Goal: Task Accomplishment & Management: Manage account settings

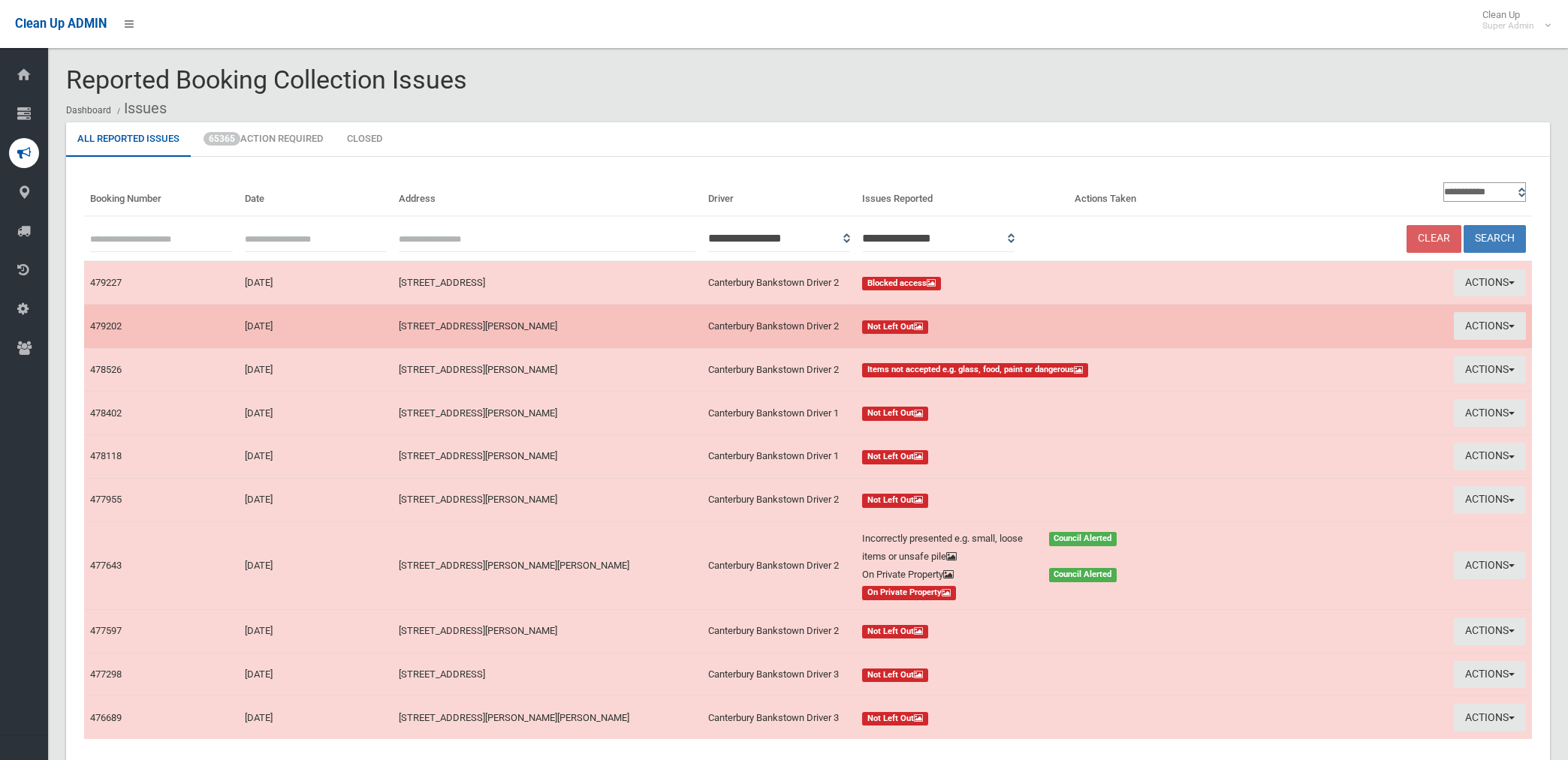
scroll to position [121, 0]
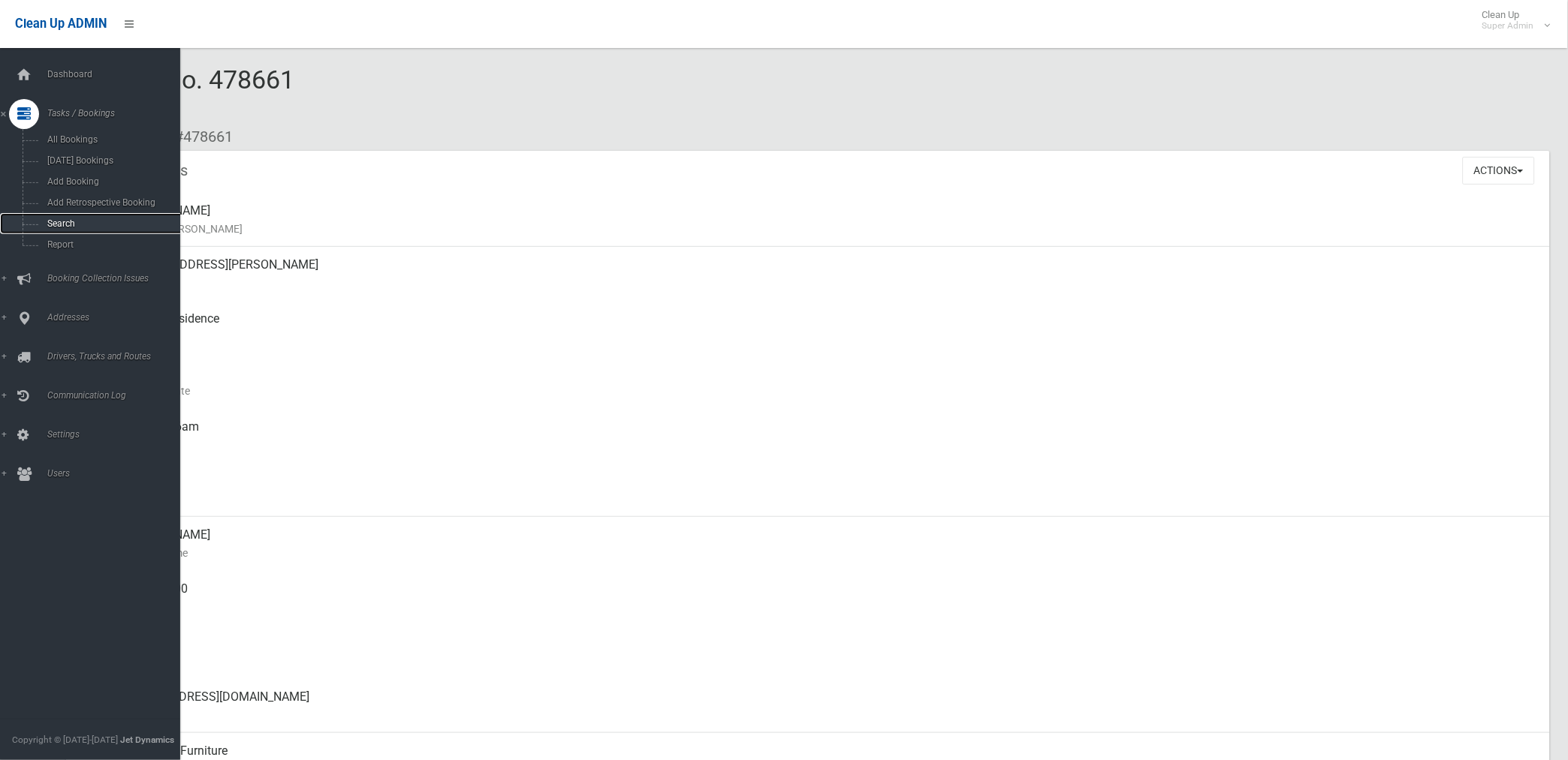
click at [60, 228] on span "Search" at bounding box center [111, 223] width 137 height 10
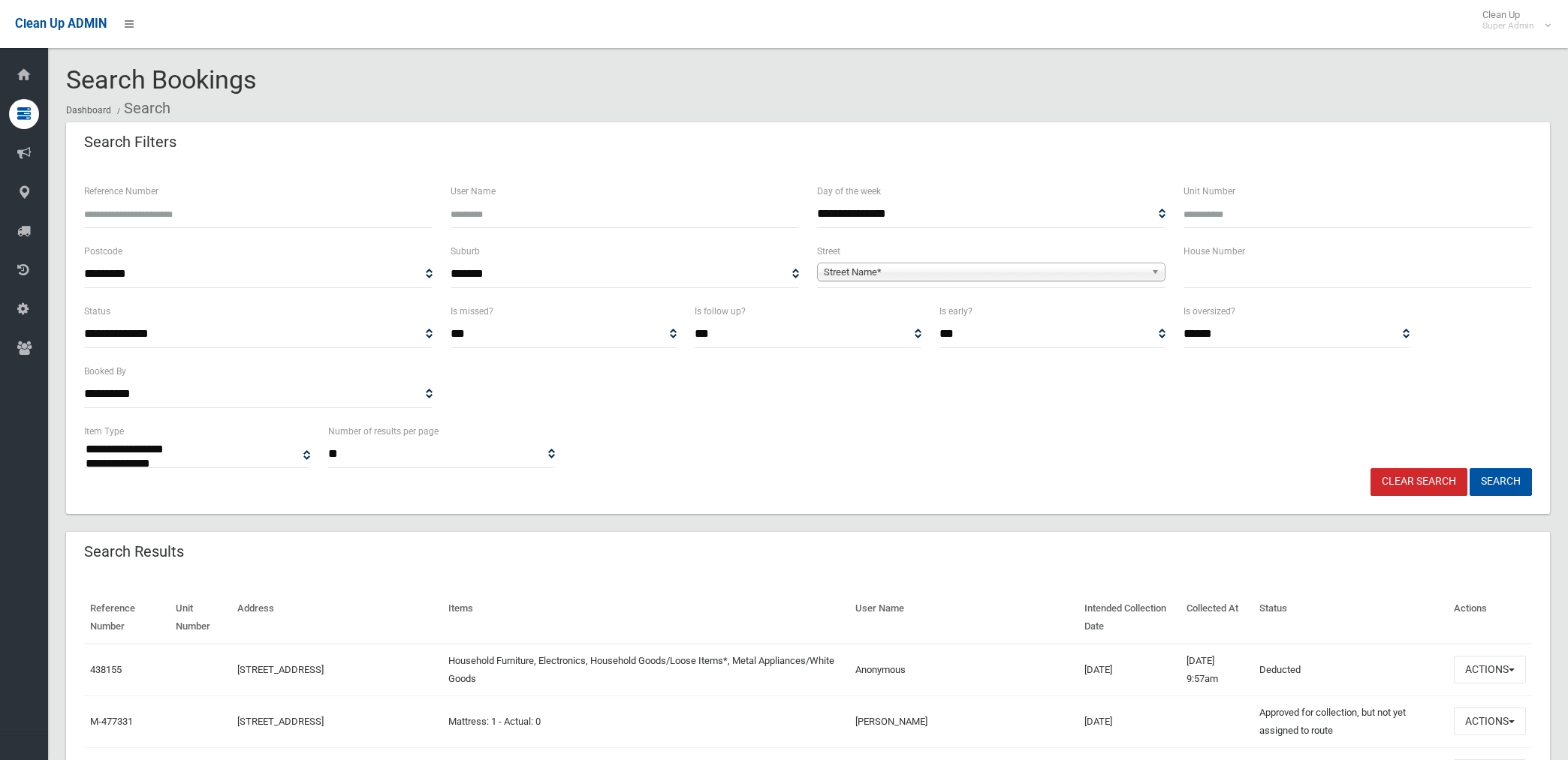
select select
click at [913, 273] on span "Street Name*" at bounding box center [985, 272] width 321 height 18
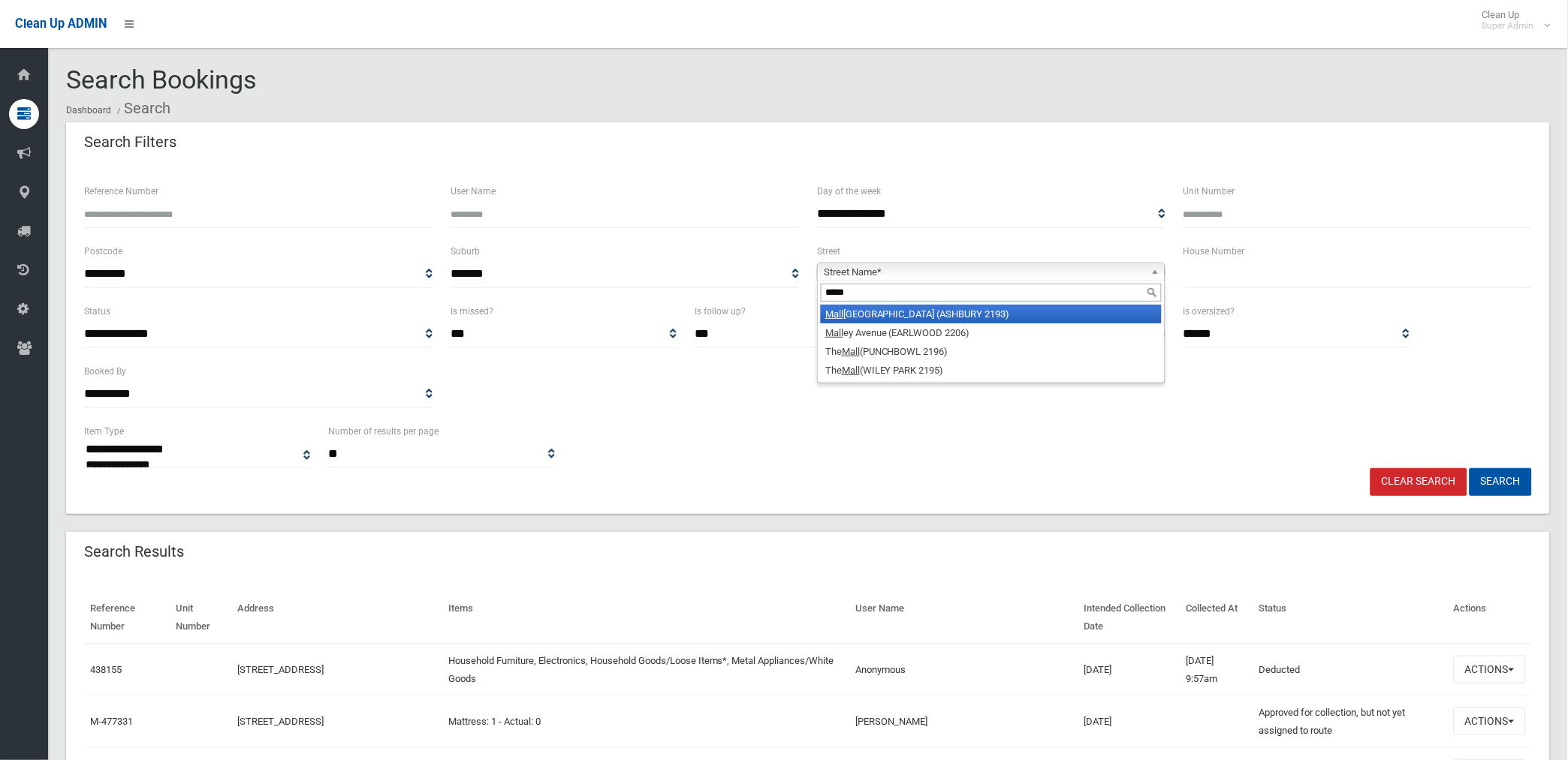
type input "******"
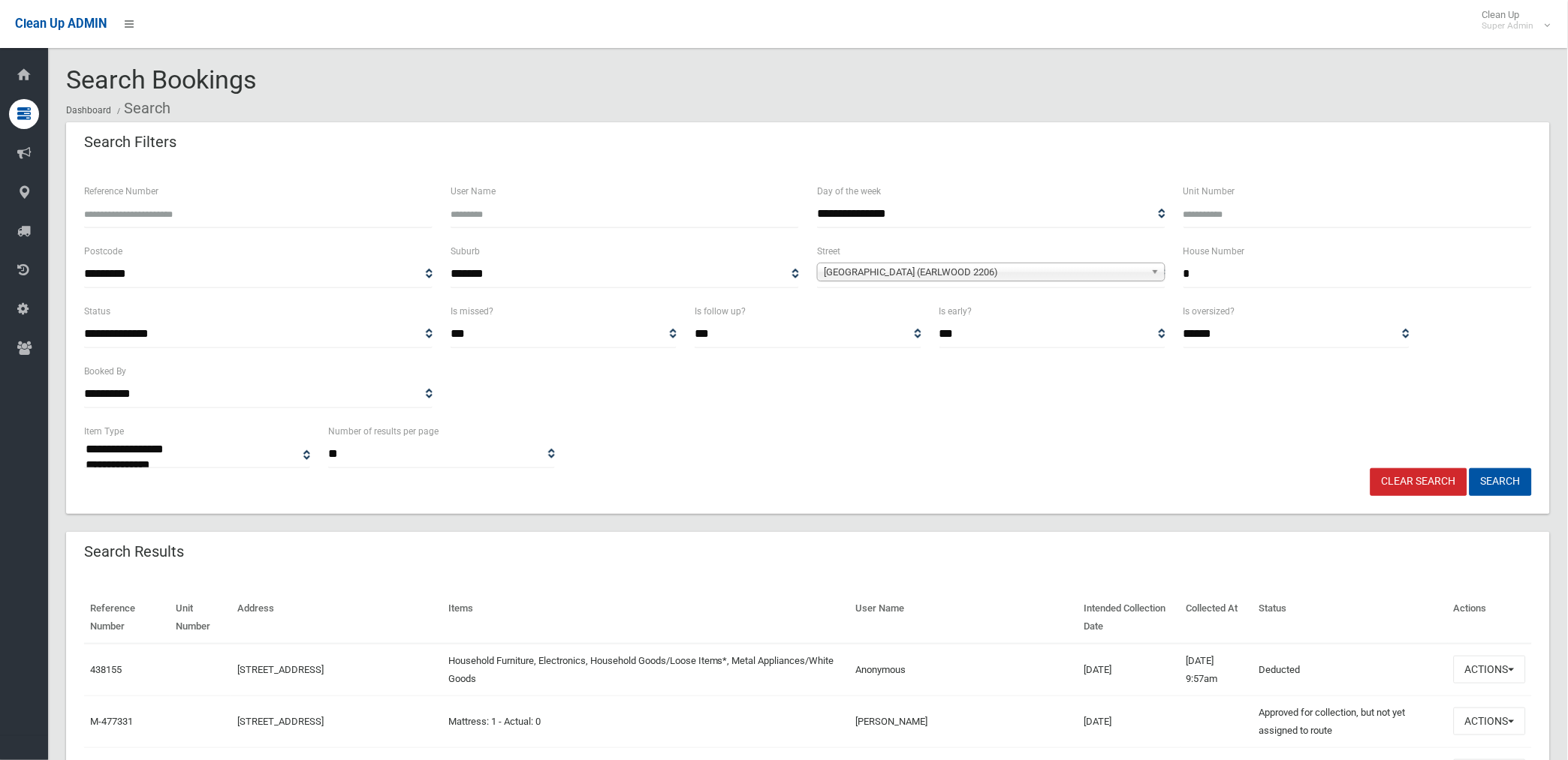
type input "*"
click at [1469, 469] on button "Search" at bounding box center [1500, 482] width 62 height 27
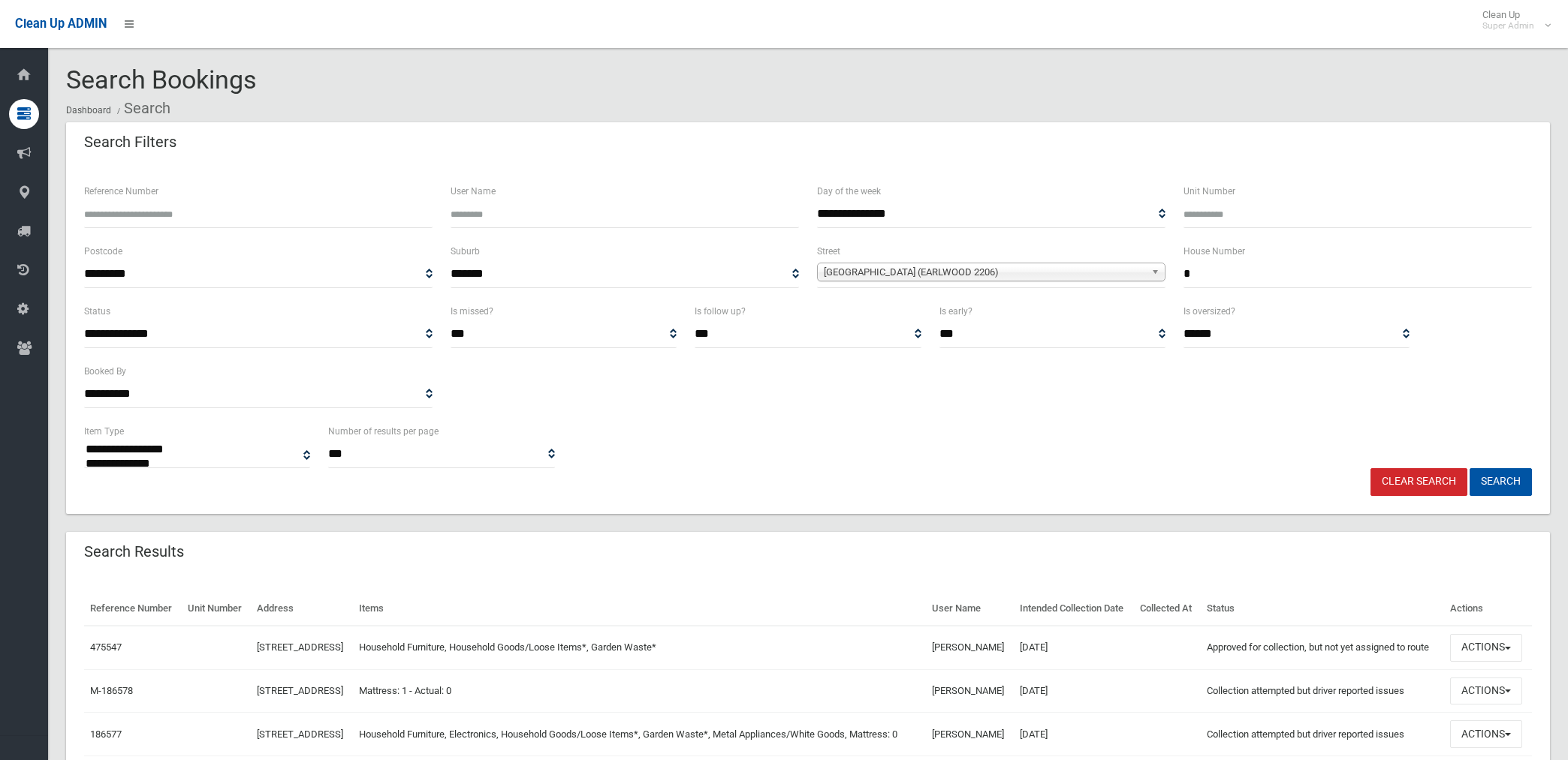
select select
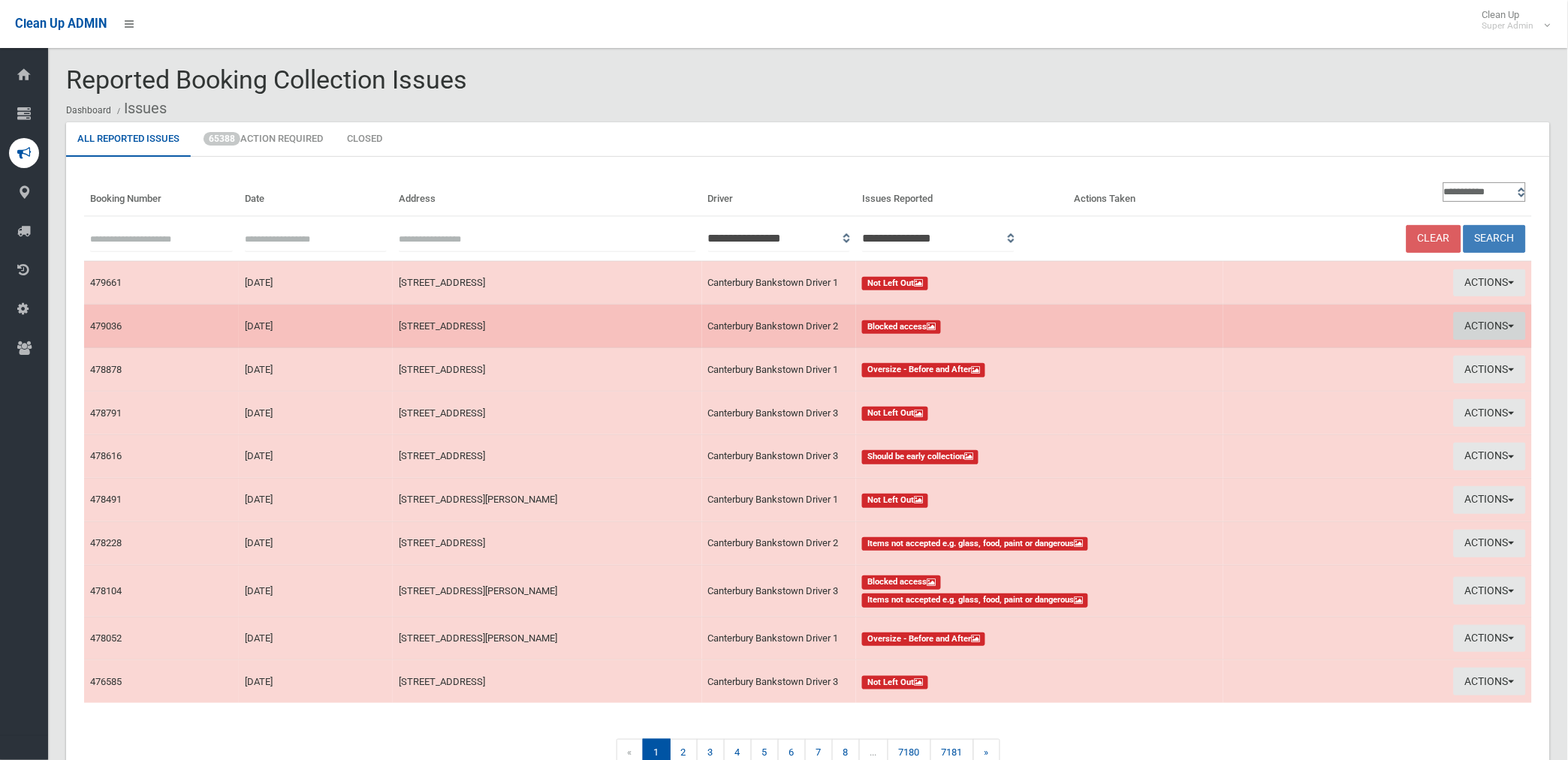
click at [1472, 324] on button "Actions" at bounding box center [1490, 325] width 72 height 27
click at [1265, 354] on link "View Booking" at bounding box center [1319, 357] width 179 height 26
click at [1480, 320] on button "Actions" at bounding box center [1490, 325] width 72 height 27
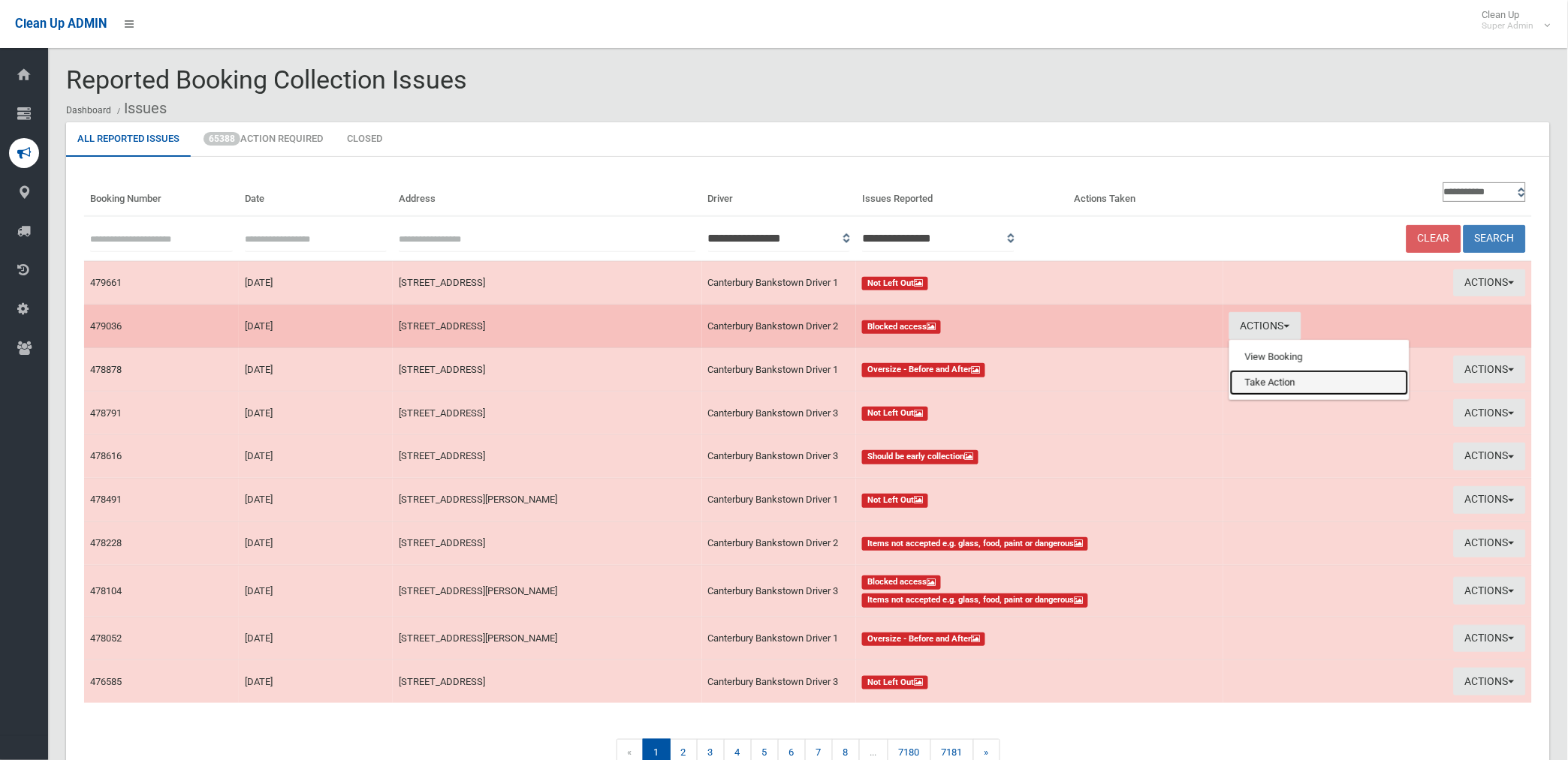
click at [1255, 381] on link "Take Action" at bounding box center [1319, 382] width 179 height 26
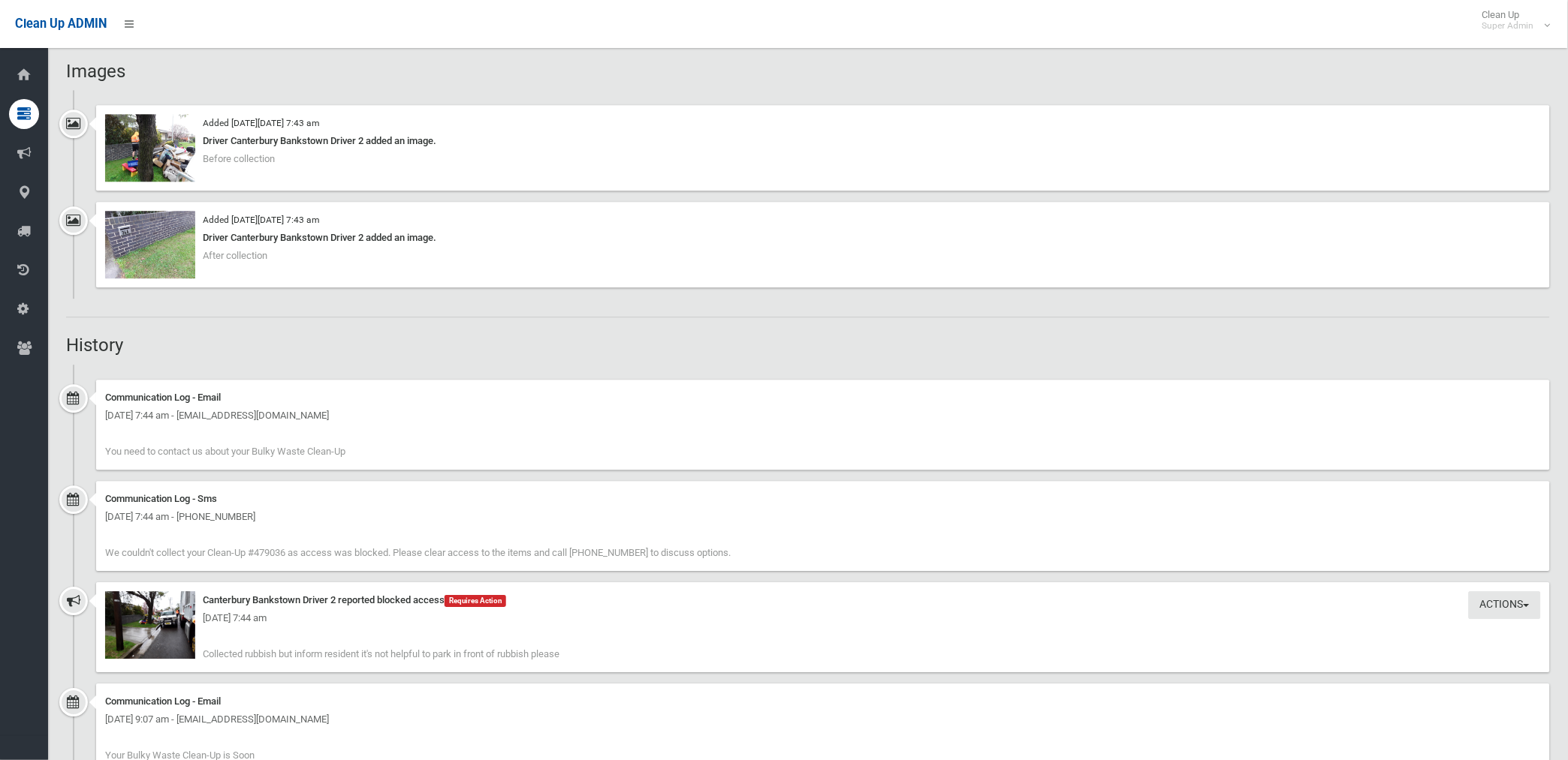
scroll to position [1084, 0]
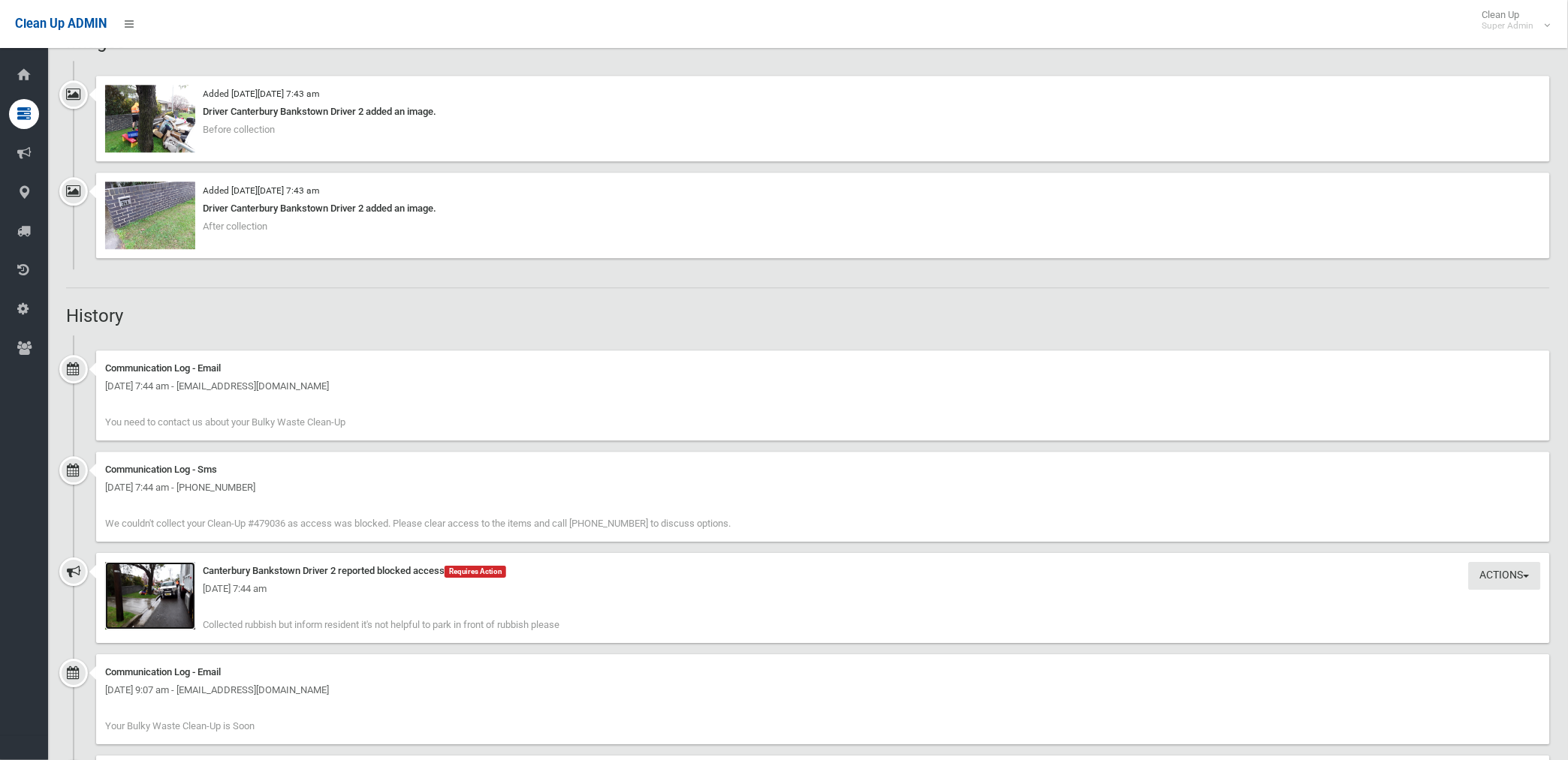
click at [143, 613] on img at bounding box center [150, 595] width 90 height 67
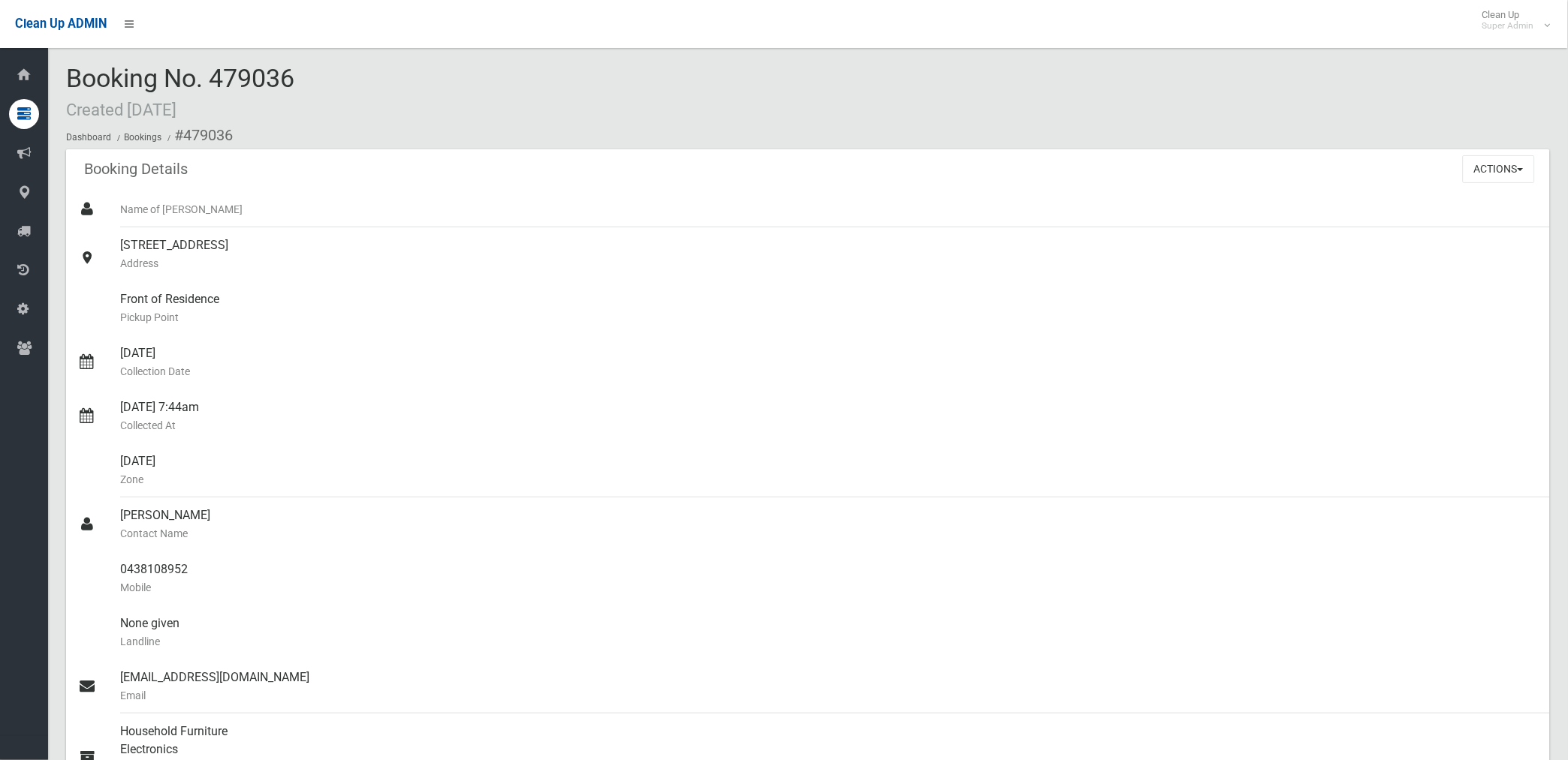
scroll to position [0, 0]
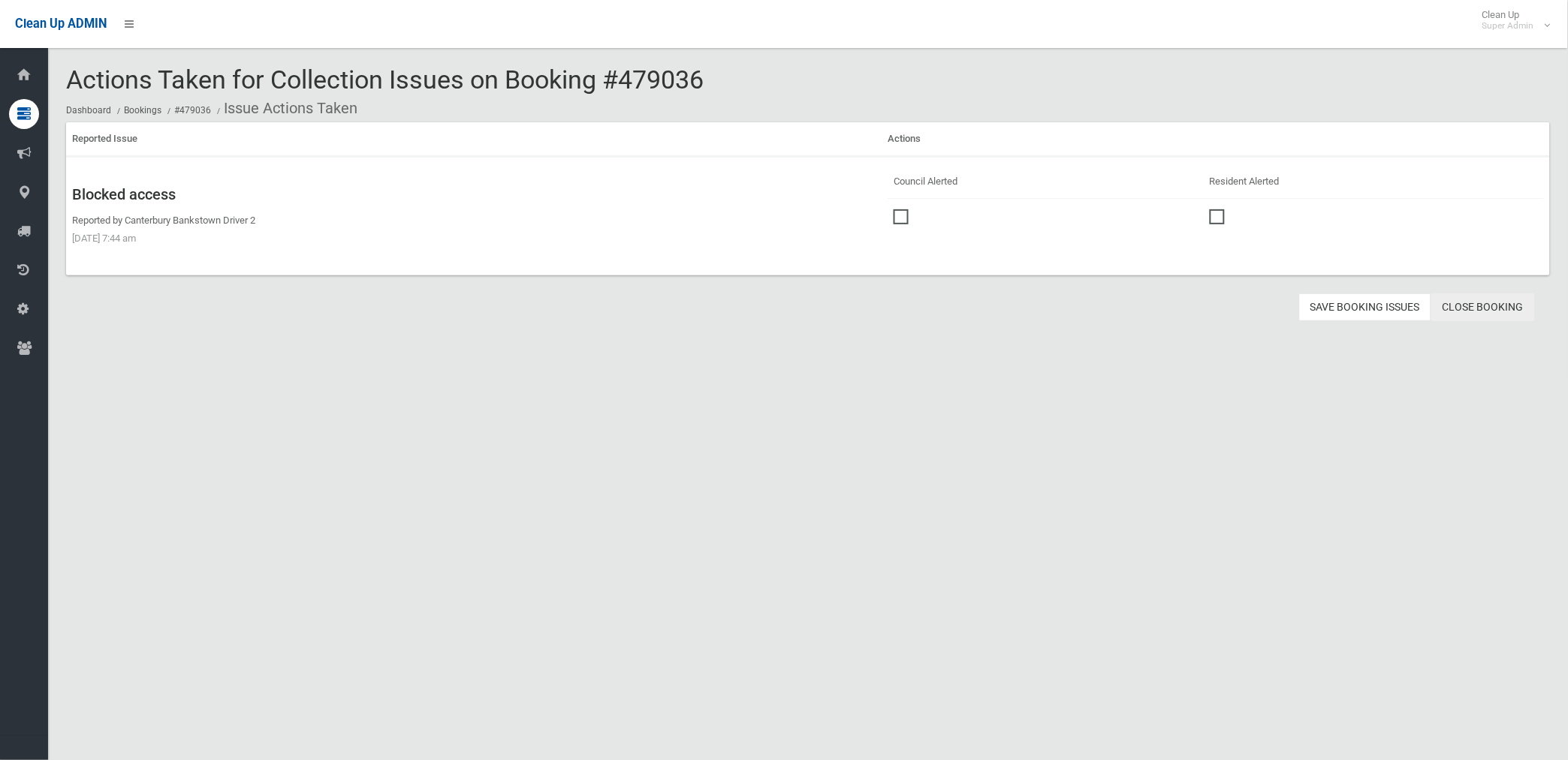
click at [1473, 308] on link "Close Booking" at bounding box center [1483, 306] width 103 height 27
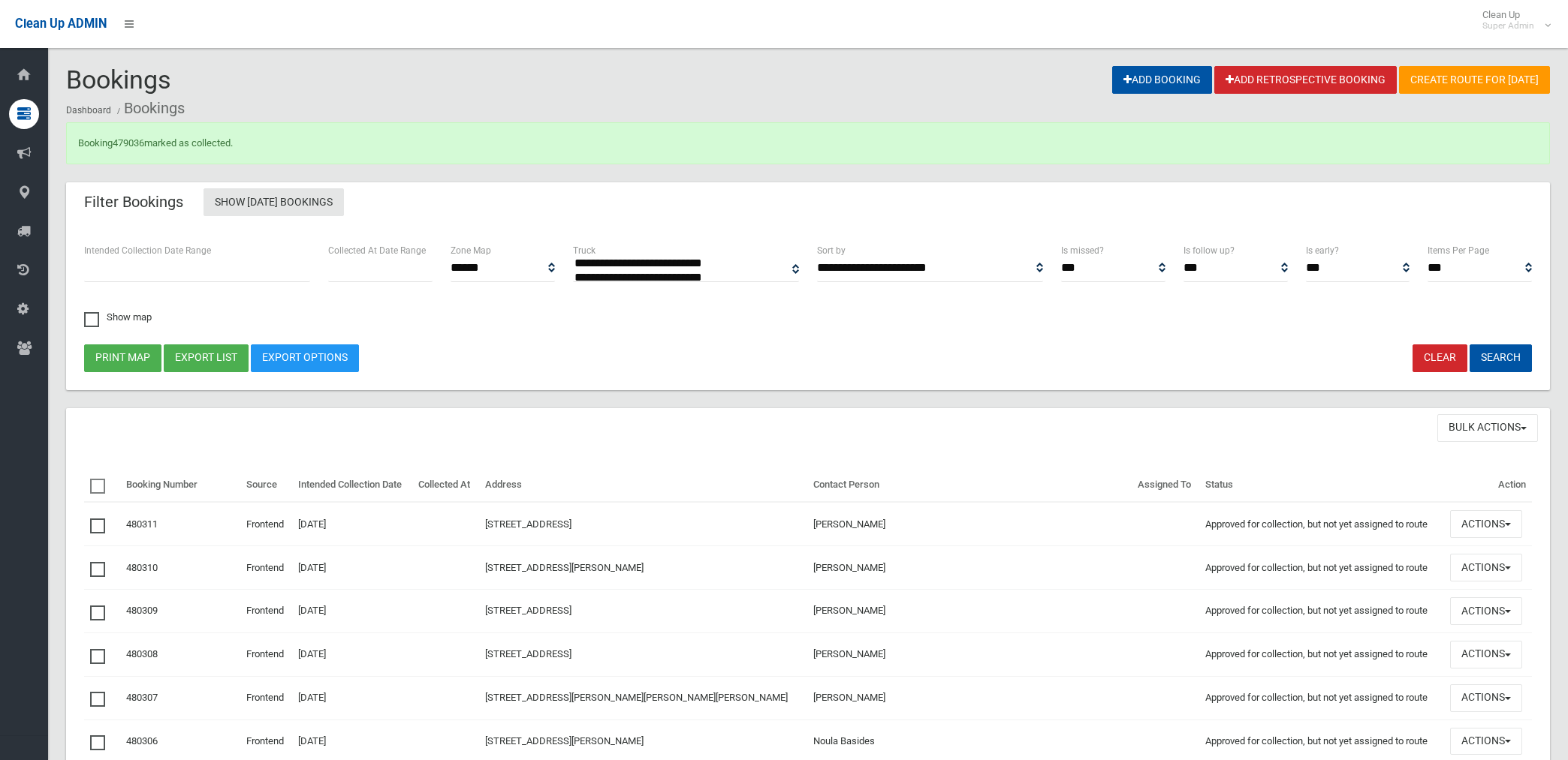
select select
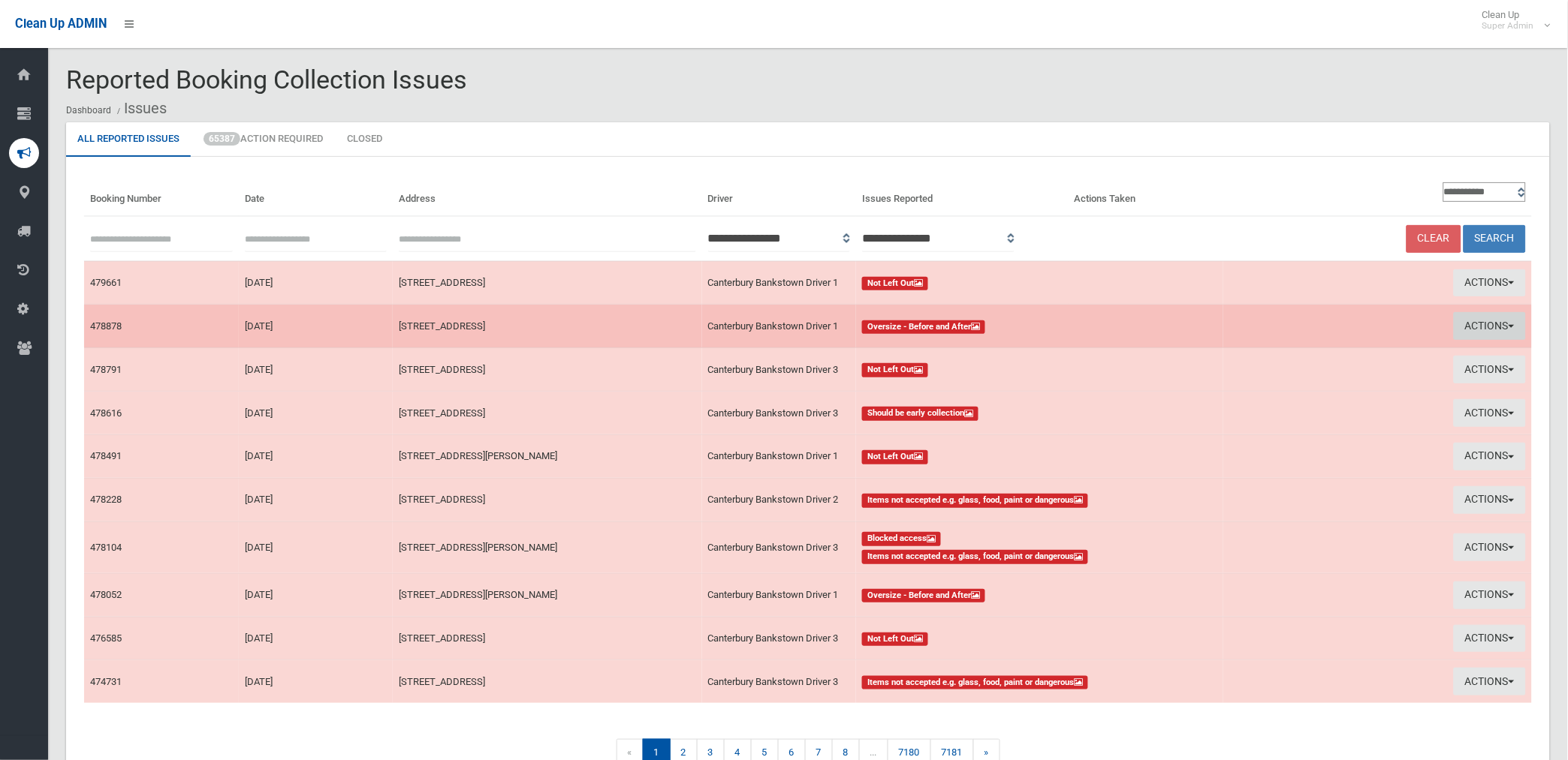
click at [1477, 324] on button "Actions" at bounding box center [1490, 325] width 72 height 27
click at [1266, 357] on link "View Booking" at bounding box center [1319, 357] width 179 height 26
click at [1481, 330] on button "Actions" at bounding box center [1490, 325] width 72 height 27
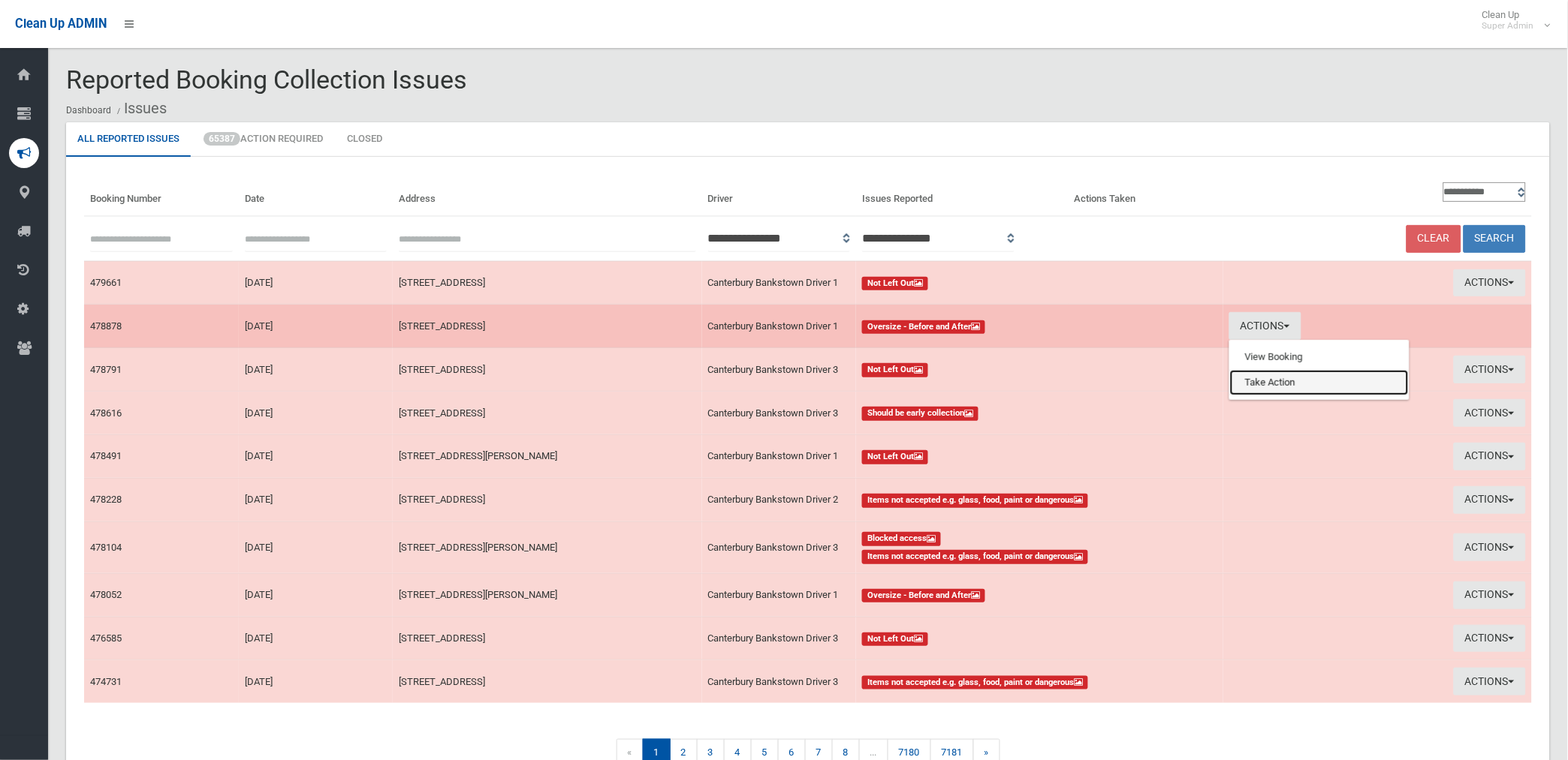
click at [1262, 381] on link "Take Action" at bounding box center [1319, 382] width 179 height 26
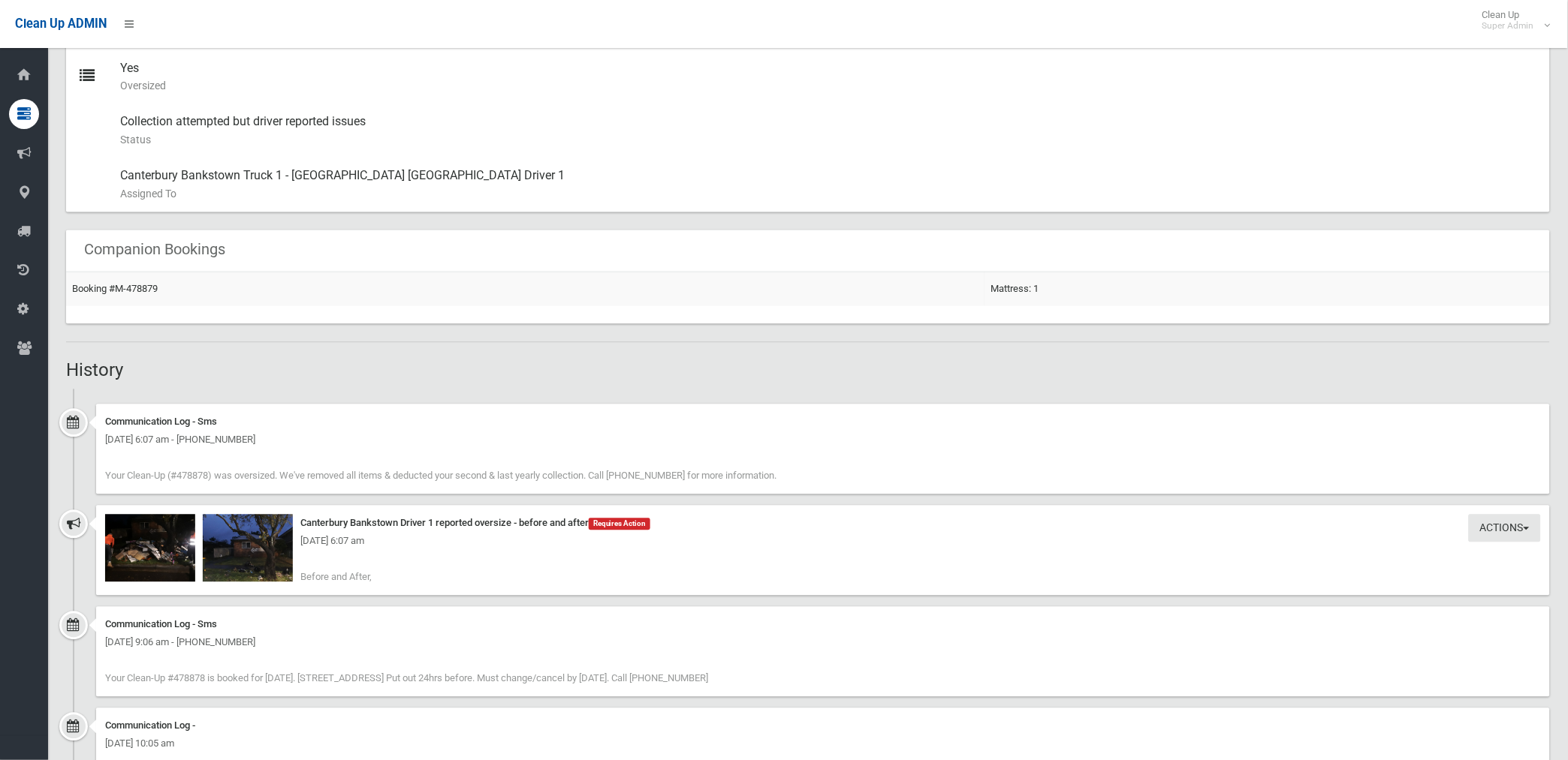
scroll to position [834, 0]
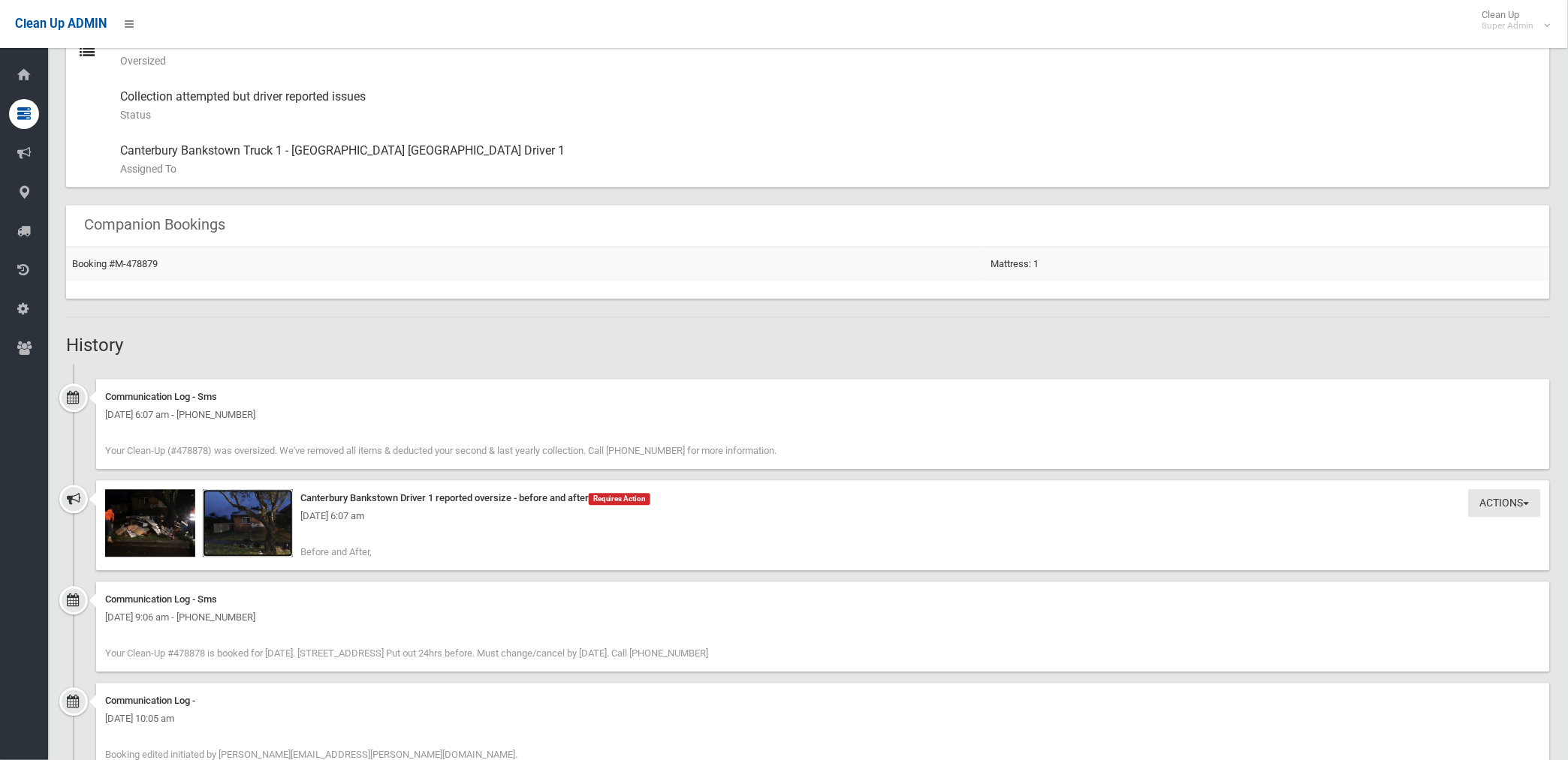
click at [257, 541] on img at bounding box center [248, 523] width 90 height 67
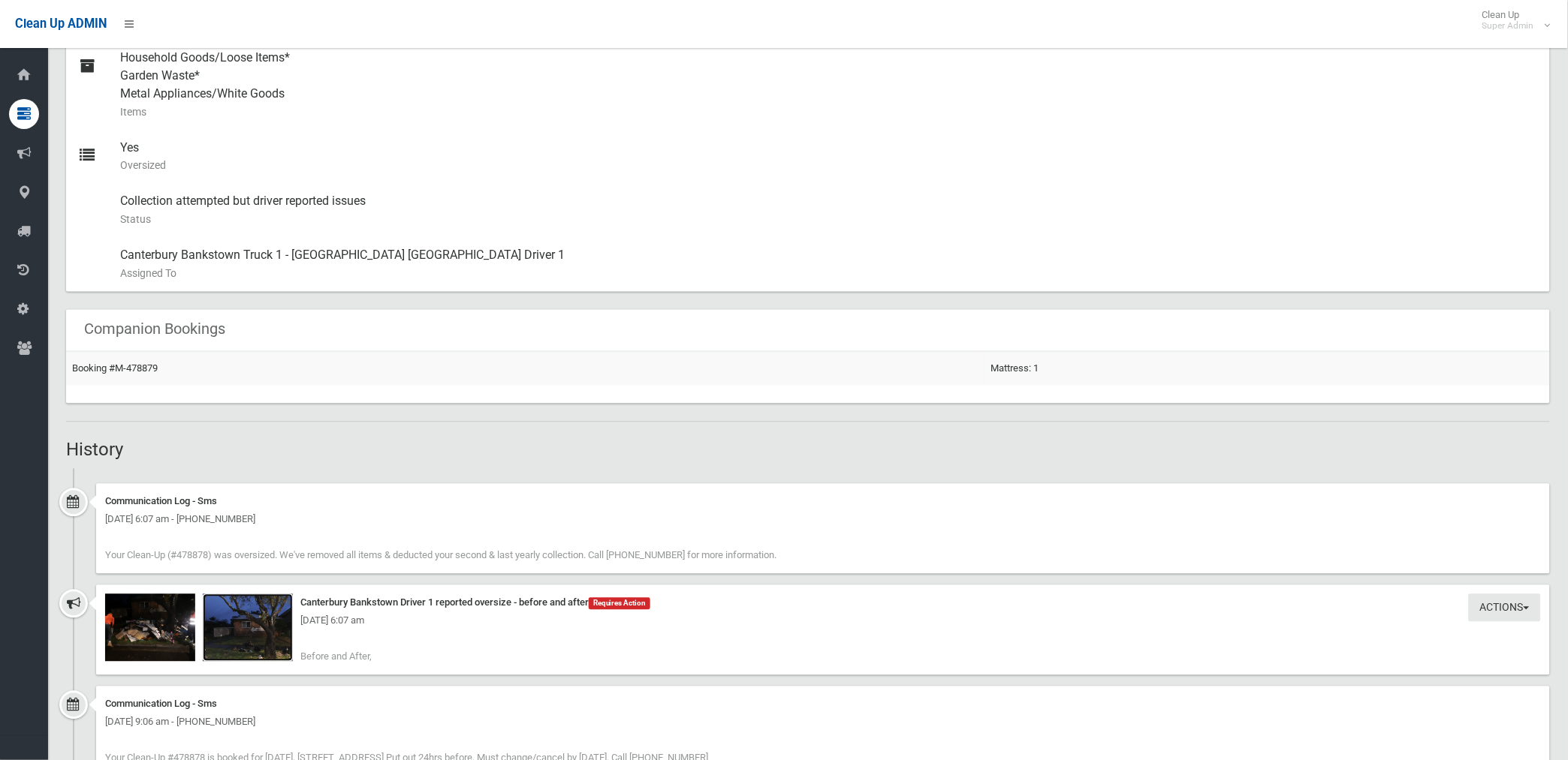
scroll to position [736, 0]
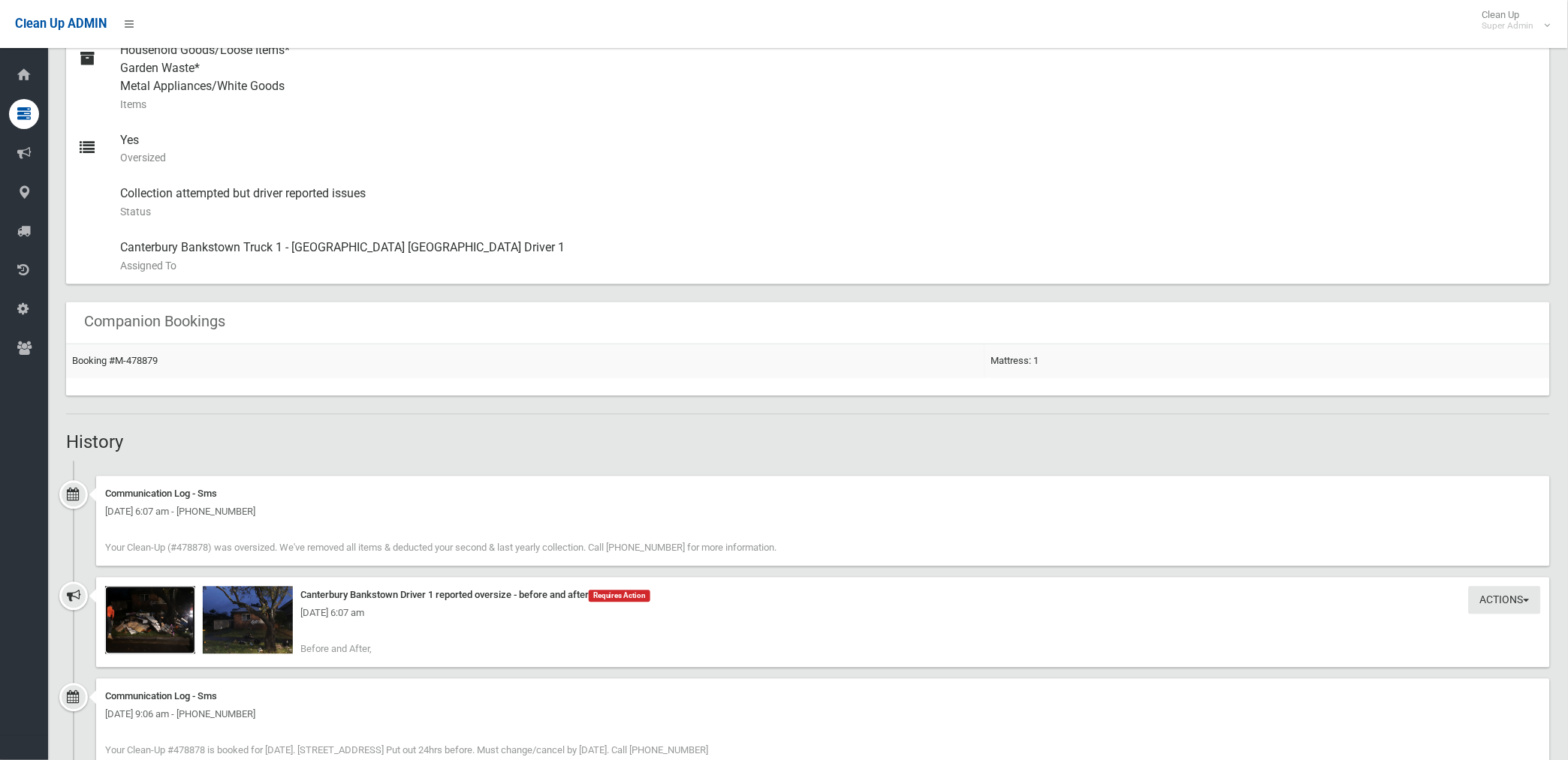
click at [183, 627] on img at bounding box center [150, 621] width 90 height 67
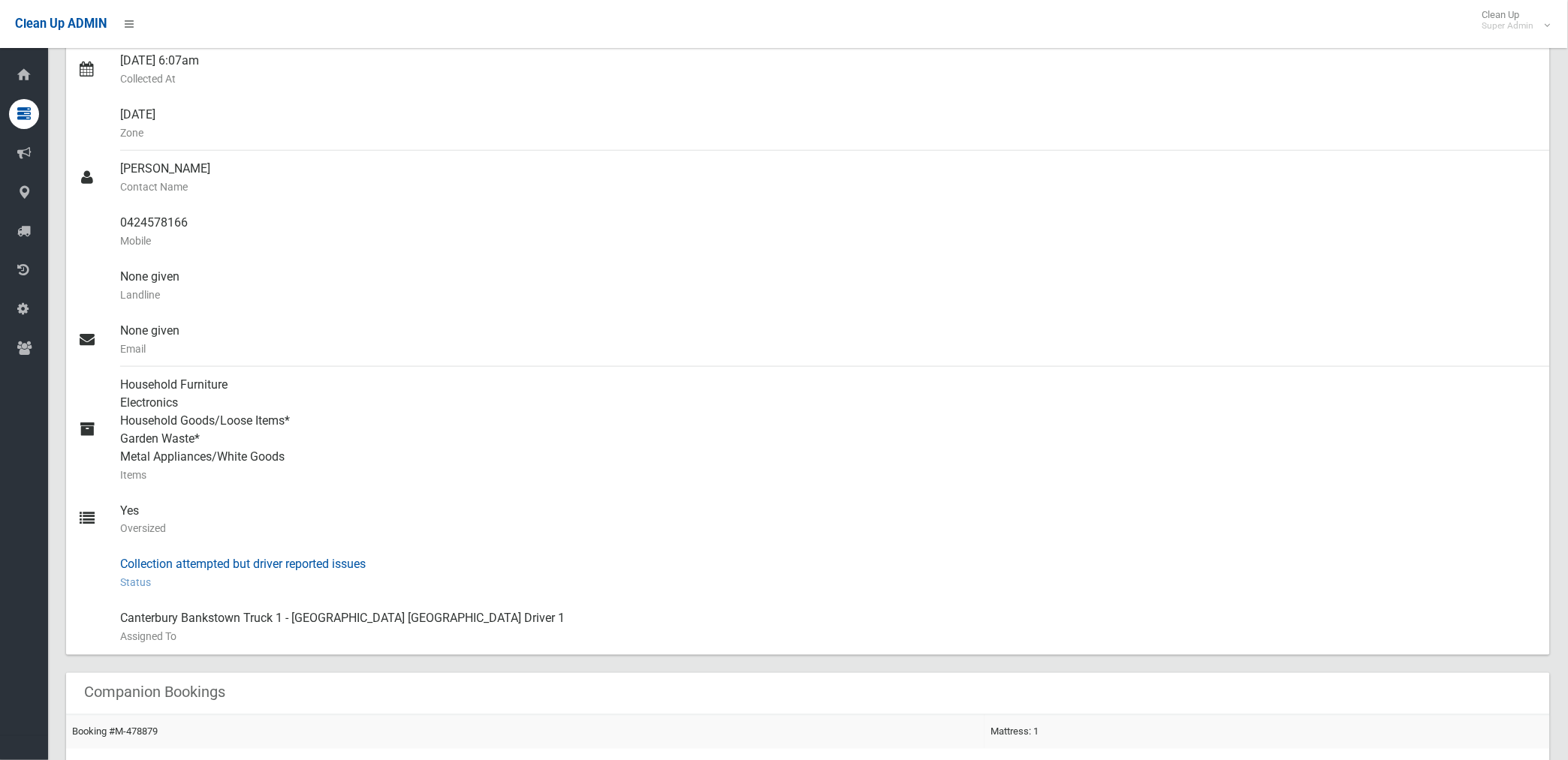
scroll to position [320, 0]
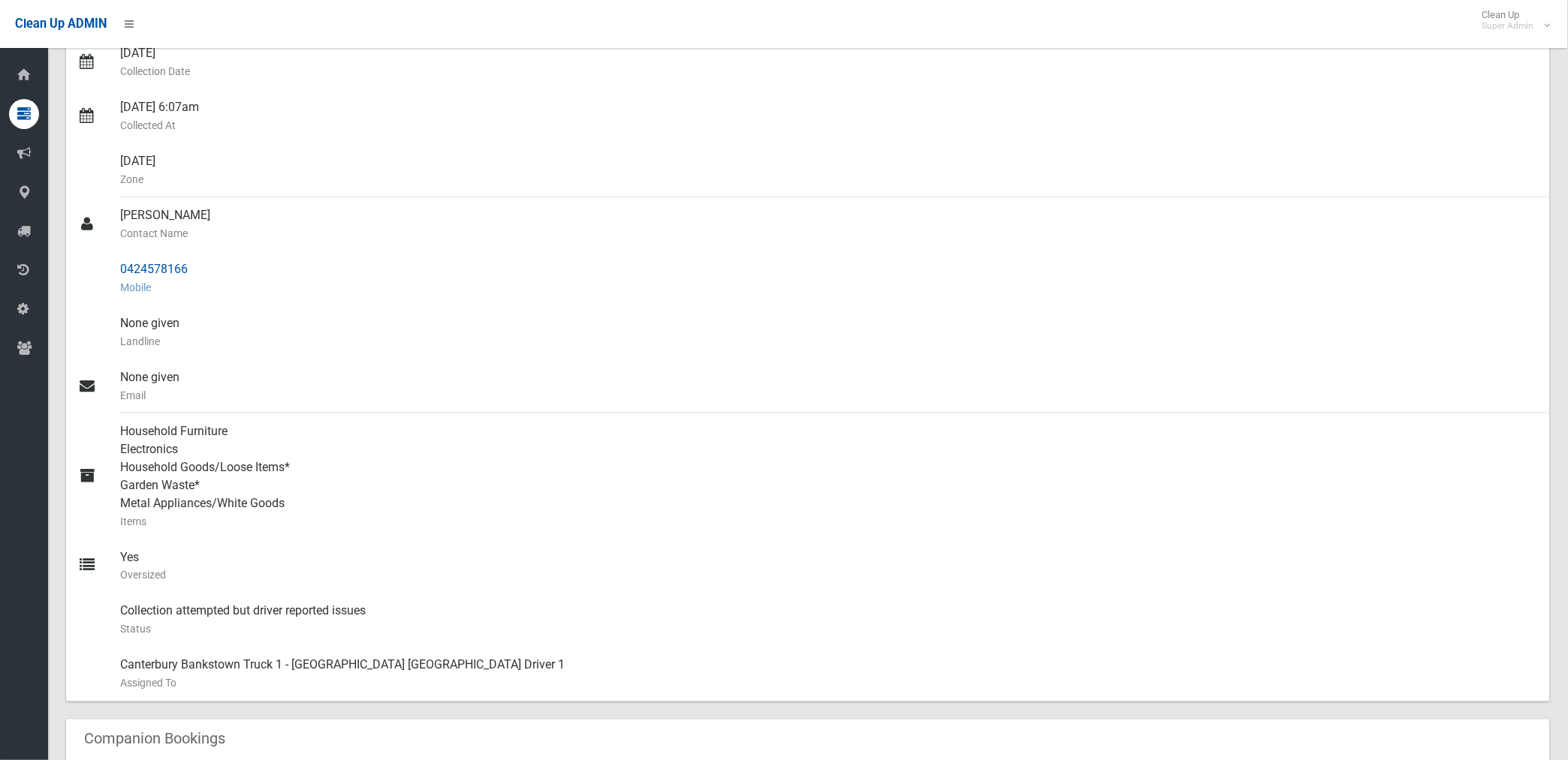
drag, startPoint x: 121, startPoint y: 269, endPoint x: 186, endPoint y: 269, distance: 65.0
click at [186, 269] on div "0424578166 Mobile" at bounding box center [829, 278] width 1417 height 54
drag, startPoint x: 186, startPoint y: 269, endPoint x: 175, endPoint y: 271, distance: 11.2
copy div "0424578166"
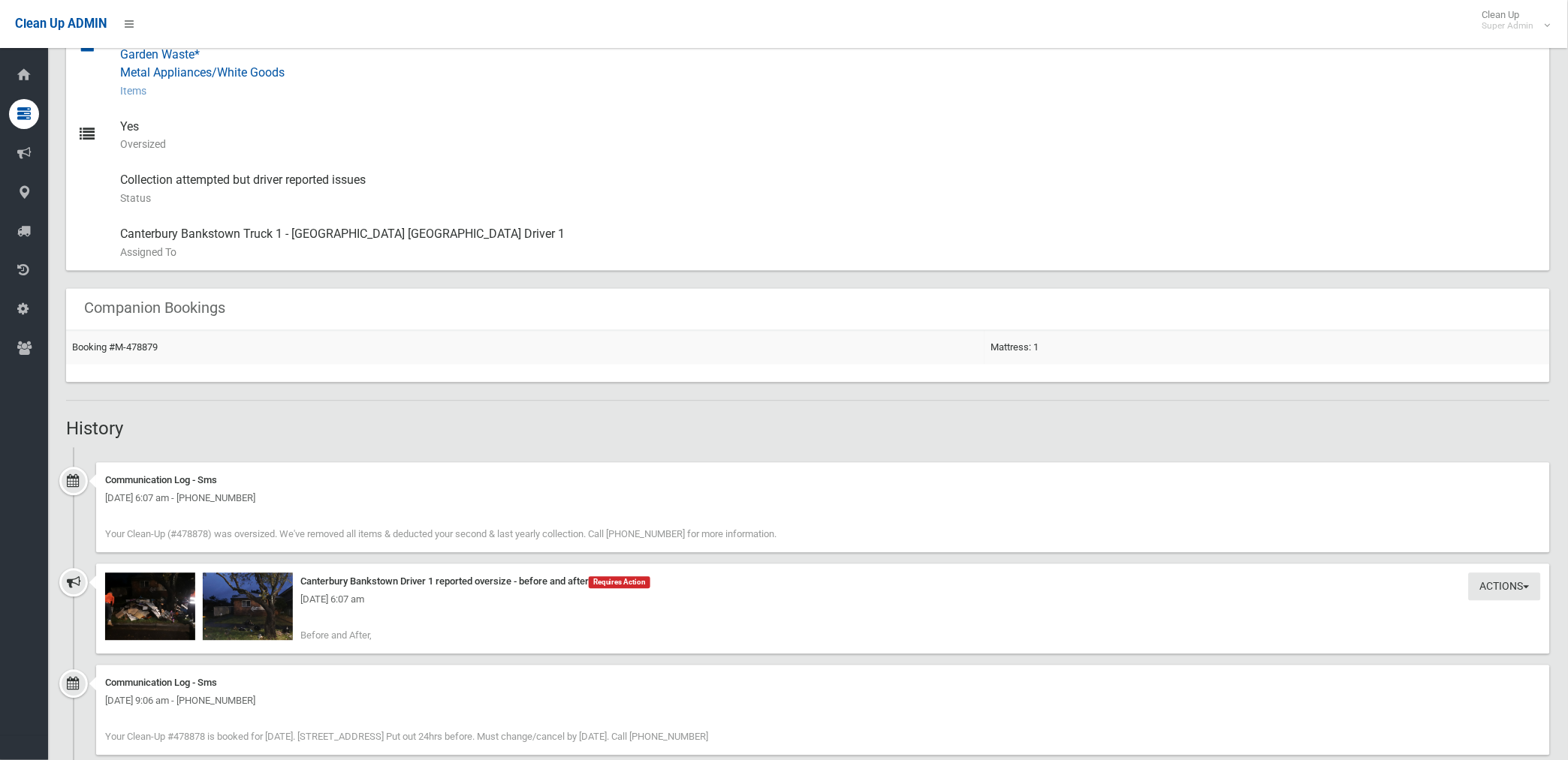
scroll to position [834, 0]
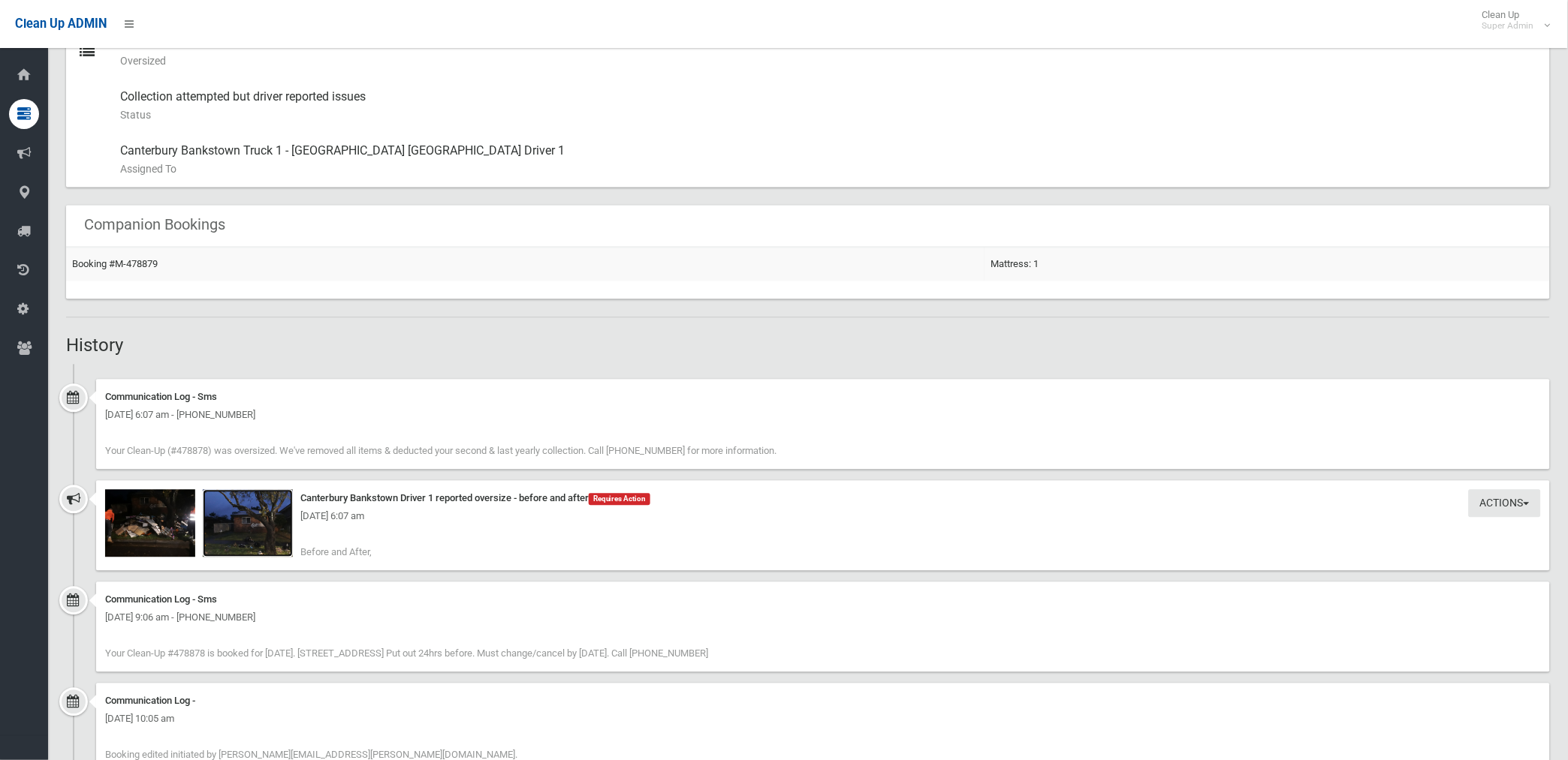
click at [261, 528] on img at bounding box center [248, 523] width 90 height 67
click at [163, 537] on img at bounding box center [150, 523] width 90 height 67
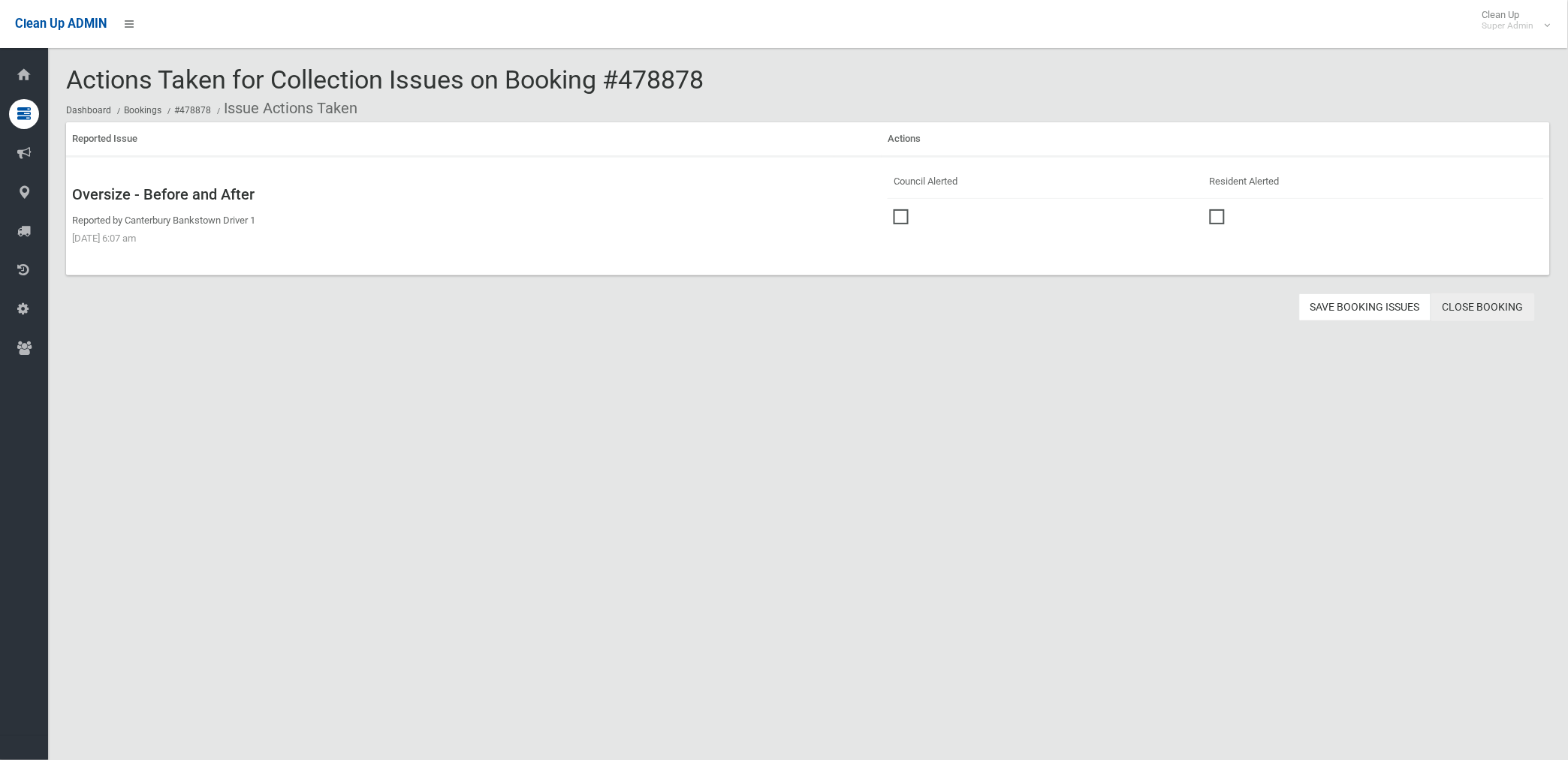
click at [1481, 309] on link "Close Booking" at bounding box center [1483, 306] width 103 height 27
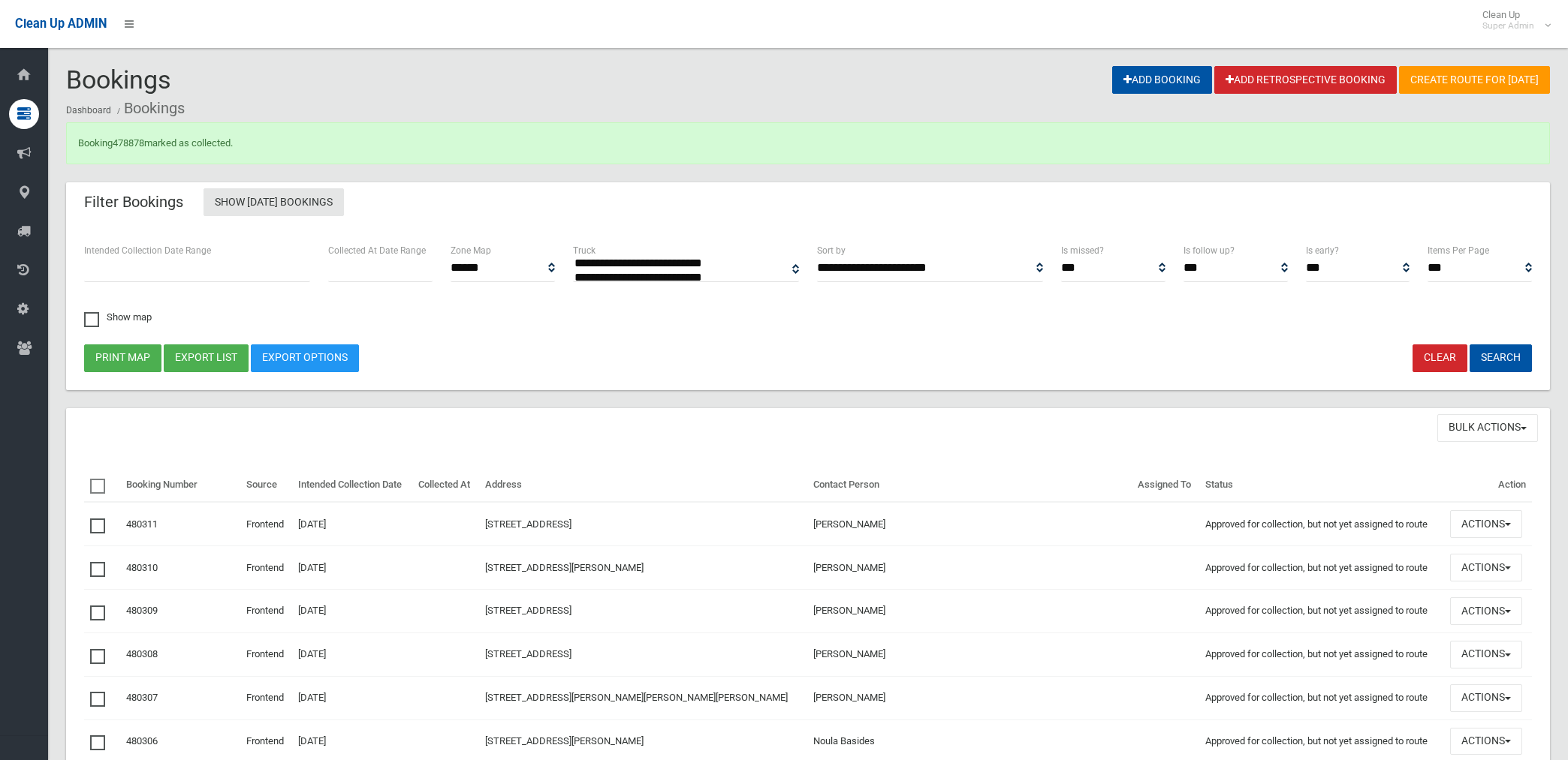
select select
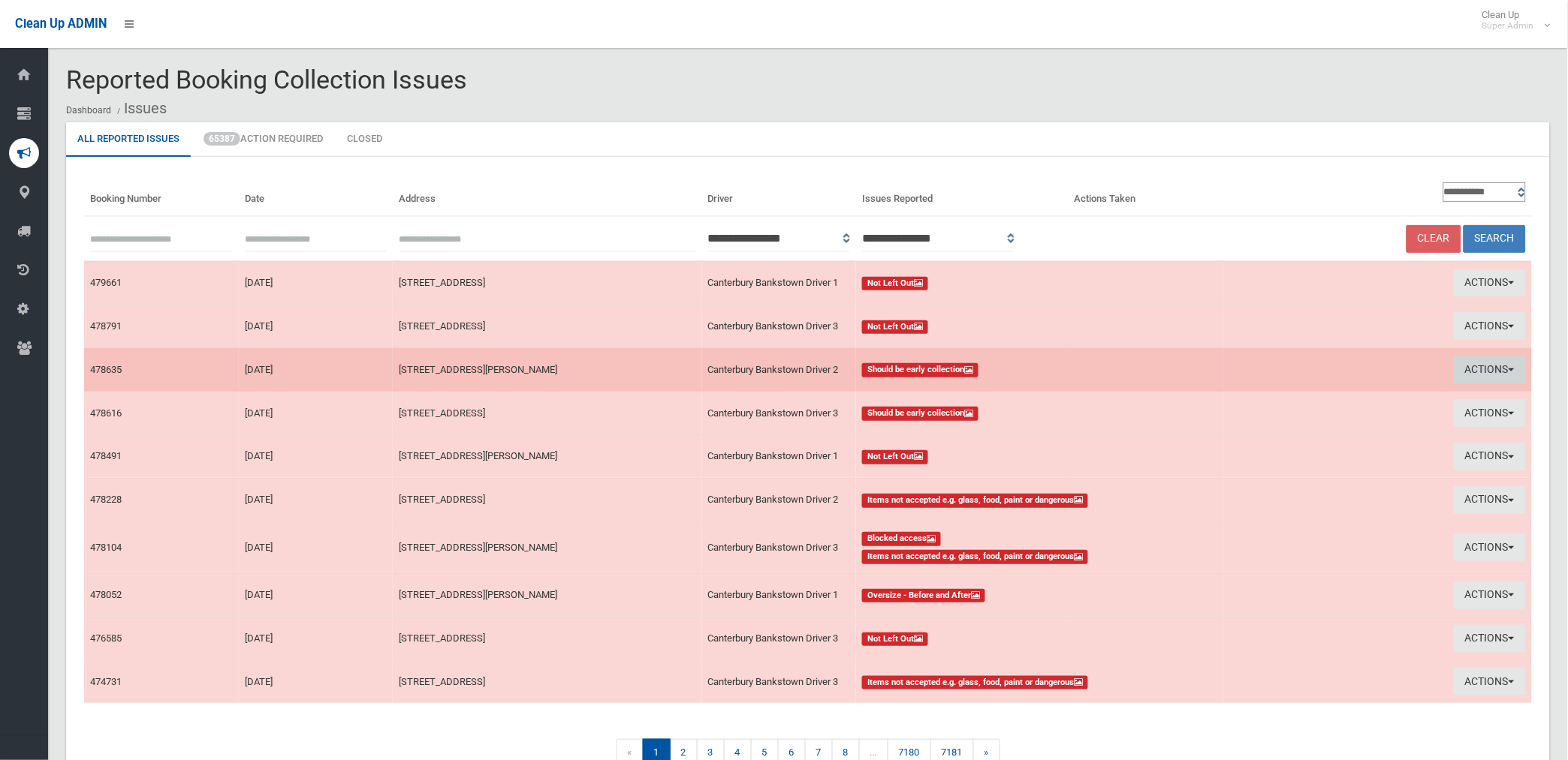
click at [1490, 364] on button "Actions" at bounding box center [1490, 369] width 72 height 27
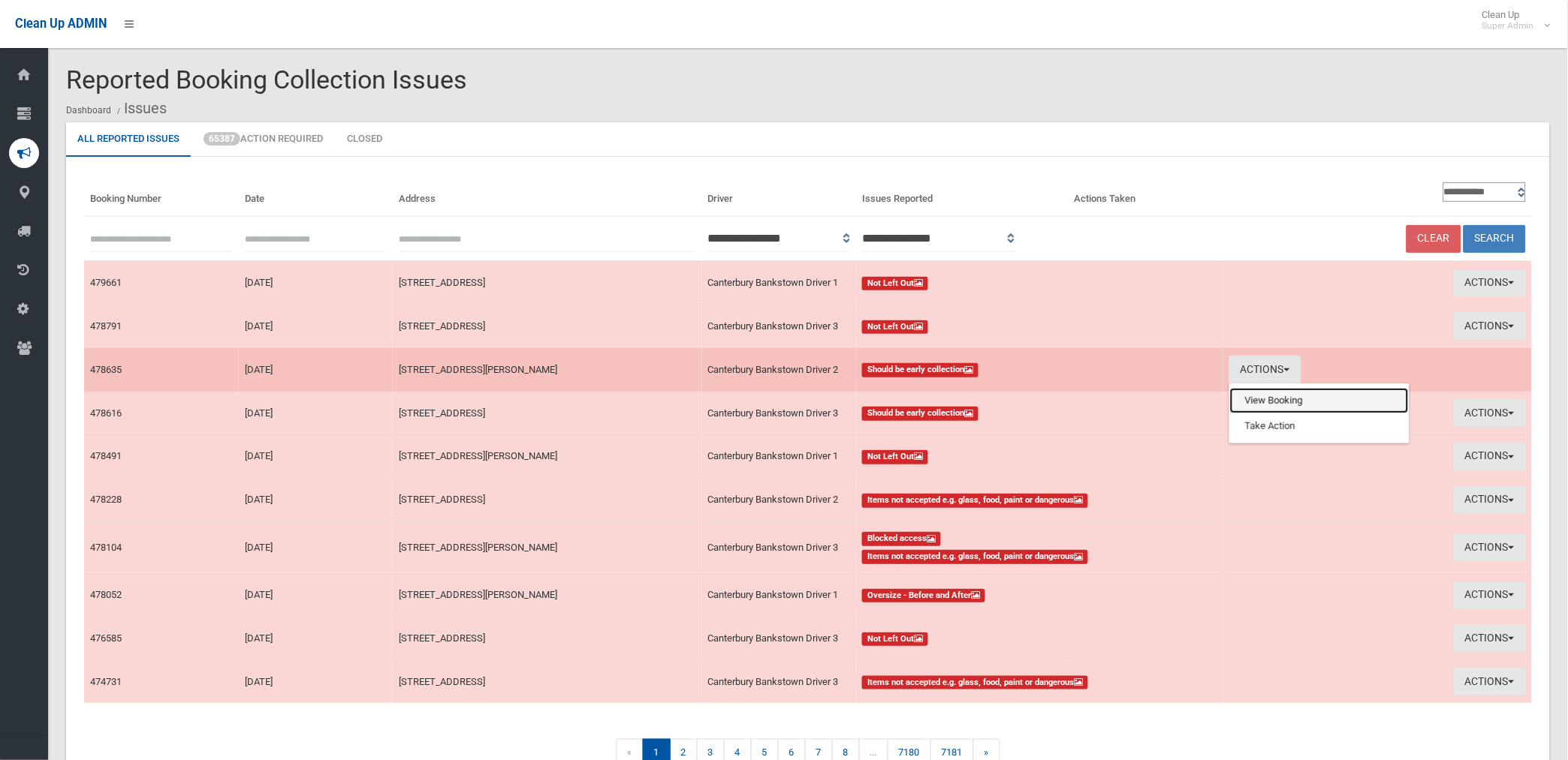
click at [1248, 393] on link "View Booking" at bounding box center [1319, 400] width 179 height 26
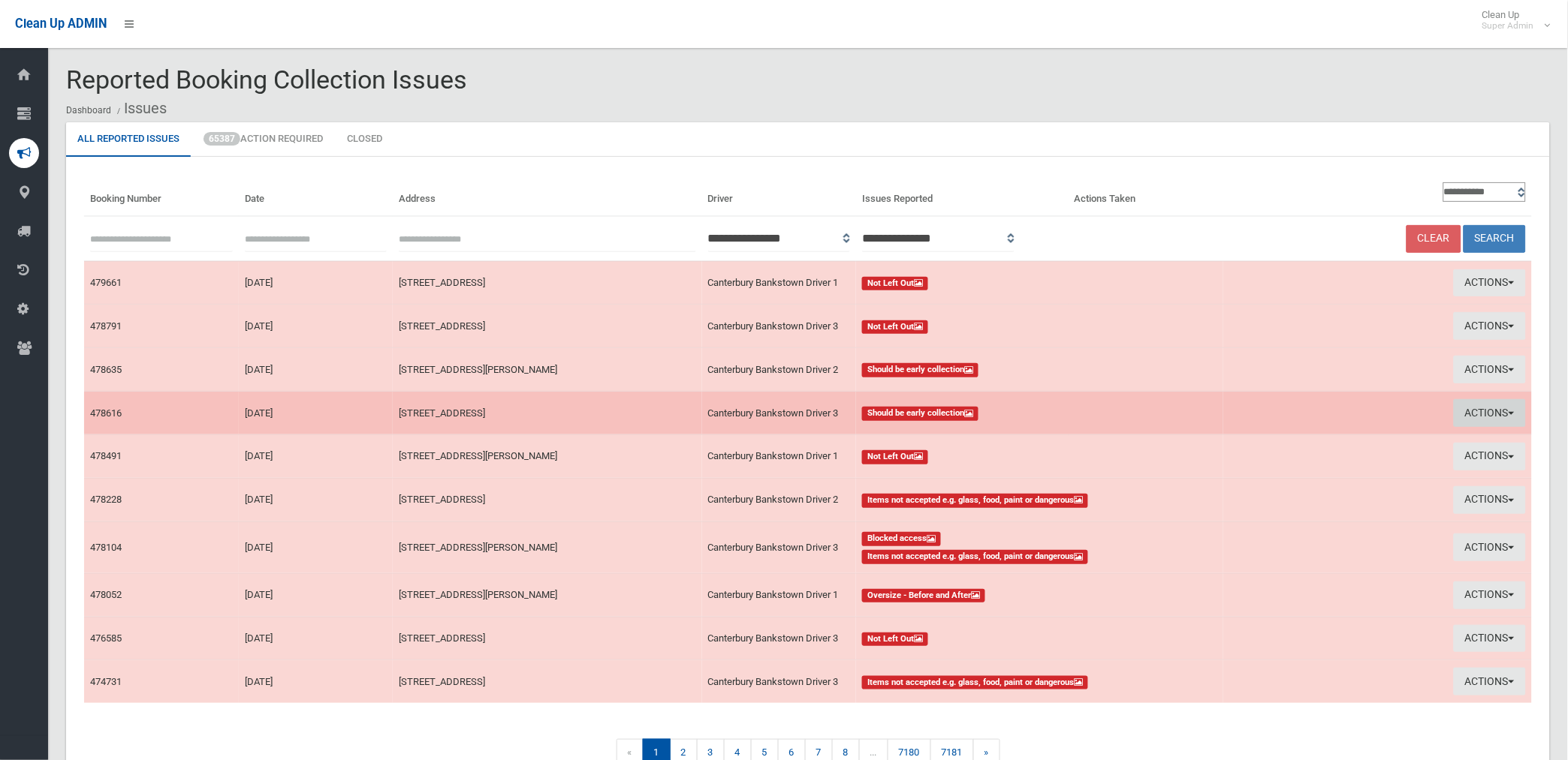
click at [1483, 411] on button "Actions" at bounding box center [1490, 412] width 72 height 27
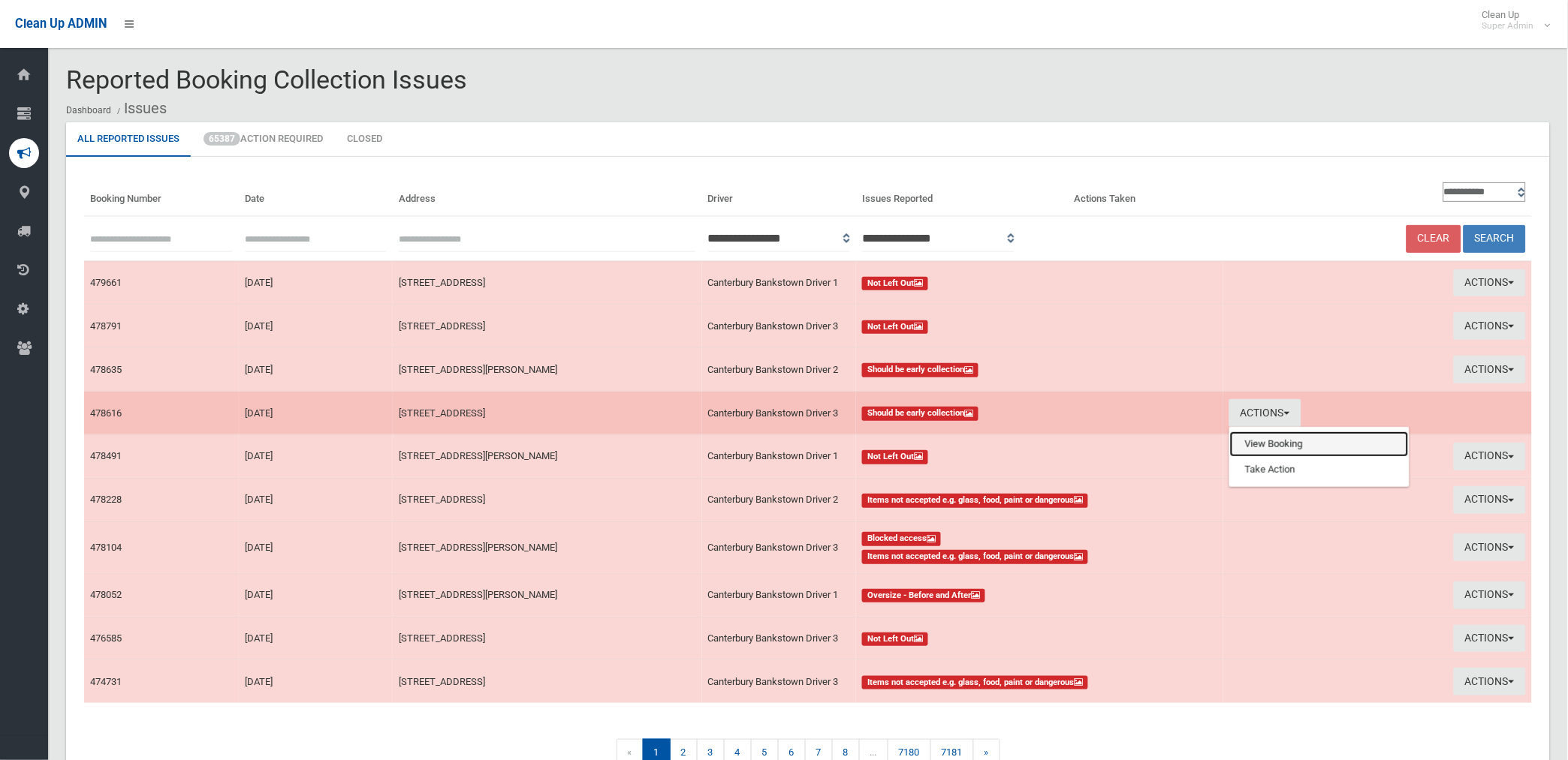
click at [1261, 438] on link "View Booking" at bounding box center [1319, 444] width 179 height 26
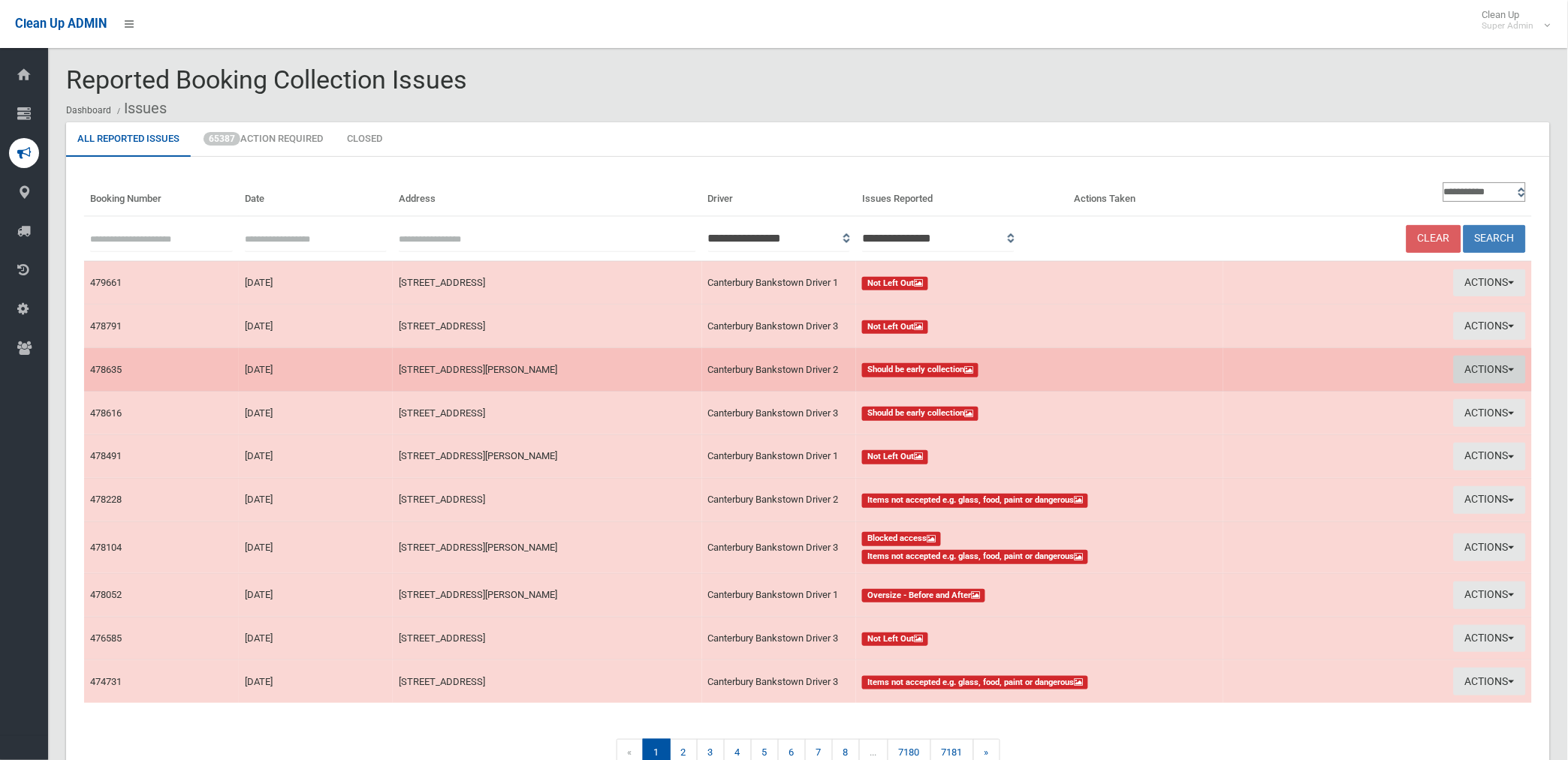
click at [1470, 360] on button "Actions" at bounding box center [1490, 369] width 72 height 27
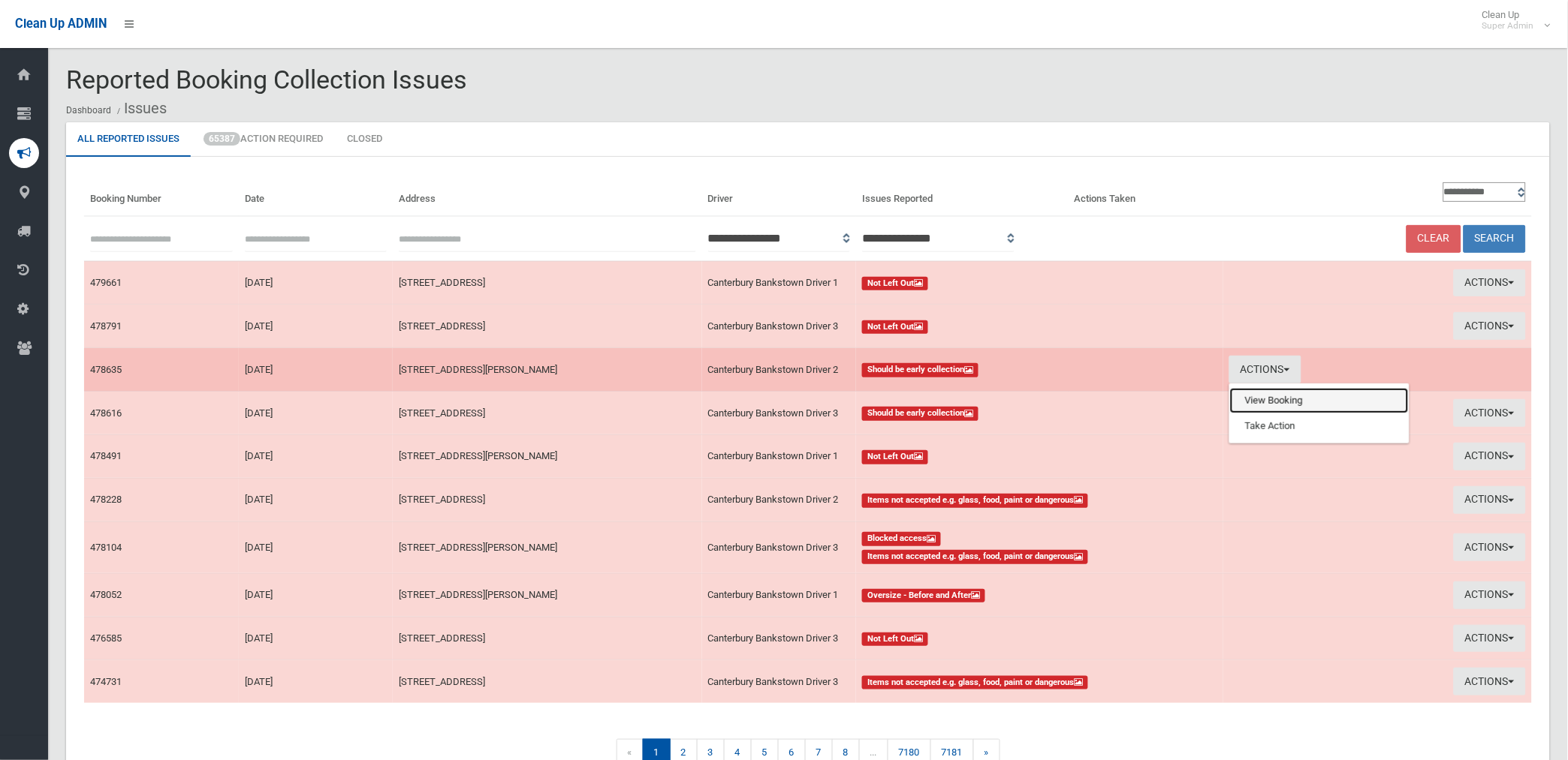
click at [1240, 398] on link "View Booking" at bounding box center [1319, 400] width 179 height 26
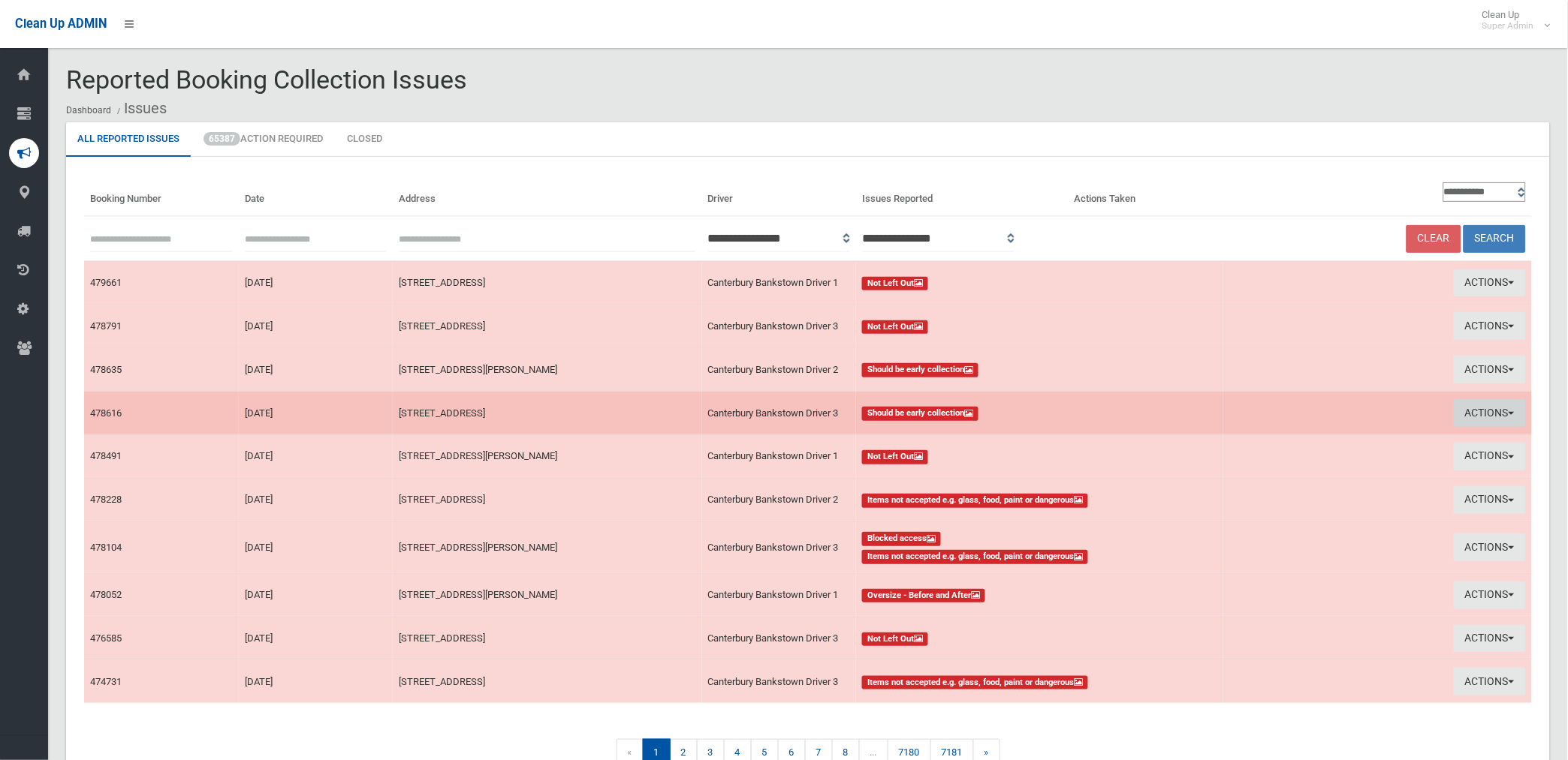
click at [1480, 405] on button "Actions" at bounding box center [1490, 412] width 72 height 27
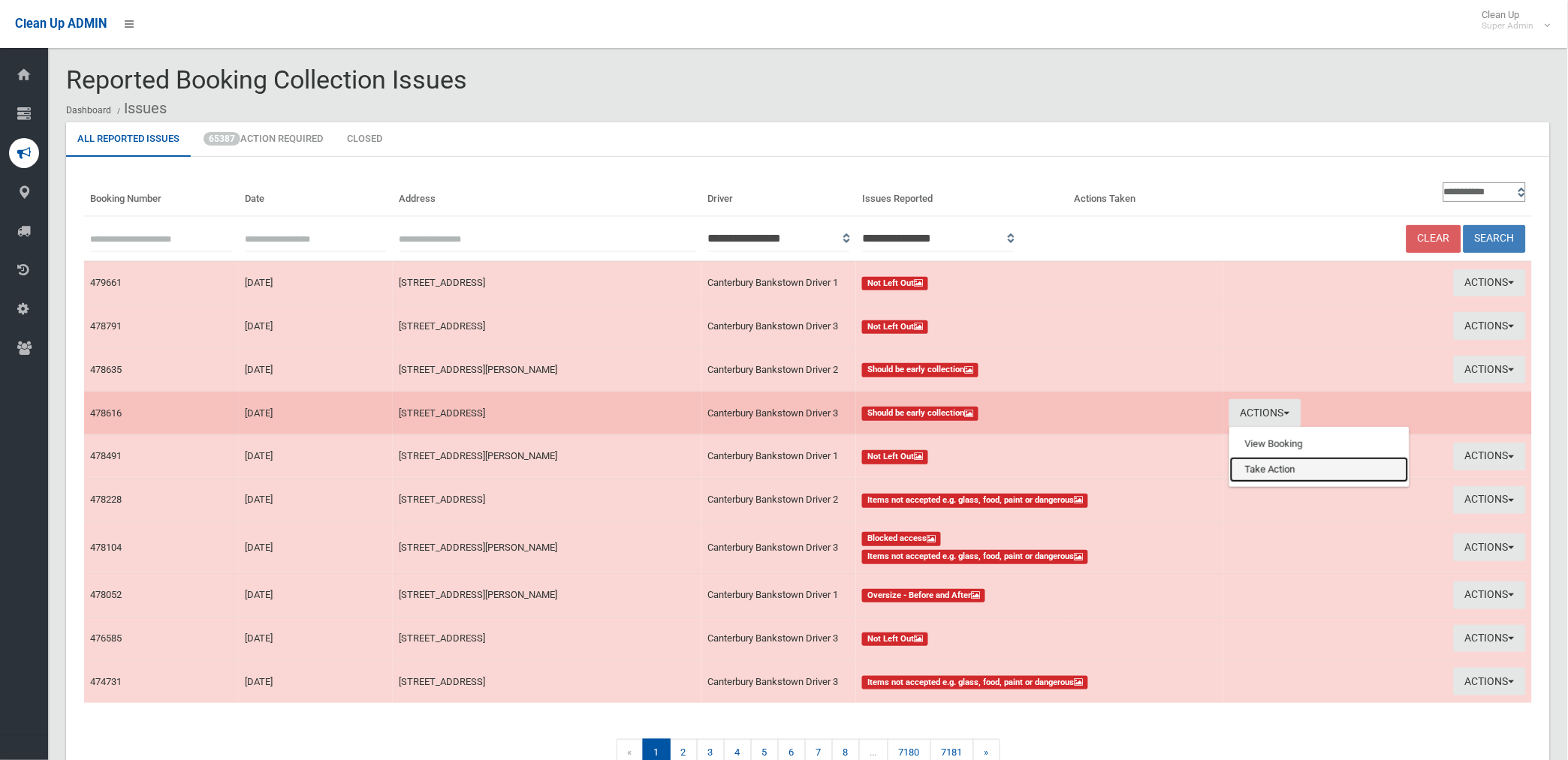
click at [1293, 474] on link "Take Action" at bounding box center [1319, 469] width 179 height 26
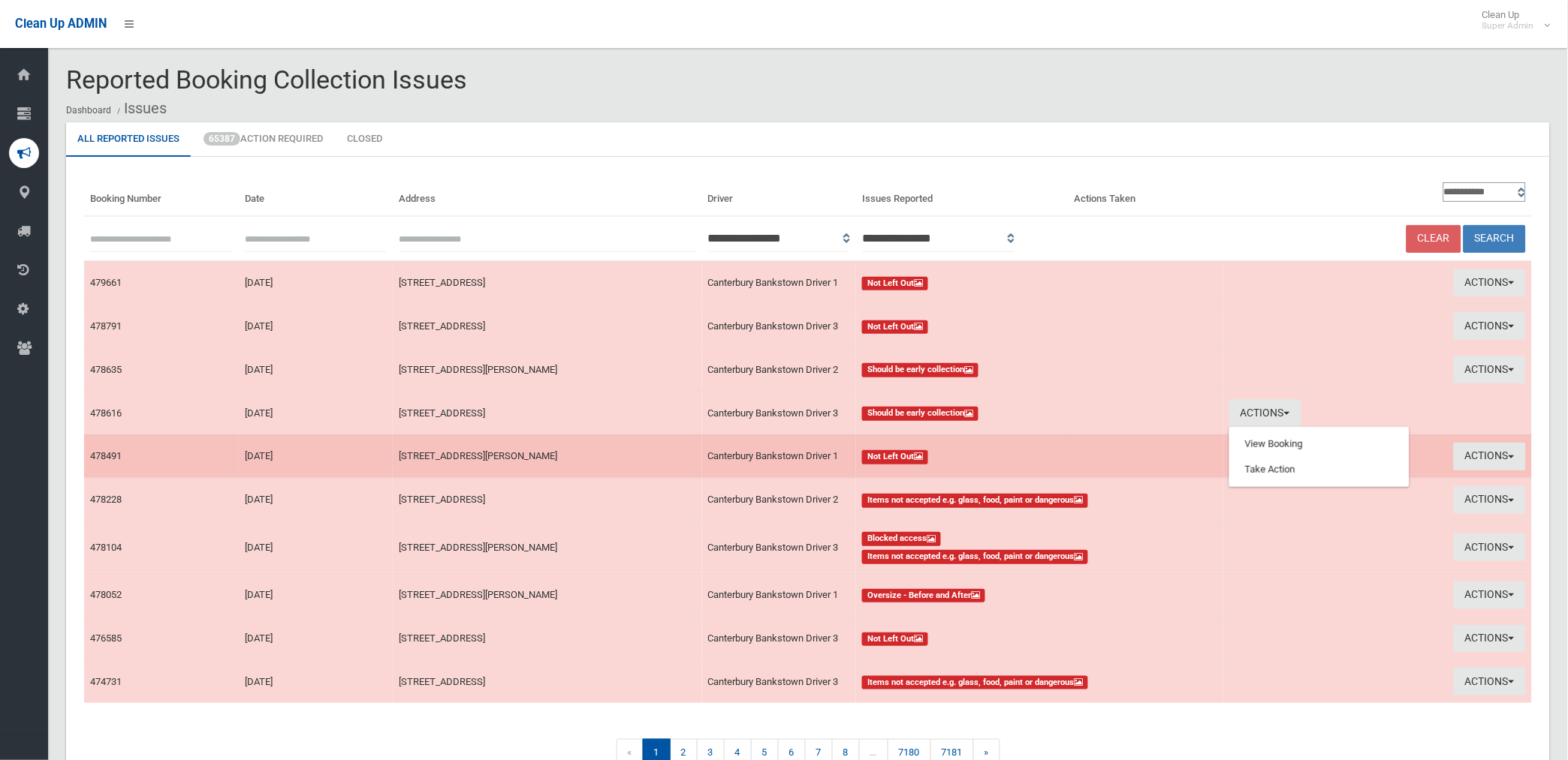
click at [1293, 474] on td "Actions View Booking Take Action" at bounding box center [1377, 456] width 309 height 44
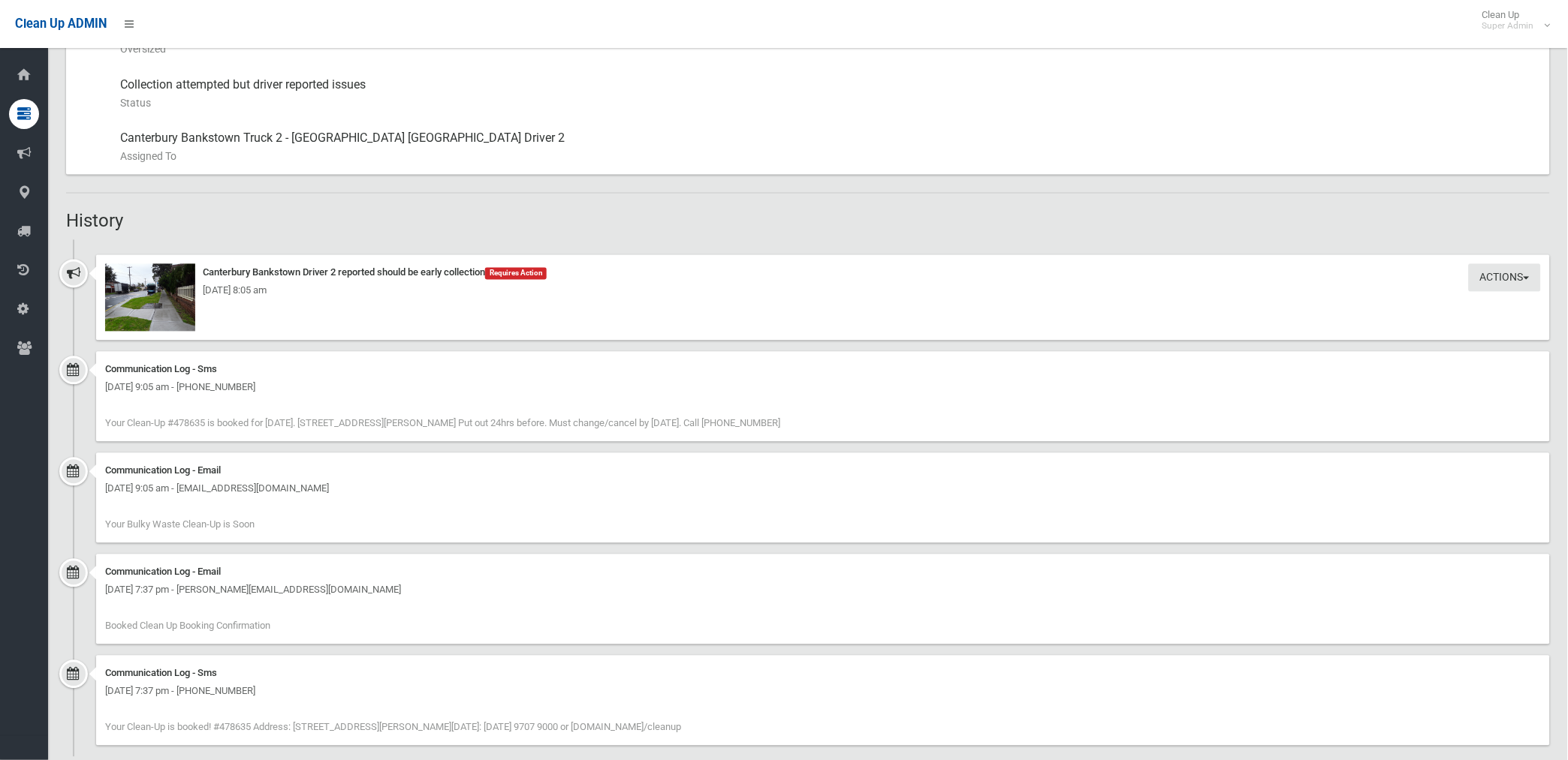
scroll to position [798, 0]
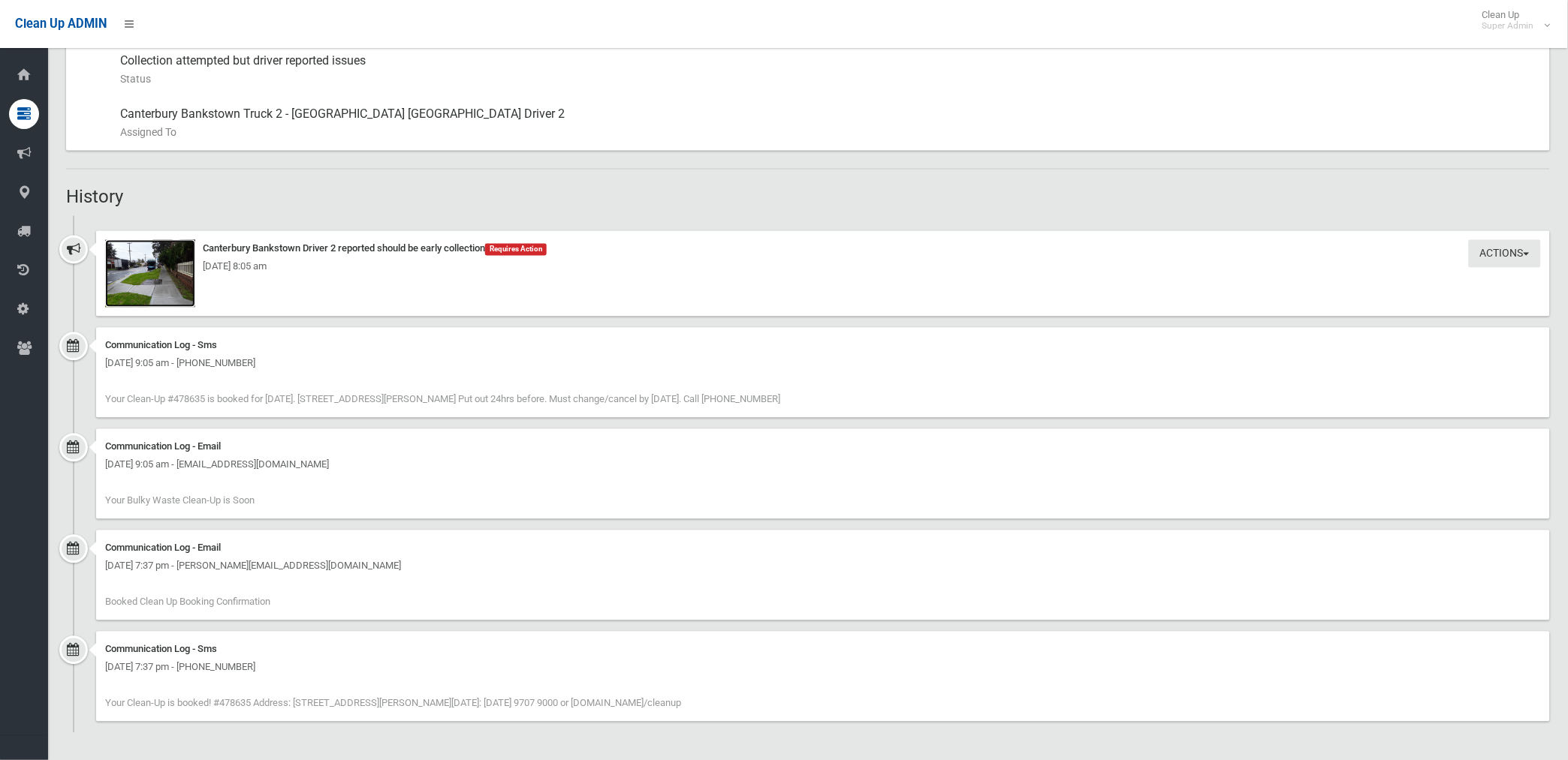
click at [176, 288] on img at bounding box center [150, 273] width 90 height 67
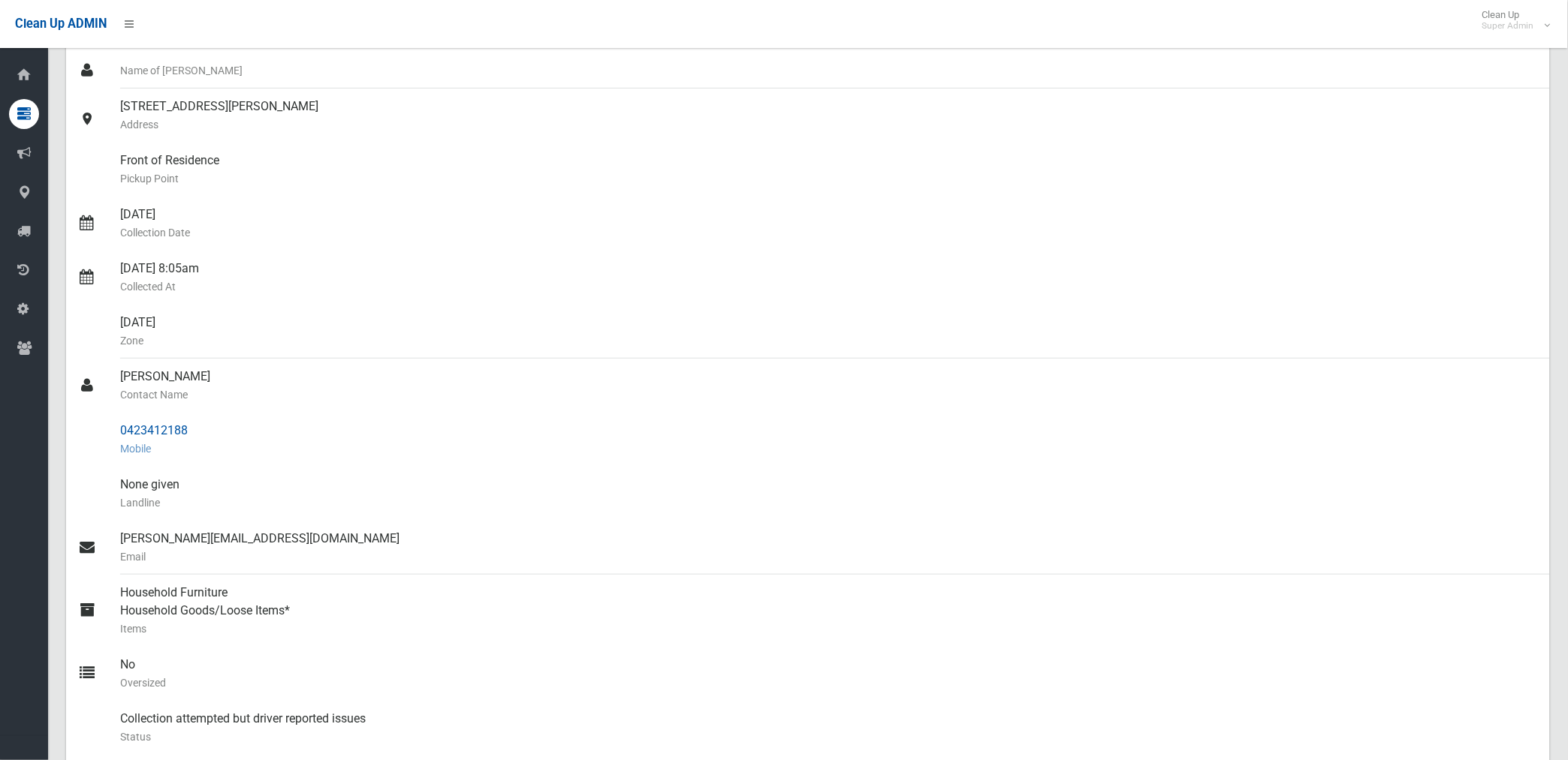
scroll to position [0, 0]
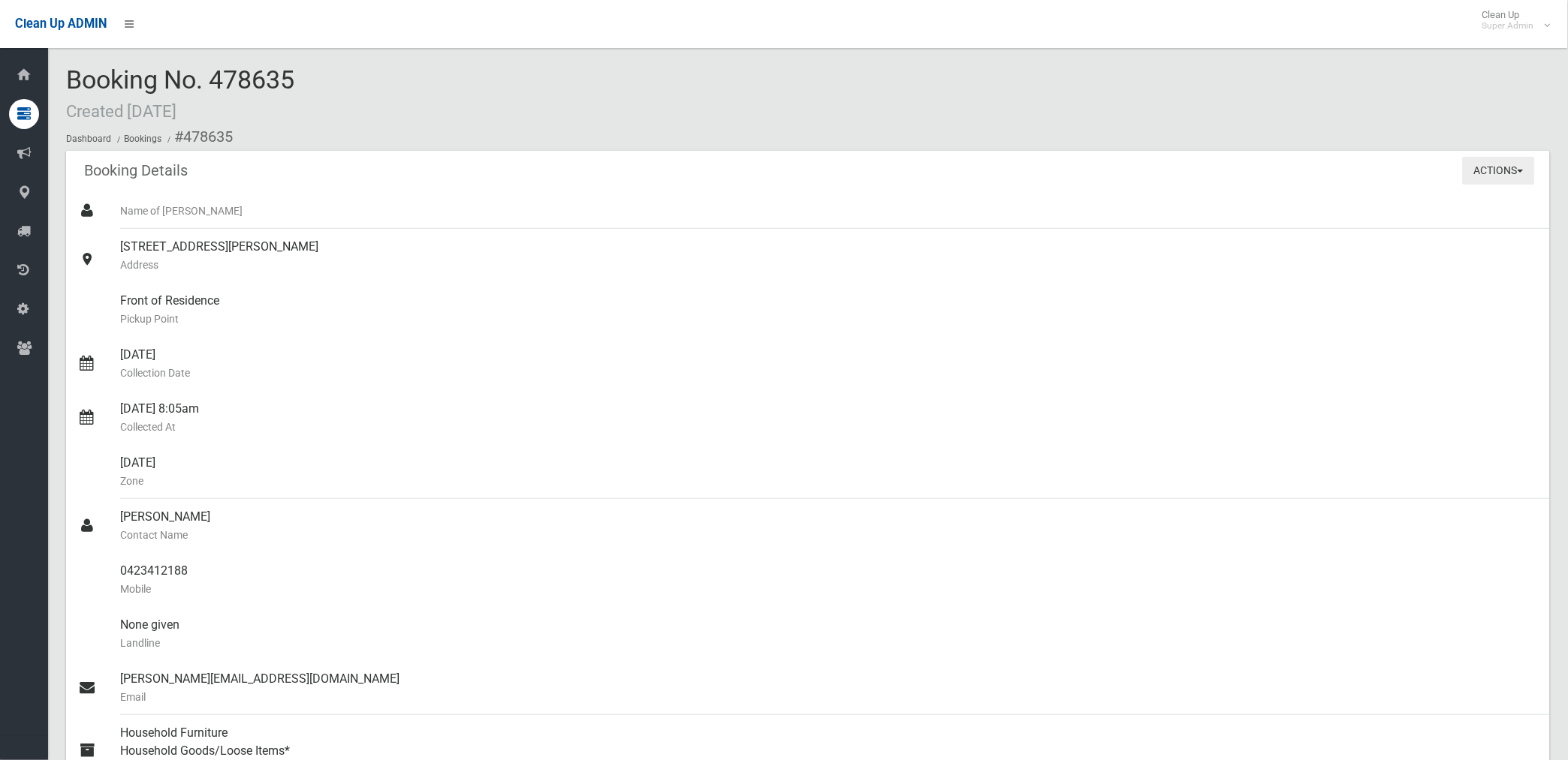
click at [1477, 166] on button "Actions" at bounding box center [1499, 170] width 72 height 27
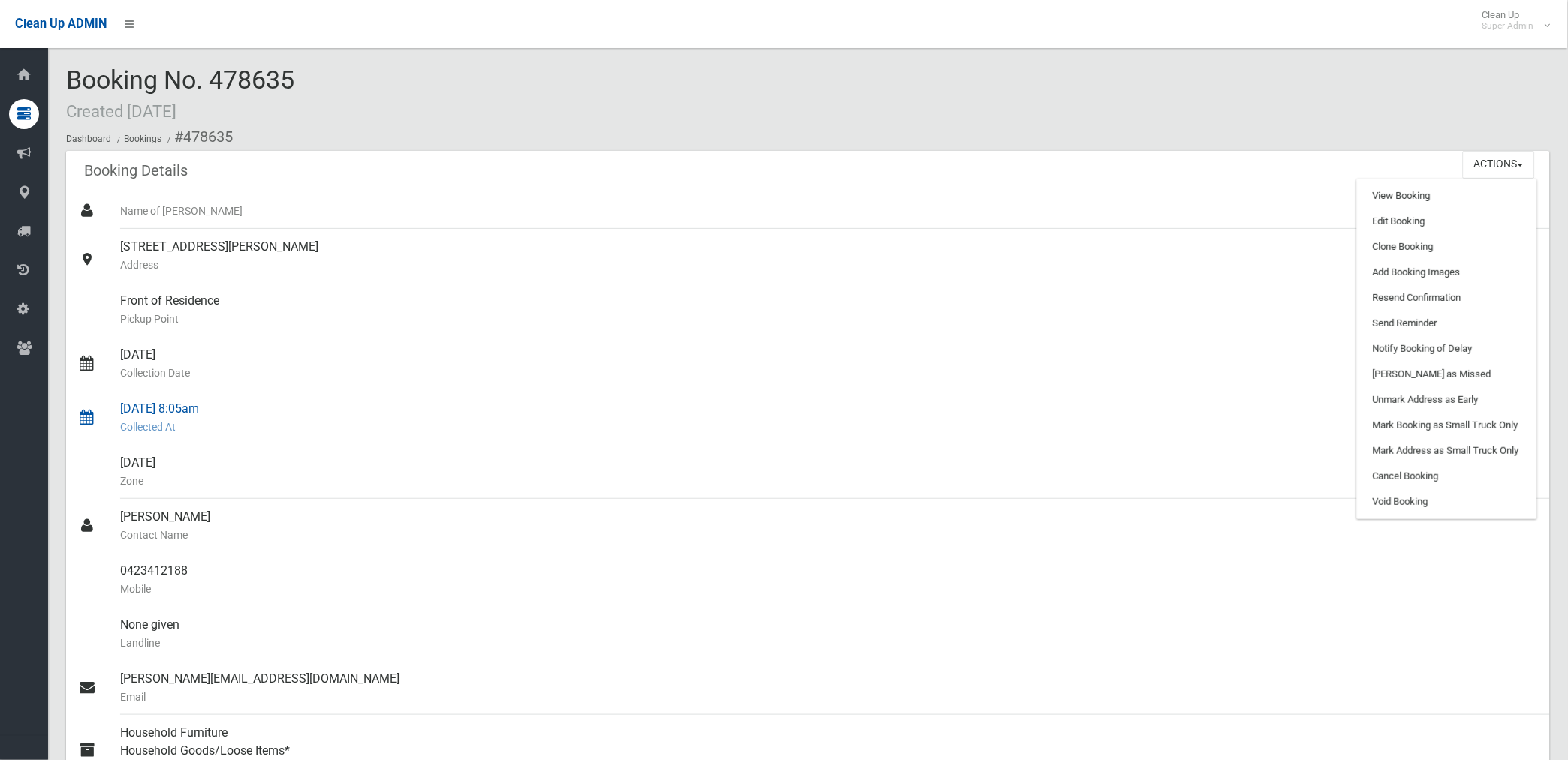
click at [1205, 424] on small "Collected At" at bounding box center [829, 426] width 1417 height 18
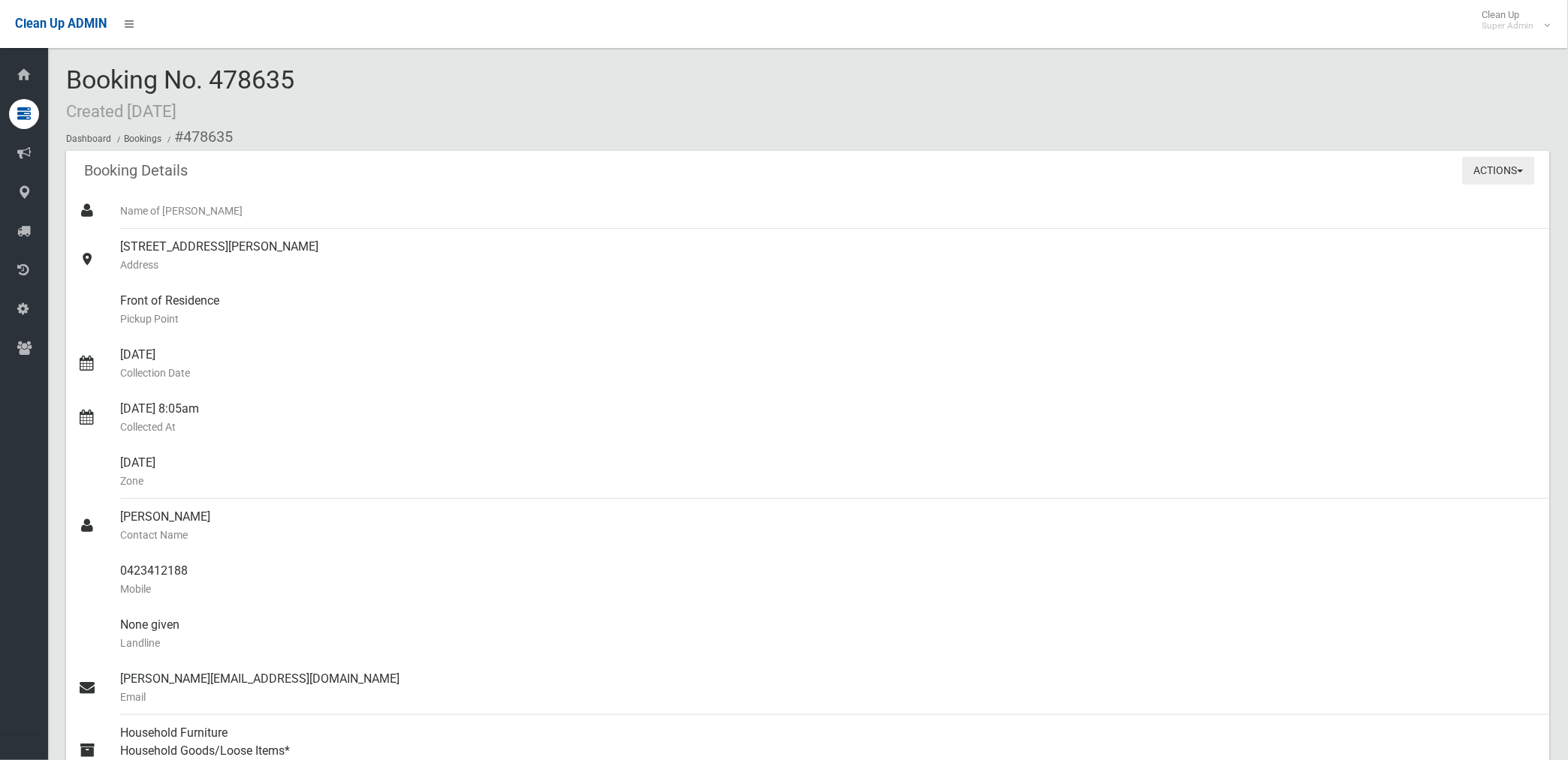
click at [1470, 169] on button "Actions" at bounding box center [1499, 170] width 72 height 27
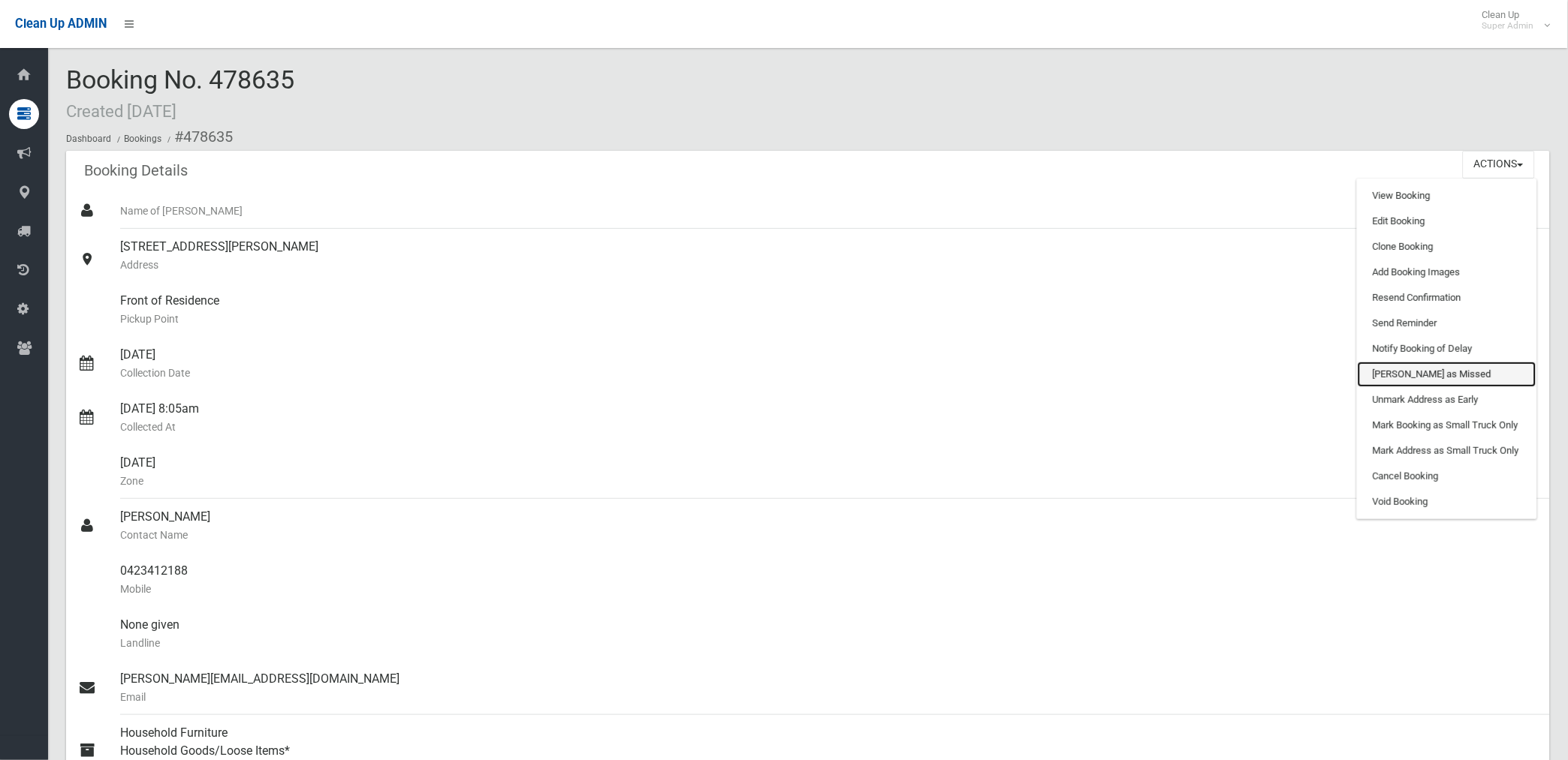
click at [1413, 375] on link "Mark as Missed" at bounding box center [1446, 375] width 179 height 26
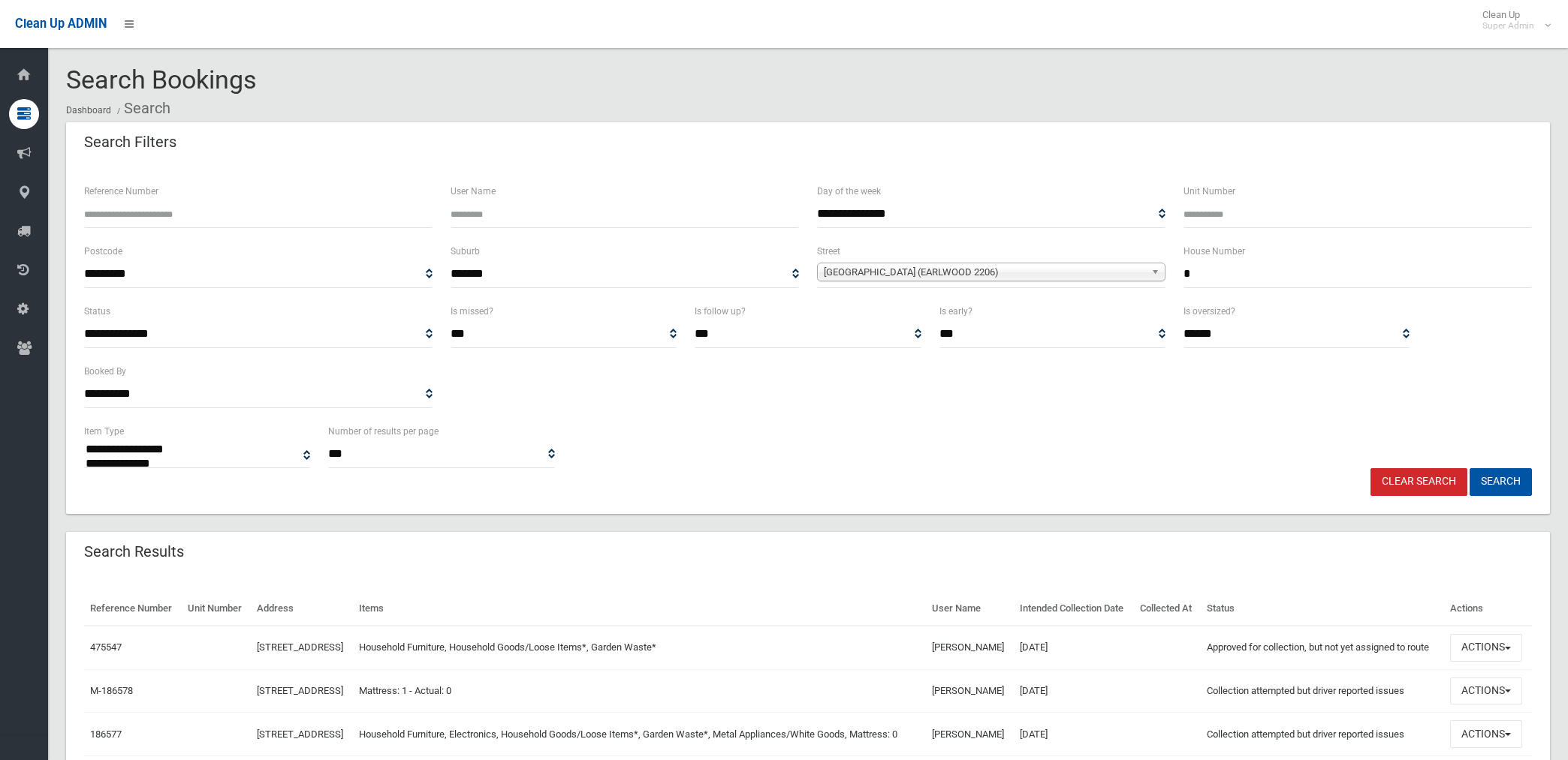
select select
click at [854, 274] on span "Malley Avenue (EARLWOOD 2206)" at bounding box center [985, 272] width 321 height 18
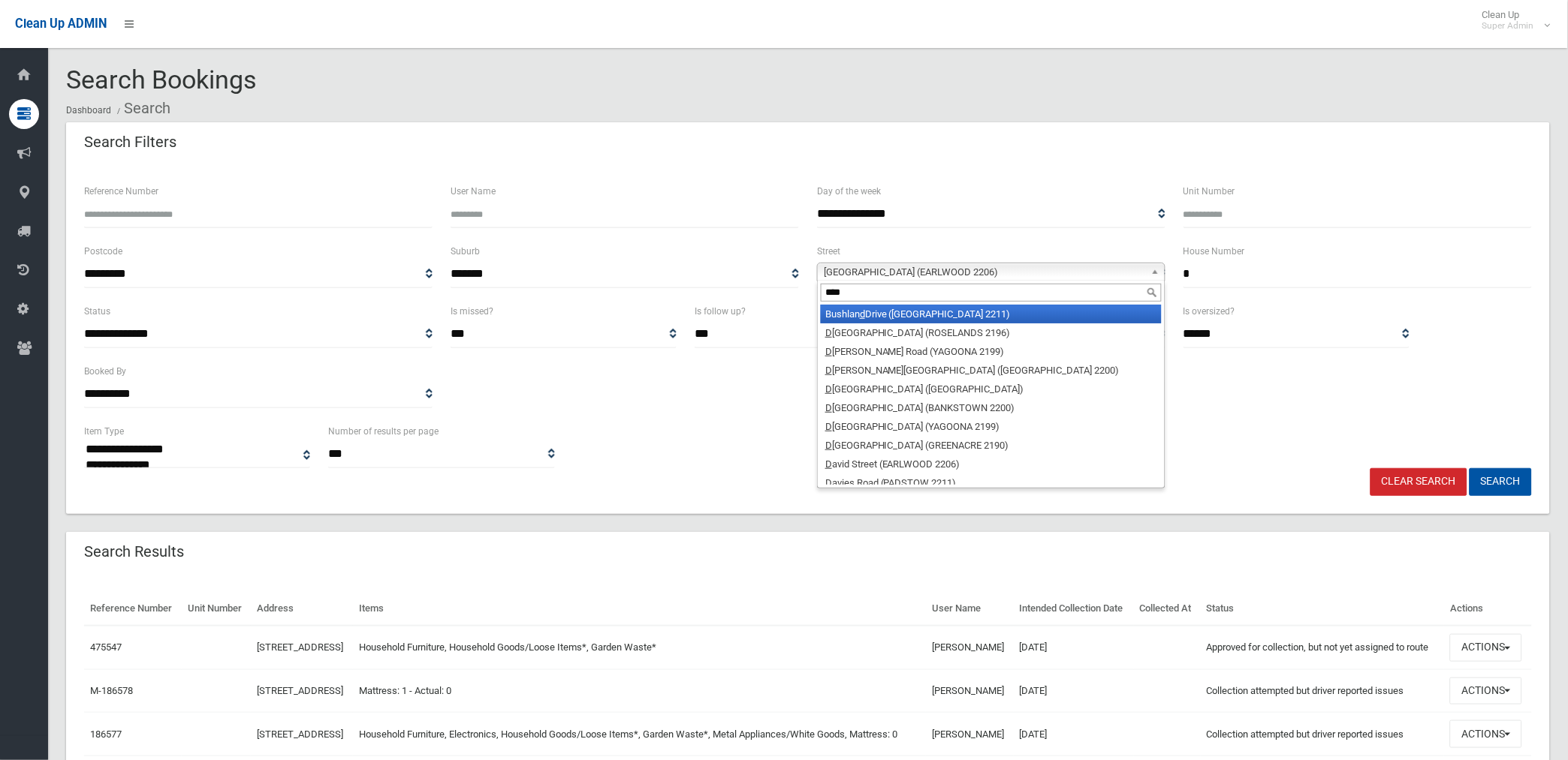
type input "*****"
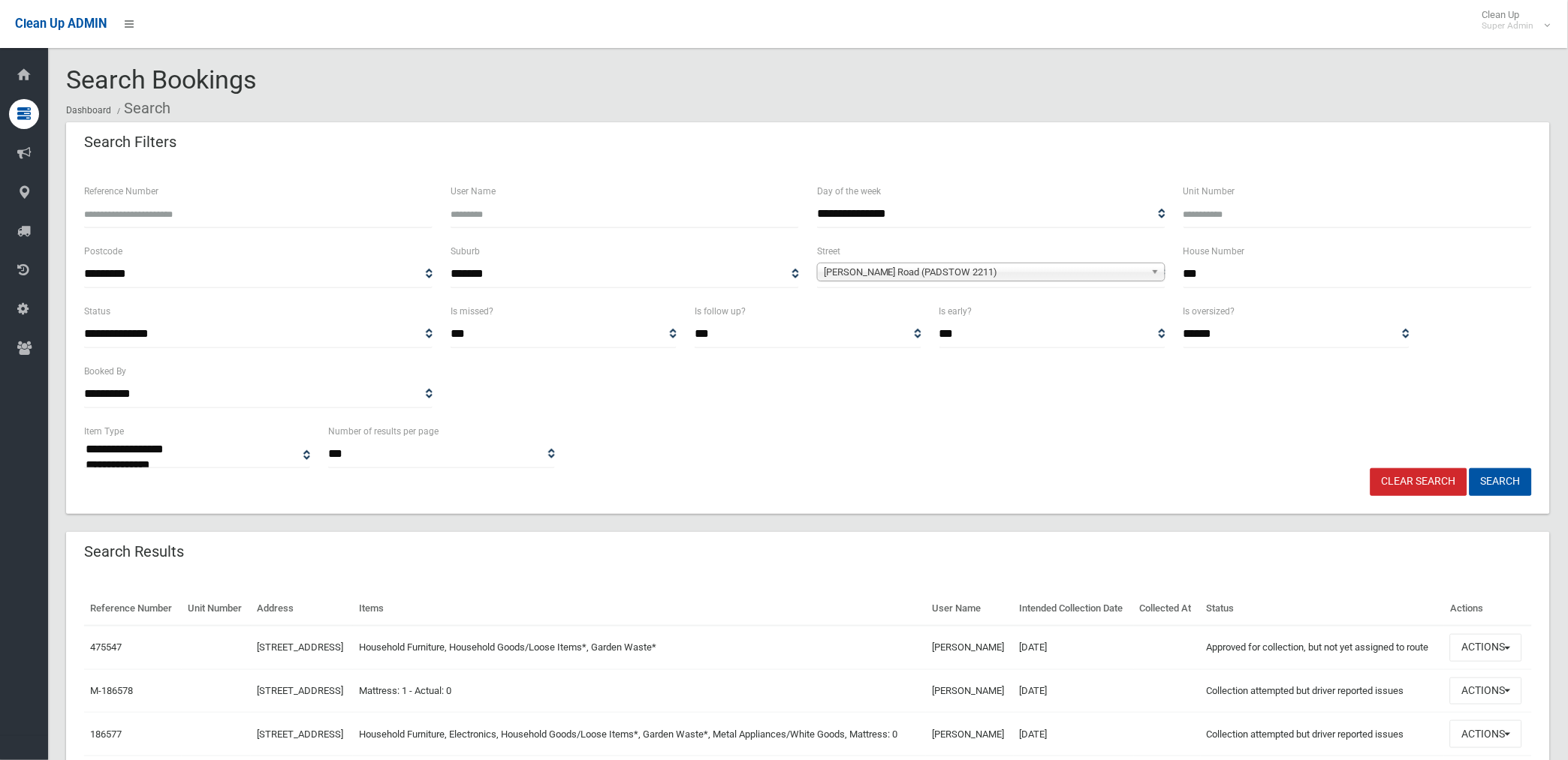
type input "***"
click at [1469, 469] on button "Search" at bounding box center [1500, 482] width 62 height 27
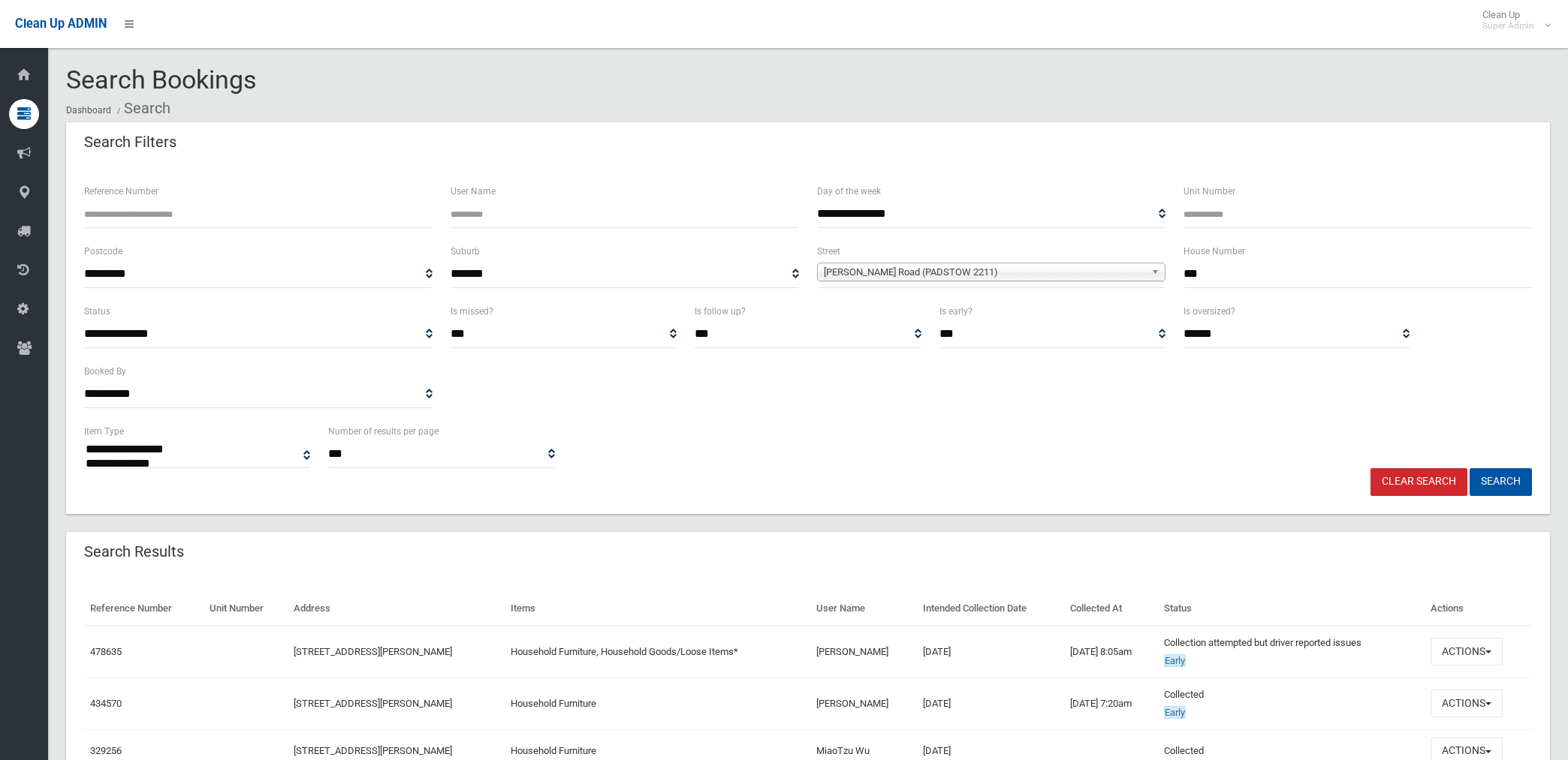
select select
click at [1218, 274] on input "***" at bounding box center [1357, 273] width 348 height 27
type input "*"
click at [1469, 469] on button "Search" at bounding box center [1500, 482] width 62 height 27
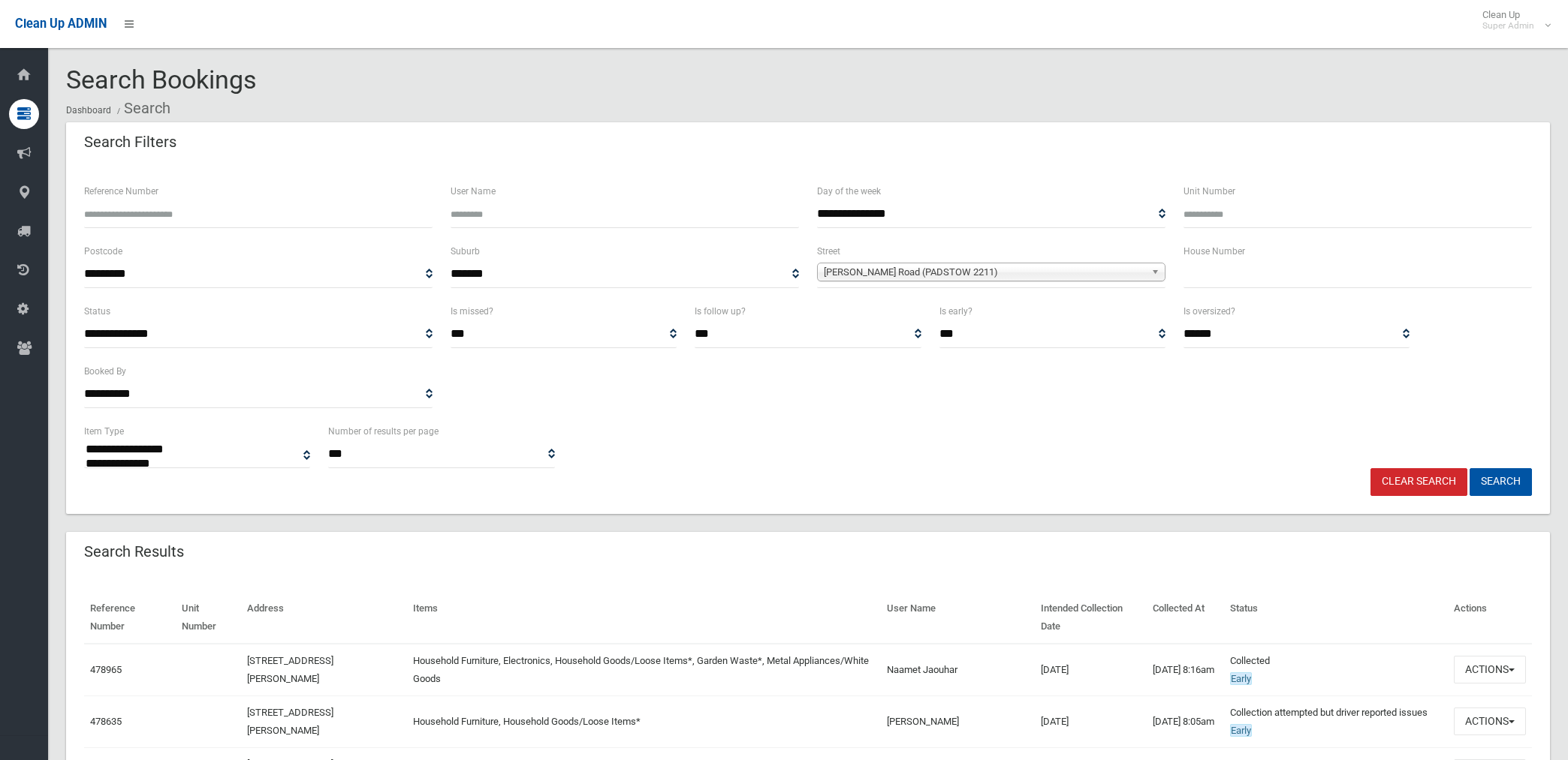
select select
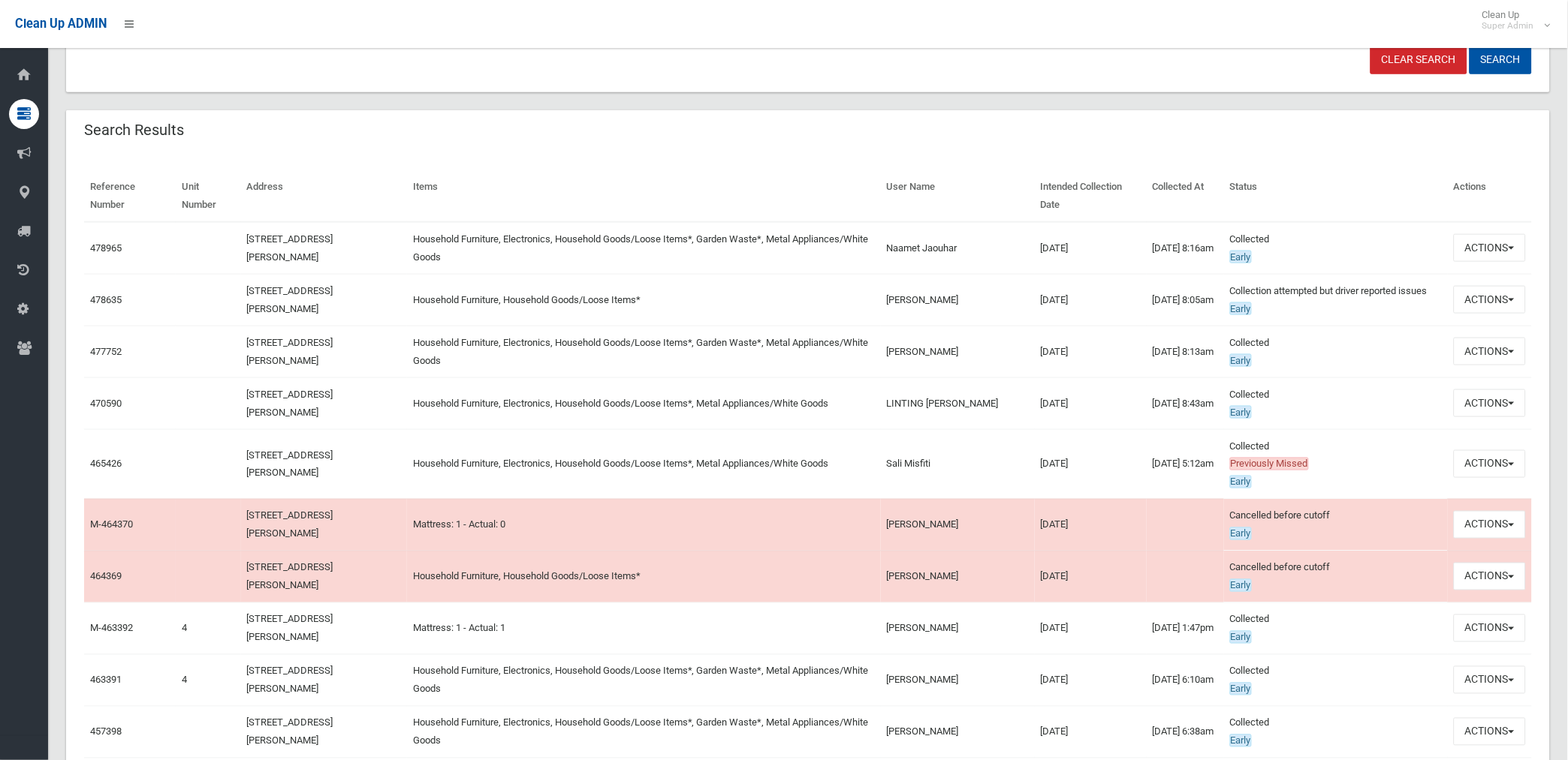
scroll to position [83, 0]
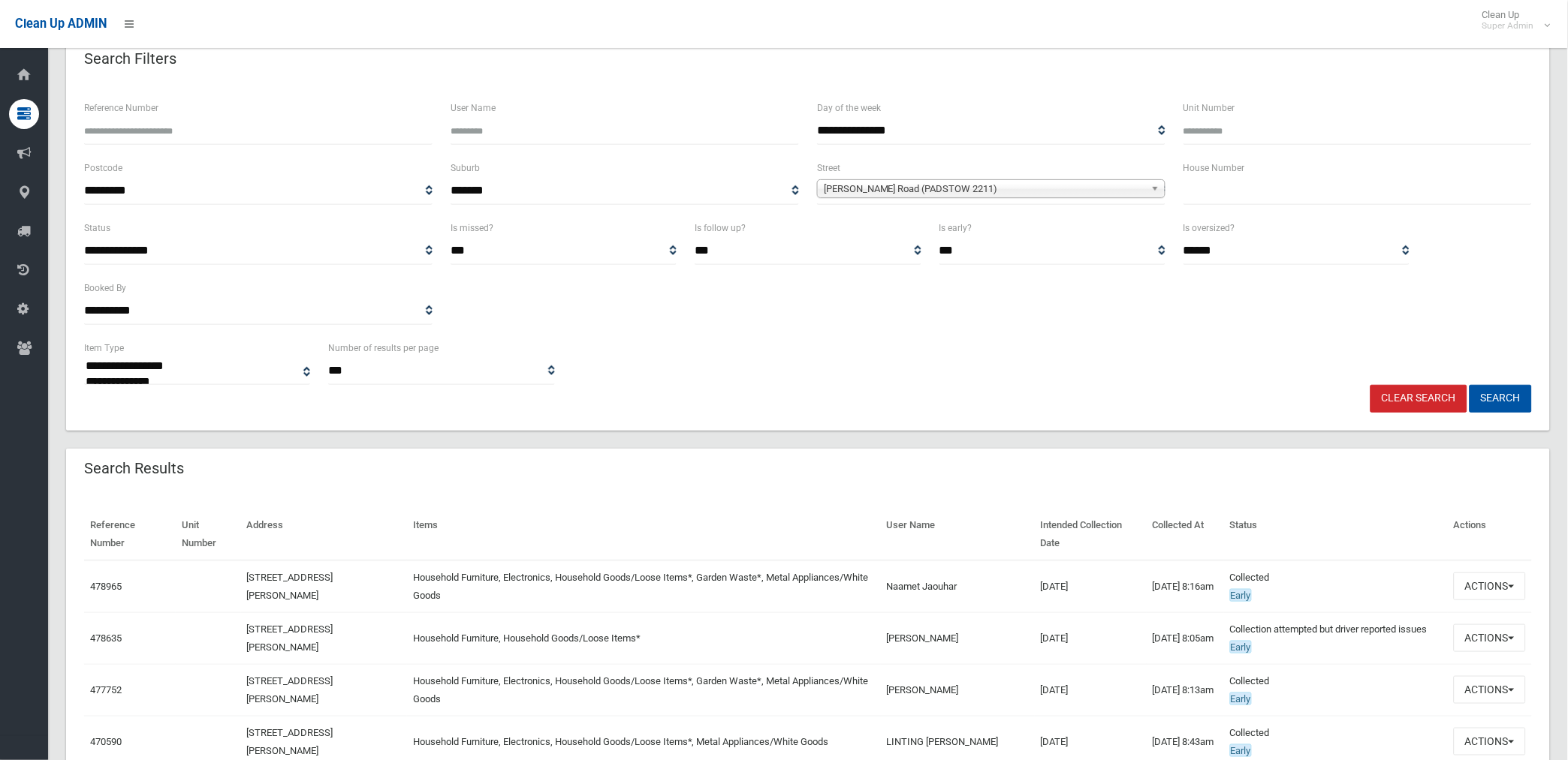
click at [1234, 191] on input "text" at bounding box center [1357, 190] width 348 height 27
type input "***"
click at [1469, 385] on button "Search" at bounding box center [1500, 398] width 62 height 27
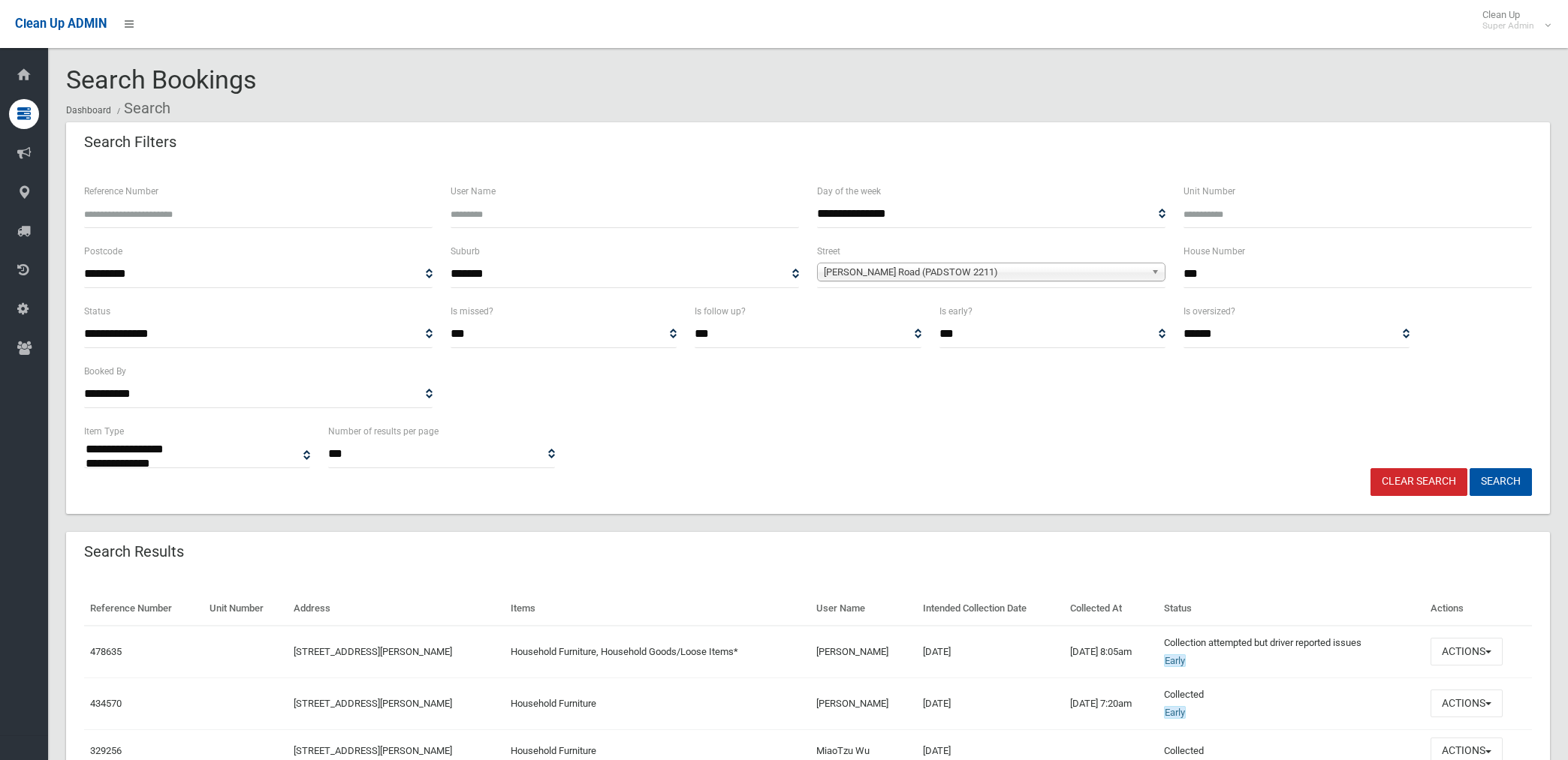
select select
click at [1214, 272] on input "***" at bounding box center [1357, 273] width 348 height 27
type input "*"
click at [1469, 469] on button "Search" at bounding box center [1500, 482] width 62 height 27
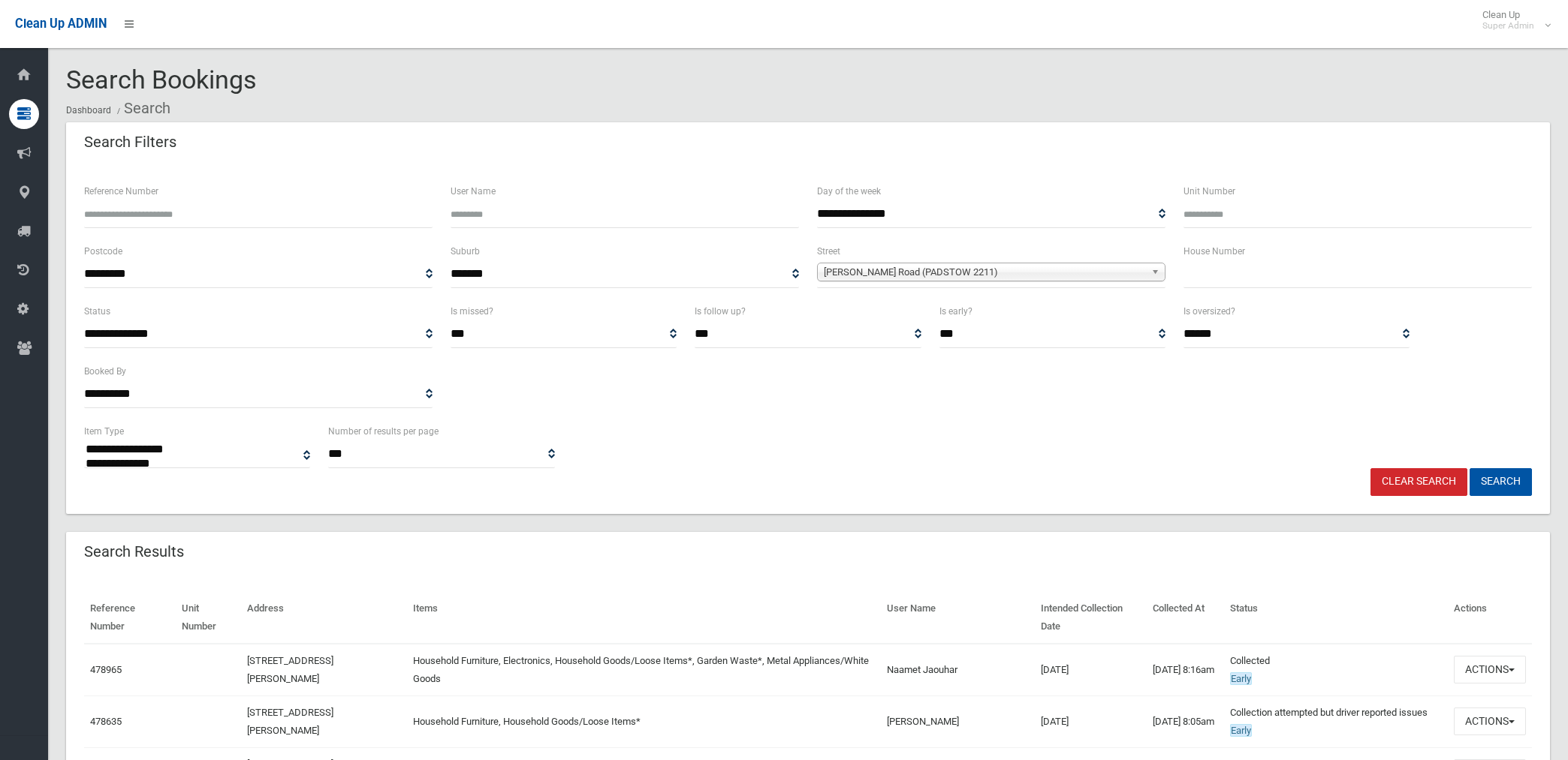
select select
click at [1003, 273] on span "Doyle Road (PADSTOW 2211)" at bounding box center [985, 272] width 321 height 18
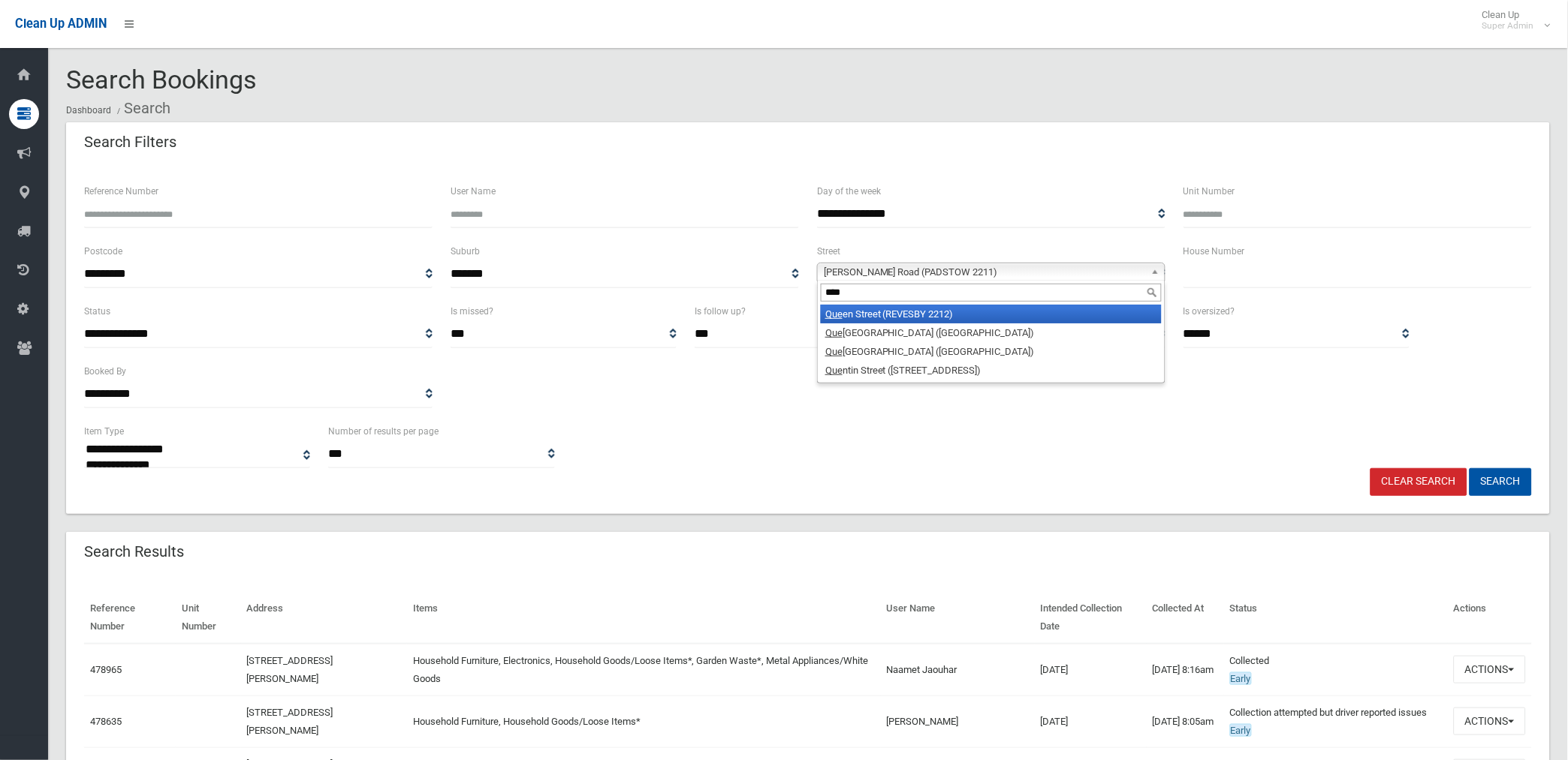
type input "*****"
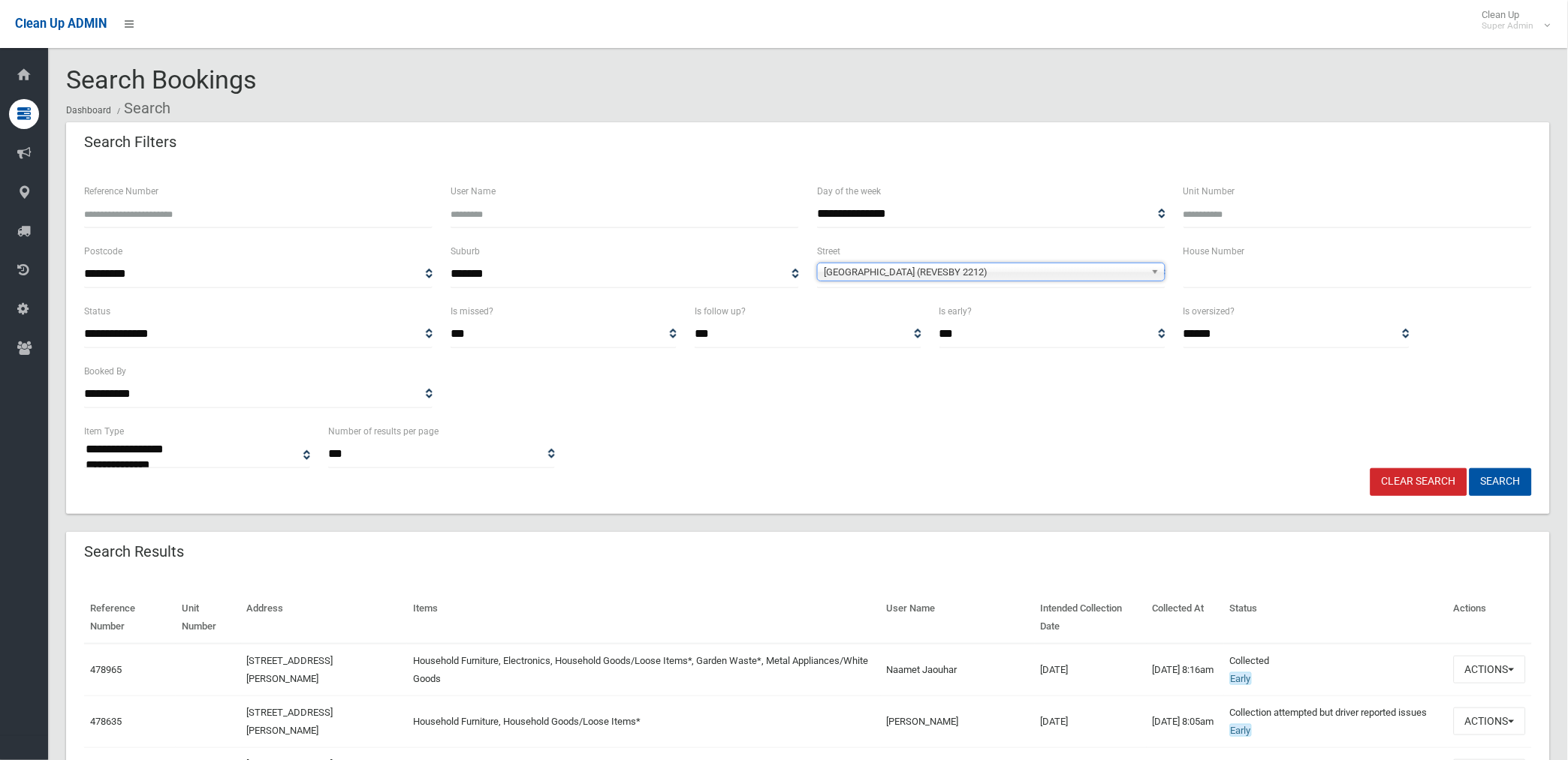
click at [1469, 469] on button "Search" at bounding box center [1500, 482] width 62 height 27
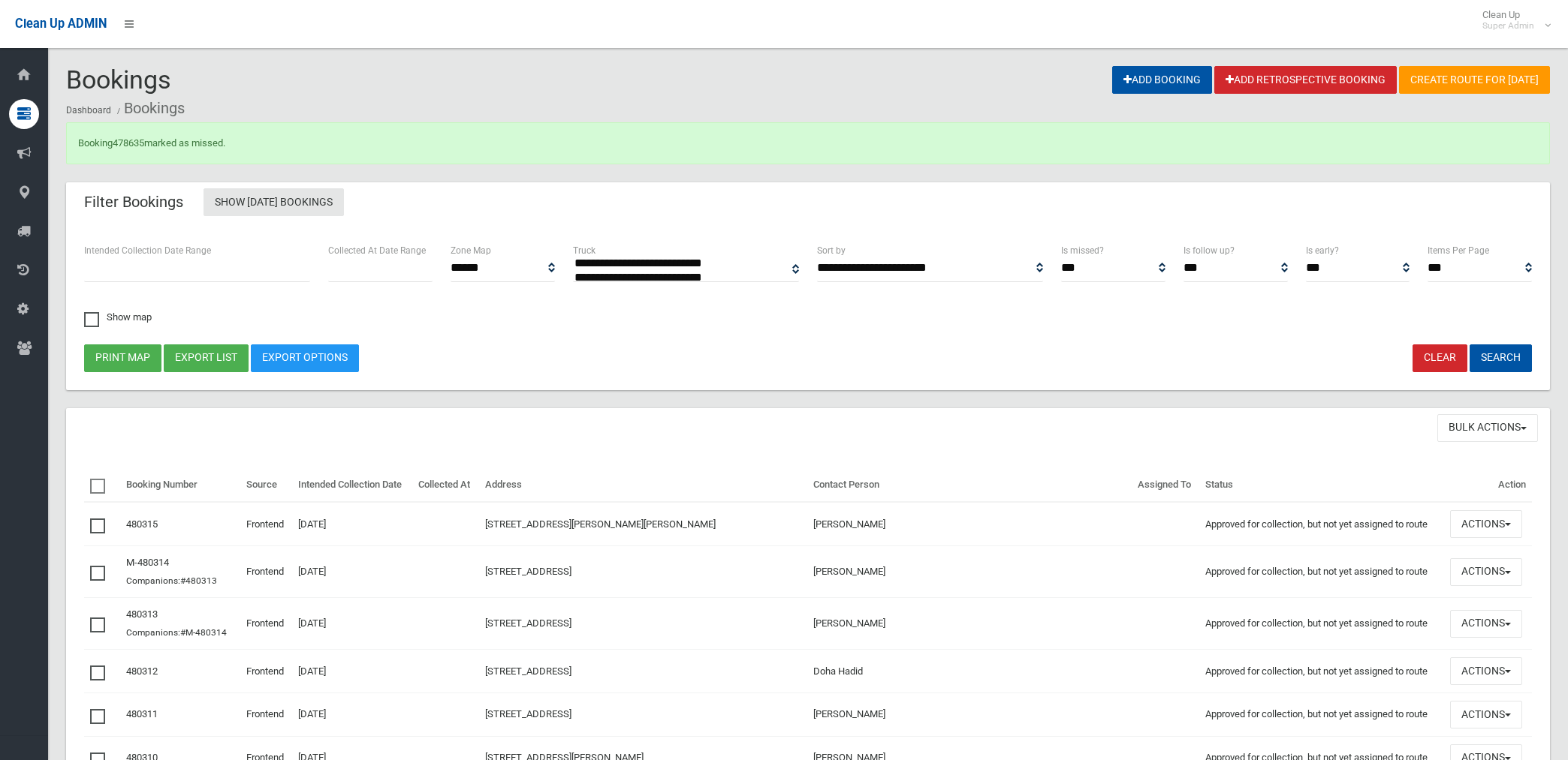
select select
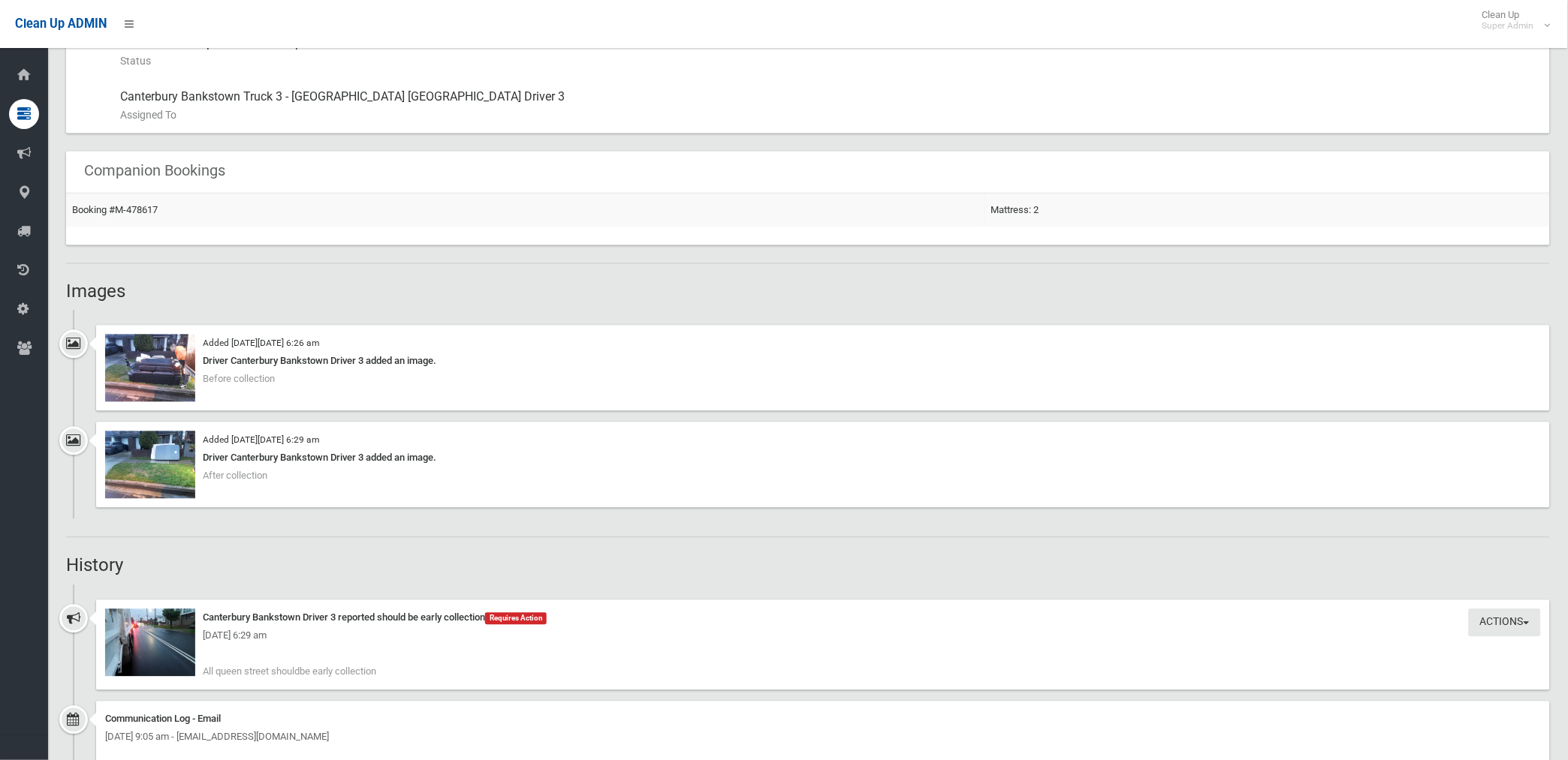
scroll to position [917, 0]
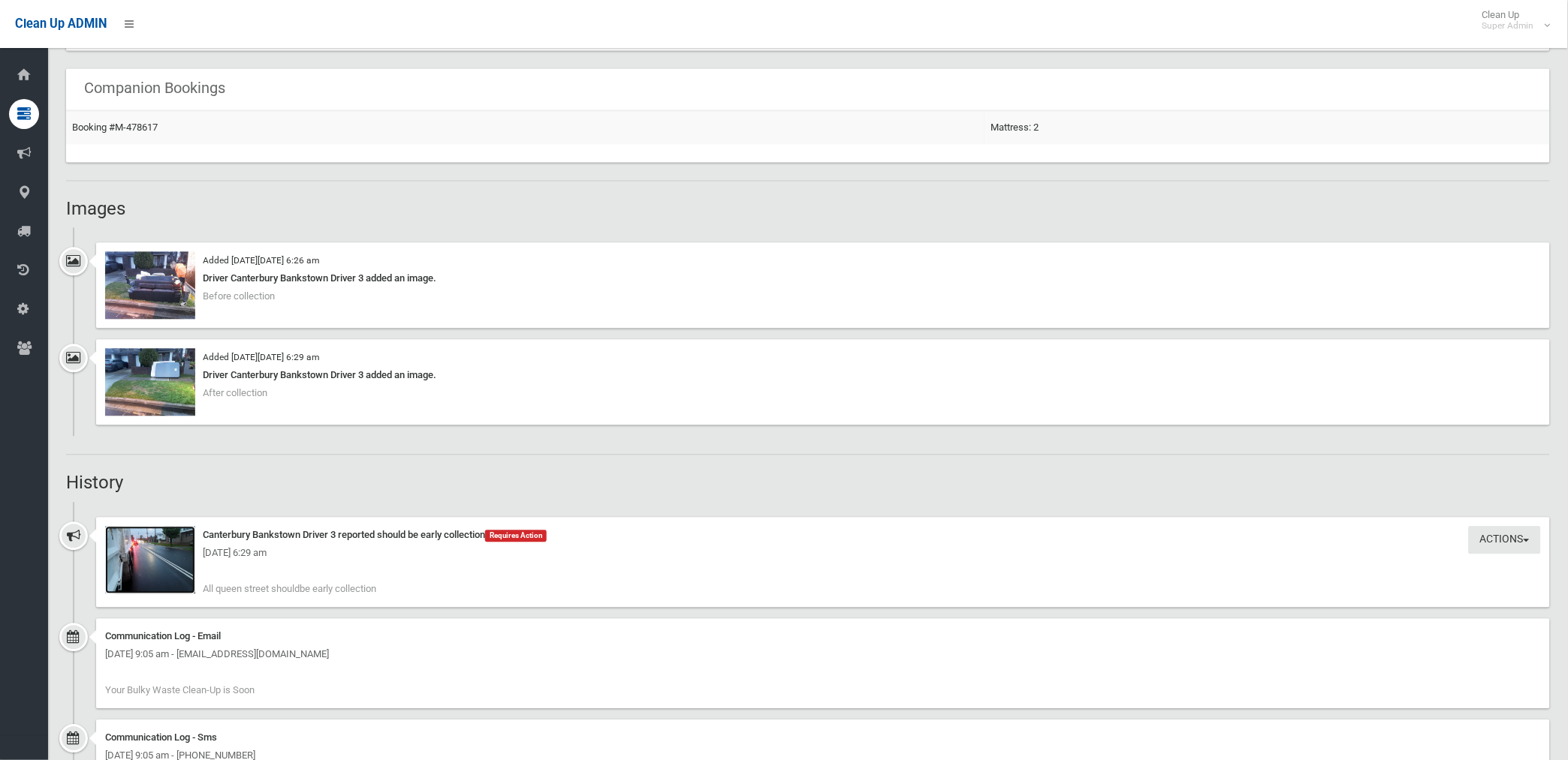
click at [164, 567] on img at bounding box center [150, 559] width 90 height 67
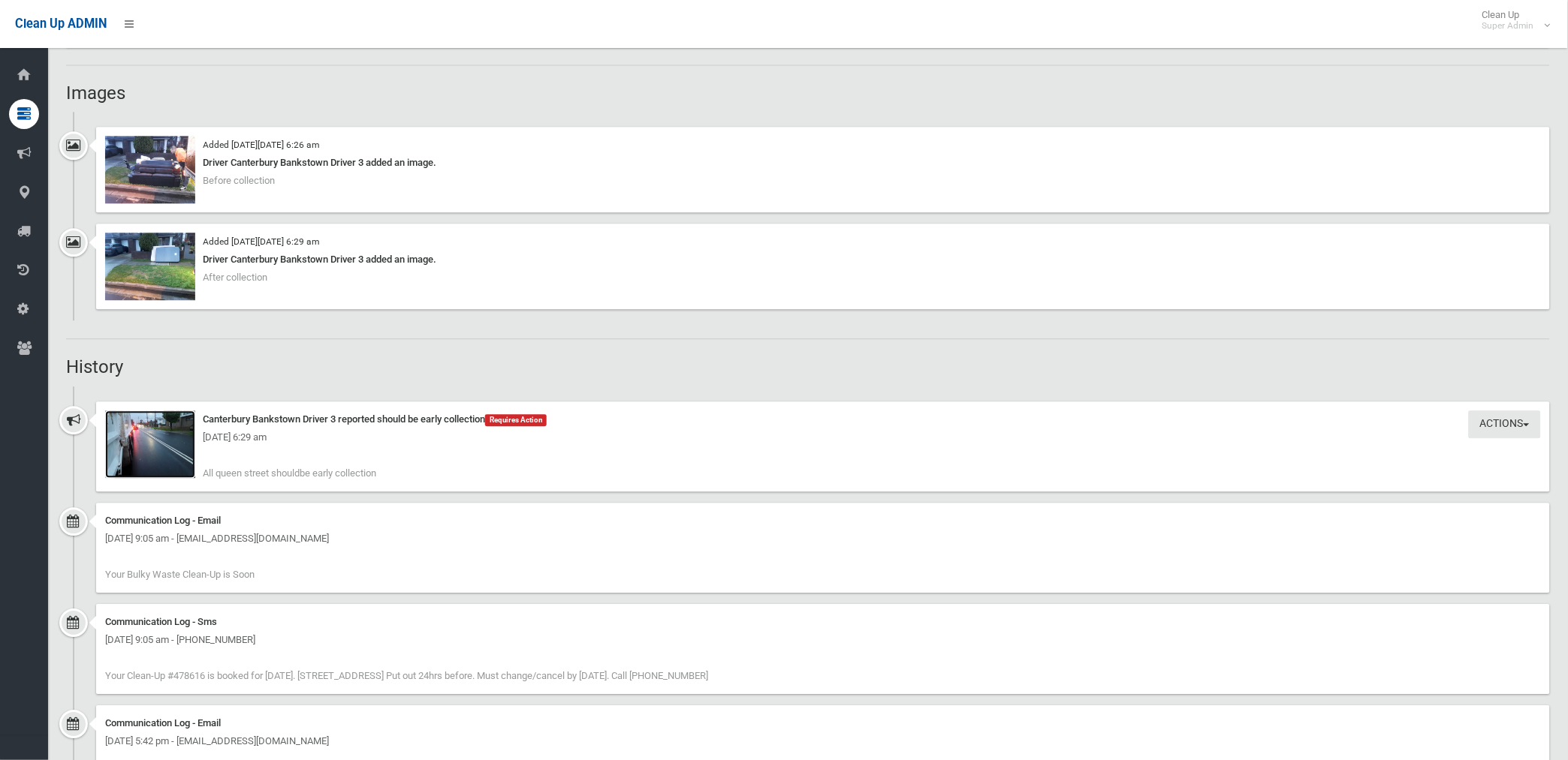
scroll to position [874, 0]
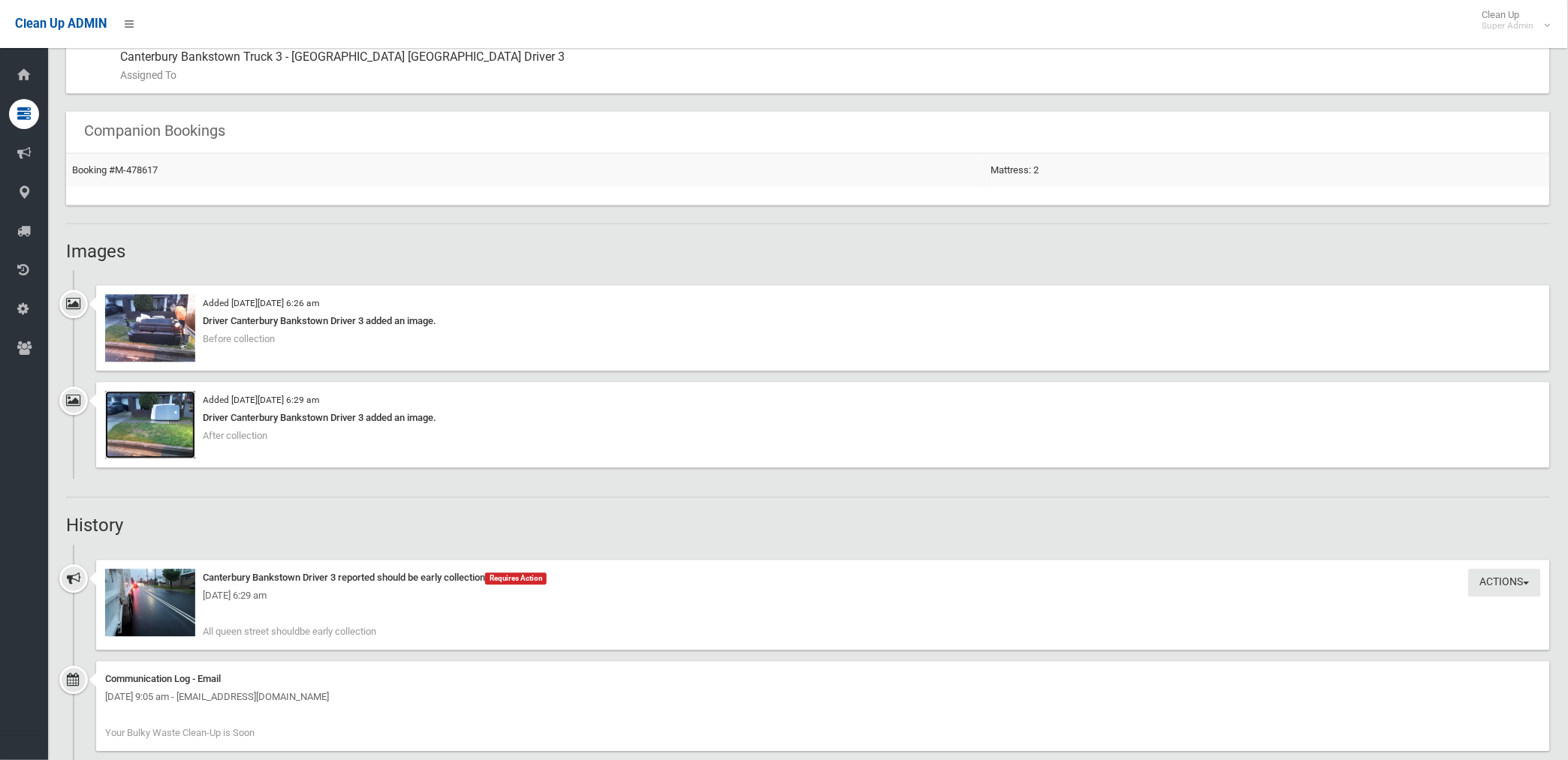
click at [176, 435] on img at bounding box center [150, 425] width 90 height 67
click at [176, 334] on img at bounding box center [150, 328] width 90 height 67
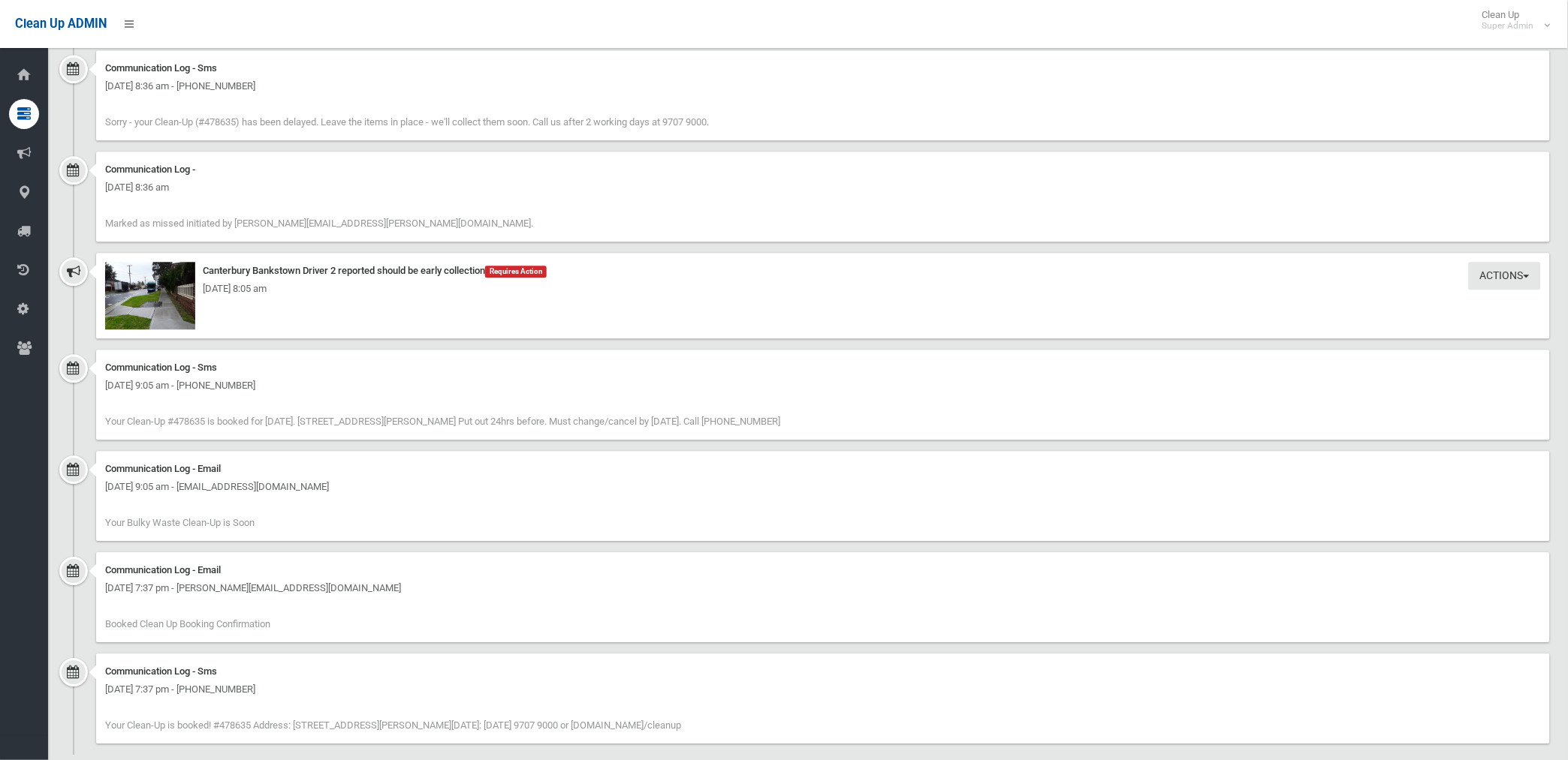
scroll to position [1048, 0]
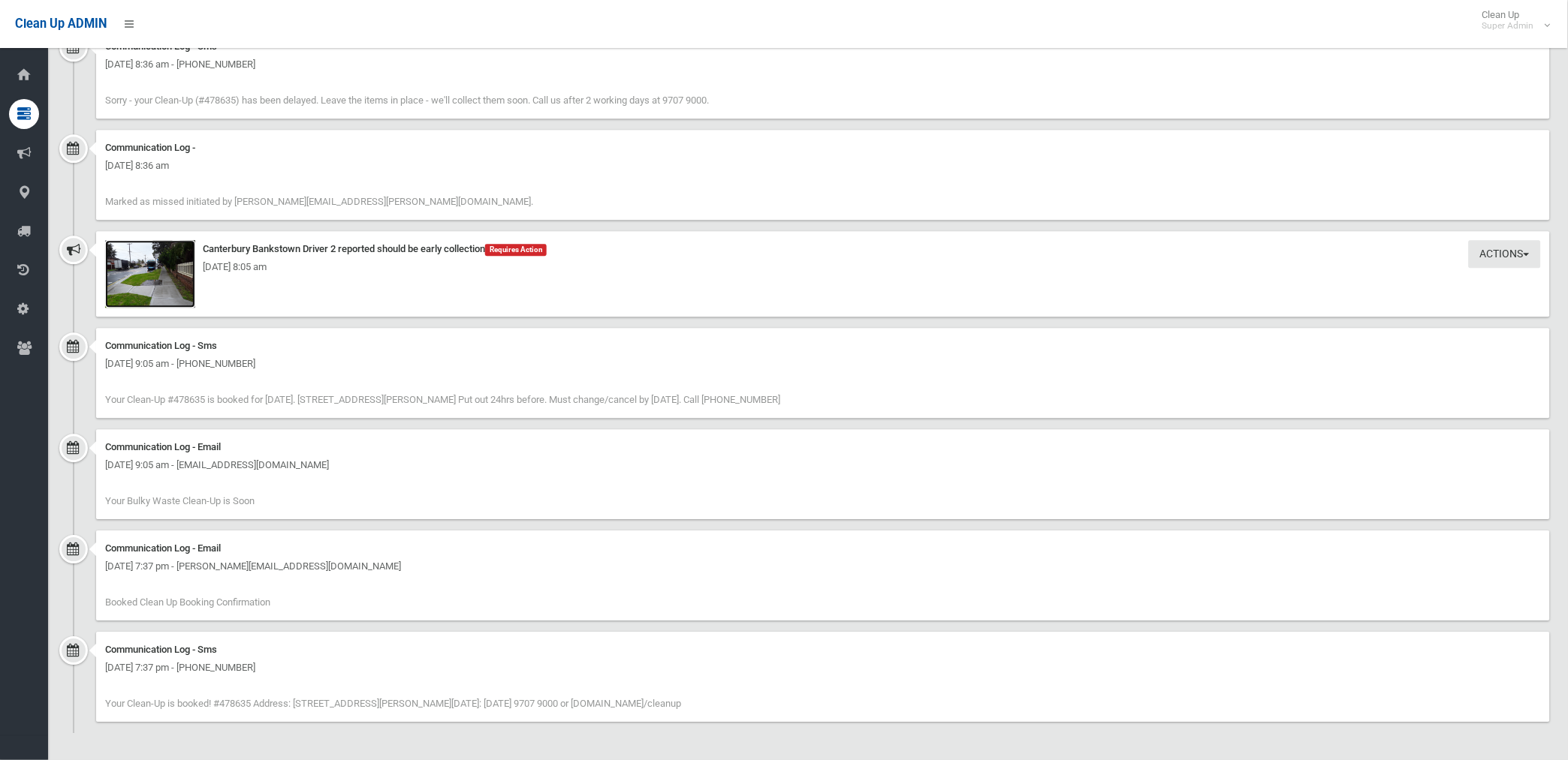
click at [179, 286] on img at bounding box center [150, 273] width 90 height 67
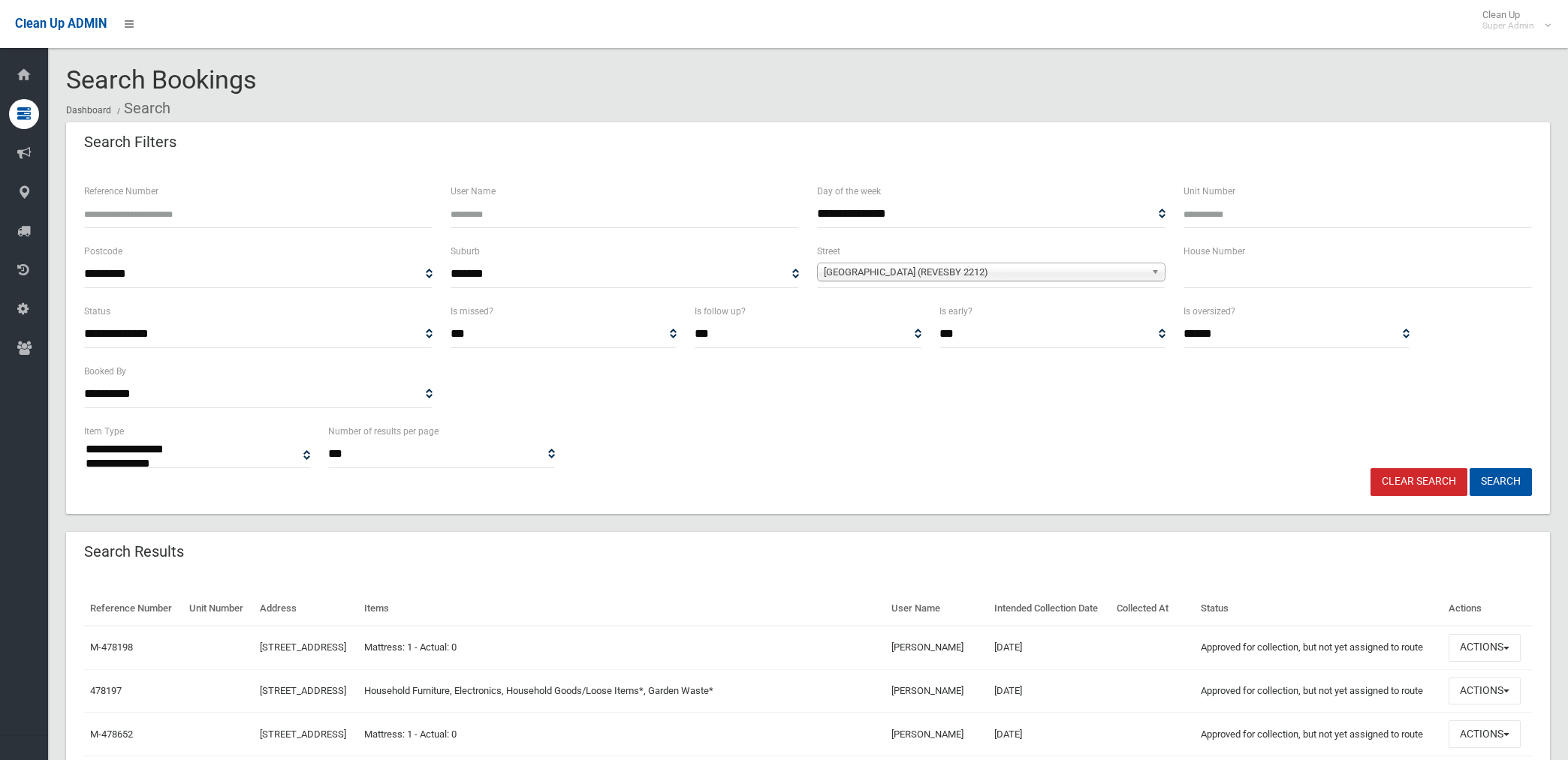
select select
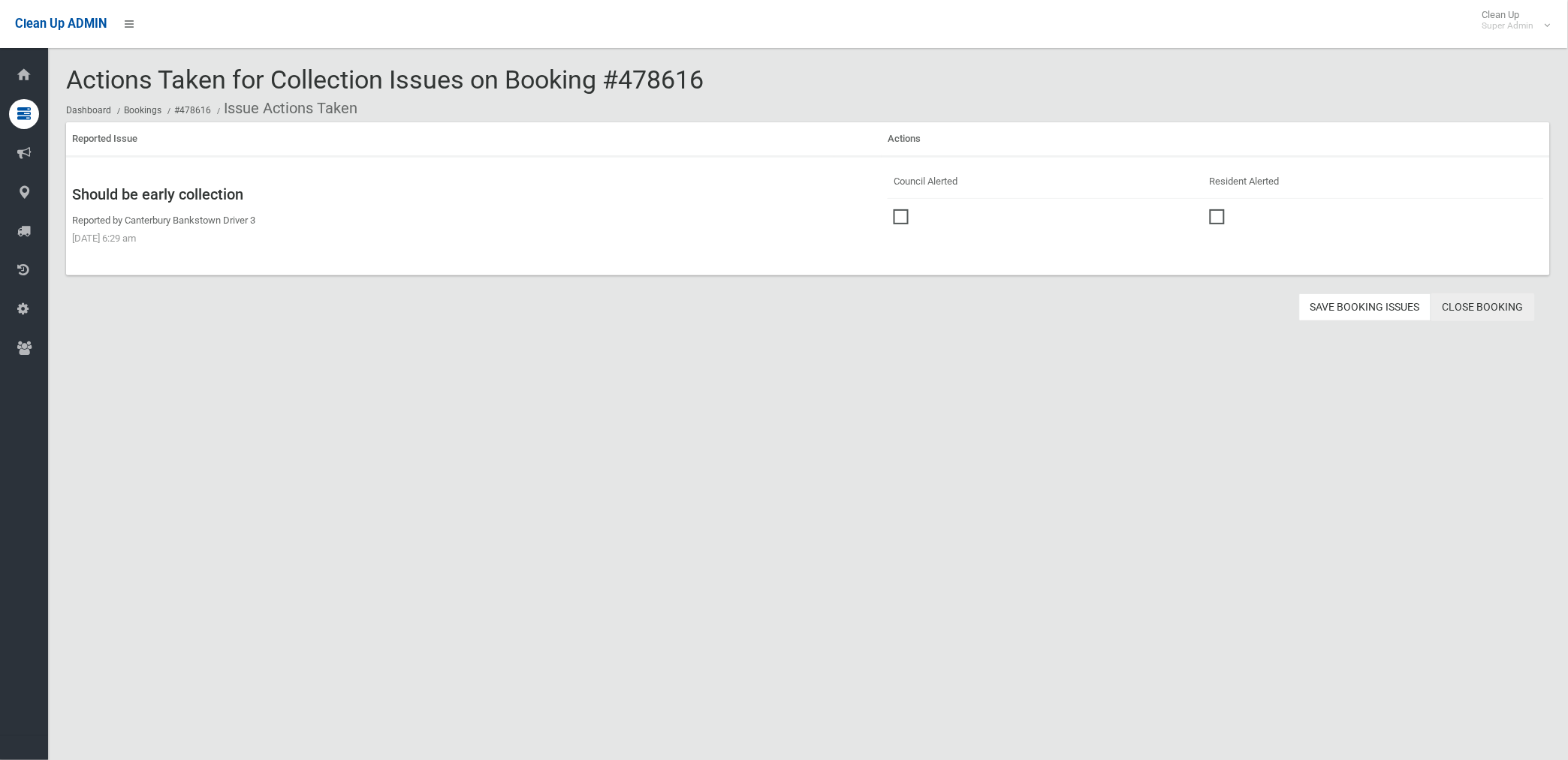
drag, startPoint x: 0, startPoint y: 0, endPoint x: 1497, endPoint y: 300, distance: 1526.8
click at [1497, 300] on link "Close Booking" at bounding box center [1483, 306] width 103 height 27
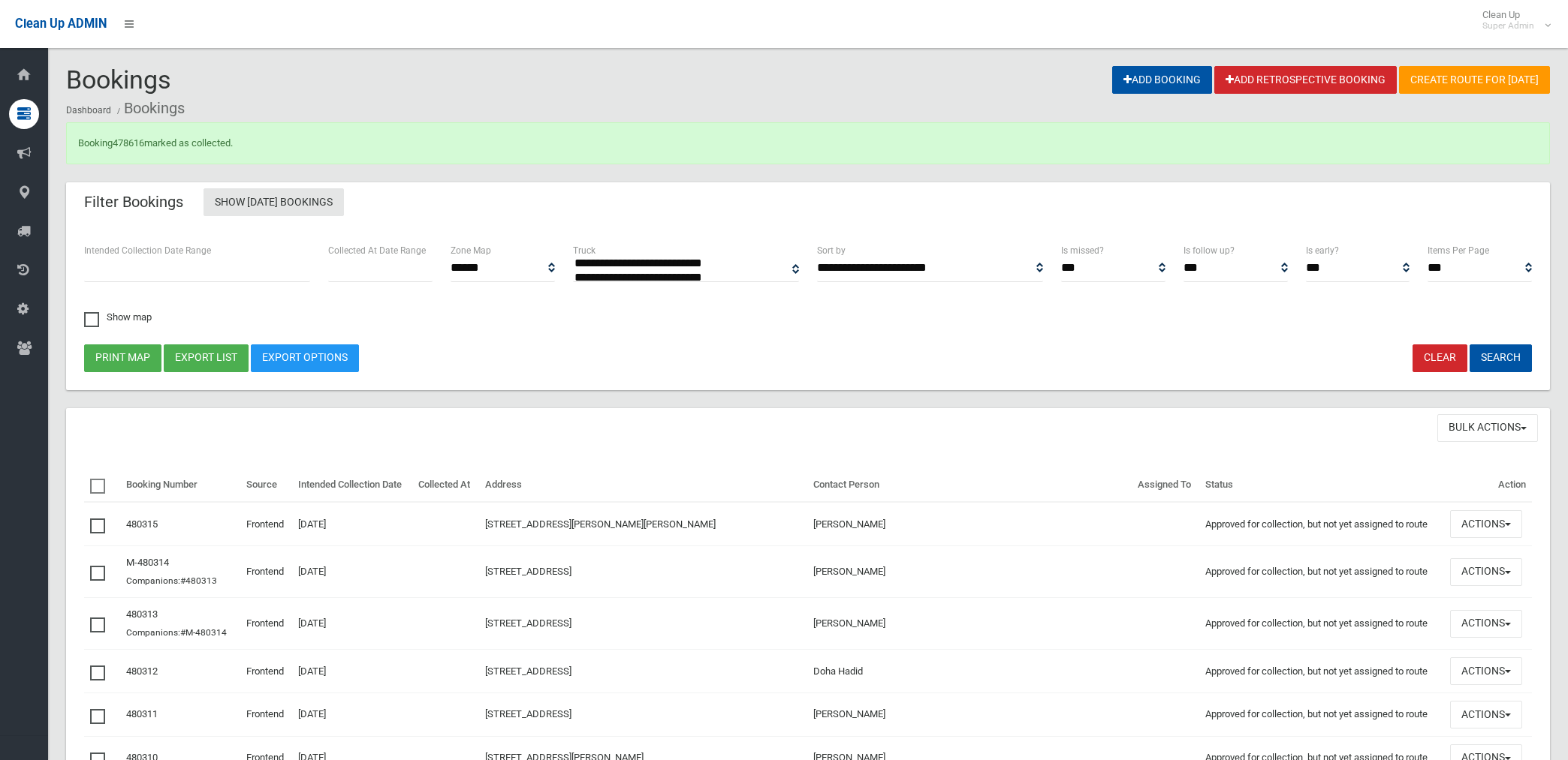
select select
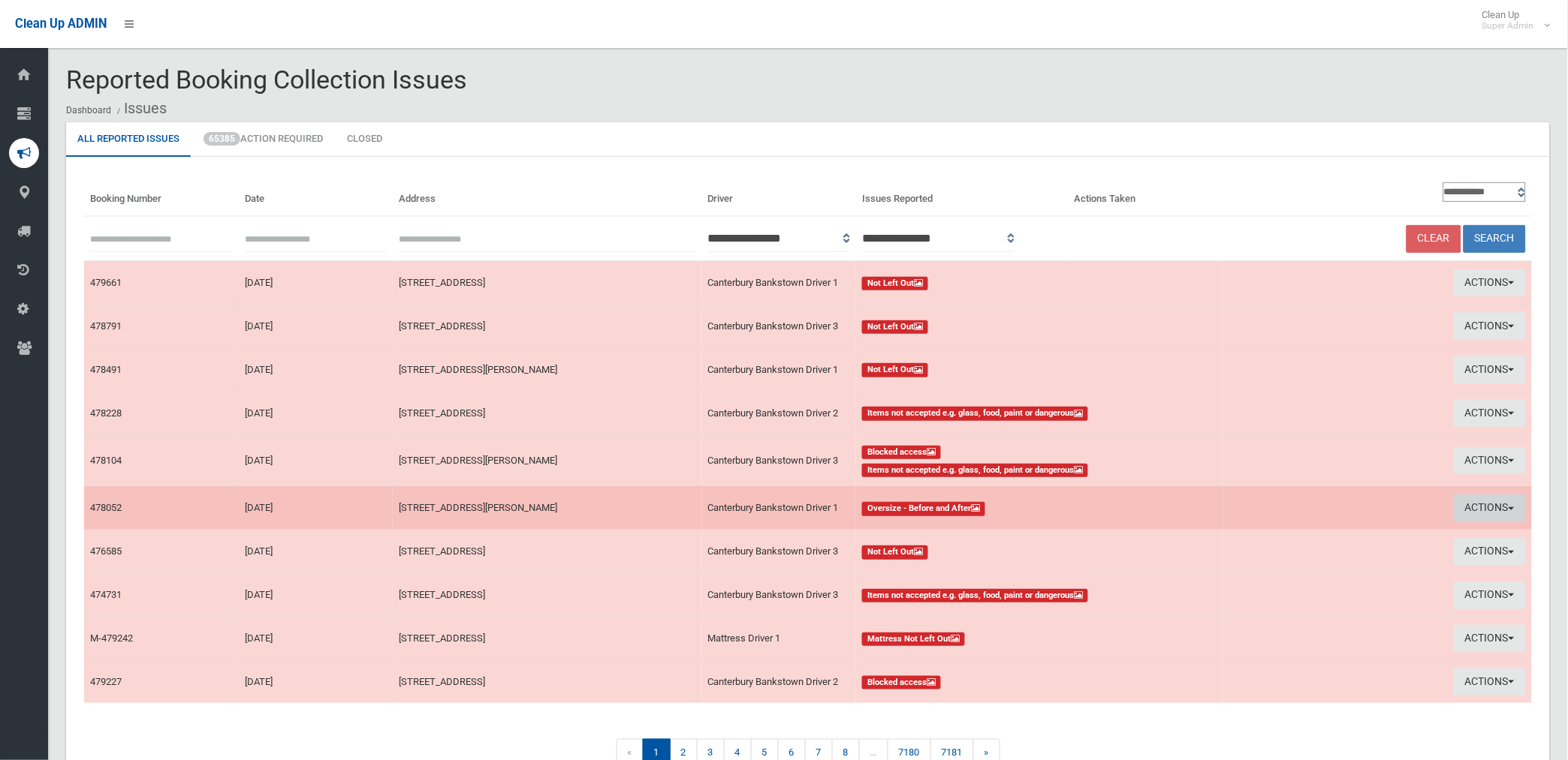
click at [1475, 510] on button "Actions" at bounding box center [1490, 508] width 72 height 27
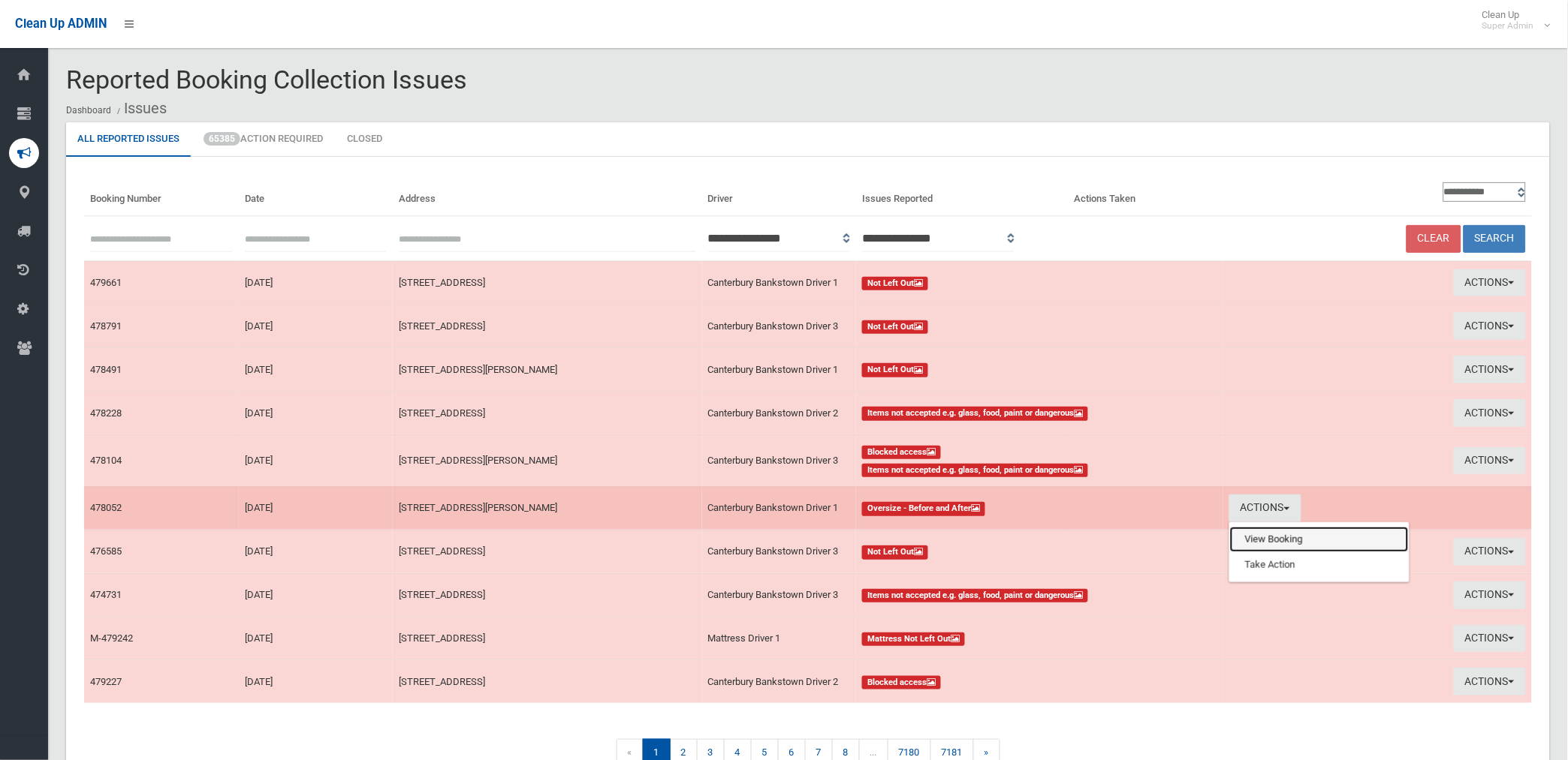
click at [1258, 534] on link "View Booking" at bounding box center [1319, 539] width 179 height 26
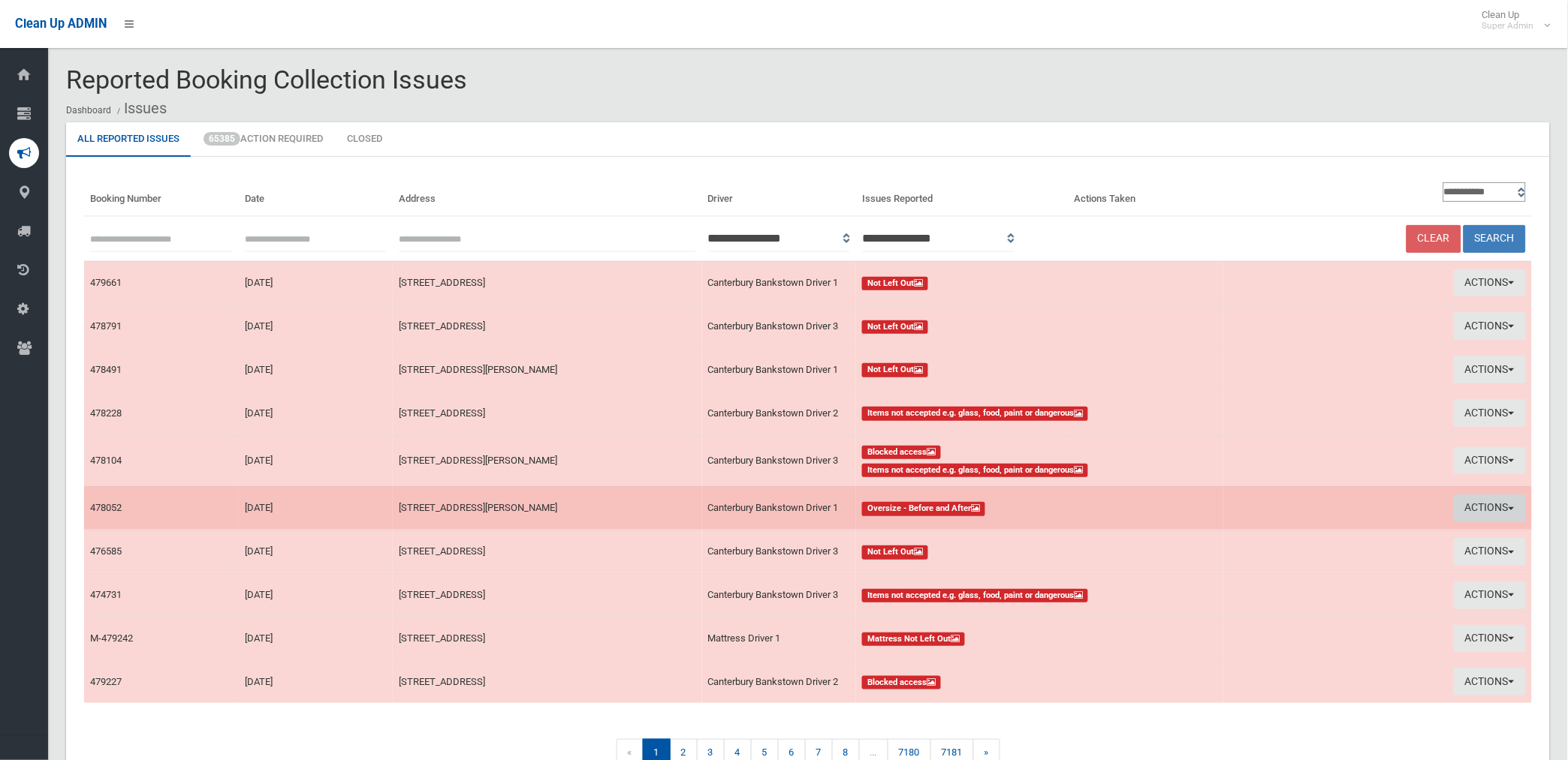
click at [1482, 508] on button "Actions" at bounding box center [1490, 508] width 72 height 27
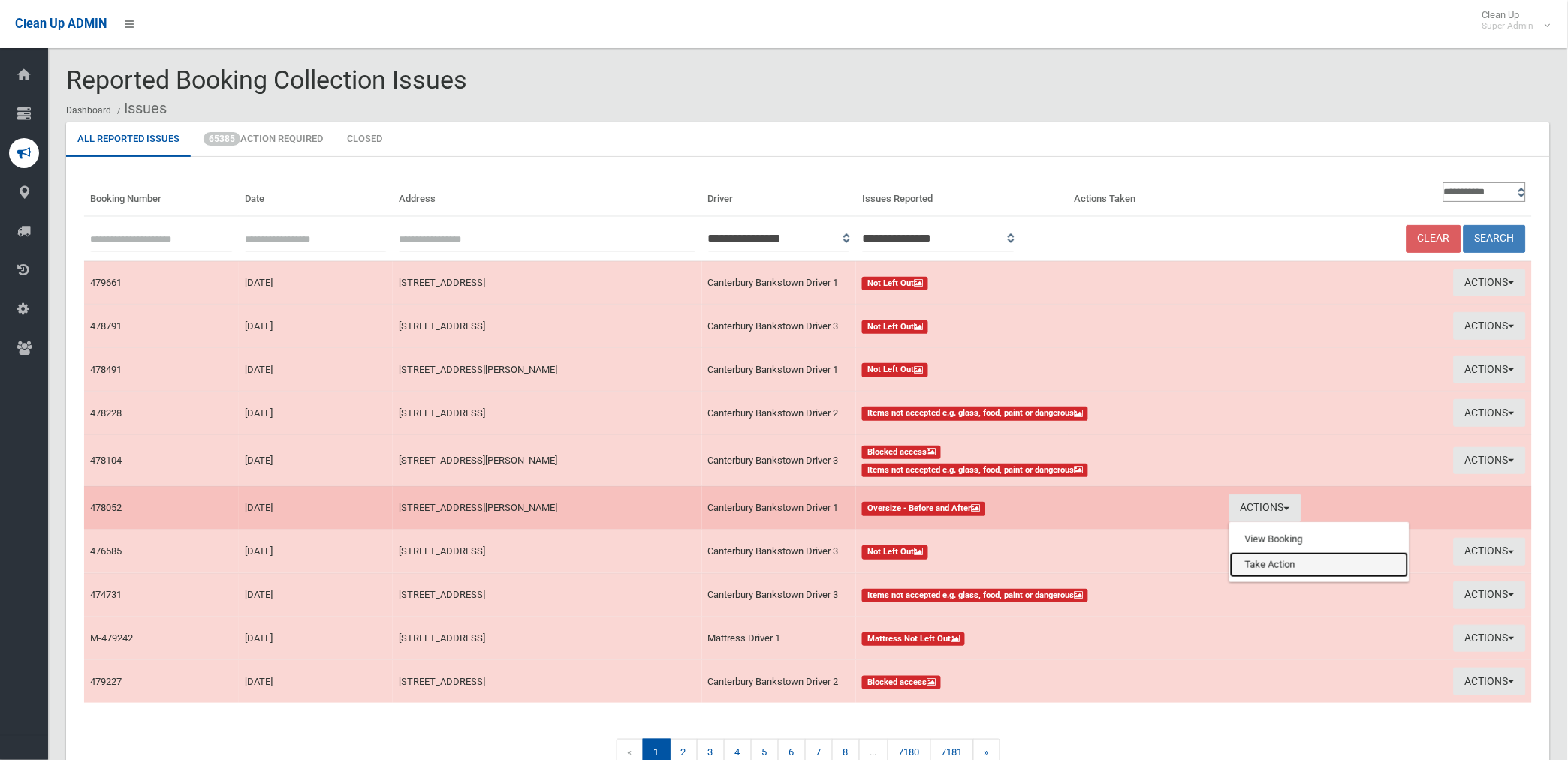
click at [1248, 559] on link "Take Action" at bounding box center [1319, 565] width 179 height 26
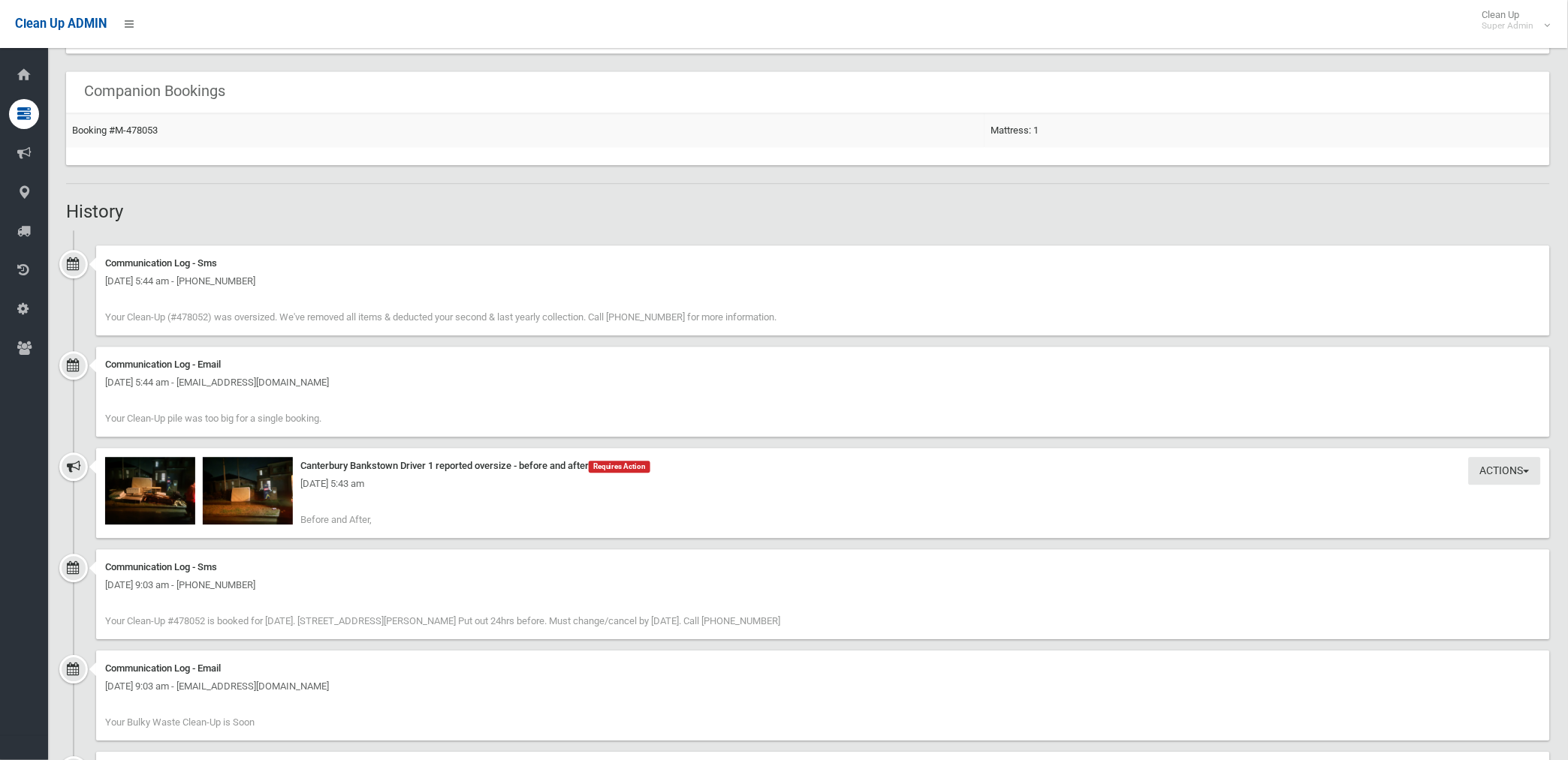
scroll to position [1084, 0]
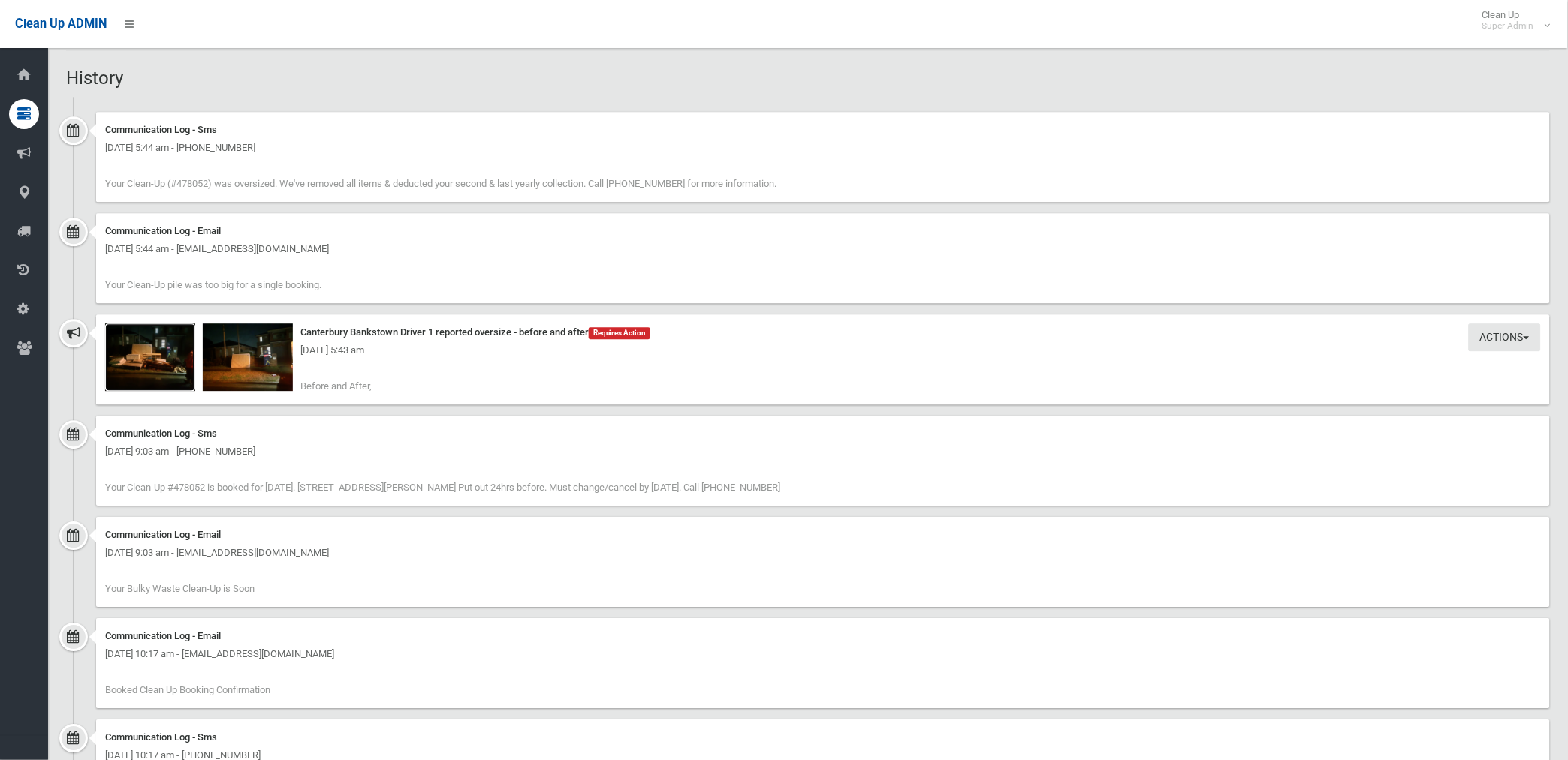
click at [155, 367] on img at bounding box center [150, 357] width 90 height 67
click at [282, 370] on img at bounding box center [248, 357] width 90 height 67
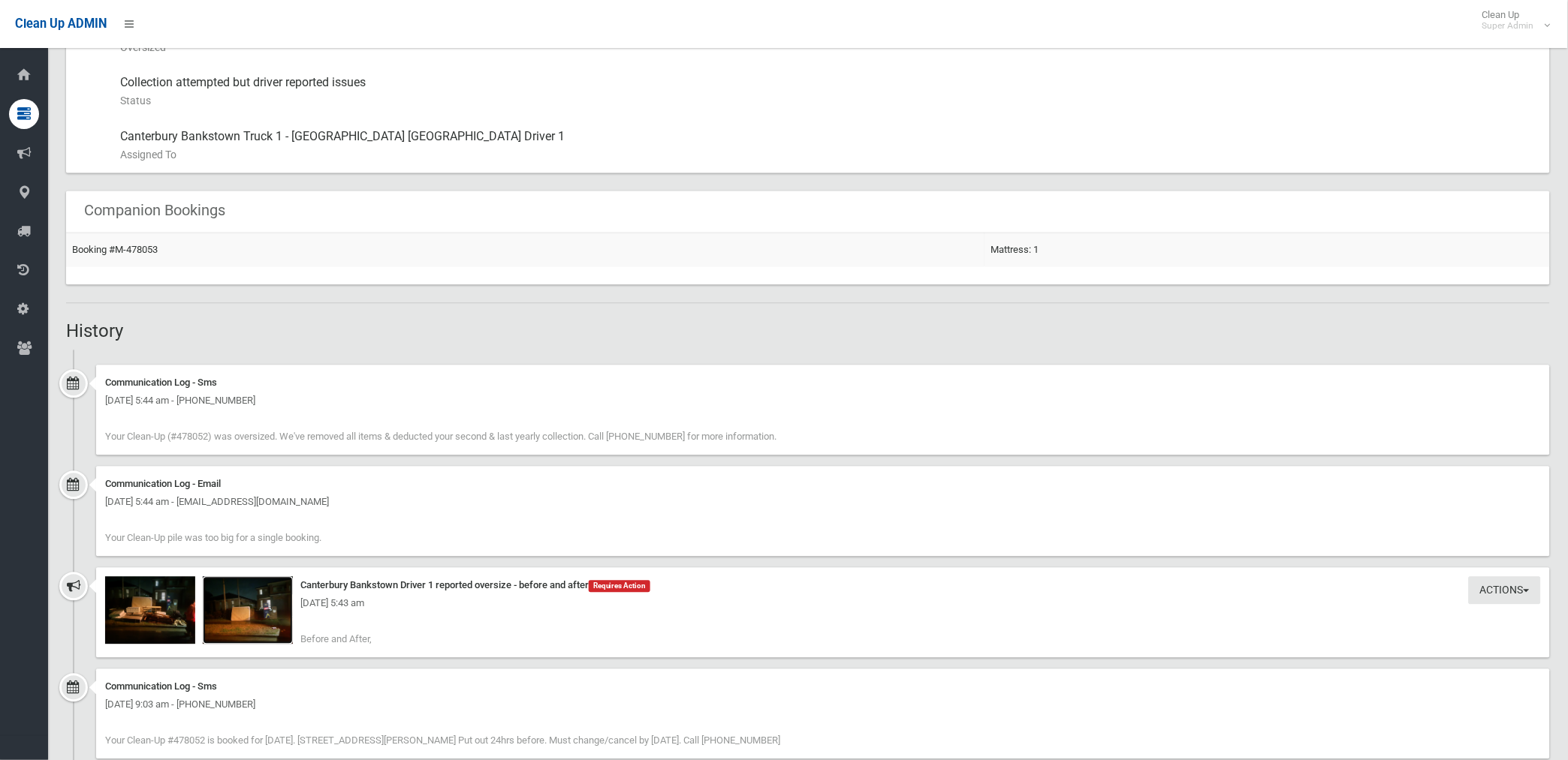
scroll to position [834, 0]
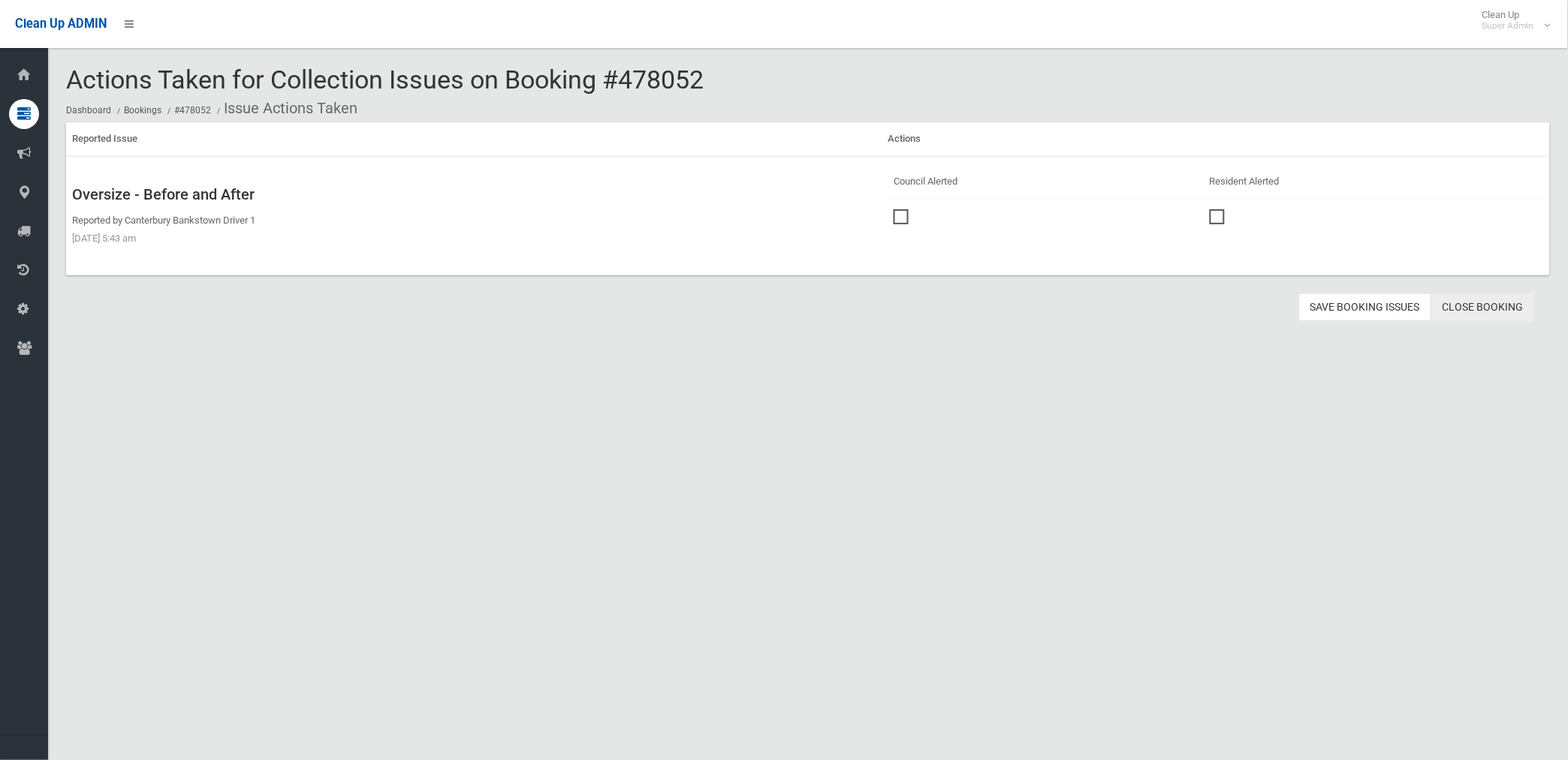
click at [1461, 297] on link "Close Booking" at bounding box center [1483, 306] width 103 height 27
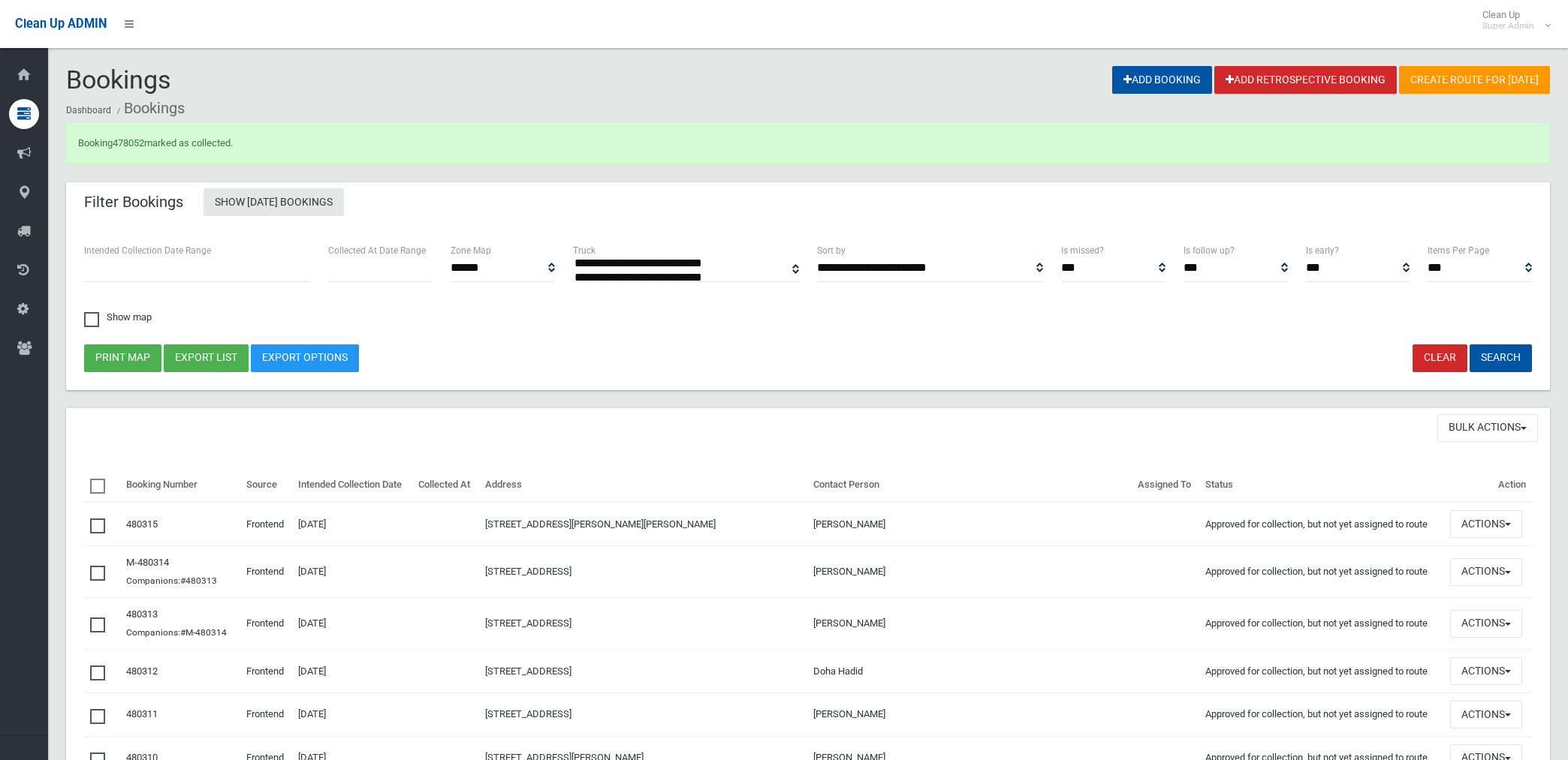
select select
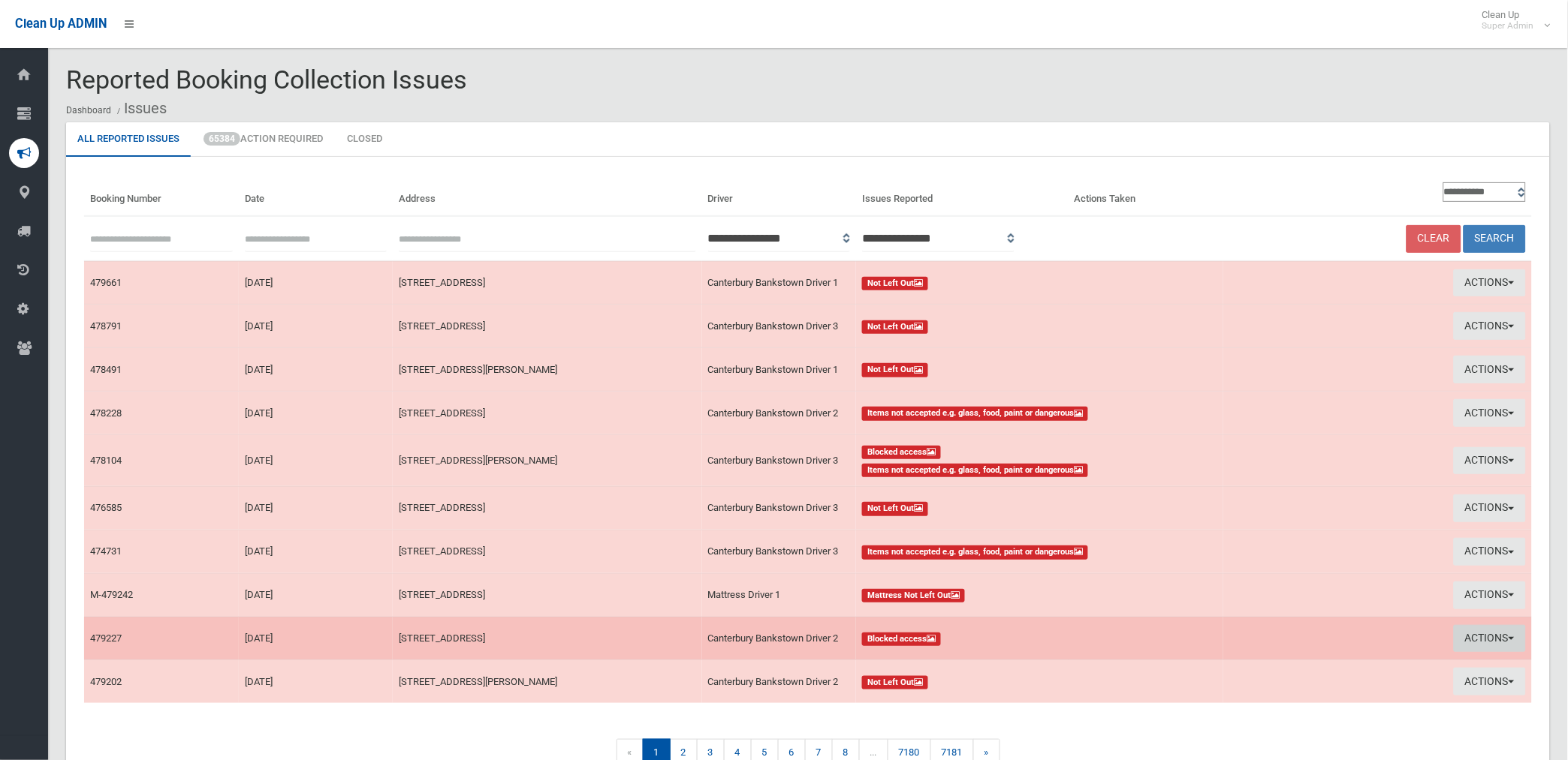
click at [1486, 644] on button "Actions" at bounding box center [1490, 639] width 72 height 27
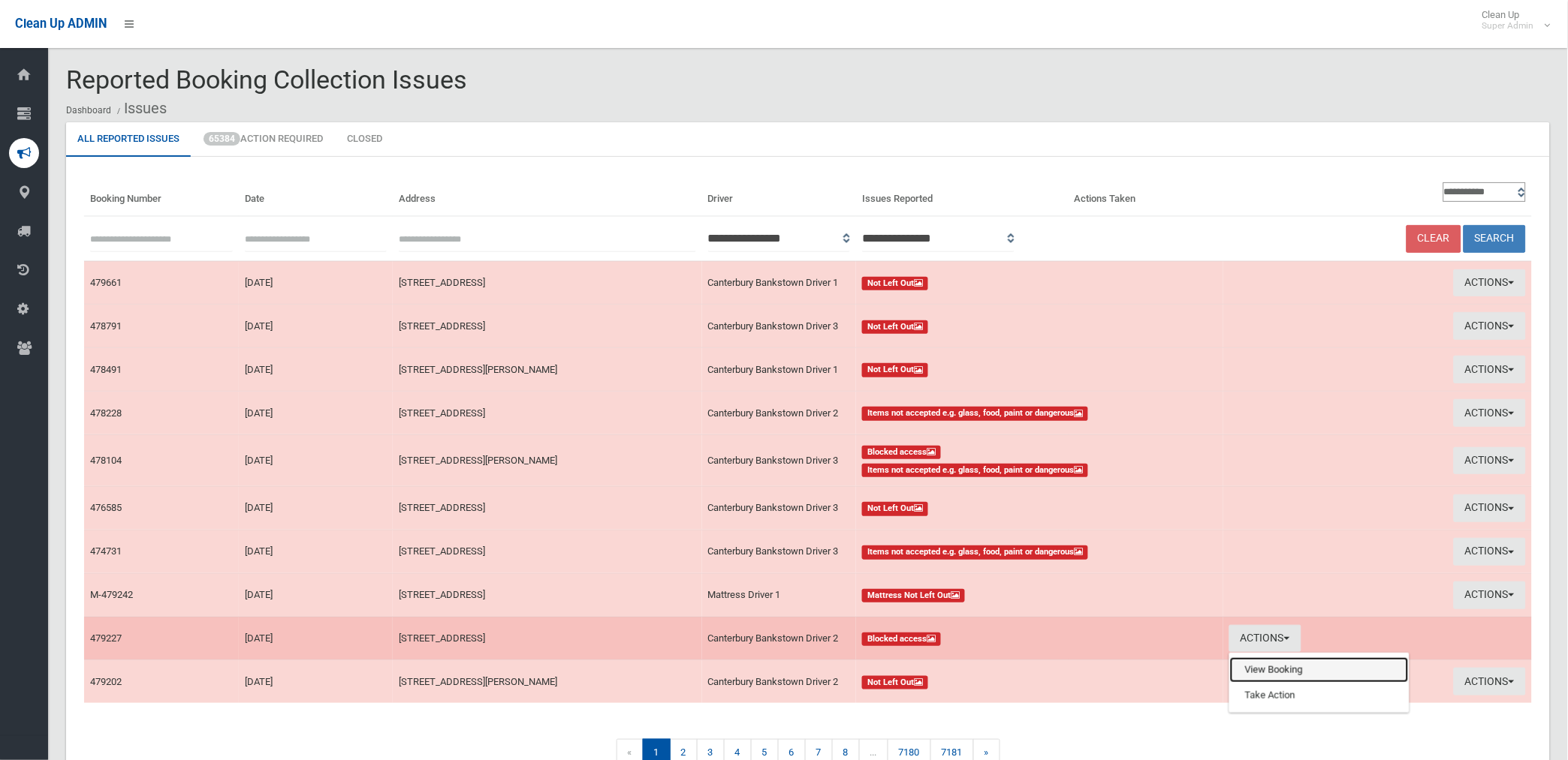
click at [1252, 669] on link "View Booking" at bounding box center [1319, 670] width 179 height 26
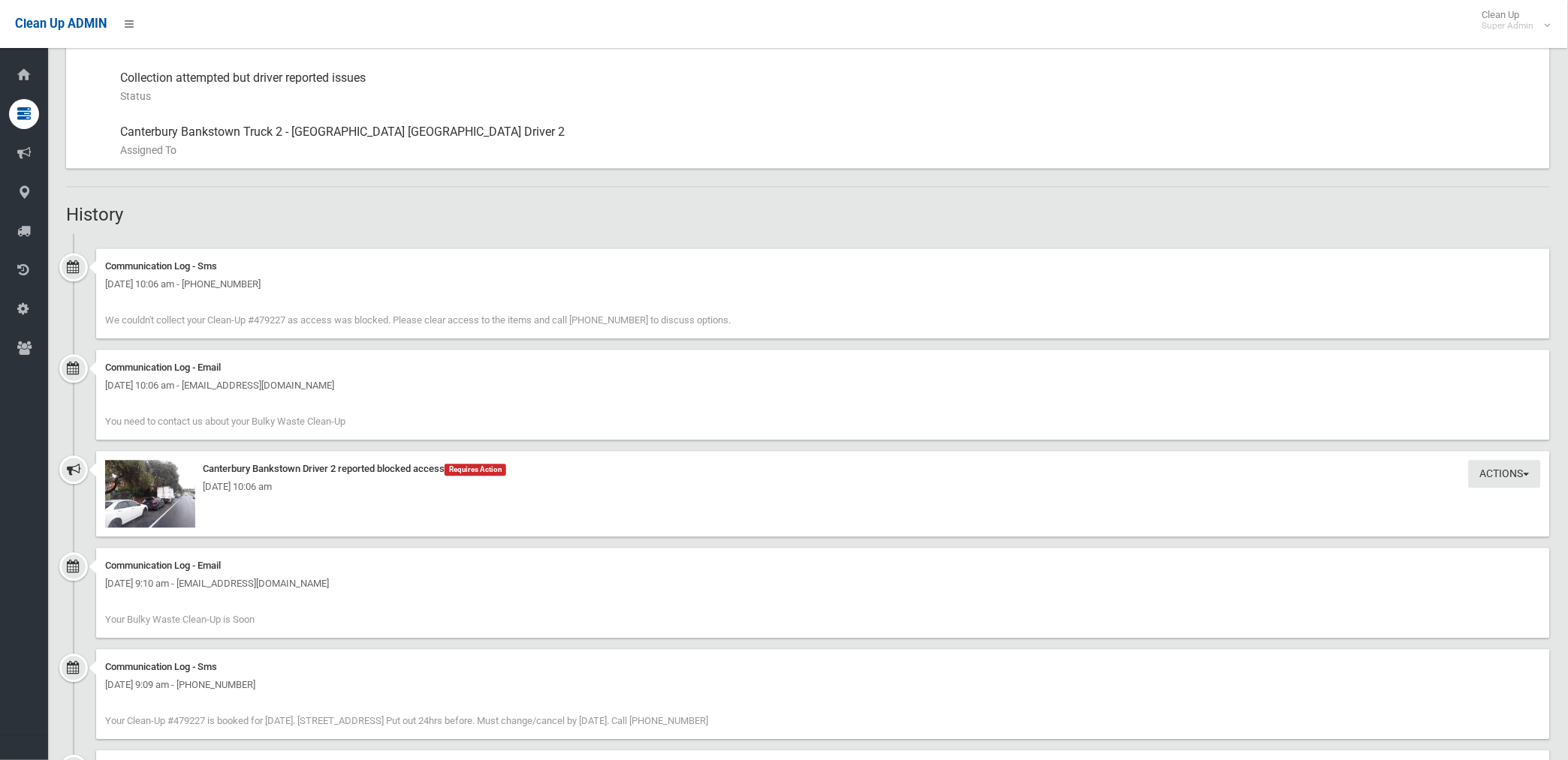
scroll to position [917, 0]
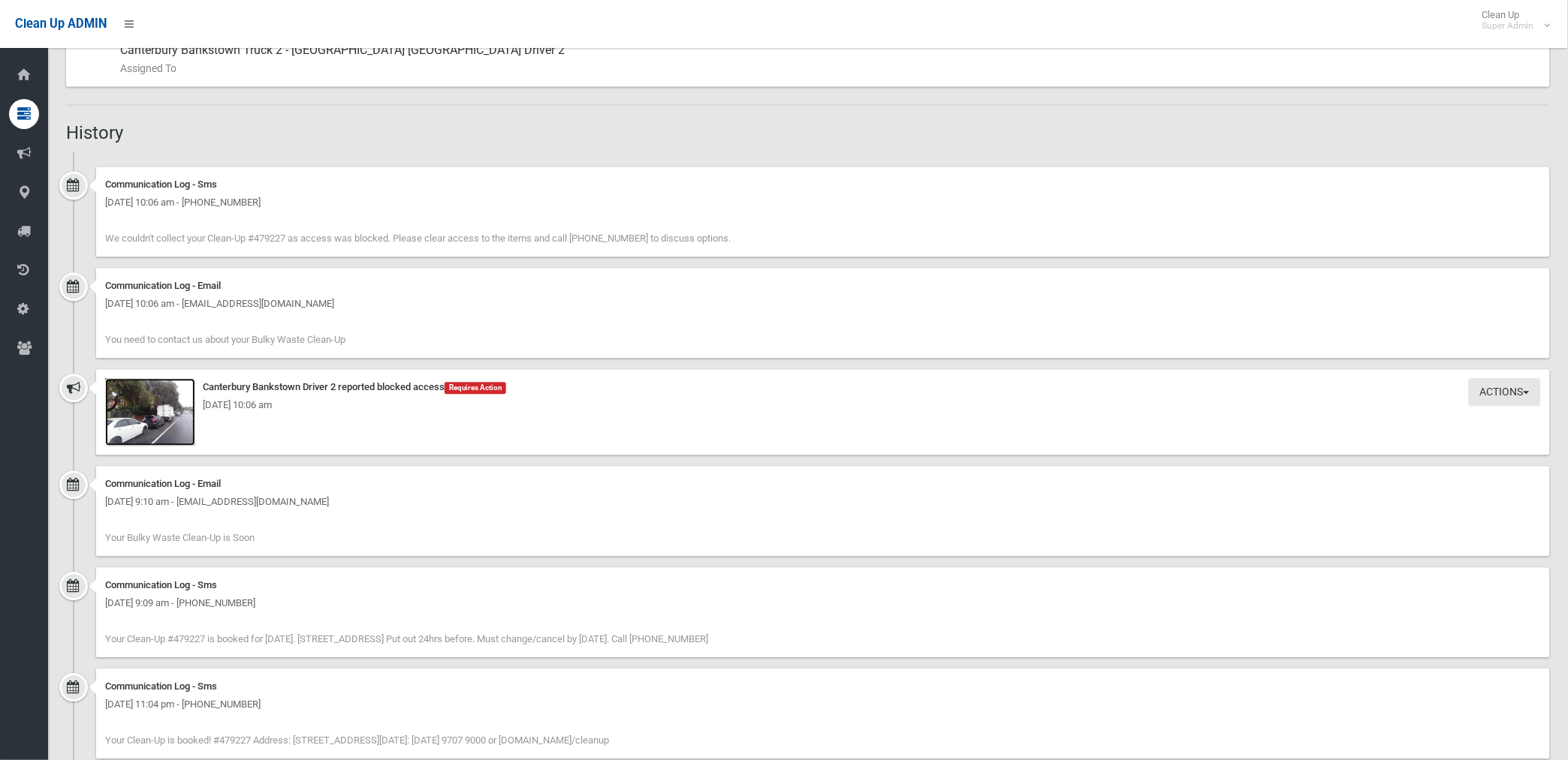
click at [162, 421] on img at bounding box center [150, 412] width 90 height 67
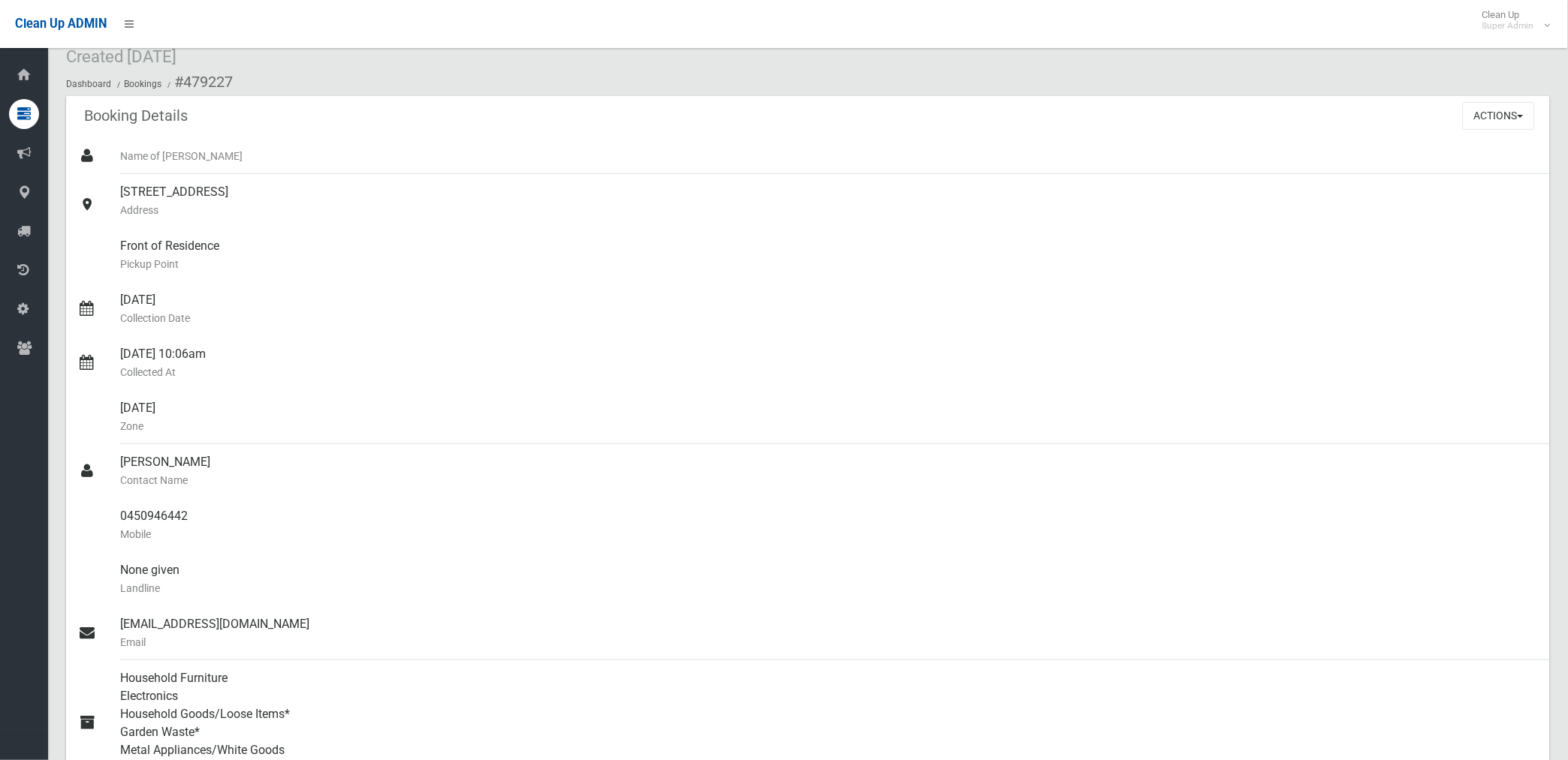
scroll to position [0, 0]
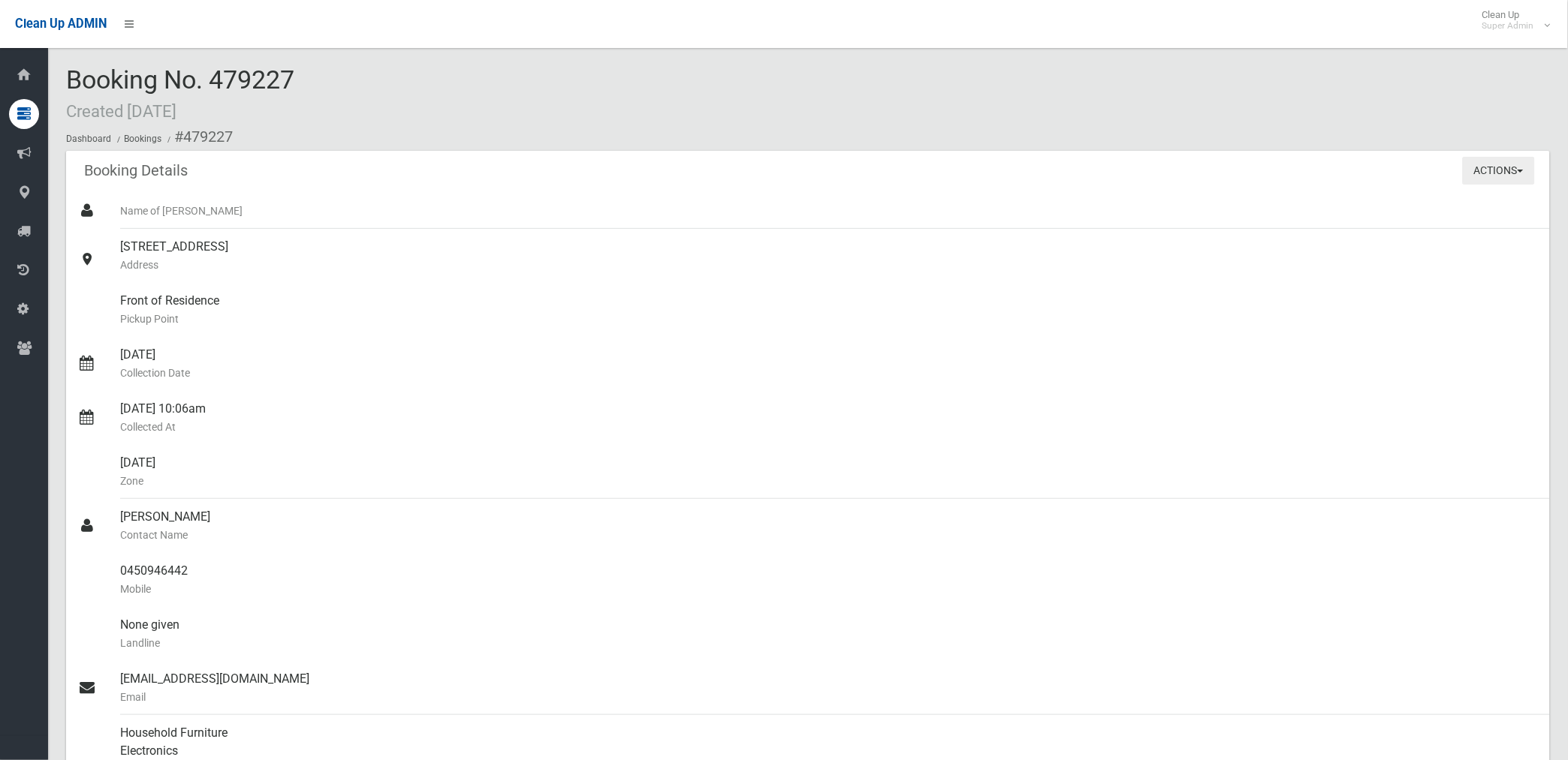
click at [1487, 164] on button "Actions" at bounding box center [1499, 170] width 72 height 27
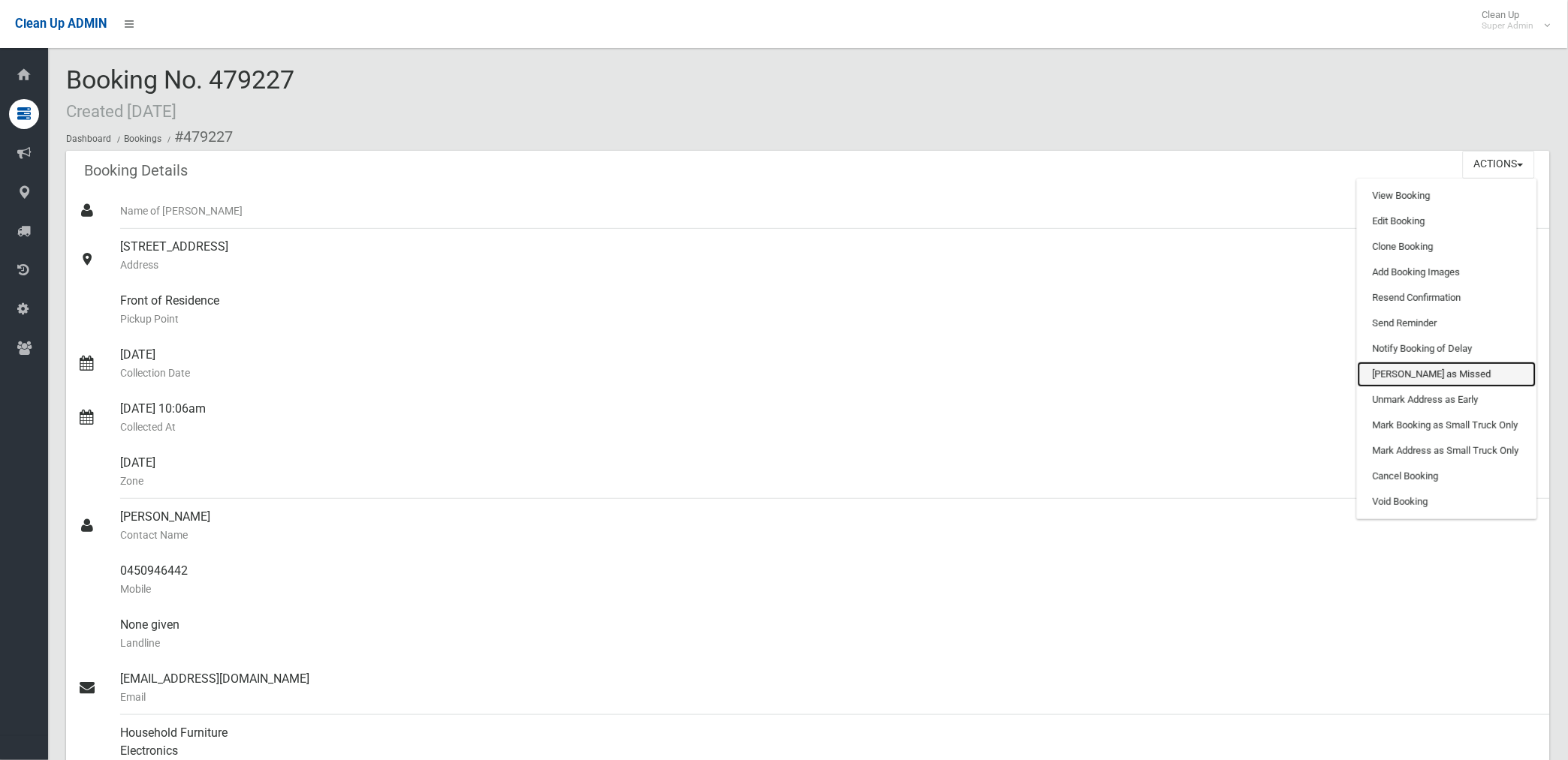
click at [1416, 371] on link "[PERSON_NAME] as Missed" at bounding box center [1446, 375] width 179 height 26
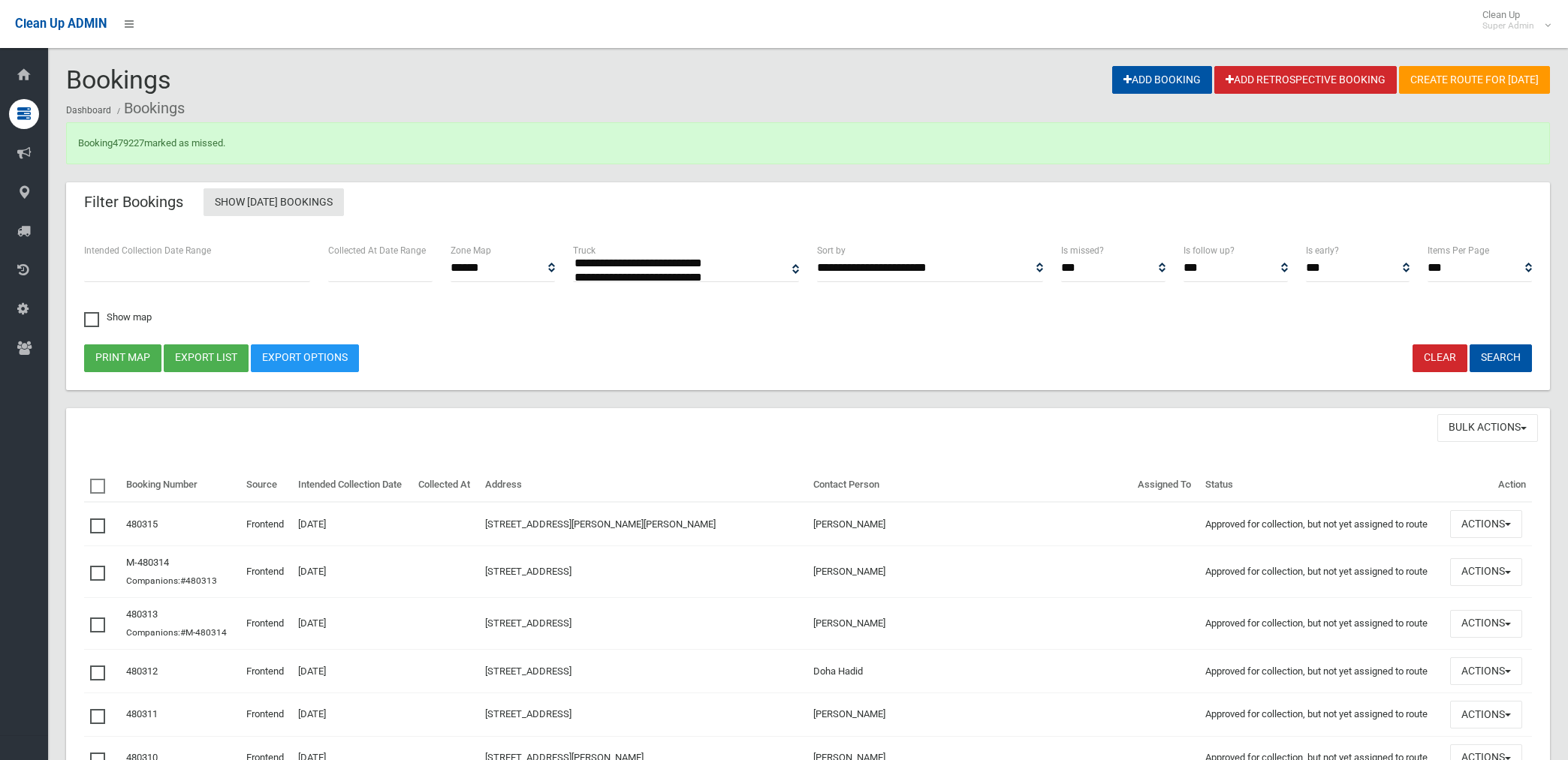
select select
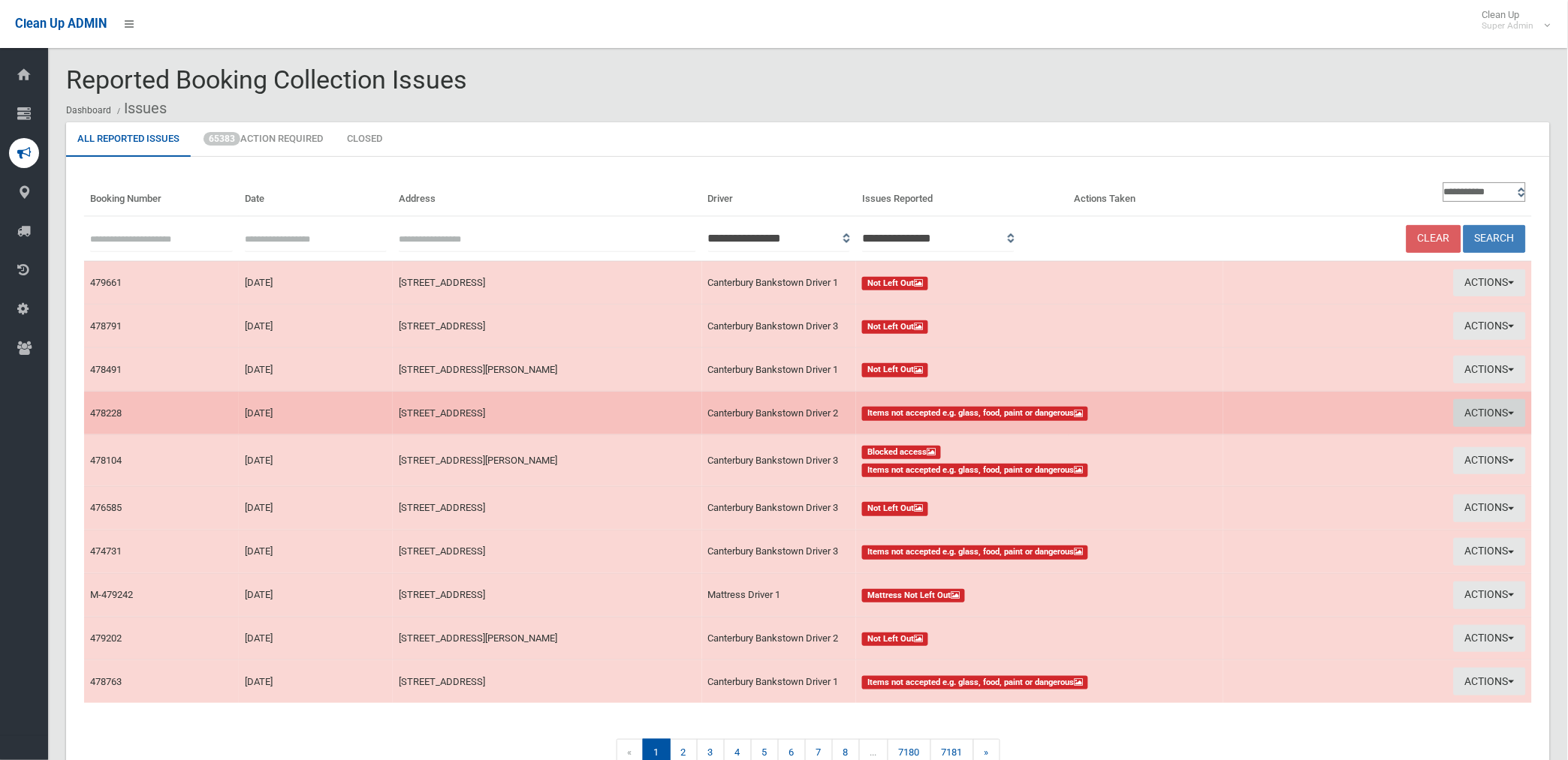
drag, startPoint x: 1483, startPoint y: 418, endPoint x: 1432, endPoint y: 421, distance: 51.1
click at [1483, 418] on button "Actions" at bounding box center [1490, 412] width 72 height 27
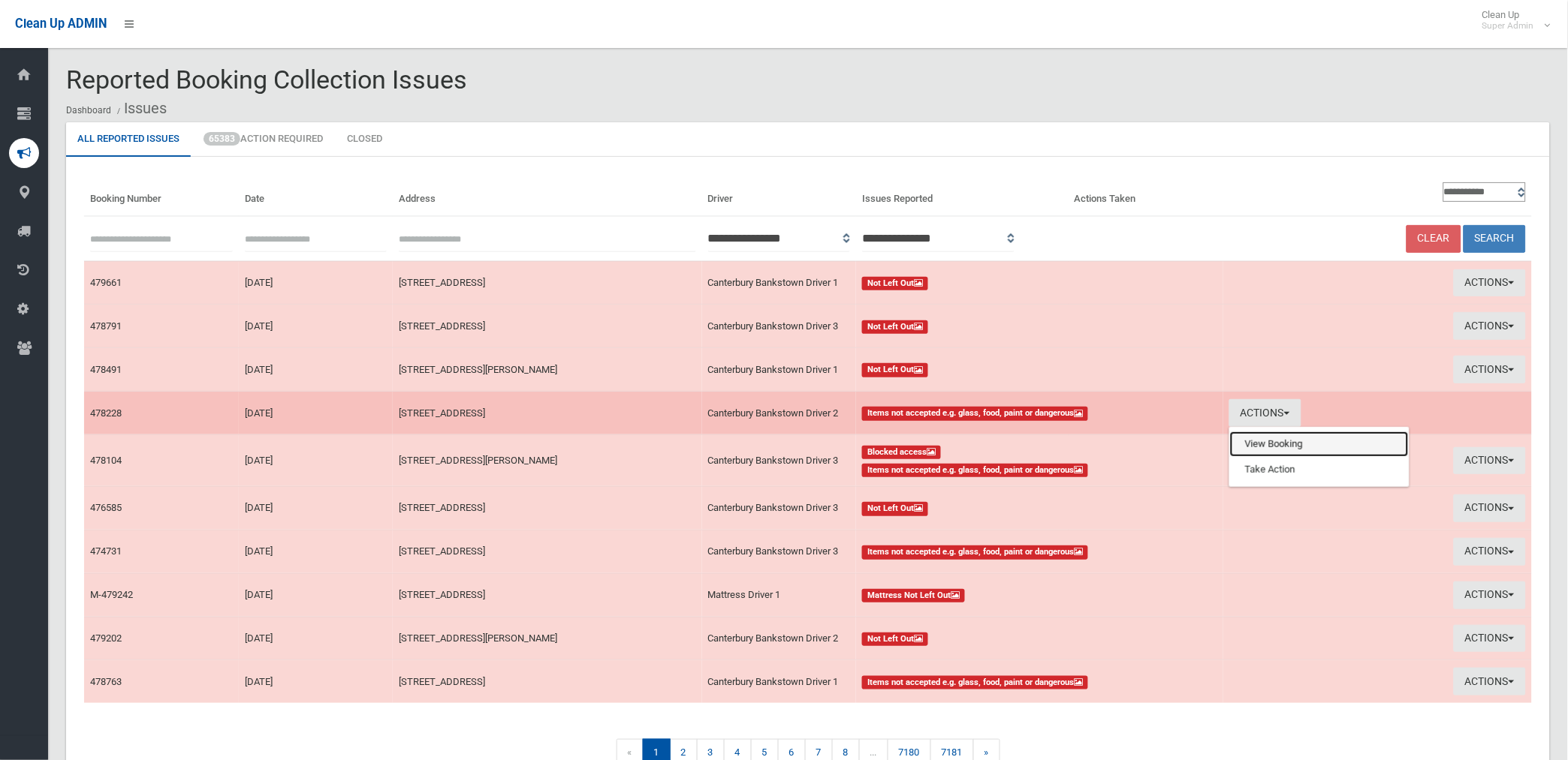
click at [1268, 447] on link "View Booking" at bounding box center [1319, 444] width 179 height 26
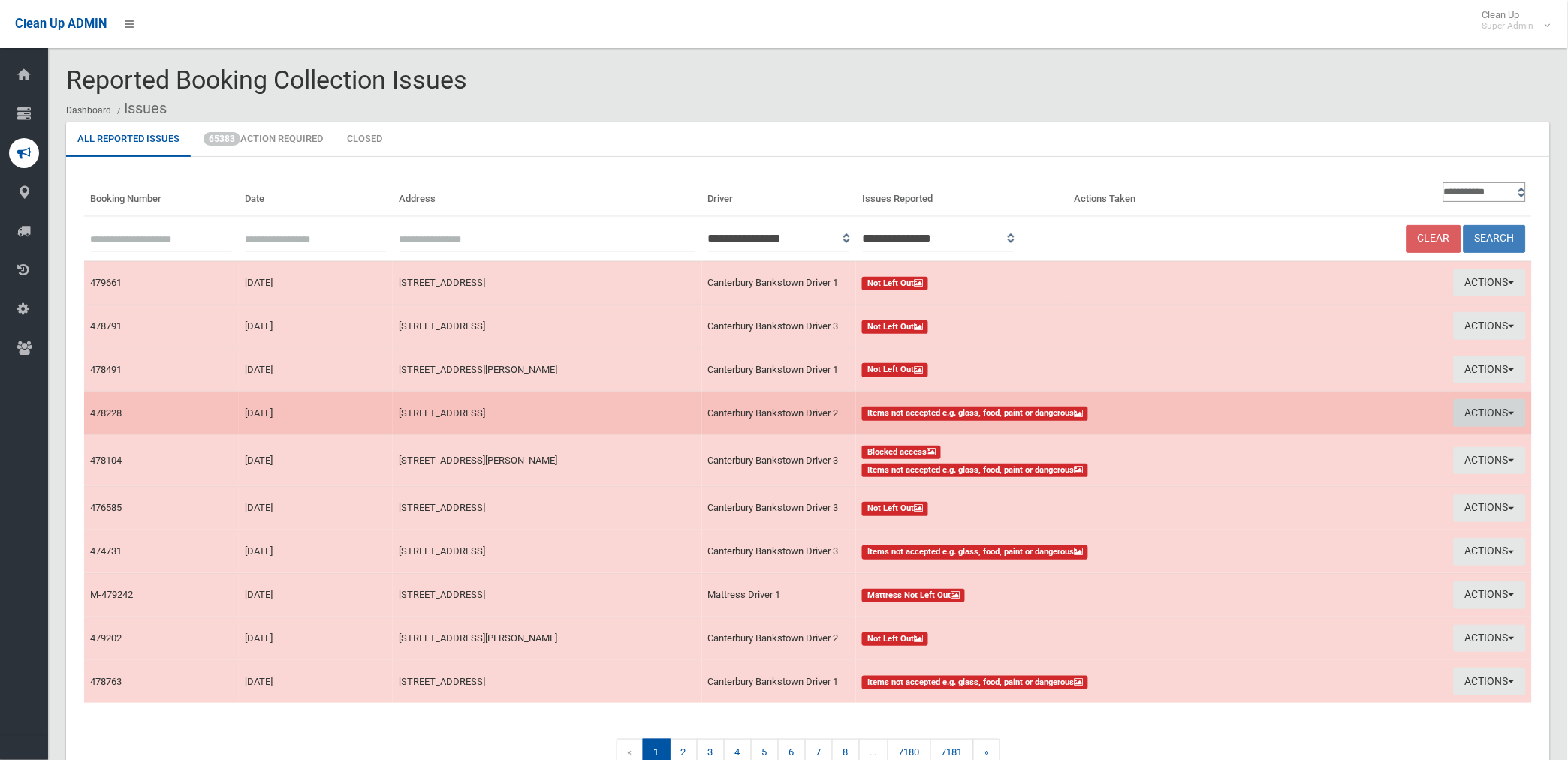
click at [1487, 416] on button "Actions" at bounding box center [1490, 412] width 72 height 27
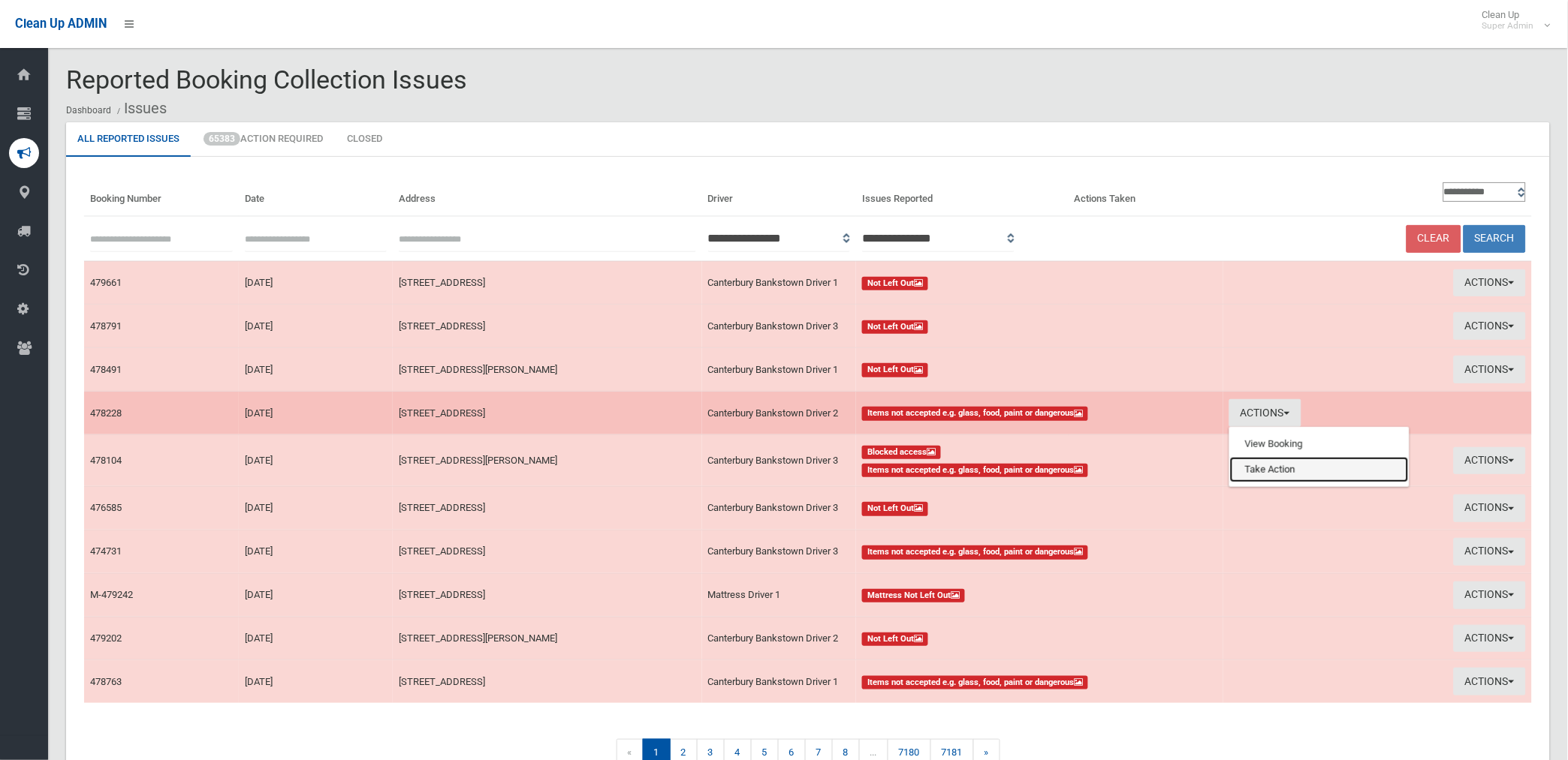
click at [1308, 469] on link "Take Action" at bounding box center [1319, 469] width 179 height 26
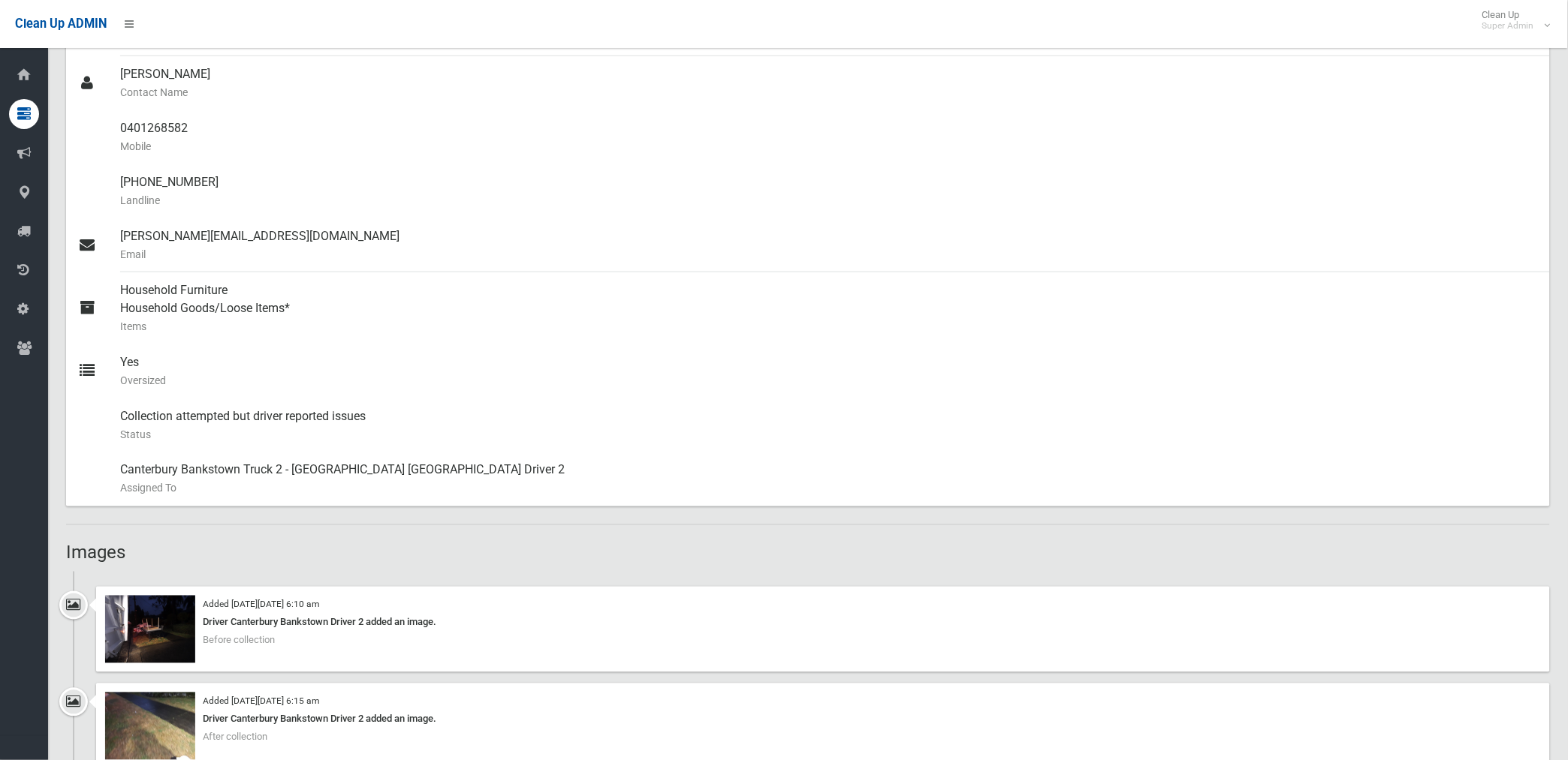
scroll to position [417, 0]
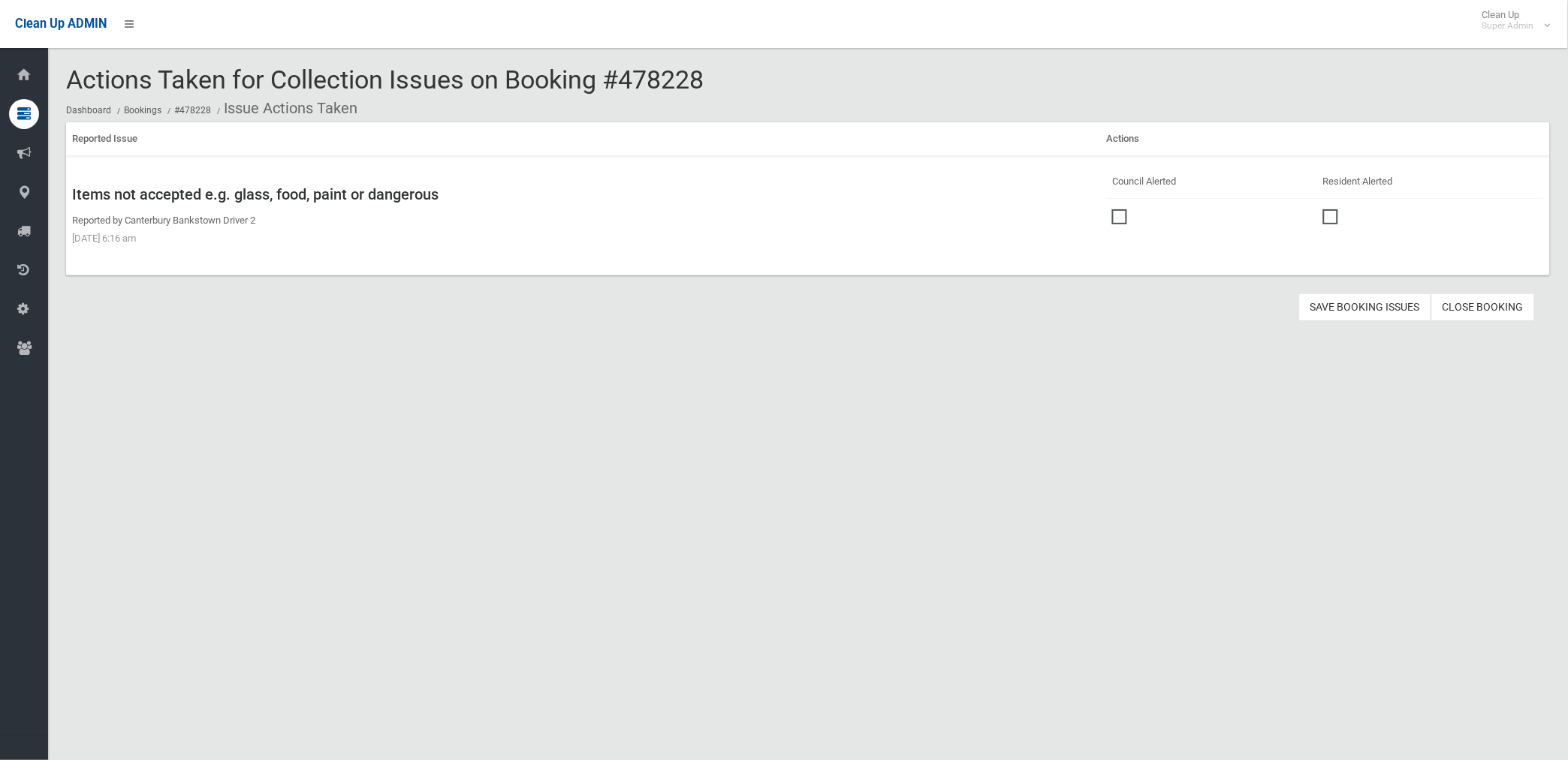
click at [1106, 210] on td at bounding box center [1211, 215] width 210 height 34
click at [1112, 209] on span at bounding box center [1123, 209] width 23 height 0
click at [1348, 303] on button "Save Booking Issues" at bounding box center [1365, 306] width 132 height 27
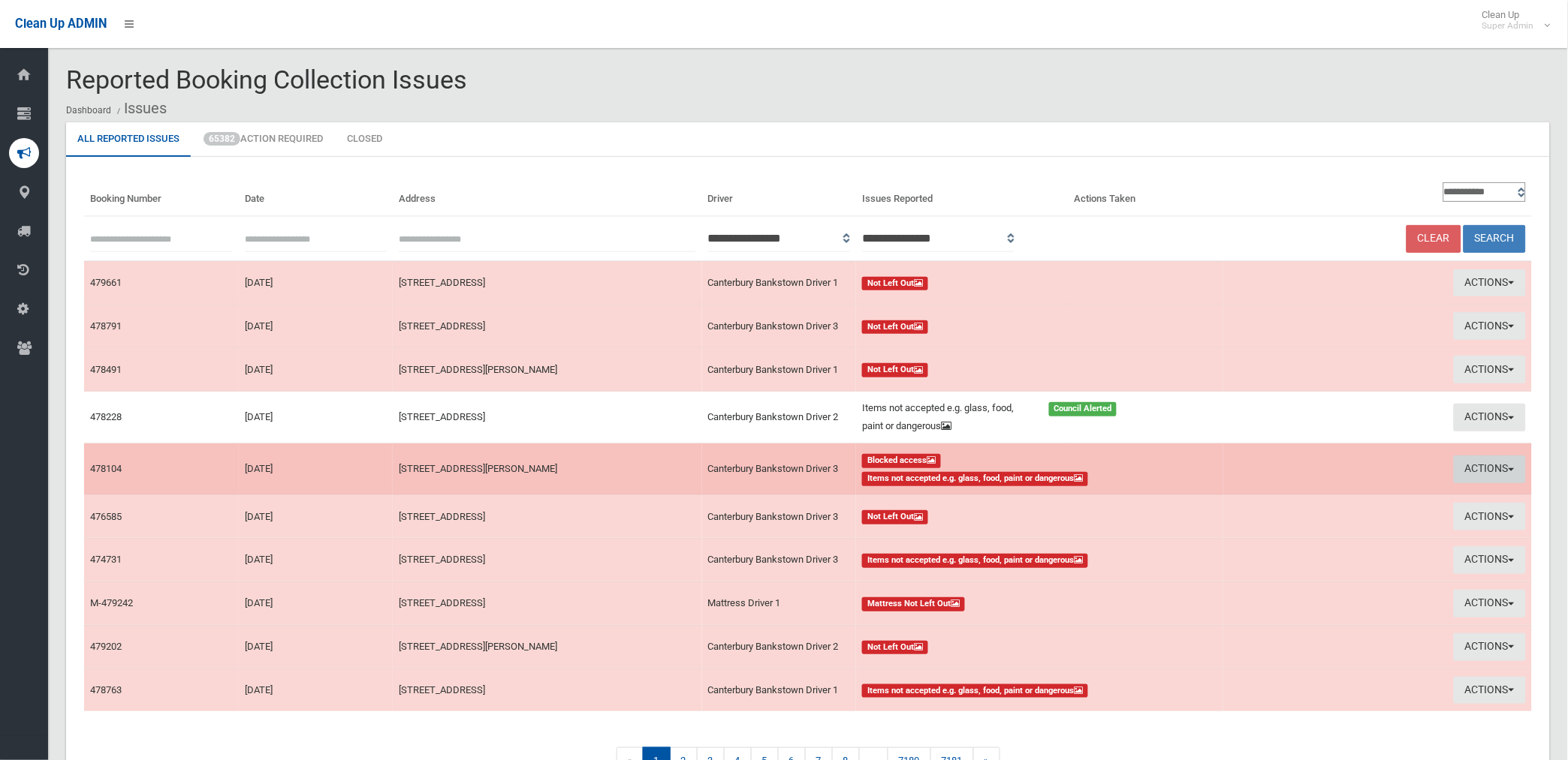
click at [1474, 469] on button "Actions" at bounding box center [1490, 469] width 72 height 27
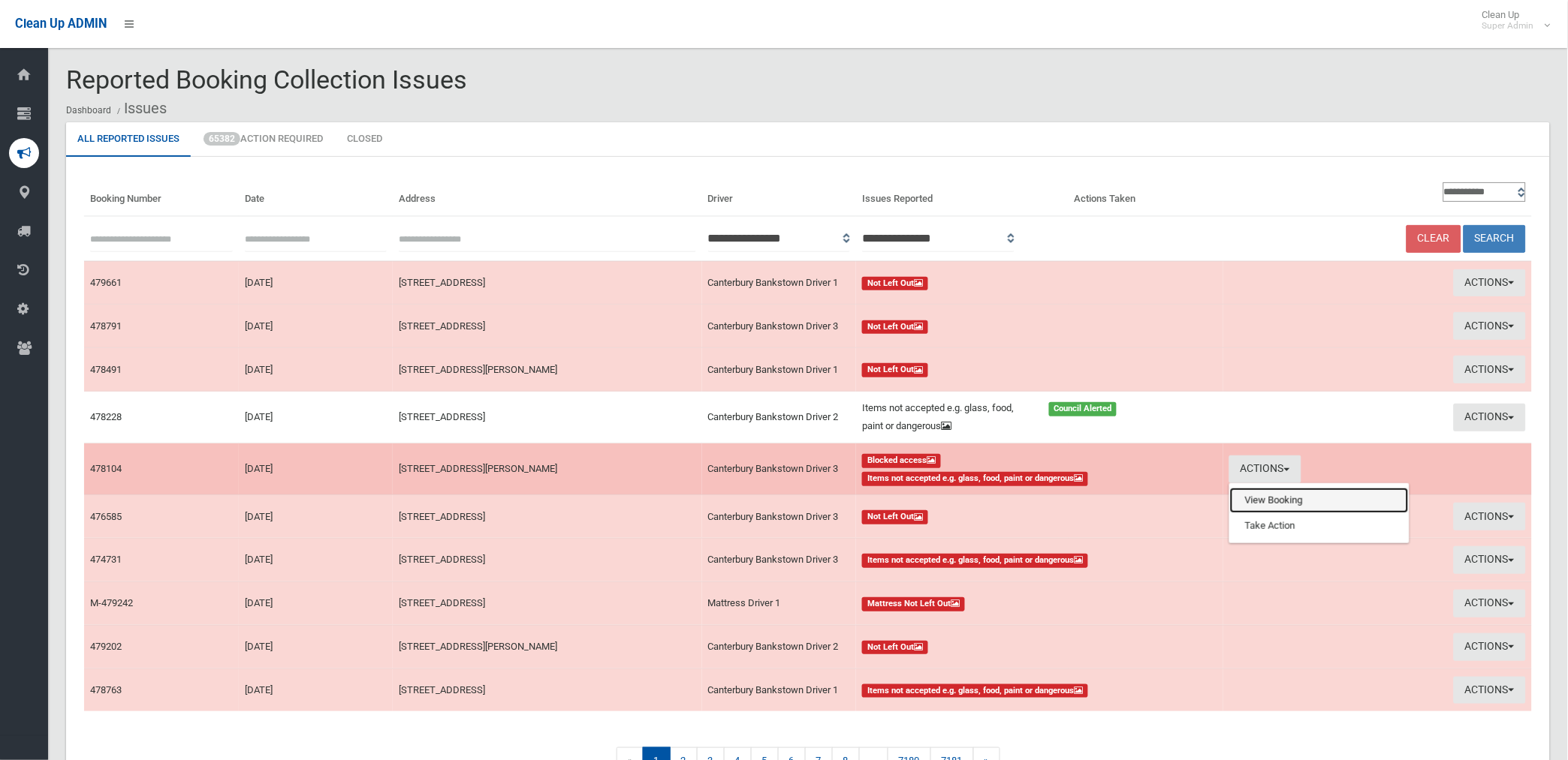
click at [1277, 499] on link "View Booking" at bounding box center [1319, 500] width 179 height 26
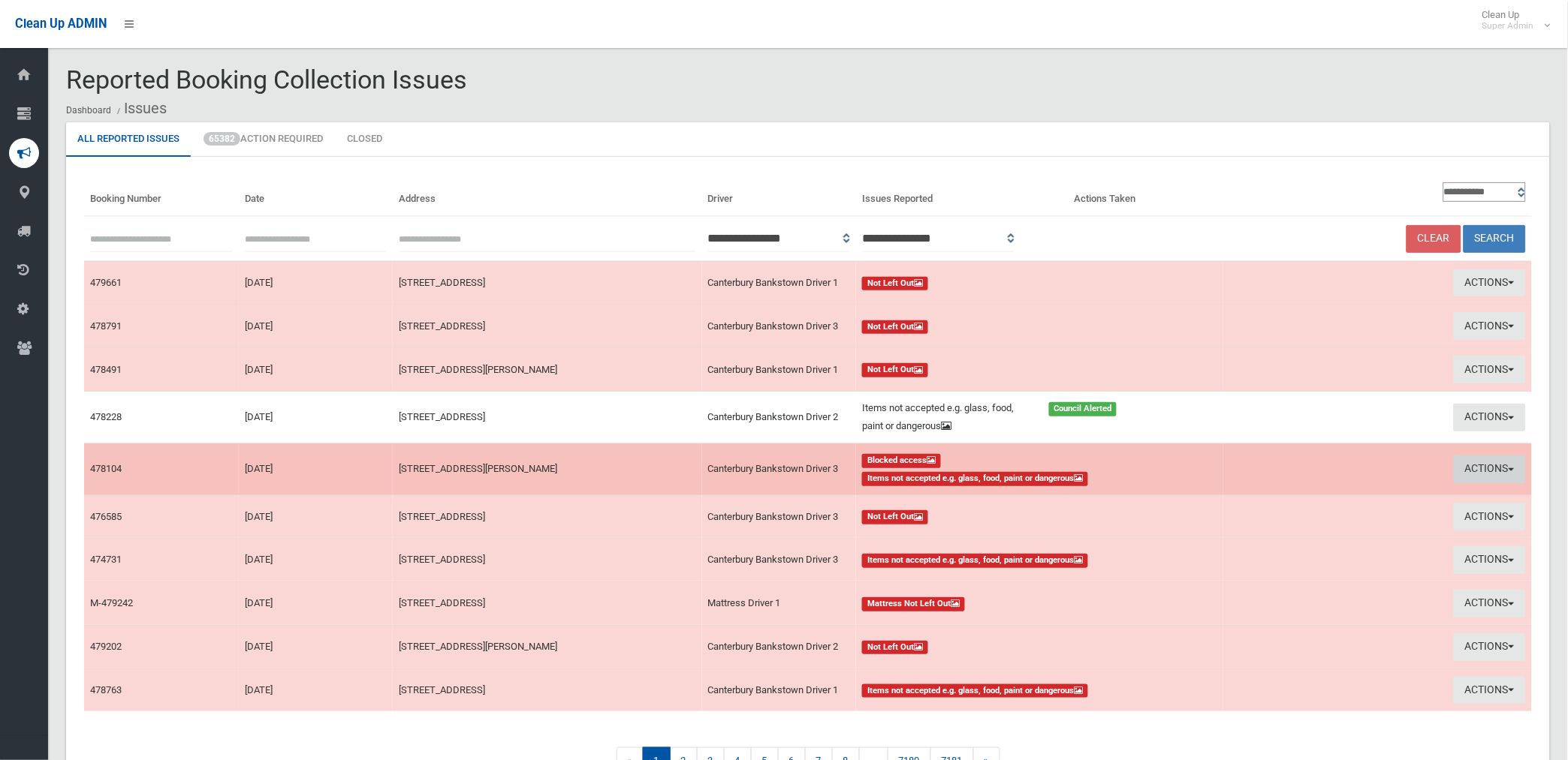
click at [1472, 459] on button "Actions" at bounding box center [1490, 469] width 72 height 27
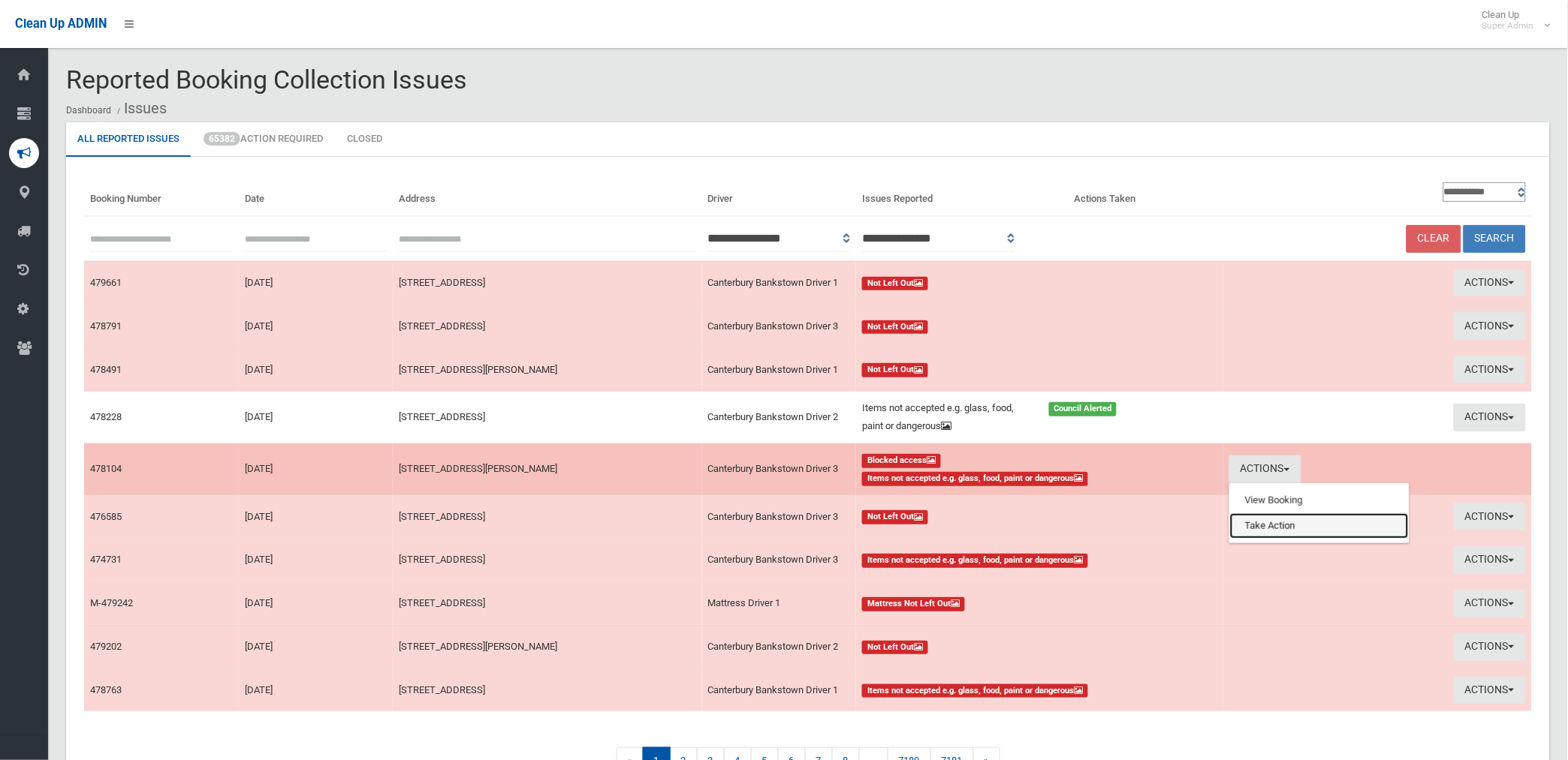
click at [1247, 527] on link "Take Action" at bounding box center [1319, 526] width 179 height 26
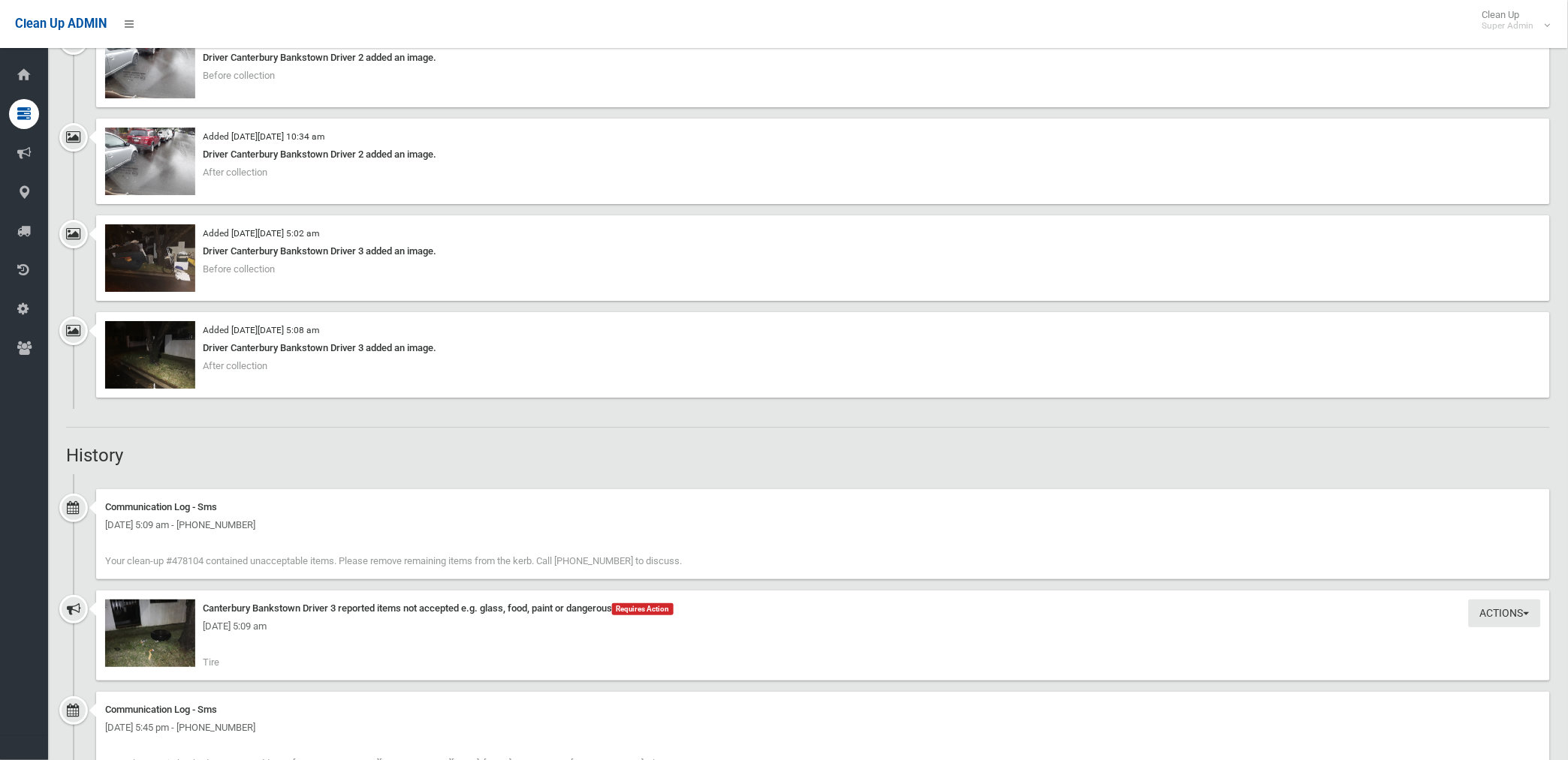
scroll to position [1584, 0]
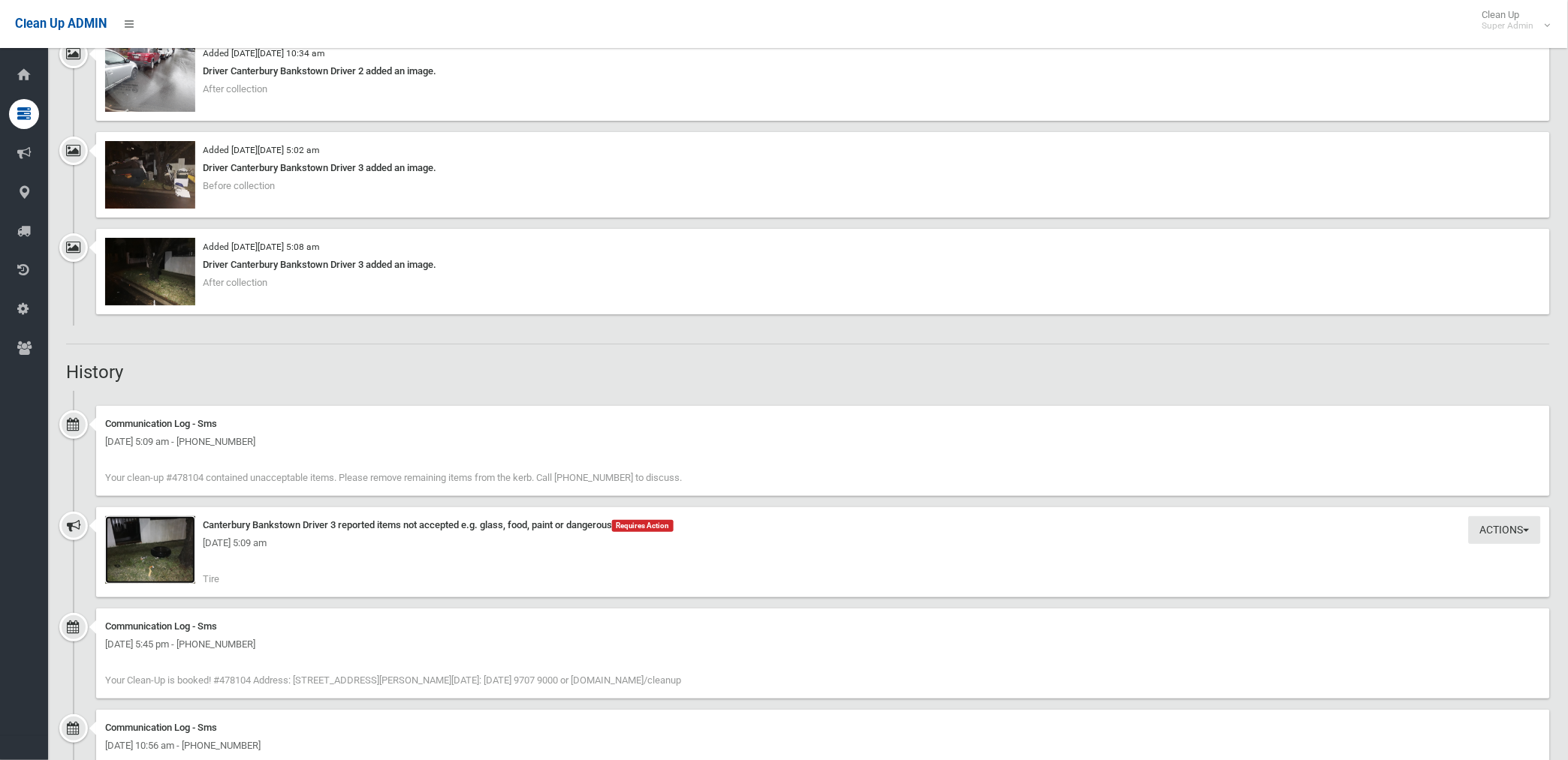
click at [165, 551] on img at bounding box center [150, 550] width 90 height 67
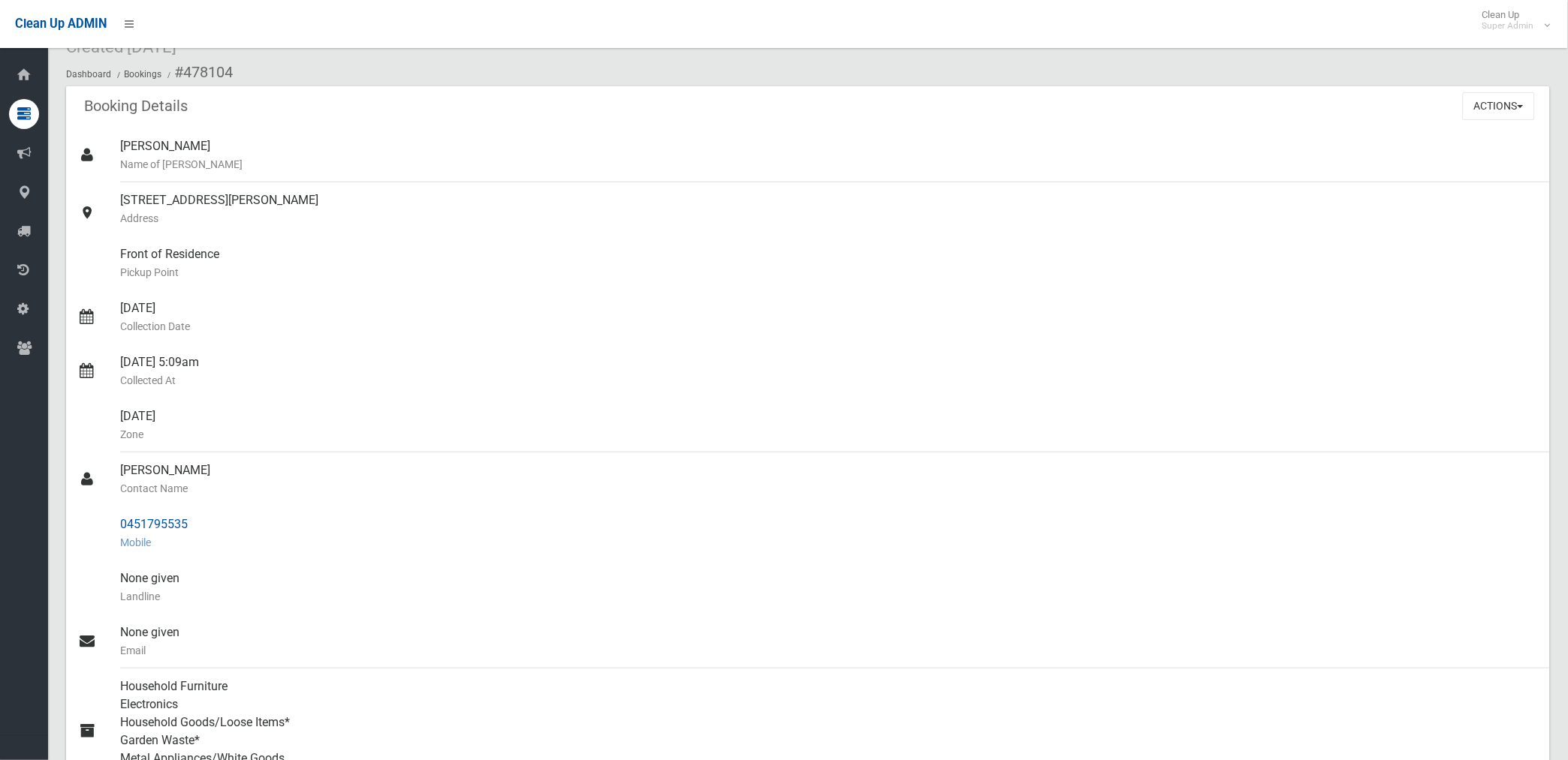
scroll to position [167, 0]
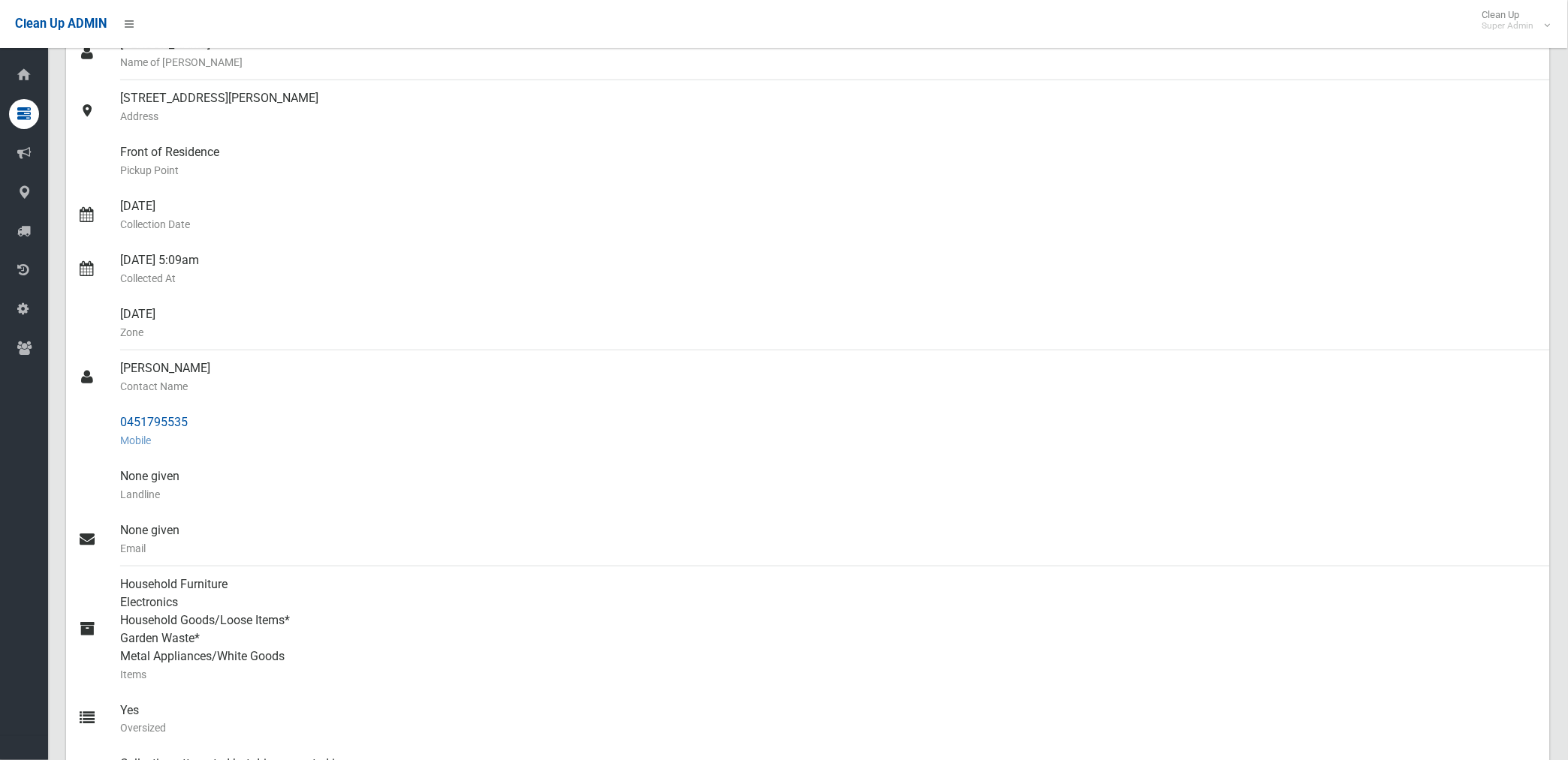
drag, startPoint x: 118, startPoint y: 421, endPoint x: 192, endPoint y: 417, distance: 74.1
click at [192, 417] on link "0451795535 Mobile" at bounding box center [808, 431] width 1483 height 54
drag, startPoint x: 192, startPoint y: 417, endPoint x: 166, endPoint y: 417, distance: 26.0
copy link "0451795535"
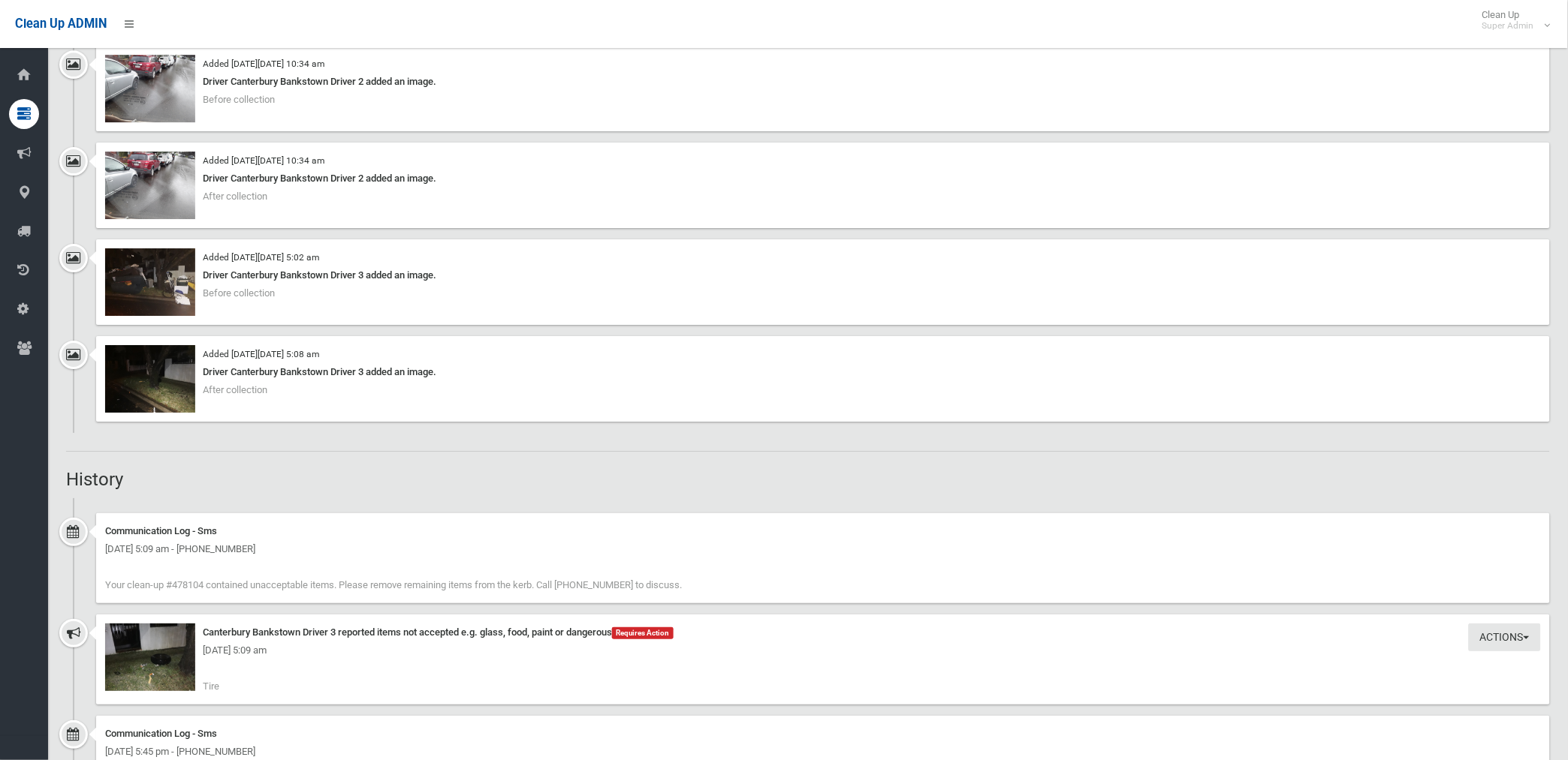
scroll to position [1750, 0]
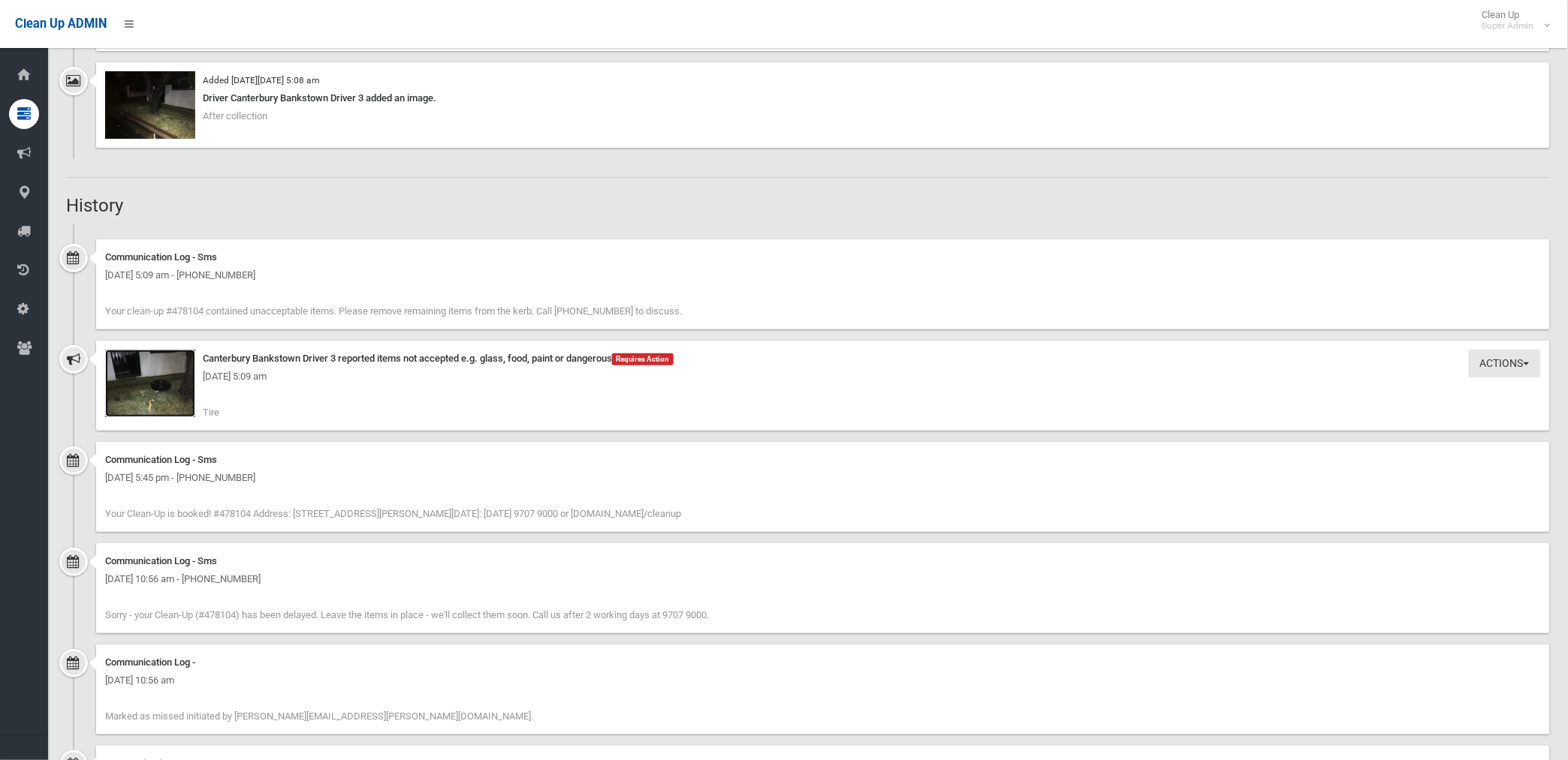
click at [182, 385] on img at bounding box center [150, 383] width 90 height 67
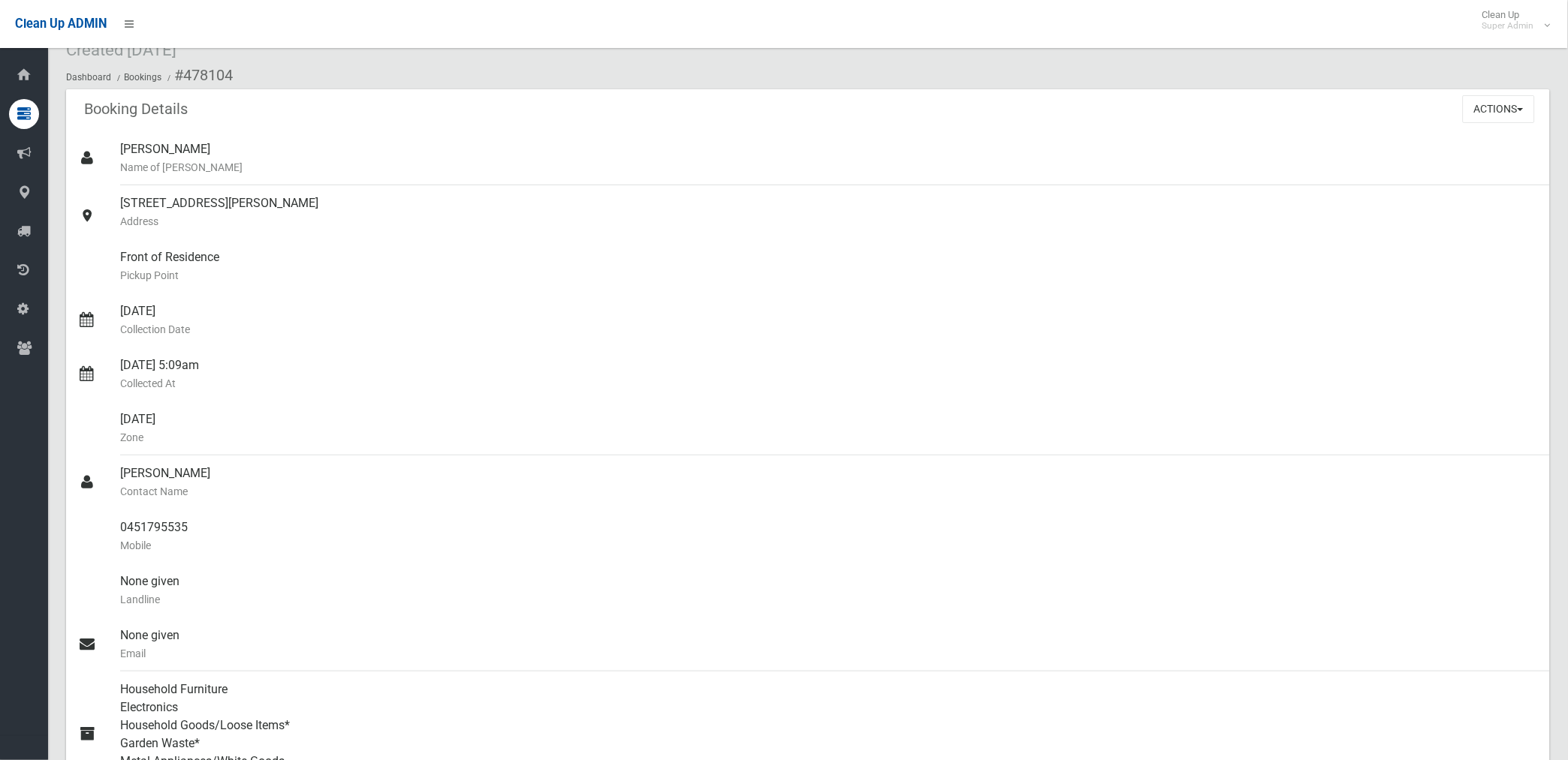
scroll to position [0, 0]
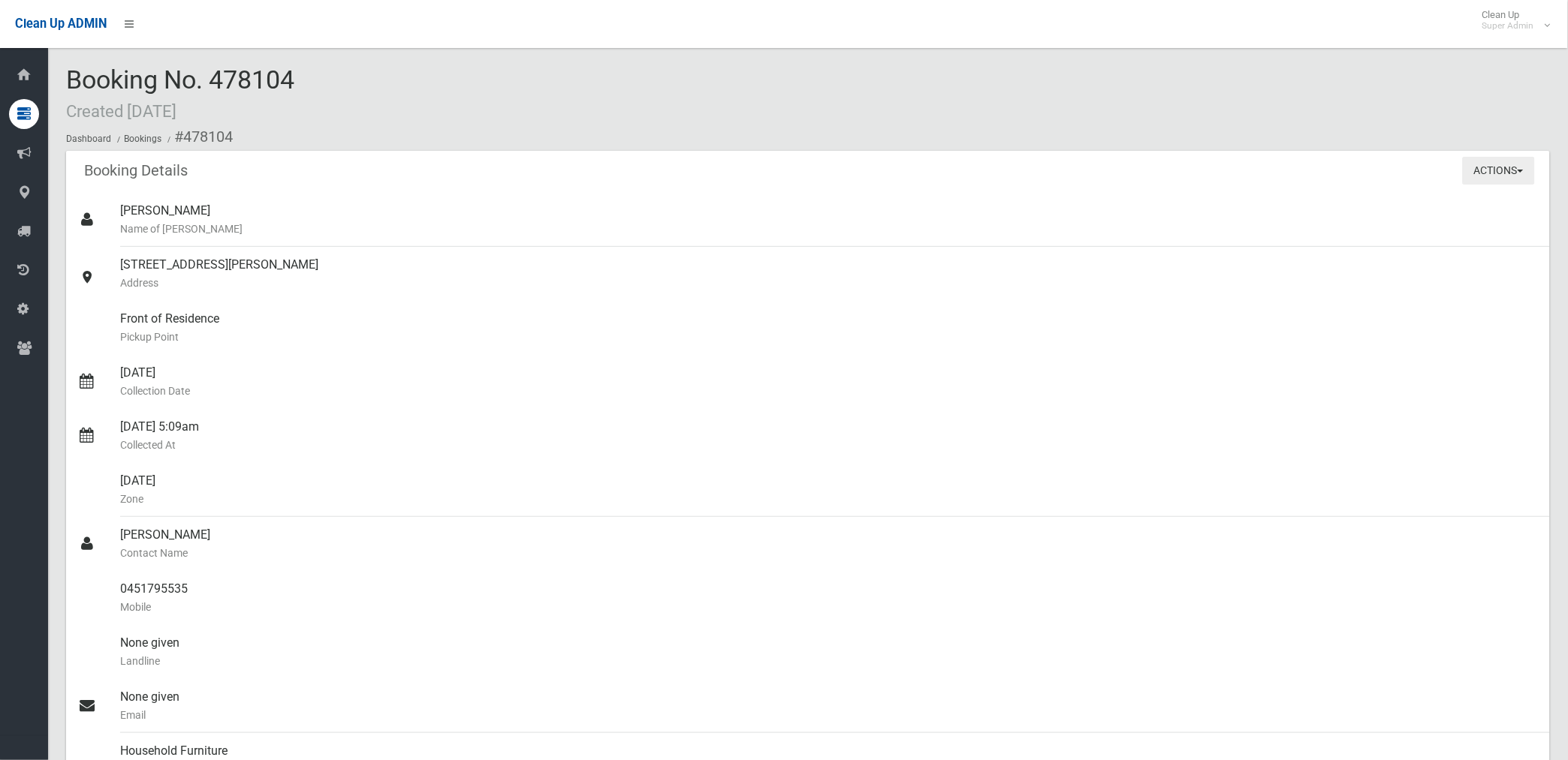
click at [1494, 169] on button "Actions" at bounding box center [1499, 170] width 72 height 27
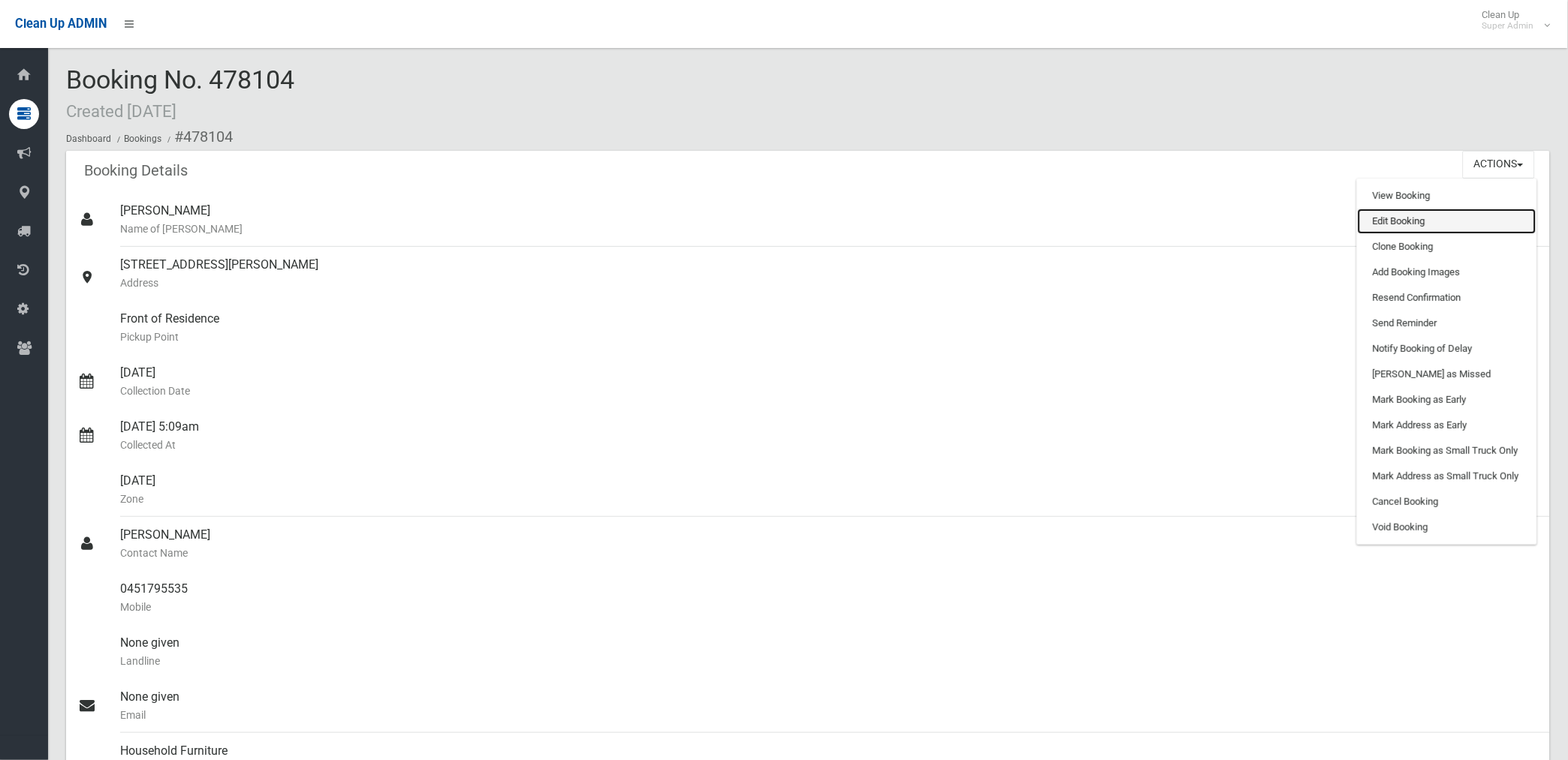
click at [1386, 220] on link "Edit Booking" at bounding box center [1446, 221] width 179 height 26
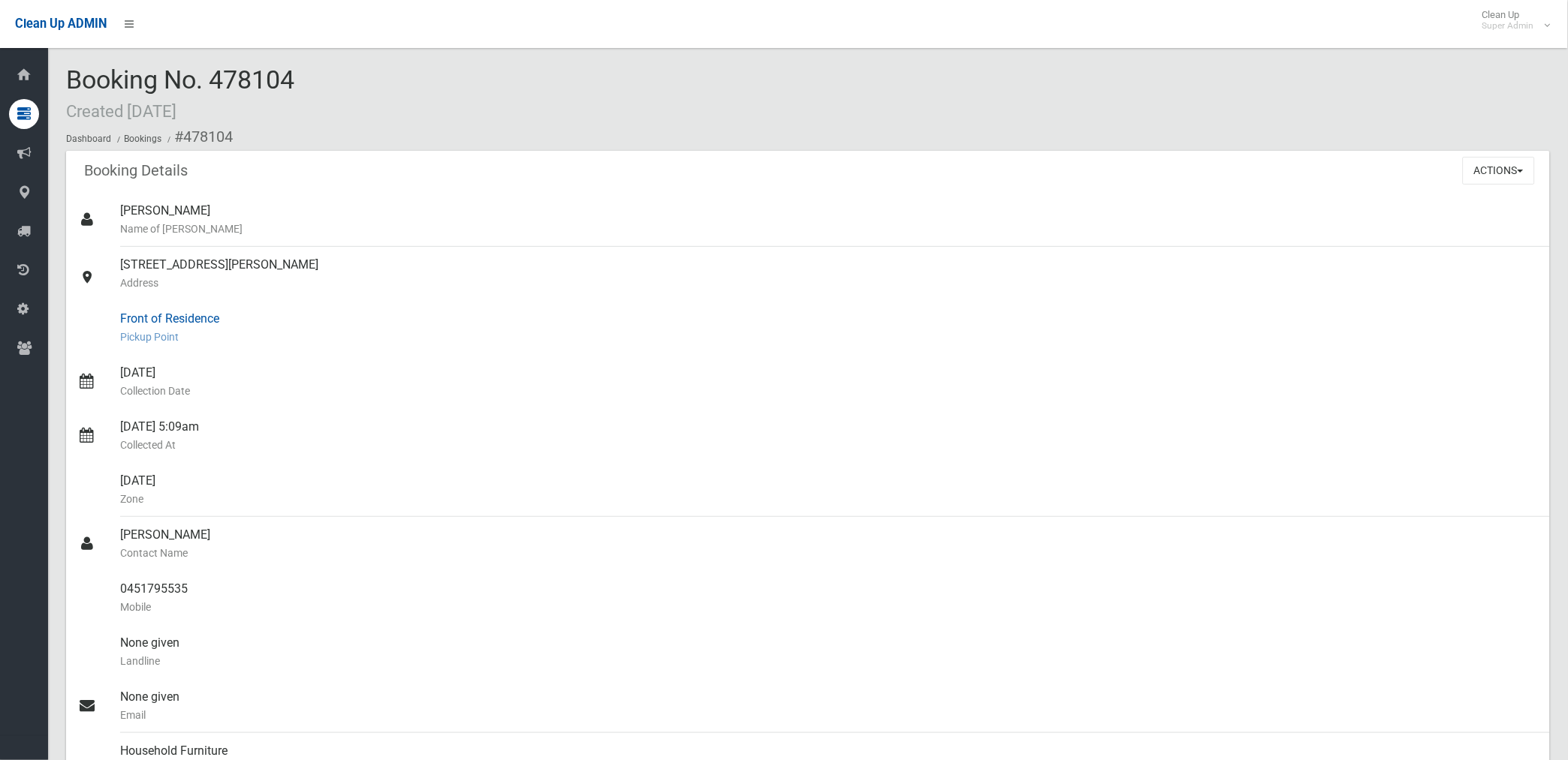
click at [436, 323] on div "Front of Residence Pickup Point" at bounding box center [829, 328] width 1417 height 54
drag, startPoint x: 181, startPoint y: 136, endPoint x: 198, endPoint y: 587, distance: 451.3
copy section "478104 Booking Details Actions View Booking Edit Booking Clone Booking Add Book…"
click at [556, 277] on small "Address" at bounding box center [829, 283] width 1417 height 18
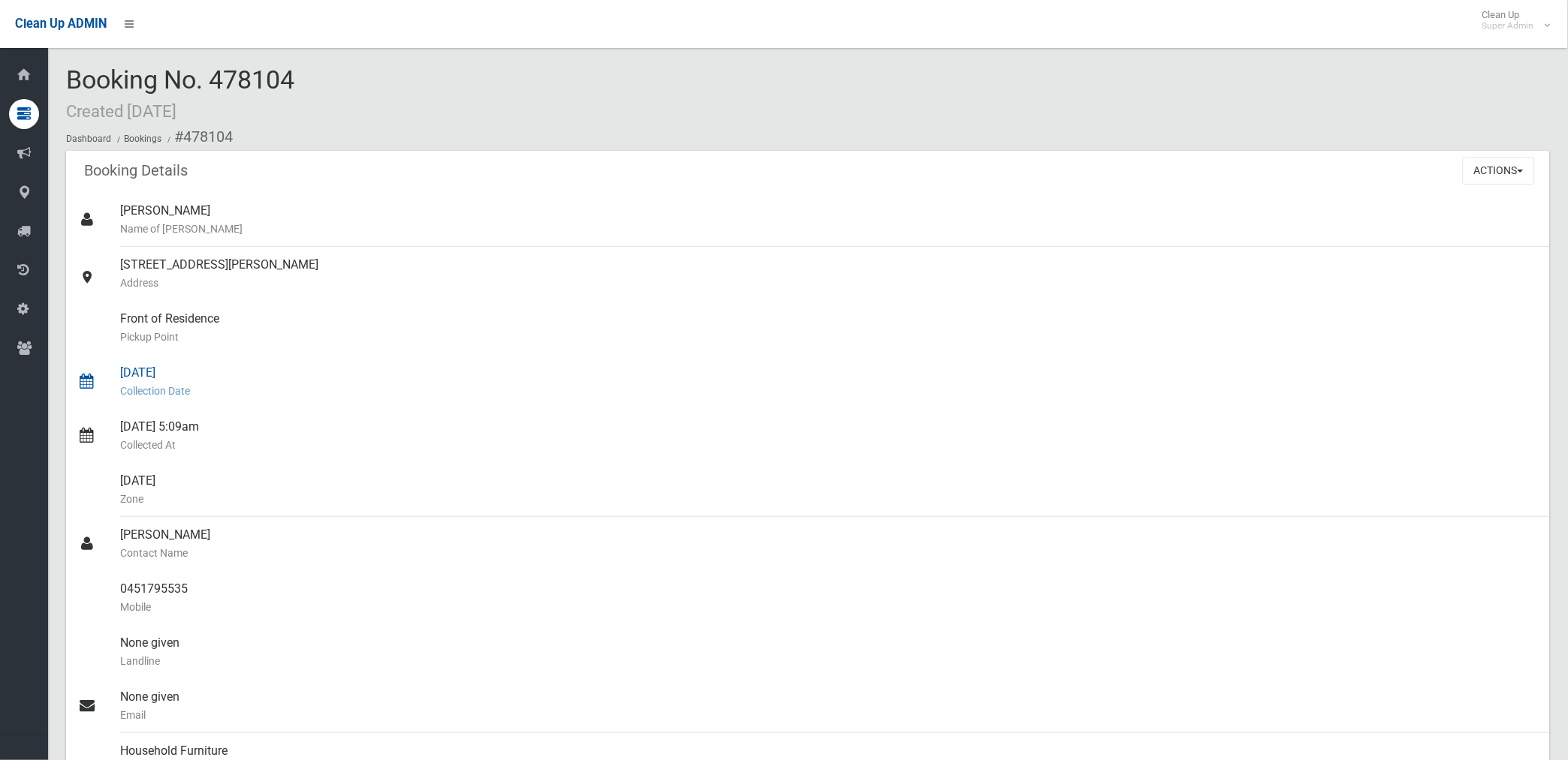
click at [1377, 384] on small "Collection Date" at bounding box center [829, 390] width 1417 height 18
click at [1488, 162] on button "Actions" at bounding box center [1499, 170] width 72 height 27
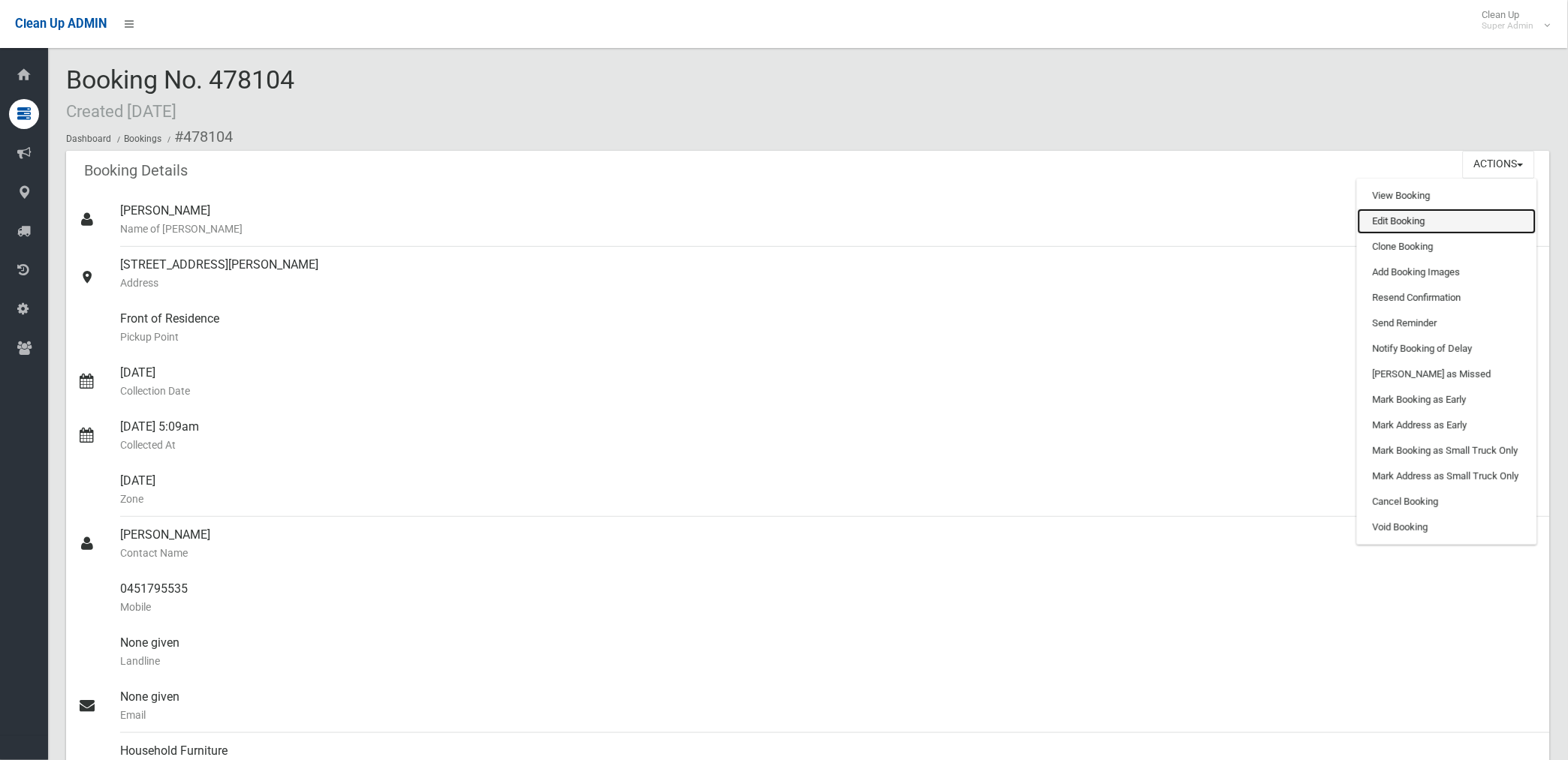
click at [1409, 223] on link "Edit Booking" at bounding box center [1446, 221] width 179 height 26
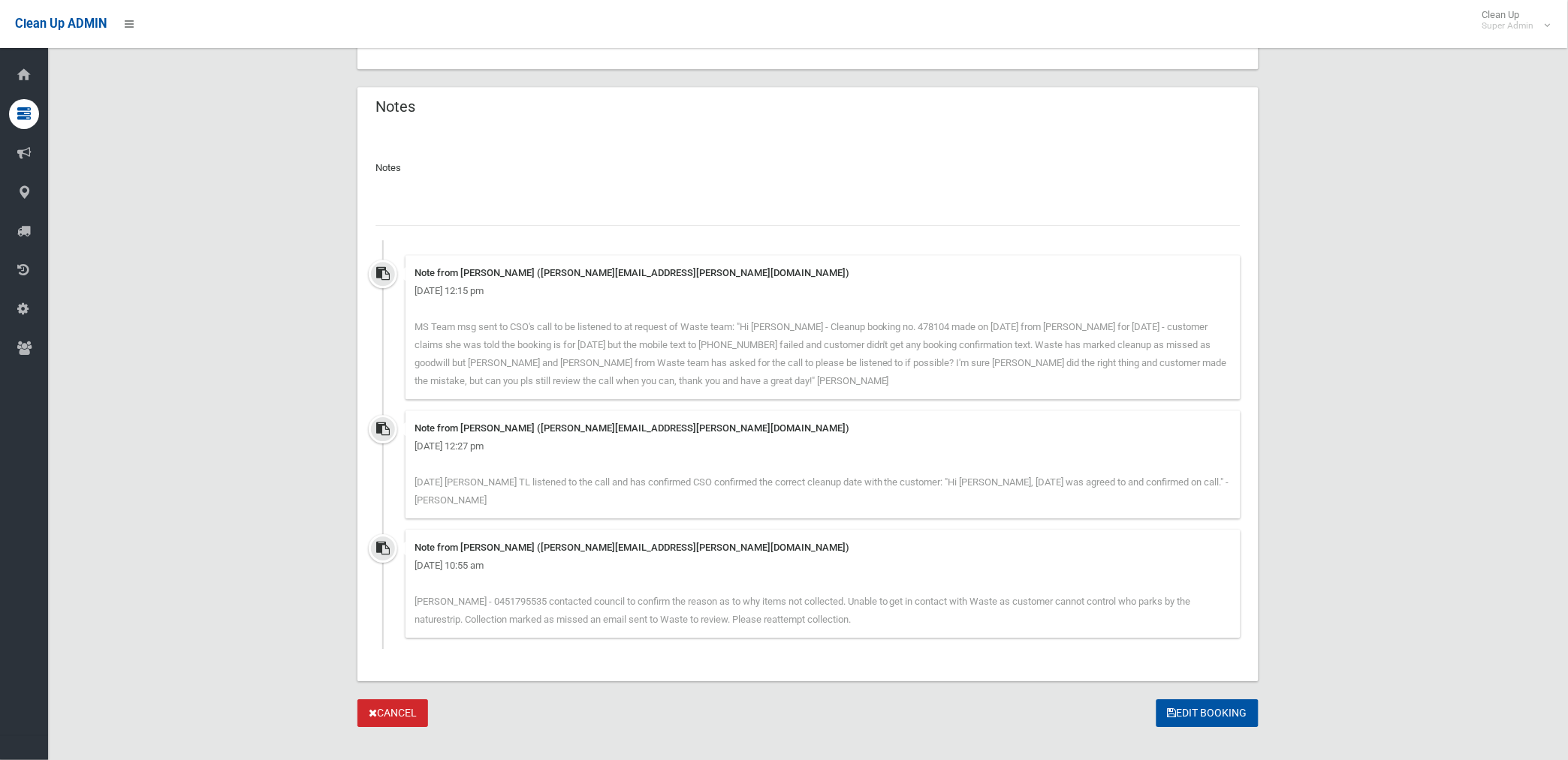
scroll to position [1145, 0]
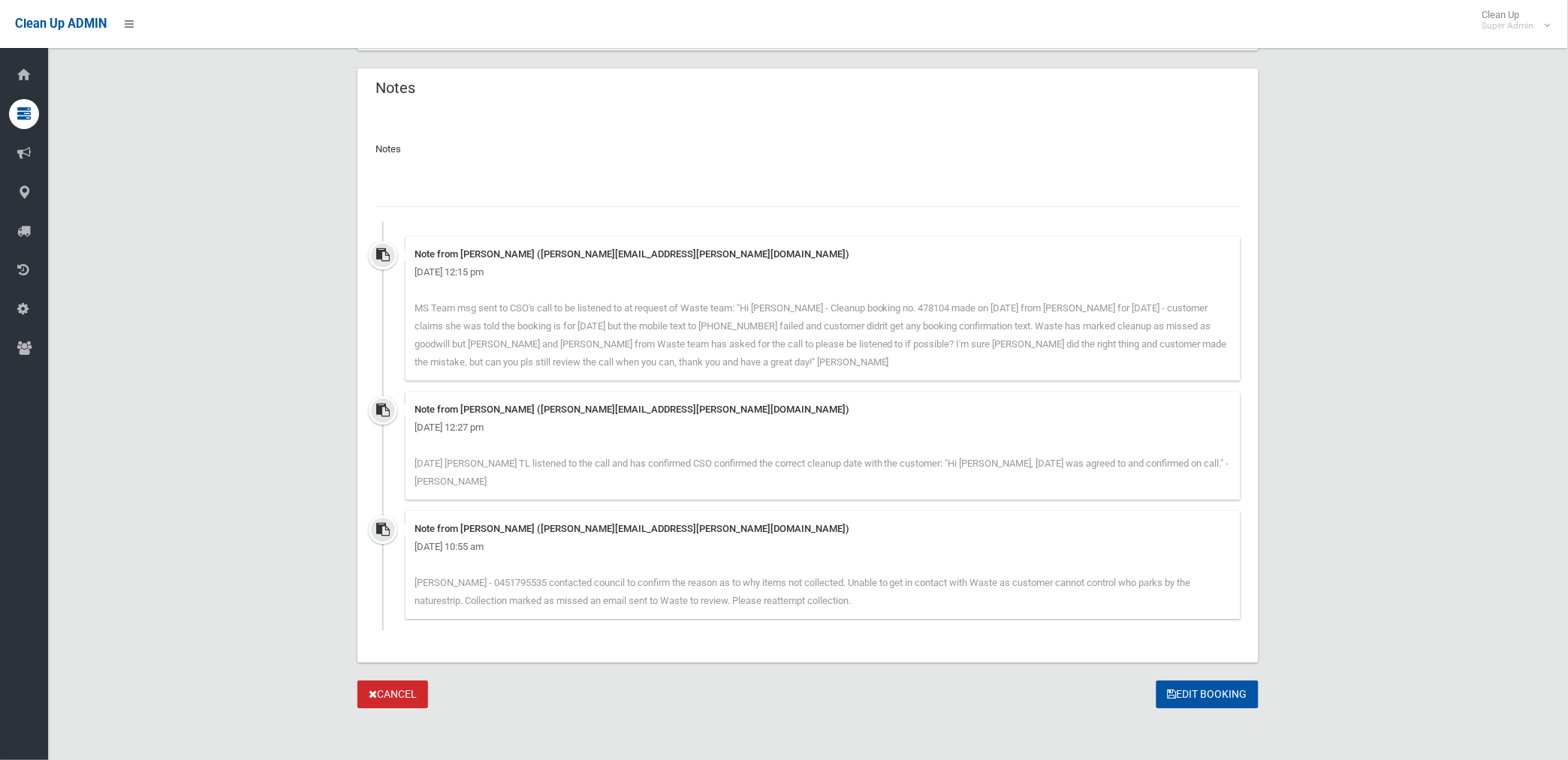
click at [483, 191] on input "text" at bounding box center [808, 193] width 865 height 27
click at [403, 693] on link "Cancel" at bounding box center [393, 694] width 71 height 27
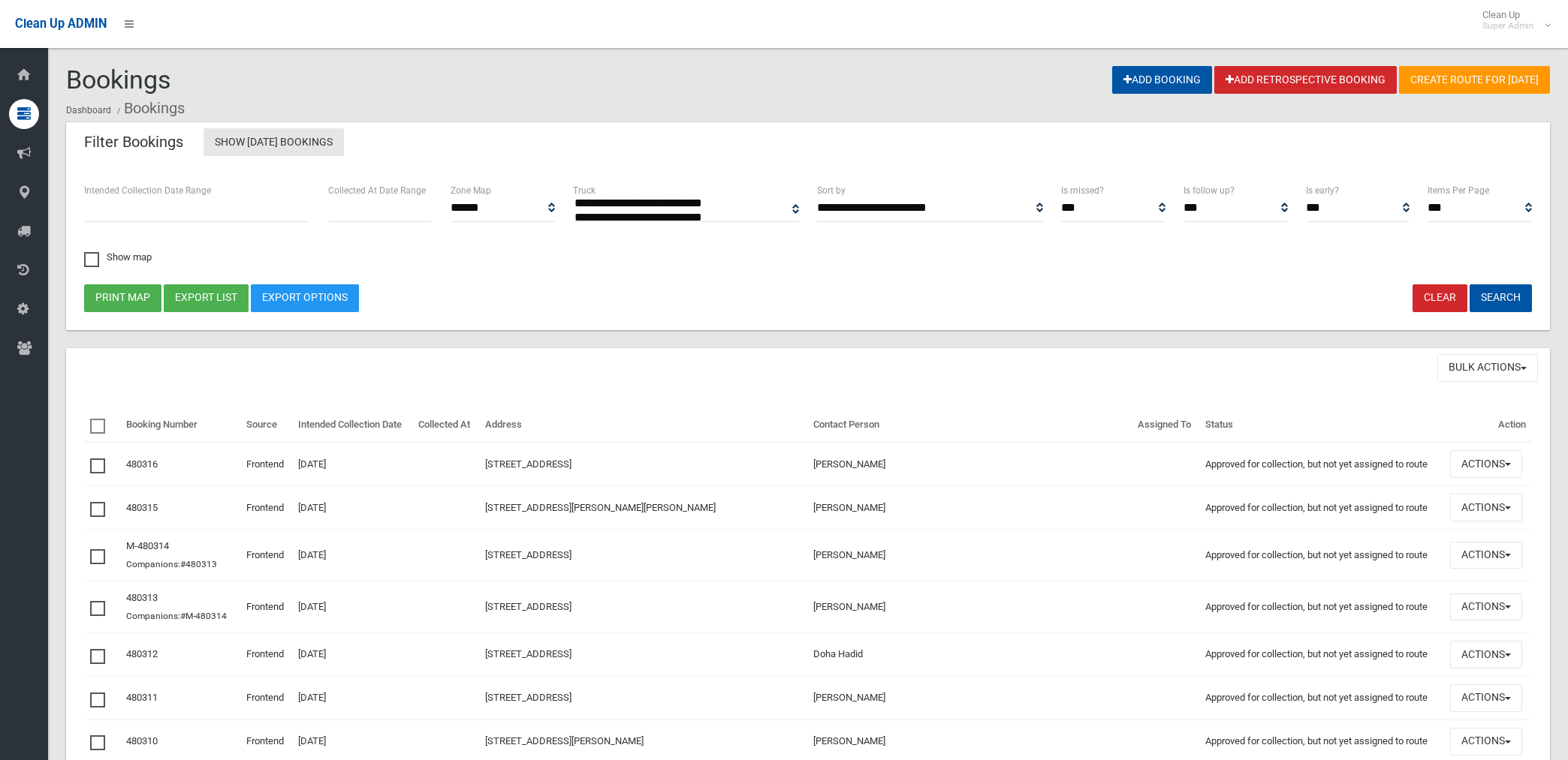
select select
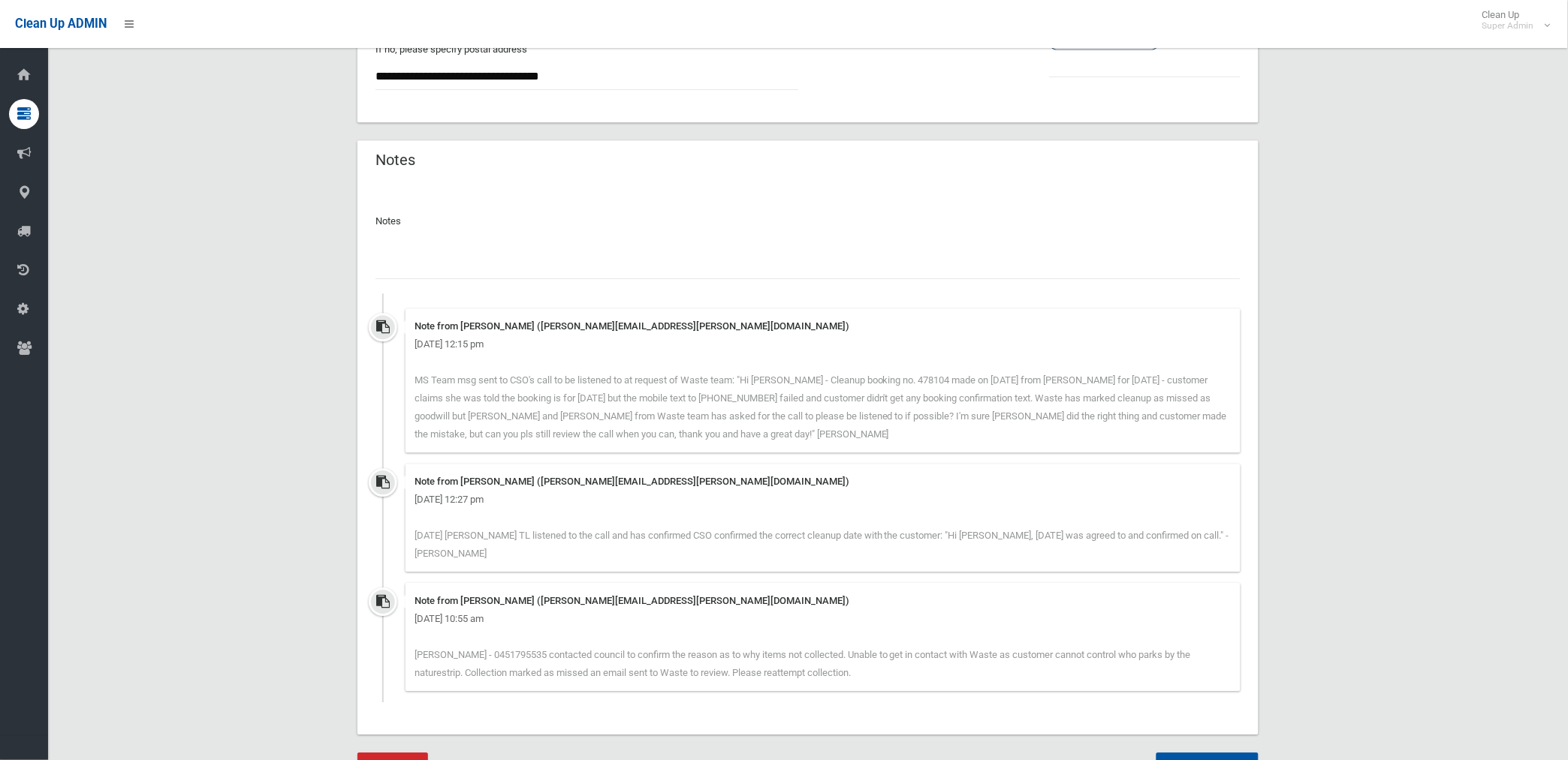
scroll to position [1062, 0]
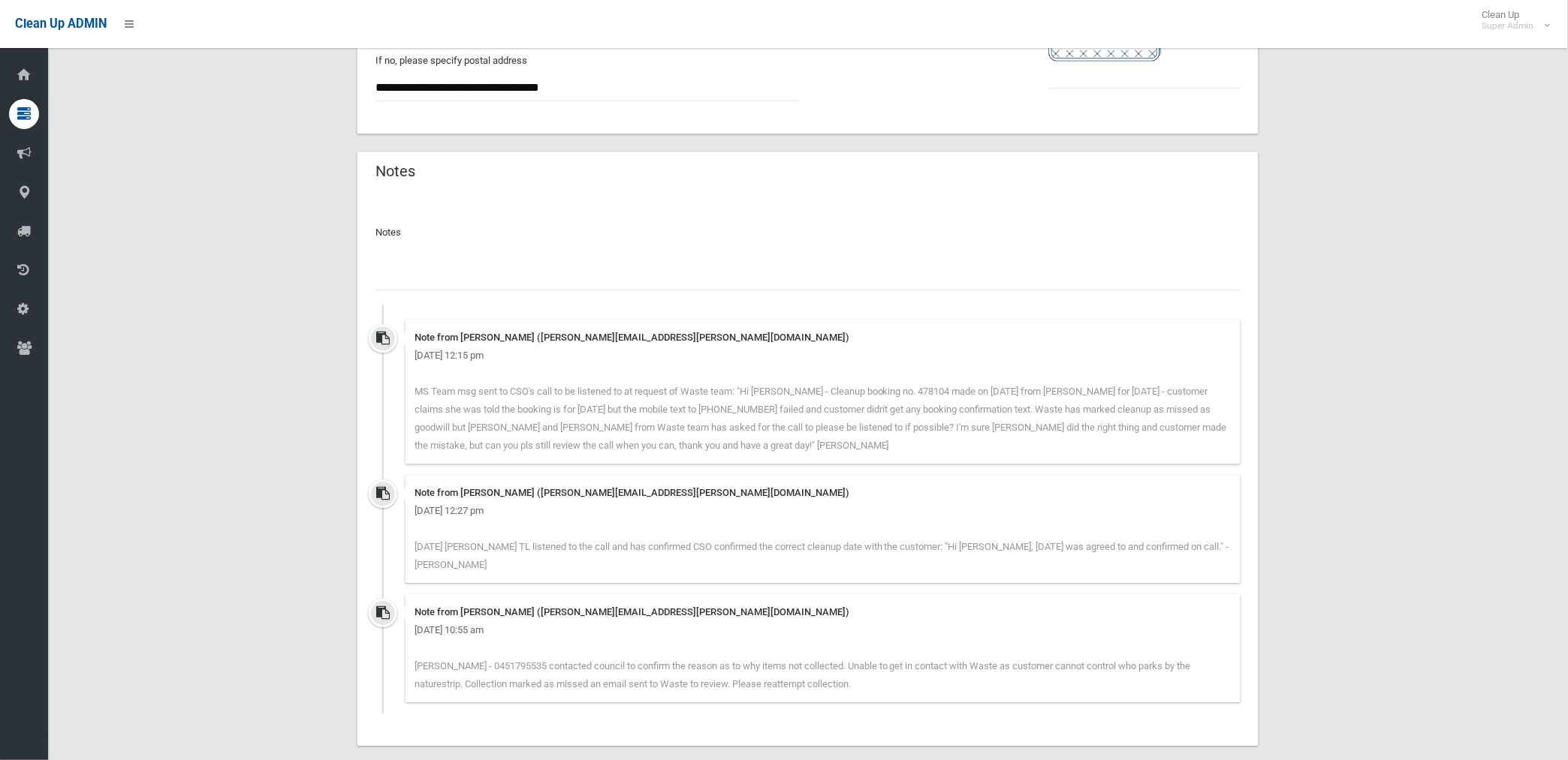
click at [466, 277] on input "text" at bounding box center [808, 276] width 865 height 27
paste input "********"
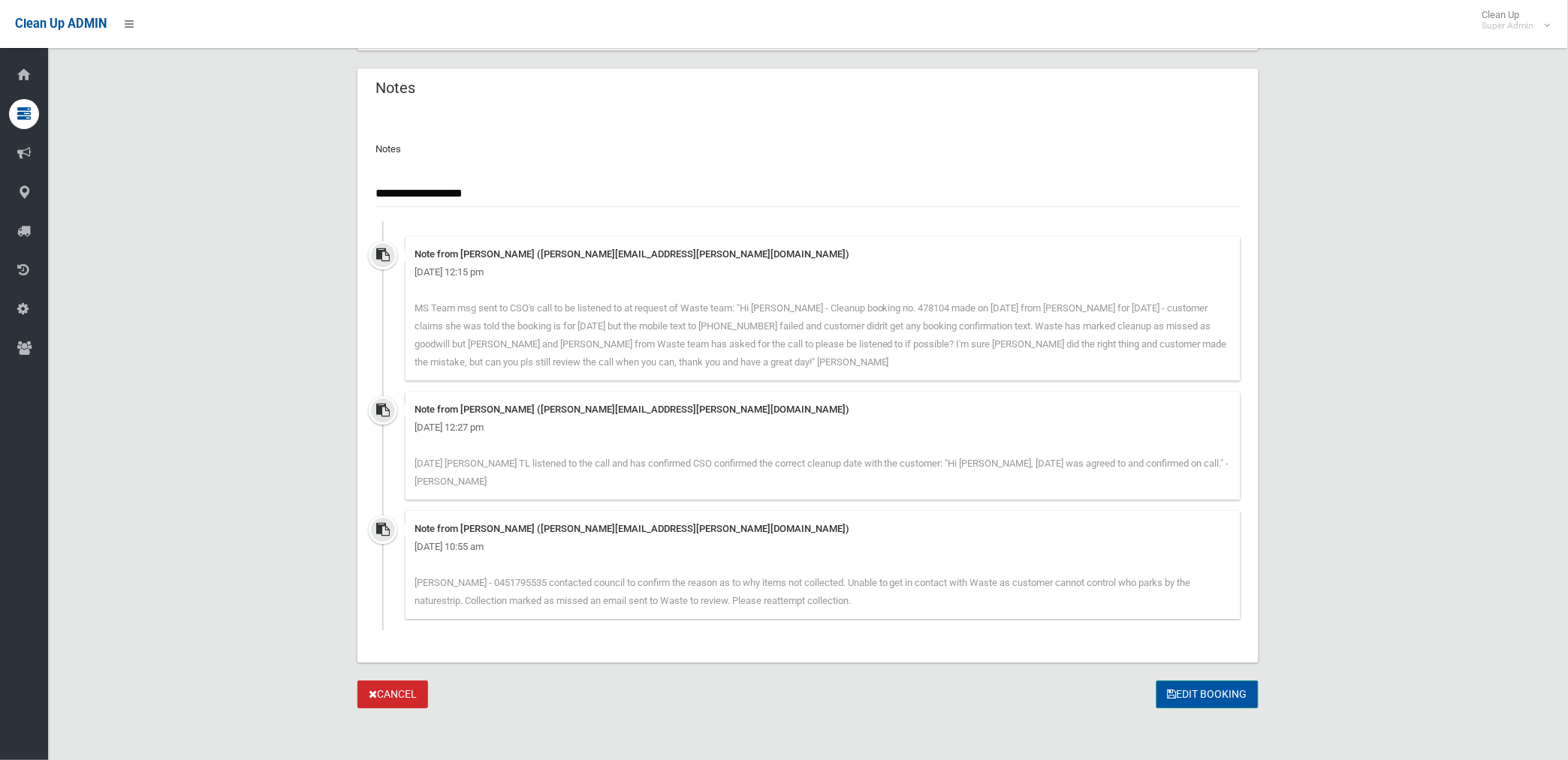
type input "**********"
click at [1206, 689] on button "Edit Booking" at bounding box center [1207, 694] width 102 height 27
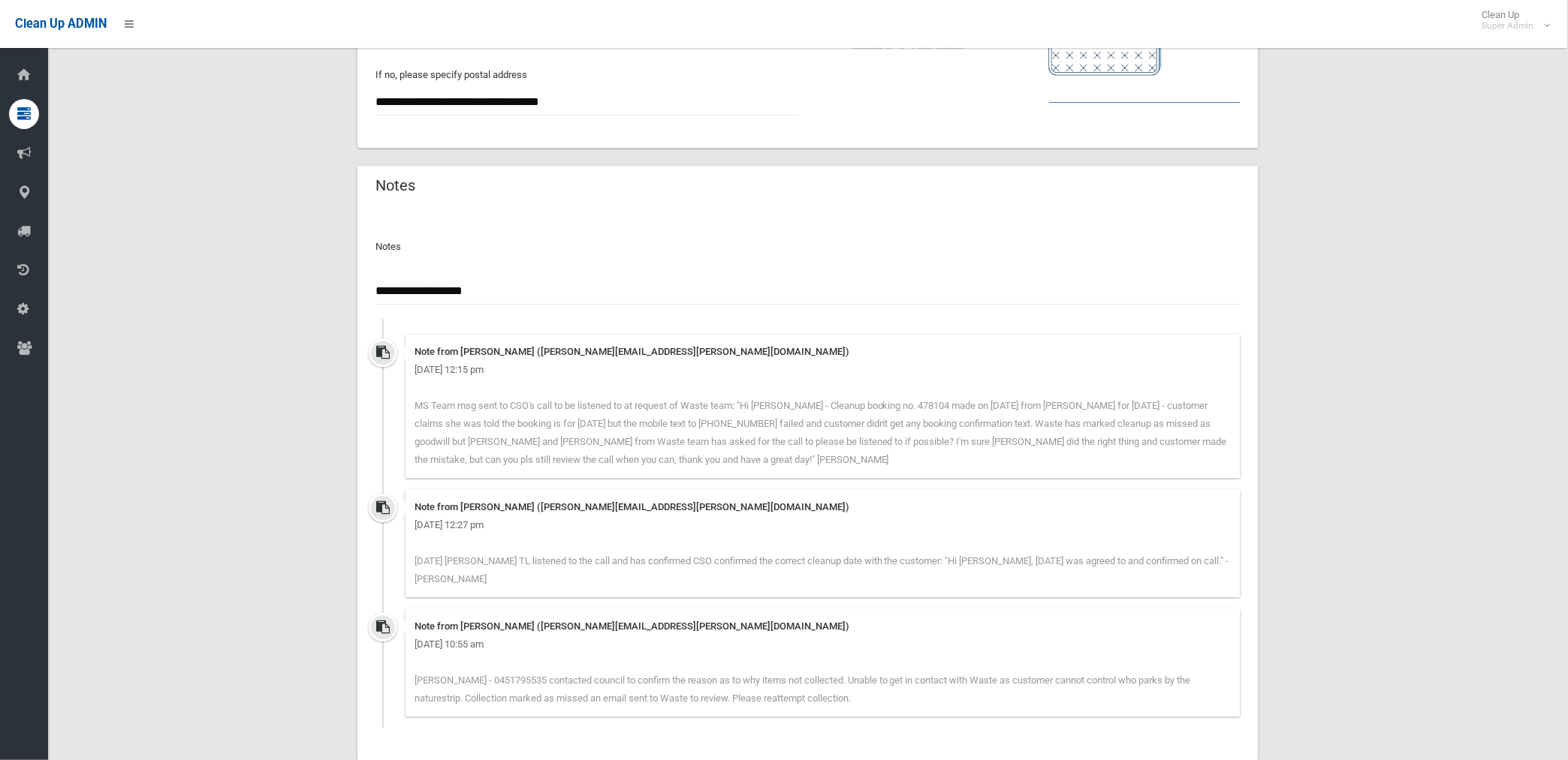
scroll to position [955, 0]
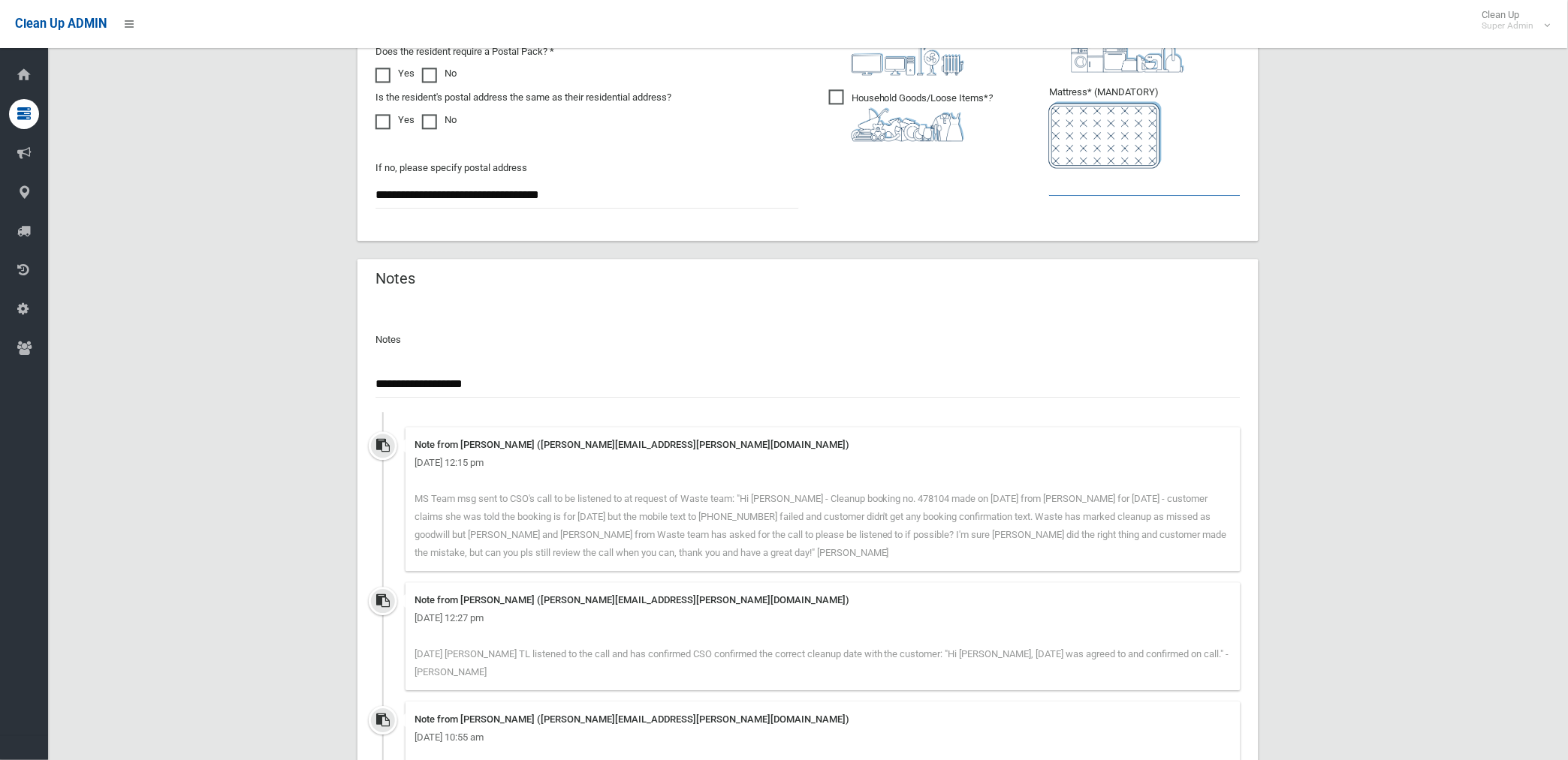
click at [1049, 179] on input "text" at bounding box center [1145, 182] width 191 height 27
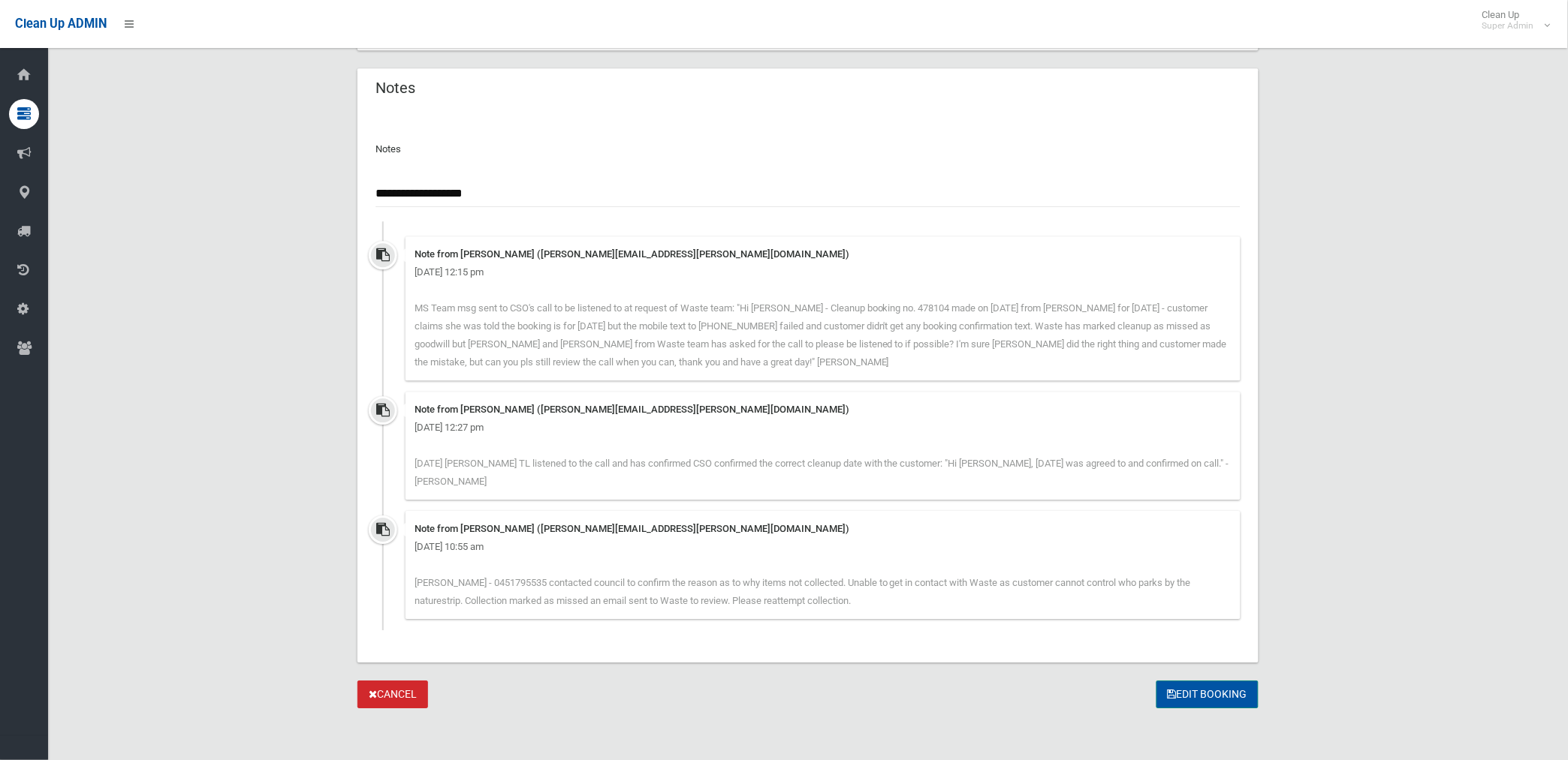
type input "*"
click at [1207, 688] on button "Edit Booking" at bounding box center [1207, 694] width 102 height 27
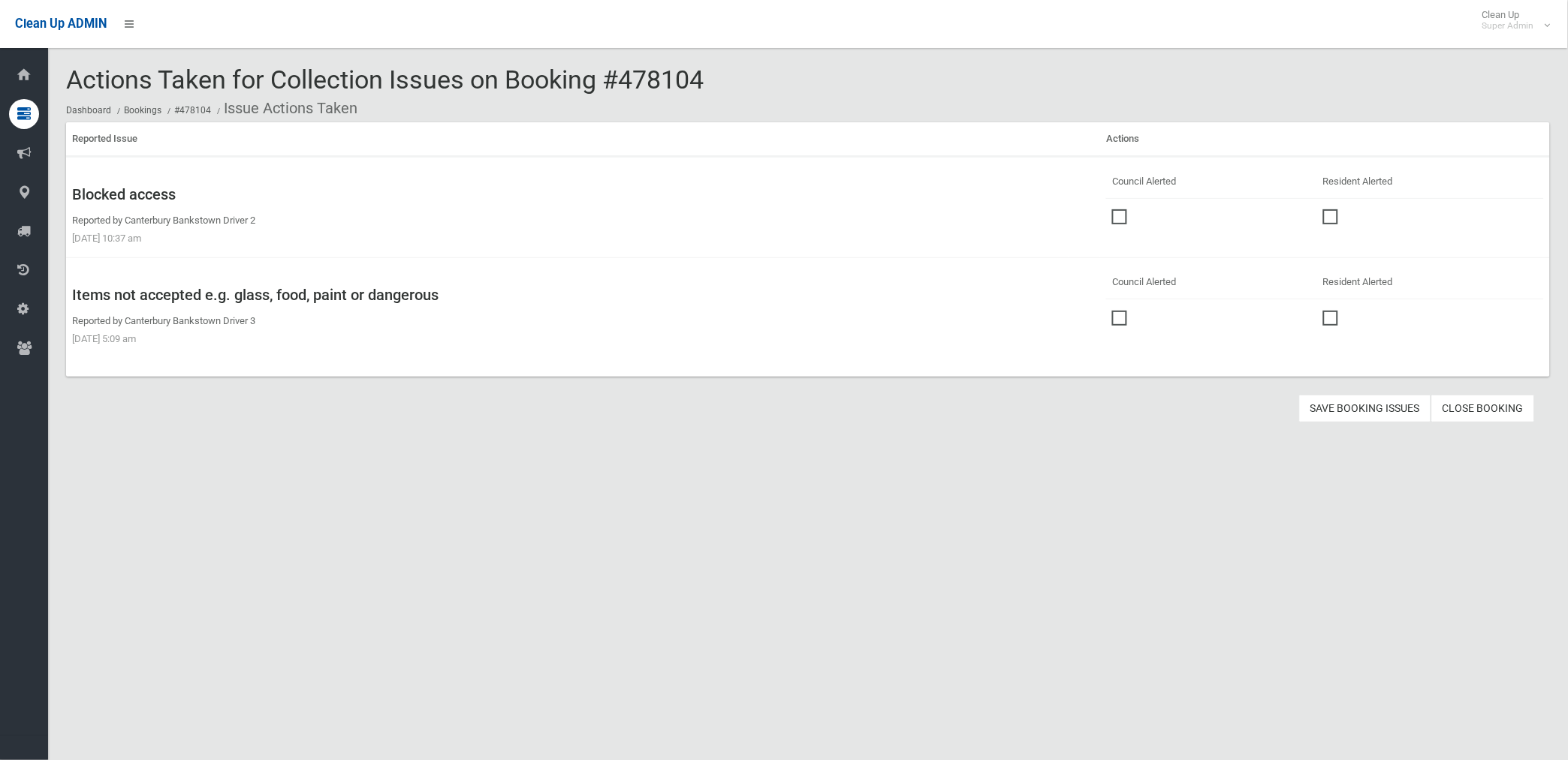
click at [1116, 310] on span at bounding box center [1123, 310] width 23 height 0
click at [1360, 409] on button "Save Booking Issues" at bounding box center [1365, 408] width 132 height 27
click at [1482, 407] on link "Close Booking" at bounding box center [1483, 408] width 103 height 27
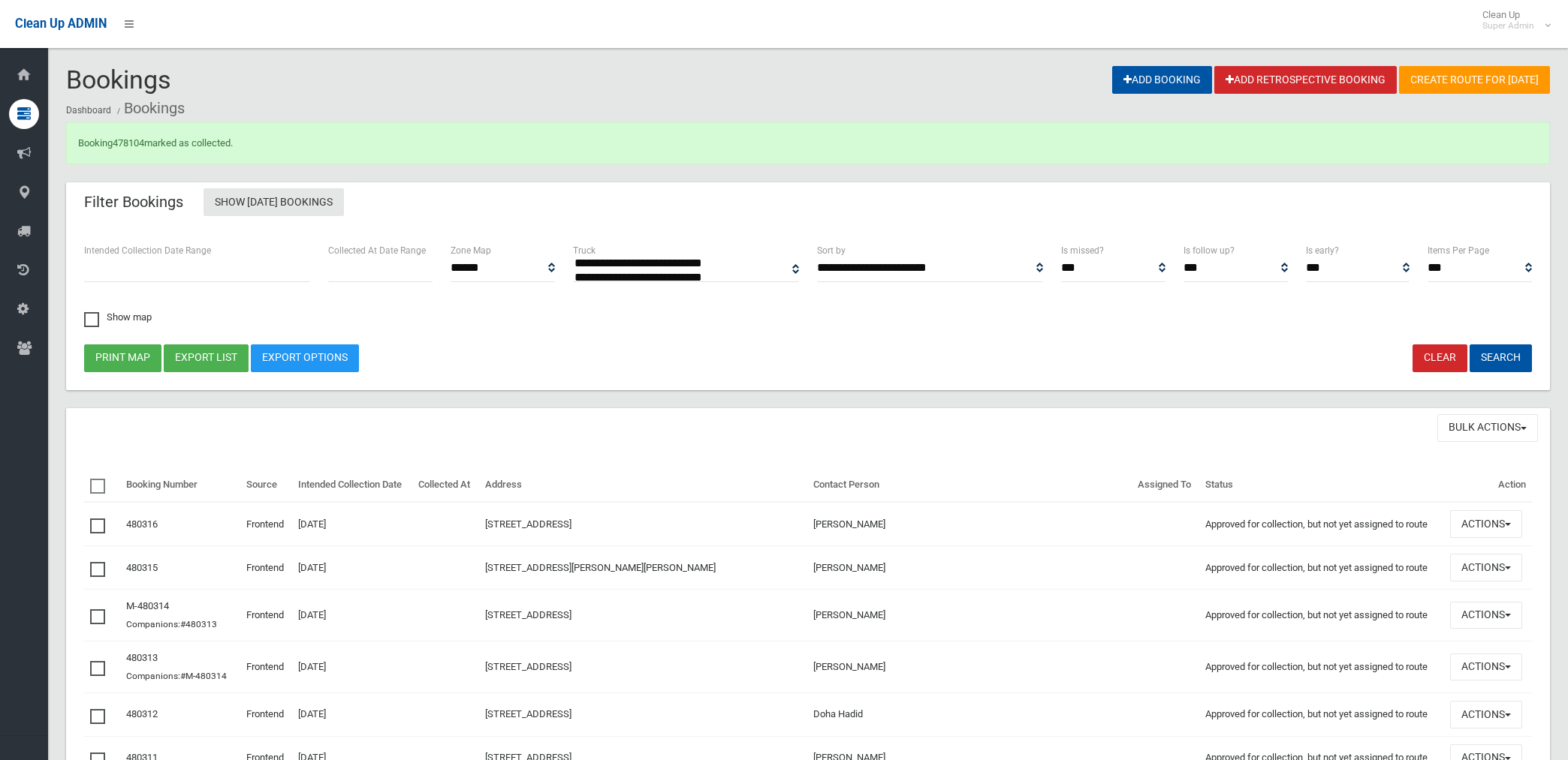
select select
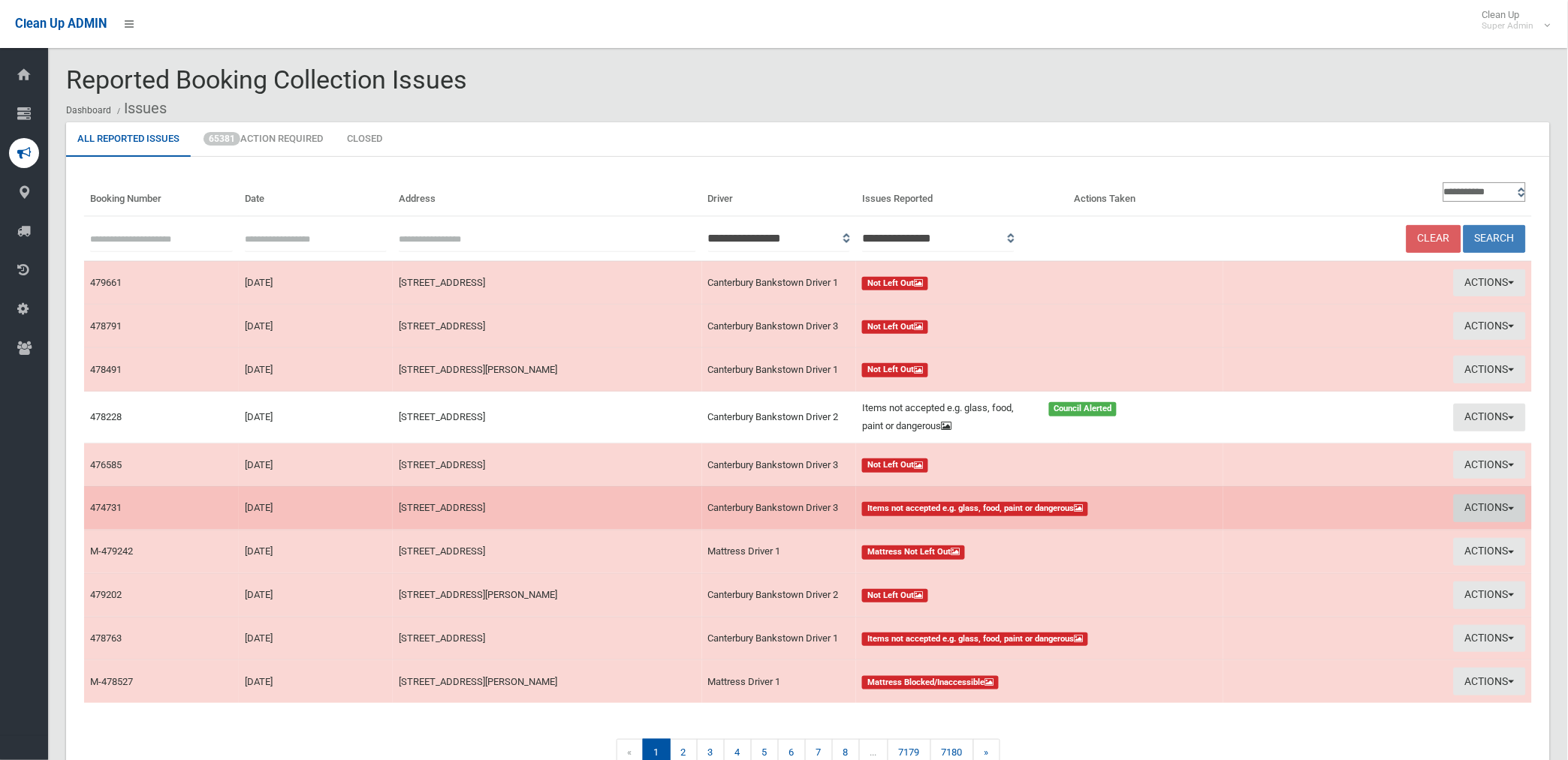
click at [1489, 501] on button "Actions" at bounding box center [1490, 508] width 72 height 27
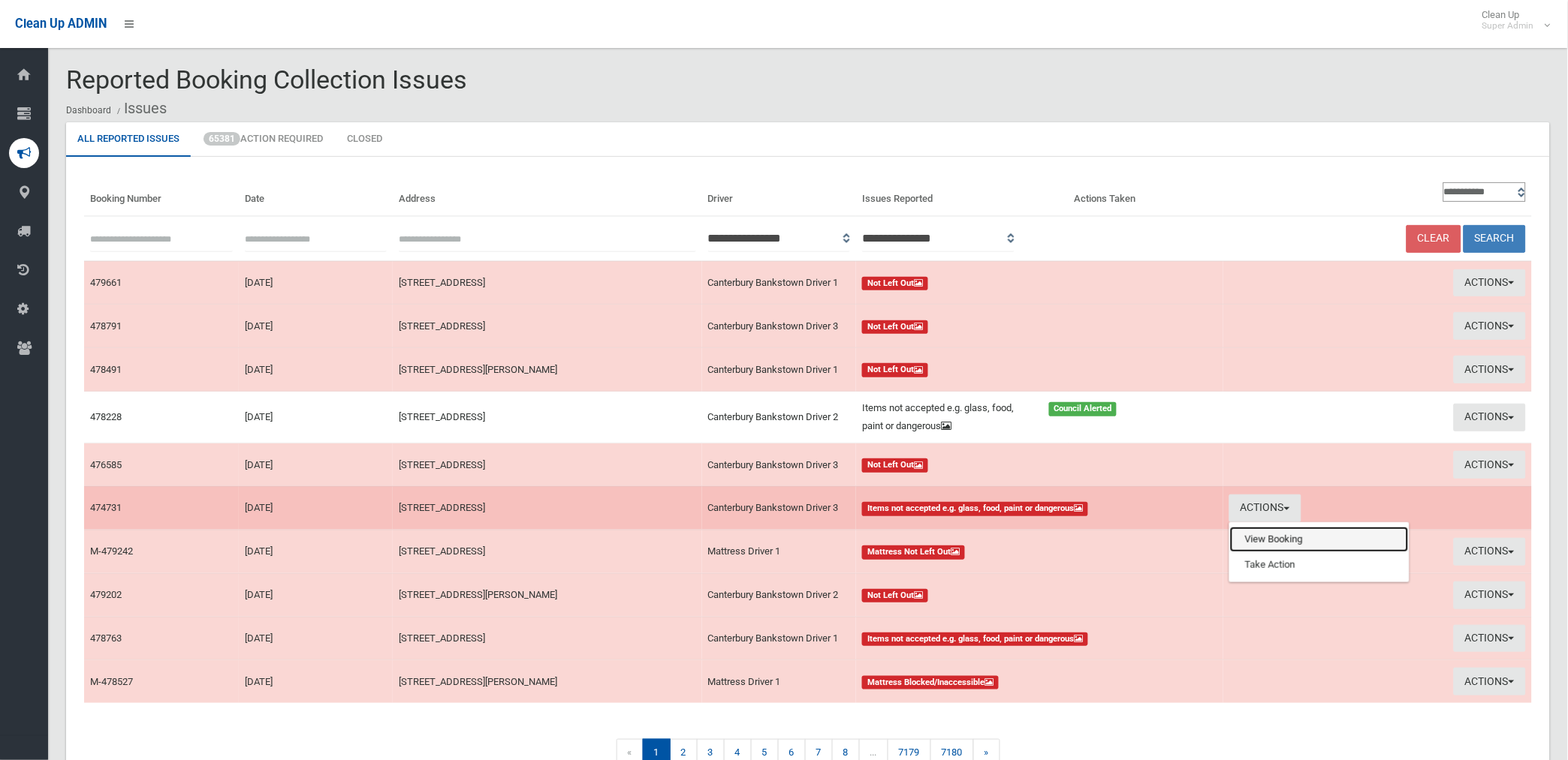
click at [1288, 545] on link "View Booking" at bounding box center [1319, 539] width 179 height 26
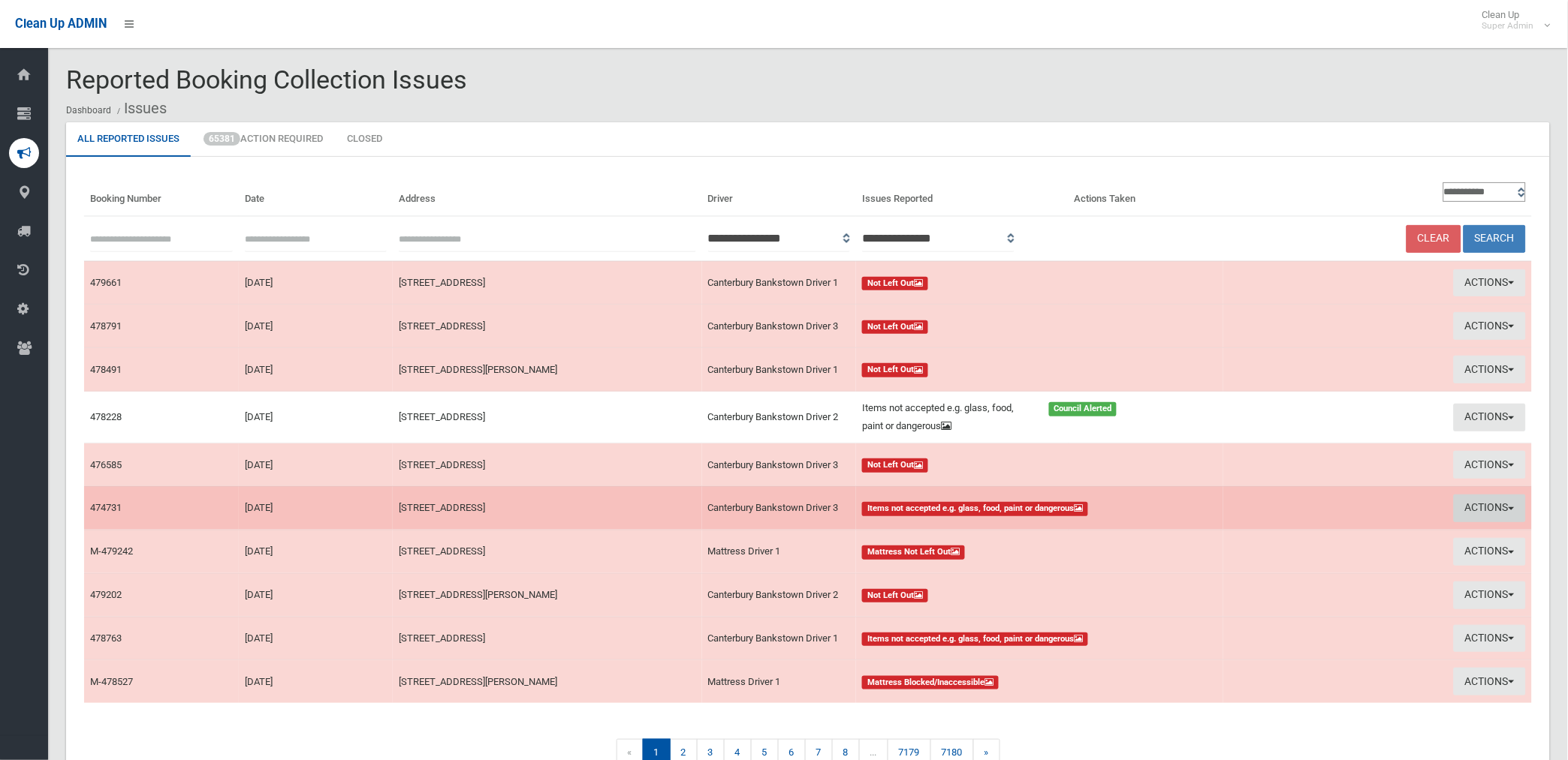
click at [1485, 505] on button "Actions" at bounding box center [1490, 508] width 72 height 27
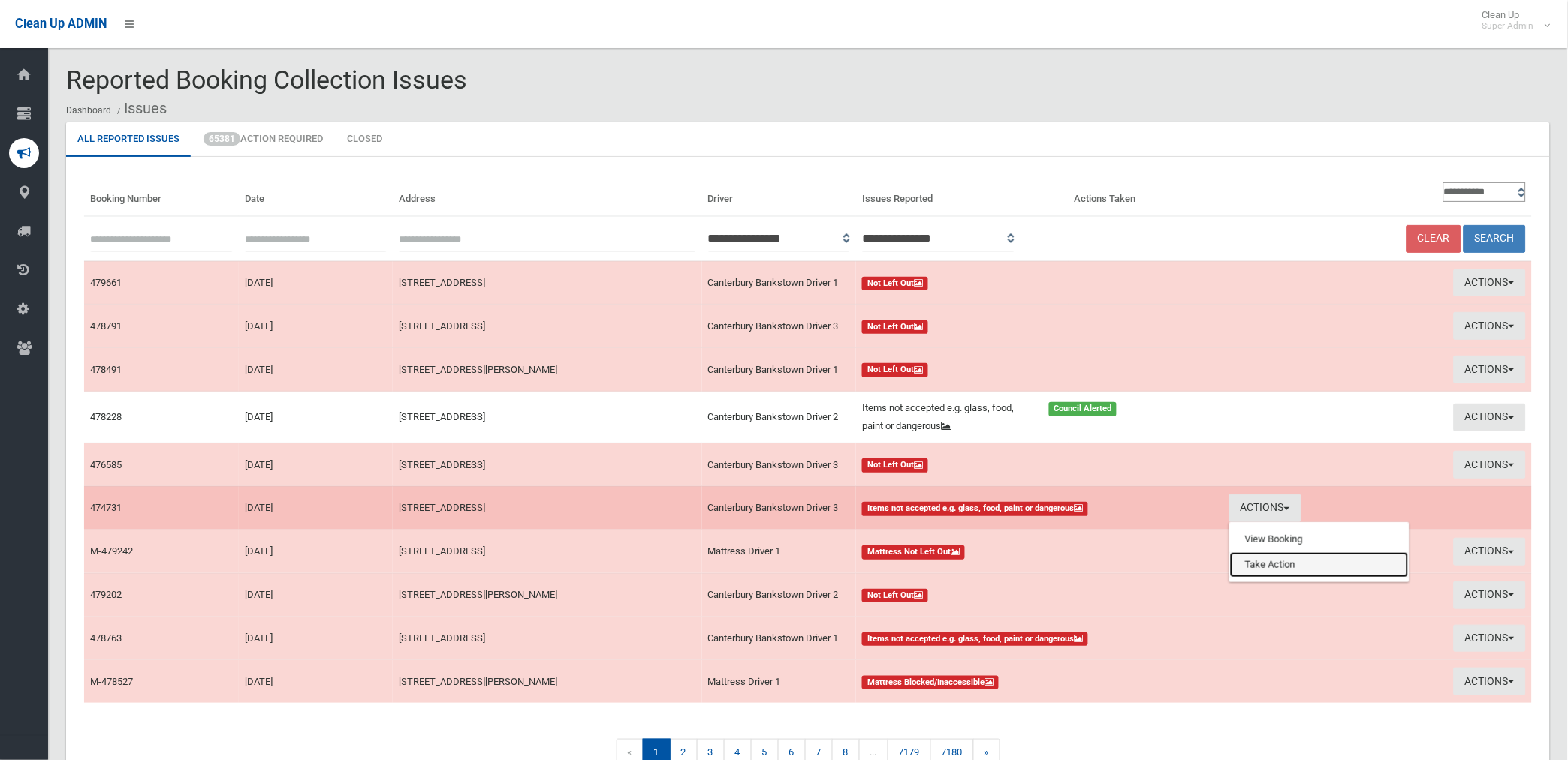
click at [1261, 567] on link "Take Action" at bounding box center [1319, 565] width 179 height 26
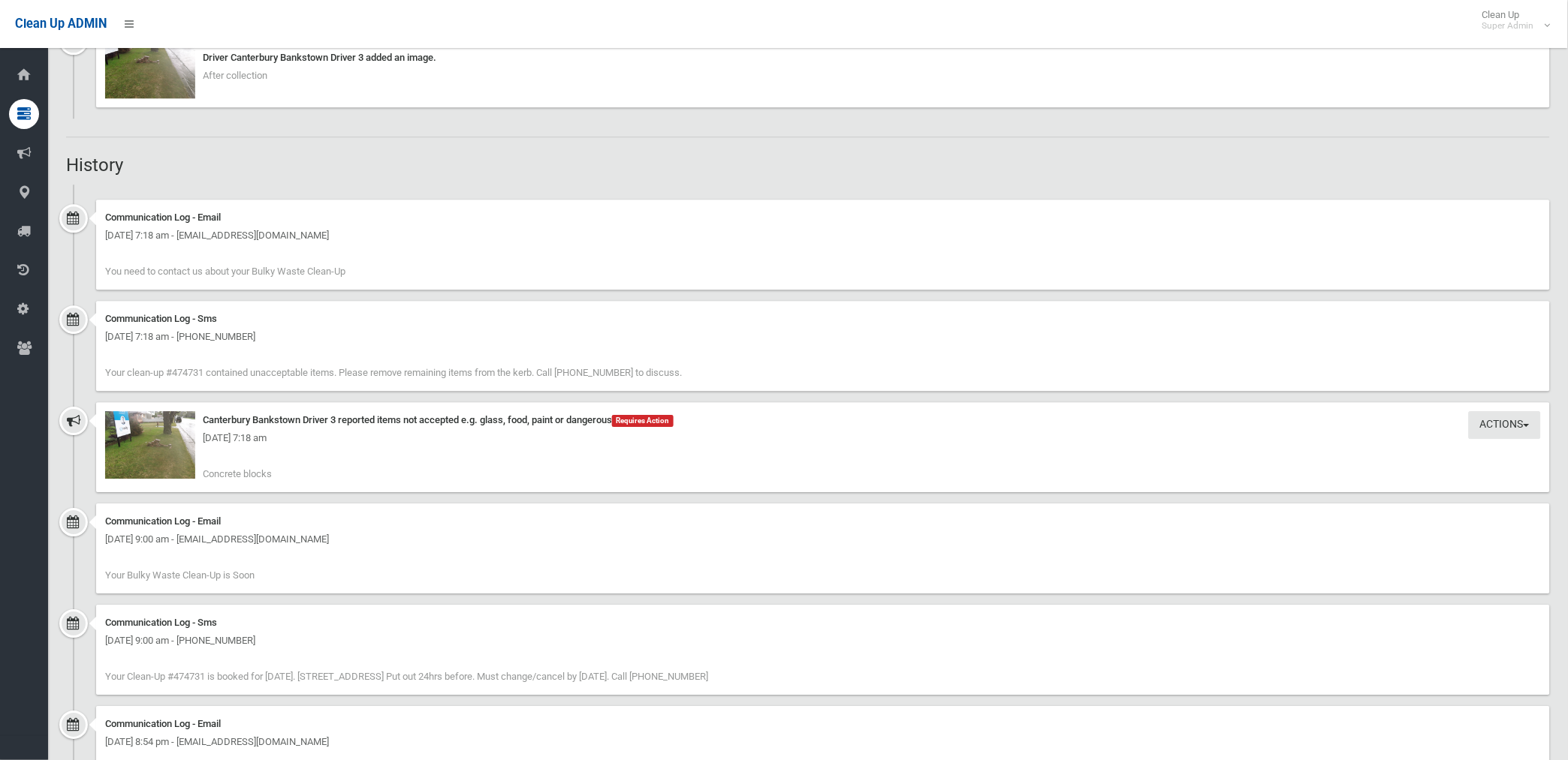
scroll to position [1167, 0]
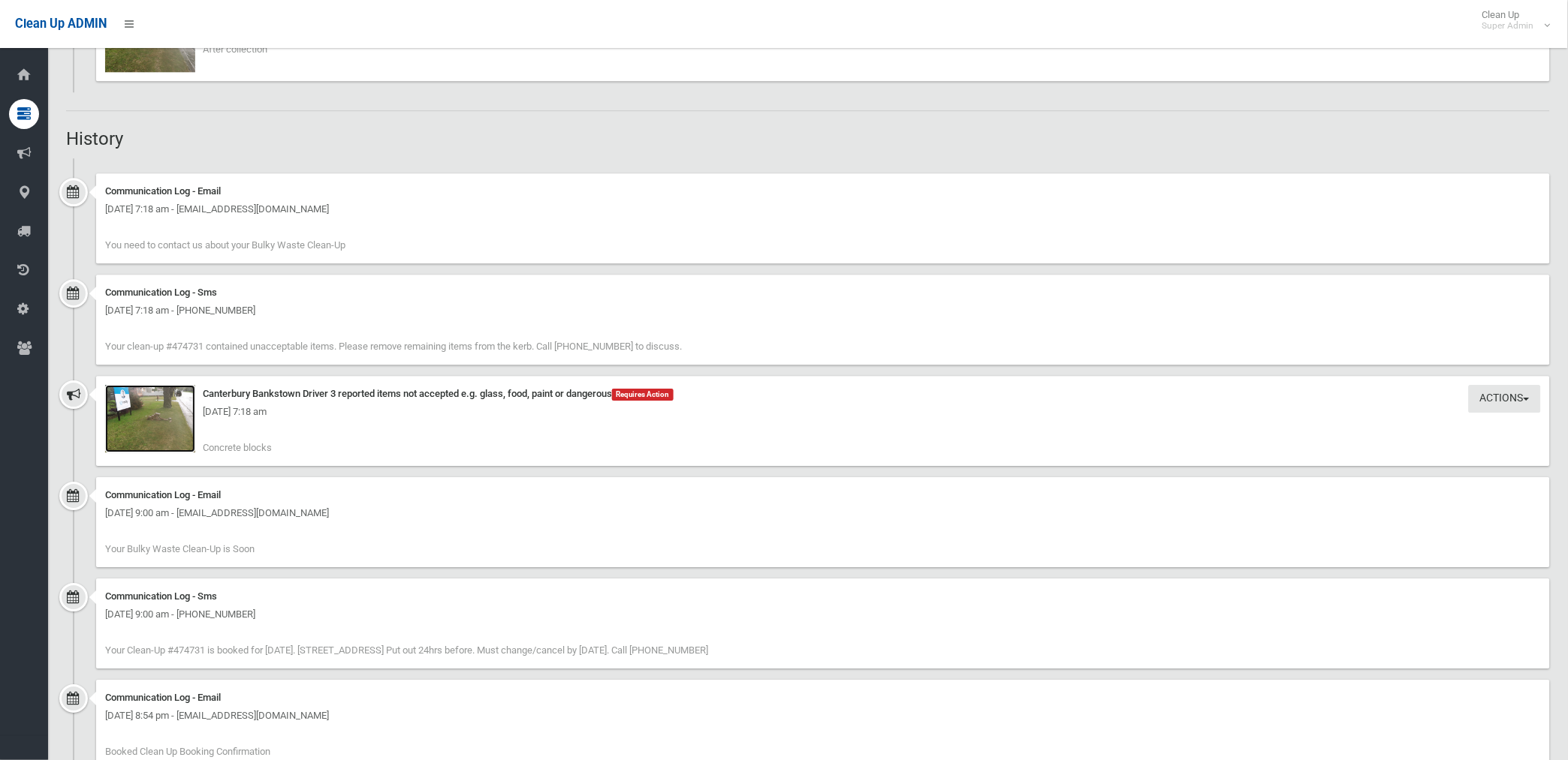
click at [161, 436] on img at bounding box center [150, 418] width 90 height 67
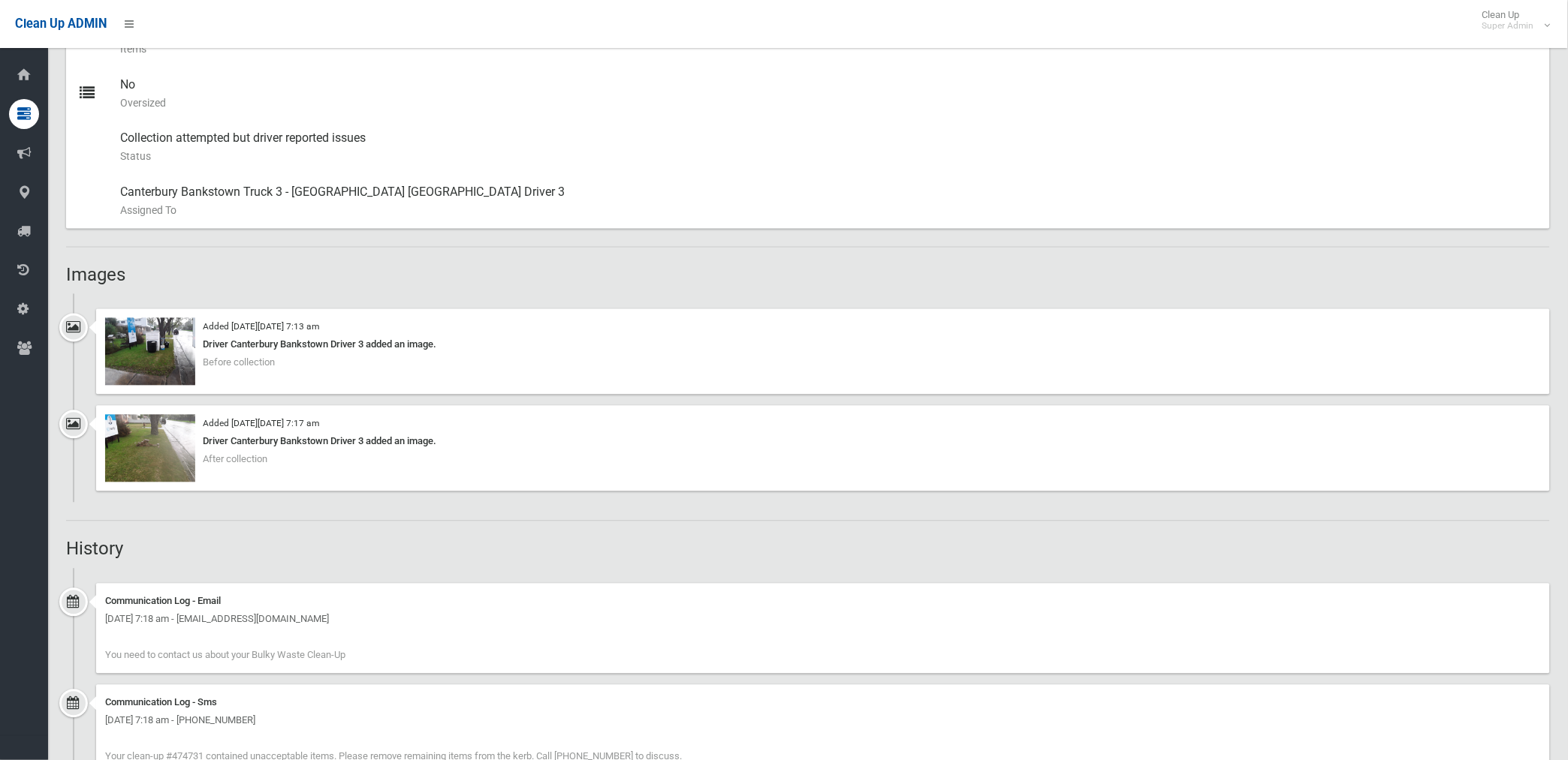
scroll to position [751, 0]
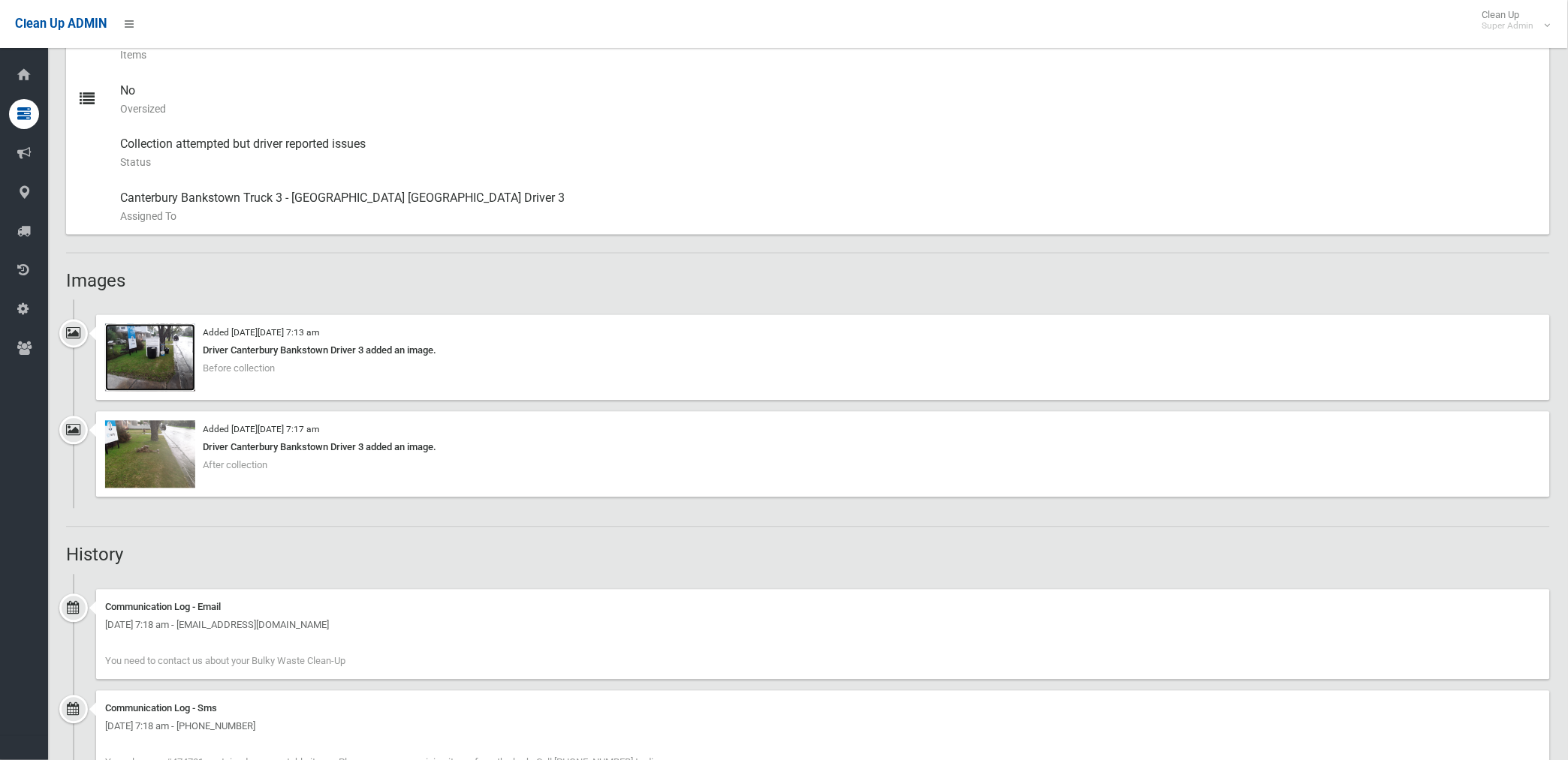
click at [178, 357] on img at bounding box center [150, 358] width 90 height 67
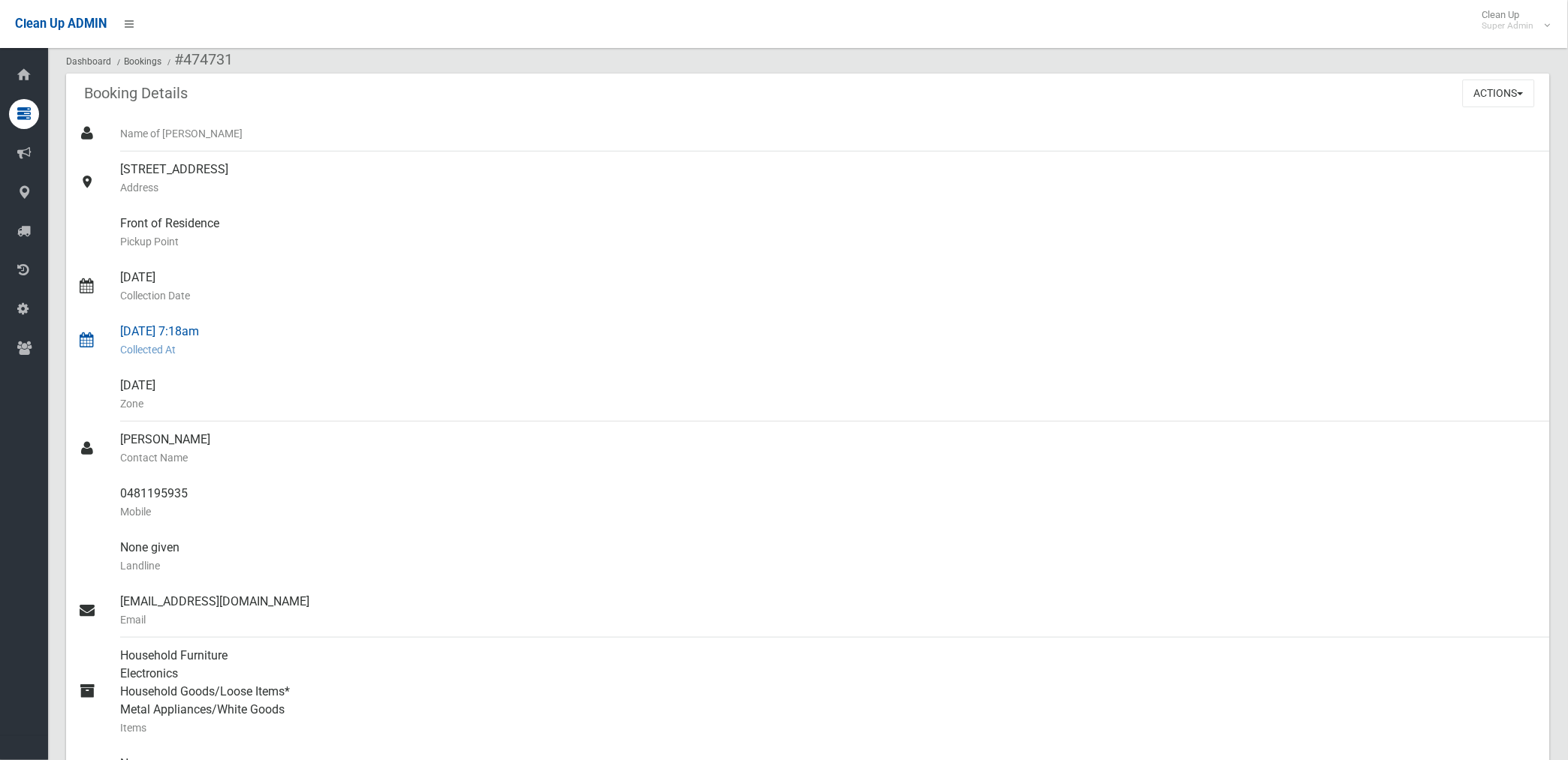
scroll to position [250, 0]
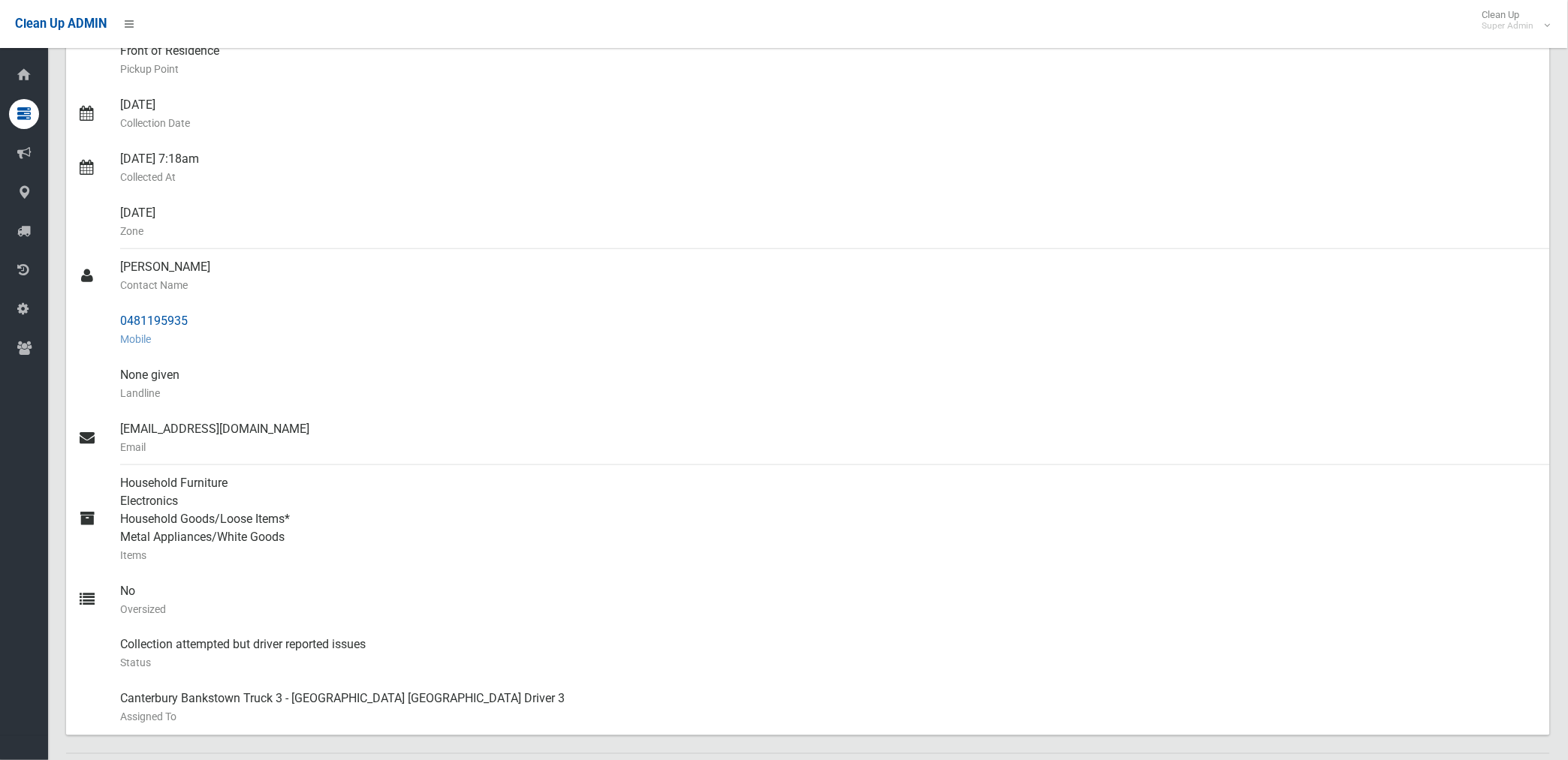
drag, startPoint x: 120, startPoint y: 317, endPoint x: 187, endPoint y: 317, distance: 67.0
click at [187, 317] on div "0481195935 Mobile" at bounding box center [829, 330] width 1417 height 54
drag, startPoint x: 187, startPoint y: 317, endPoint x: 176, endPoint y: 317, distance: 11.0
copy div "0481195935"
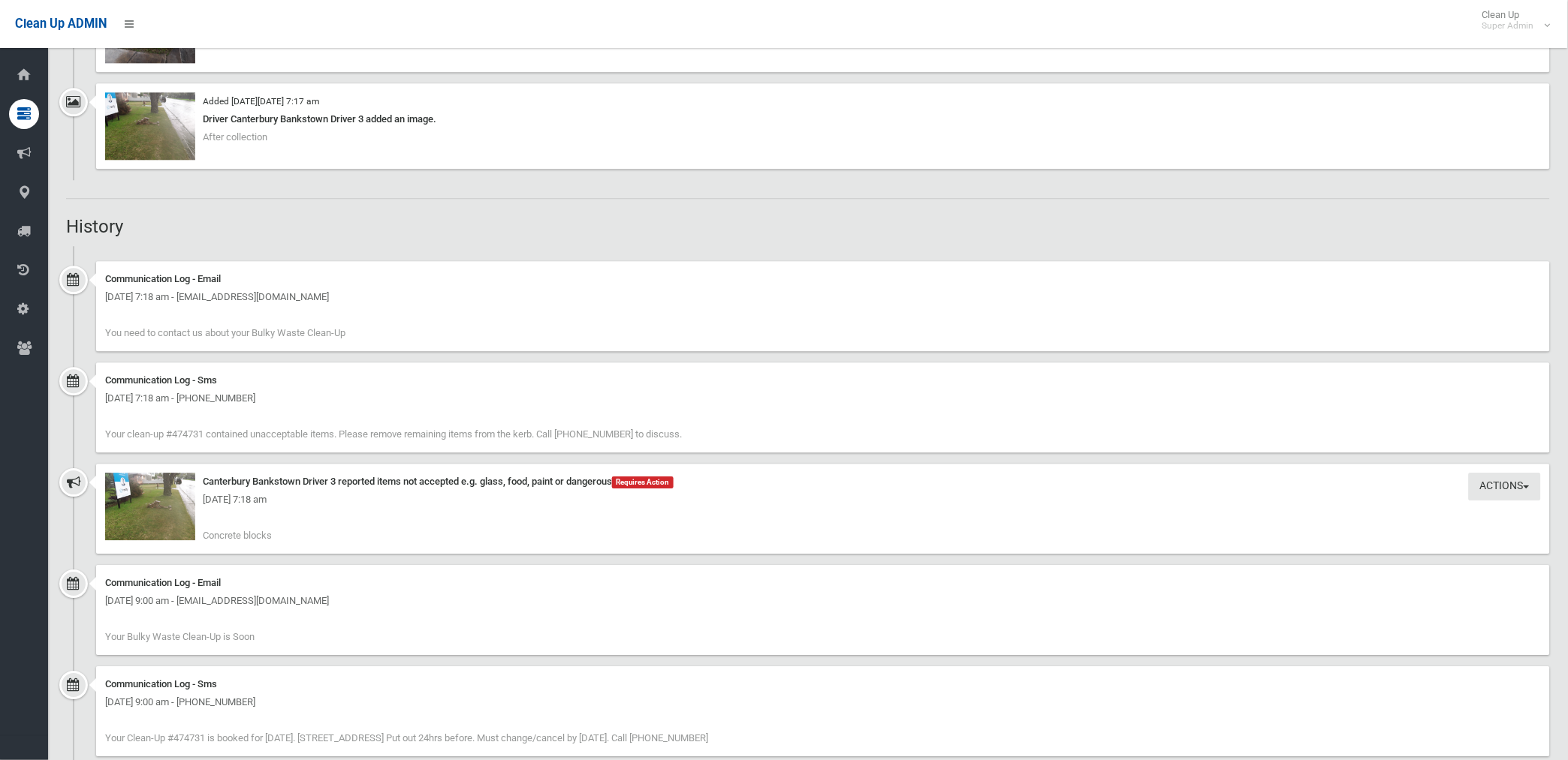
scroll to position [1084, 0]
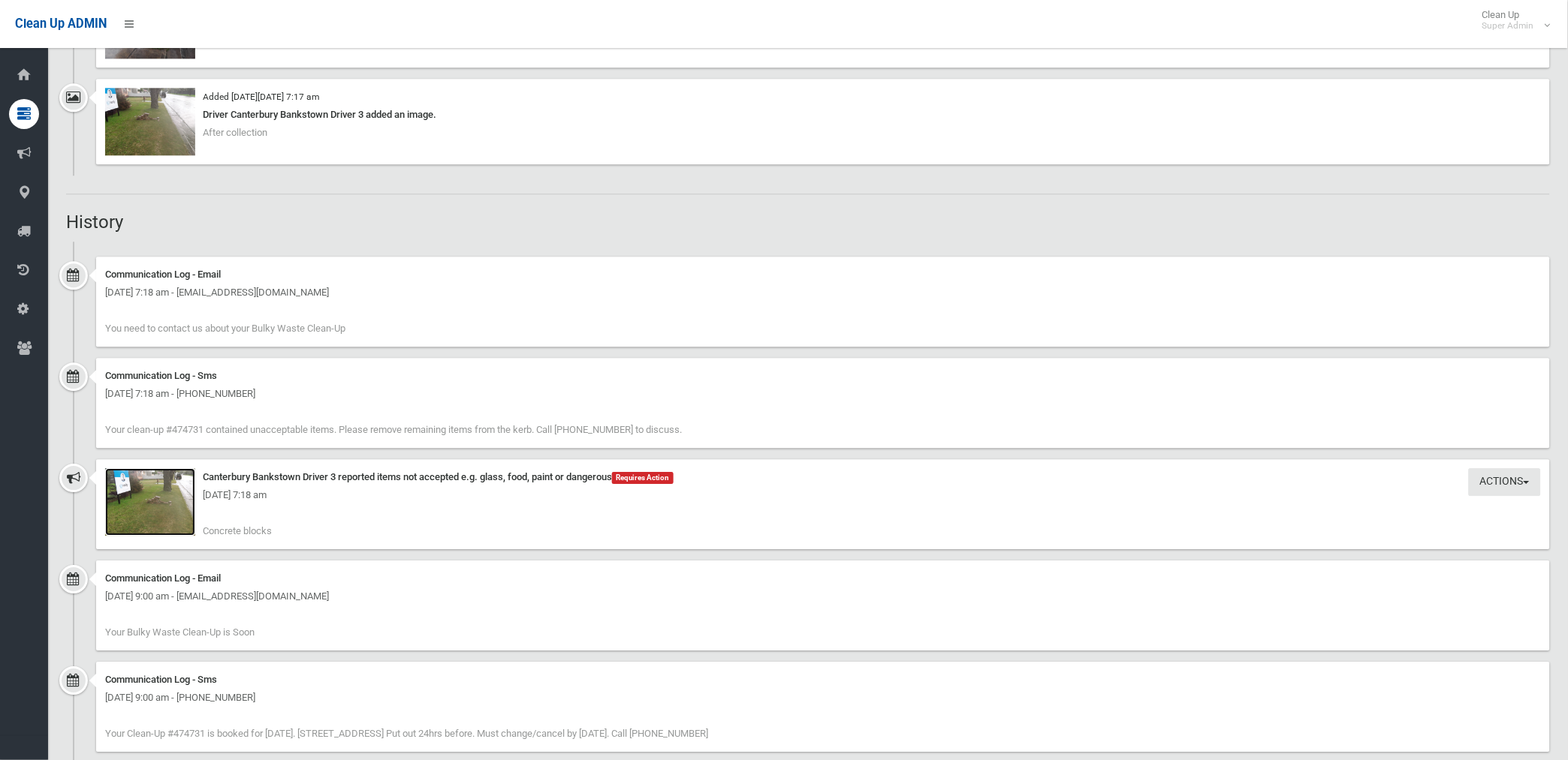
click at [164, 525] on img at bounding box center [150, 502] width 90 height 67
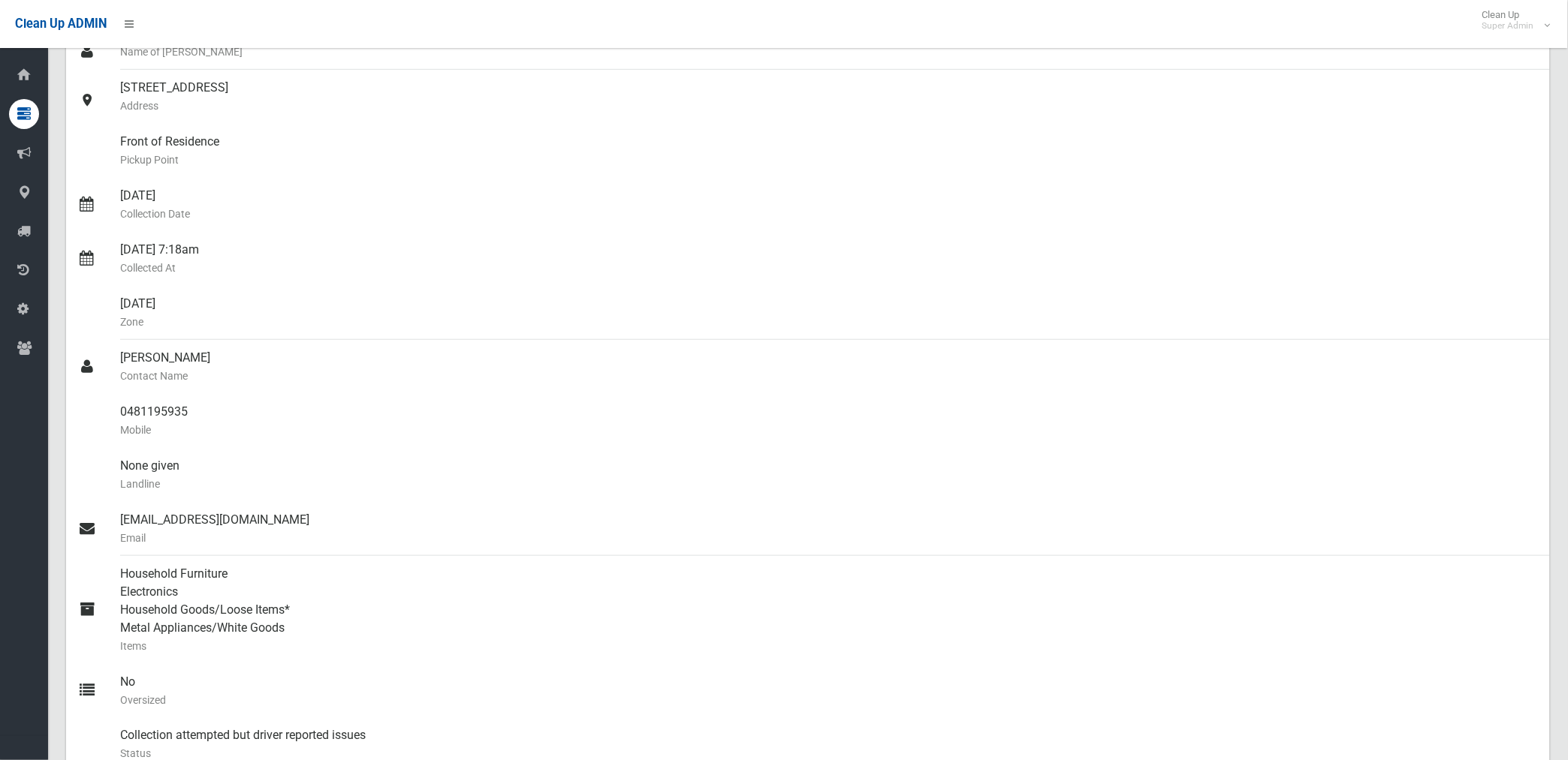
scroll to position [0, 0]
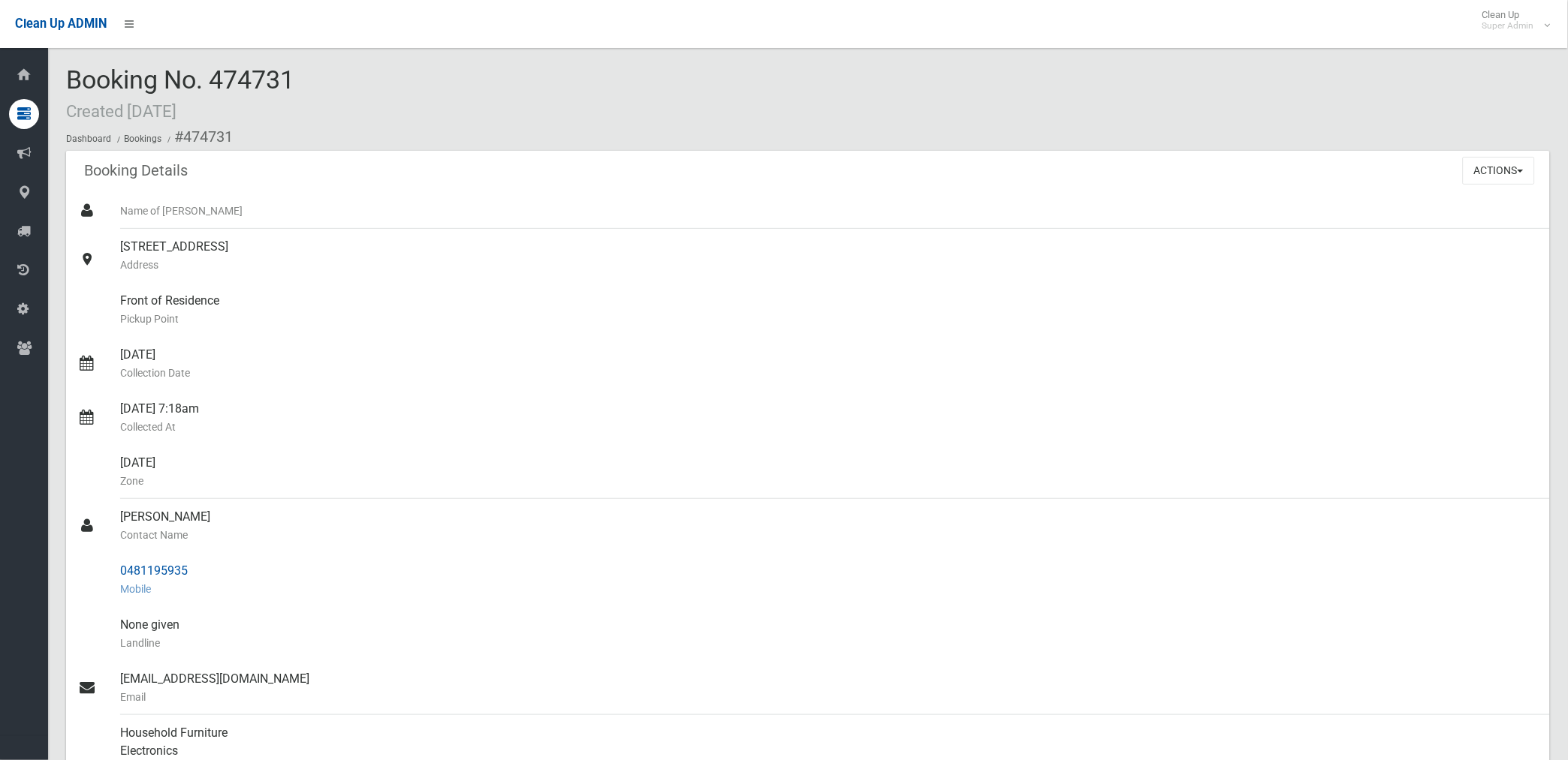
drag, startPoint x: 186, startPoint y: 137, endPoint x: 195, endPoint y: 573, distance: 436.1
copy section "474731 Booking Details Actions View Booking Edit Booking Clone Booking Add Book…"
click at [612, 304] on div "Front of Residence Pickup Point" at bounding box center [829, 309] width 1417 height 54
click at [1491, 170] on button "Actions" at bounding box center [1499, 170] width 72 height 27
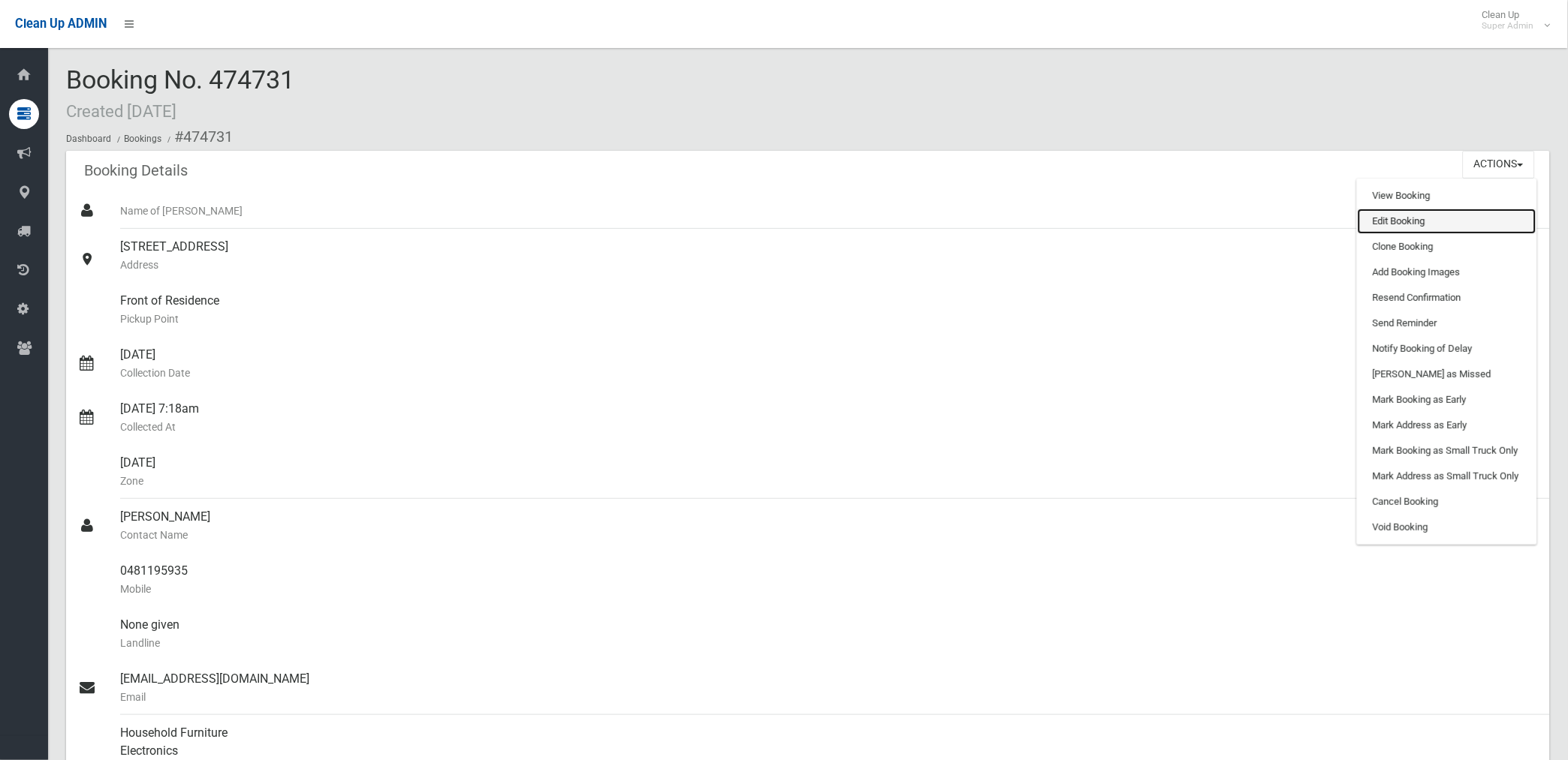
click at [1400, 226] on link "Edit Booking" at bounding box center [1446, 221] width 179 height 26
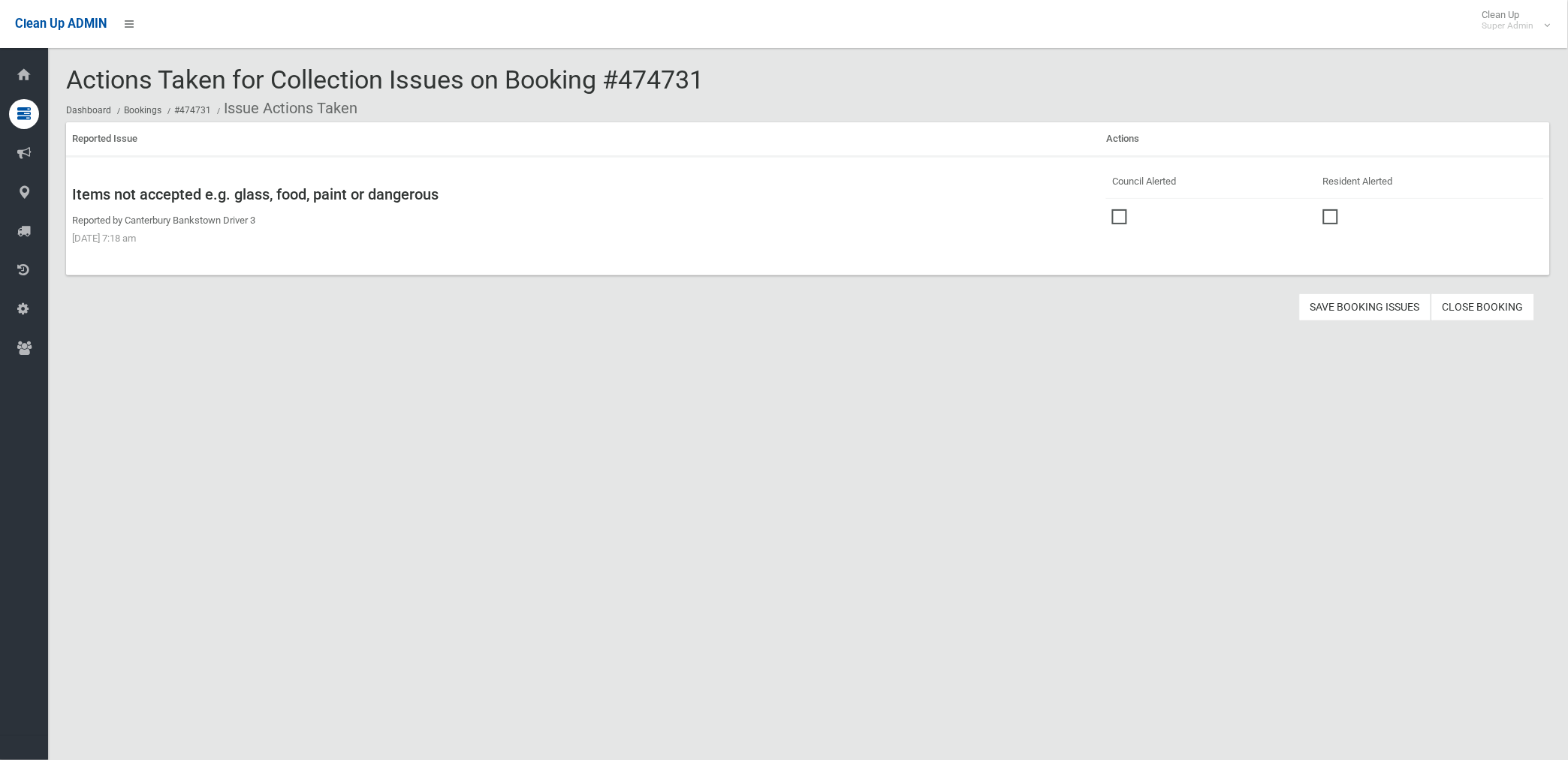
drag, startPoint x: 1117, startPoint y: 213, endPoint x: 1131, endPoint y: 229, distance: 21.3
click at [1117, 209] on span at bounding box center [1123, 209] width 23 height 0
click at [1359, 310] on button "Save Booking Issues" at bounding box center [1365, 306] width 132 height 27
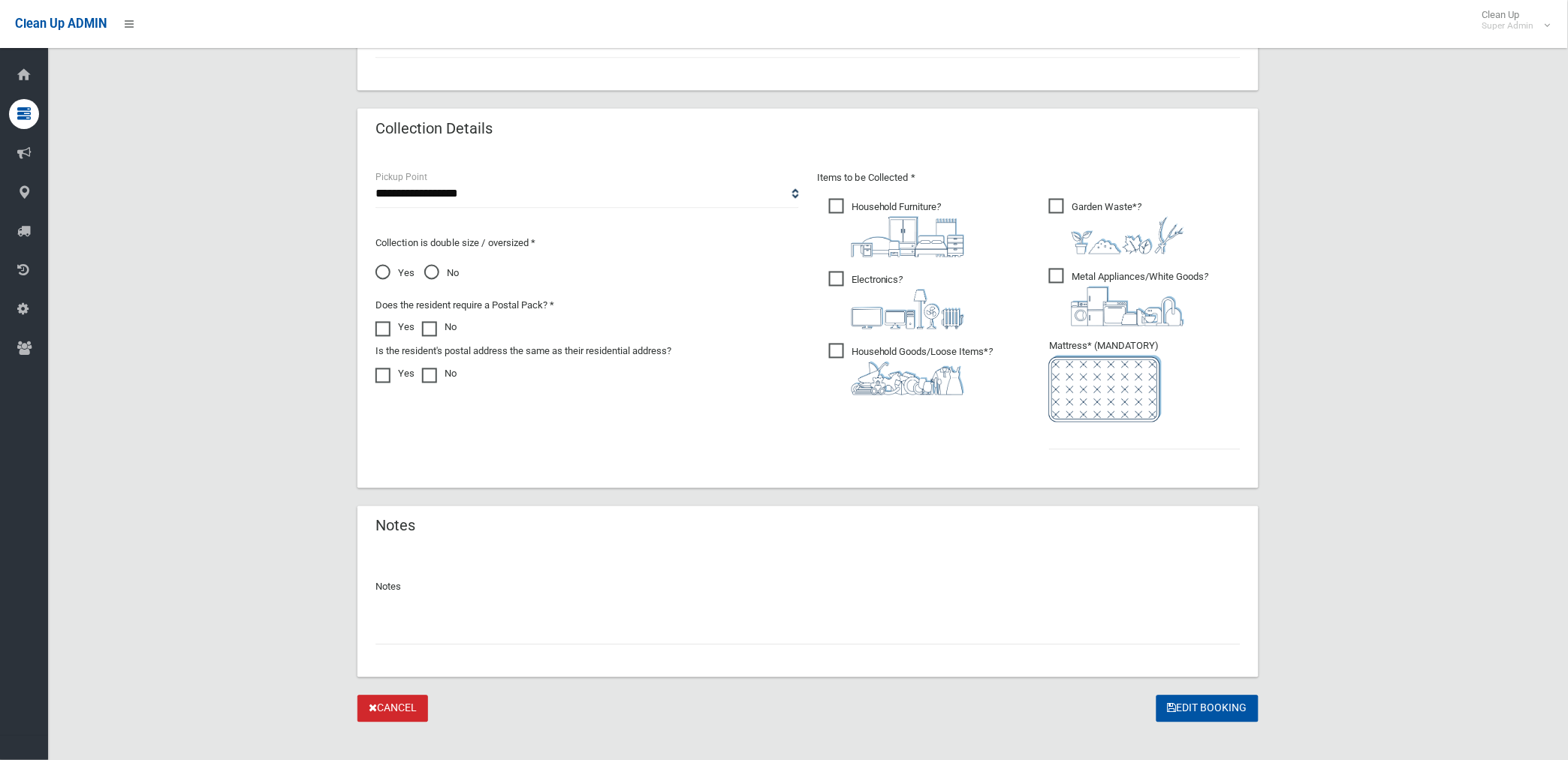
scroll to position [717, 0]
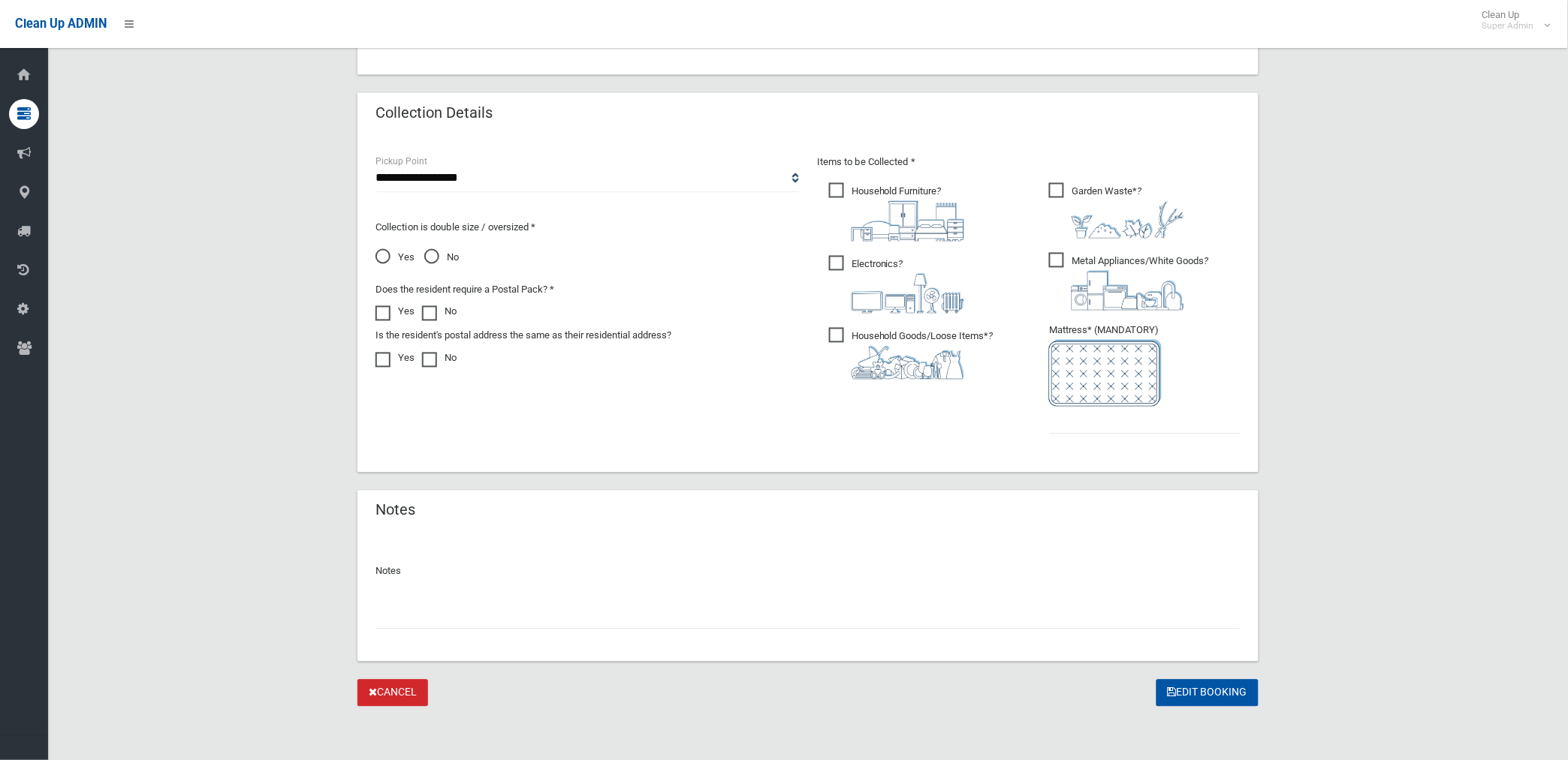
click at [470, 612] on input "text" at bounding box center [808, 615] width 865 height 27
type input "*"
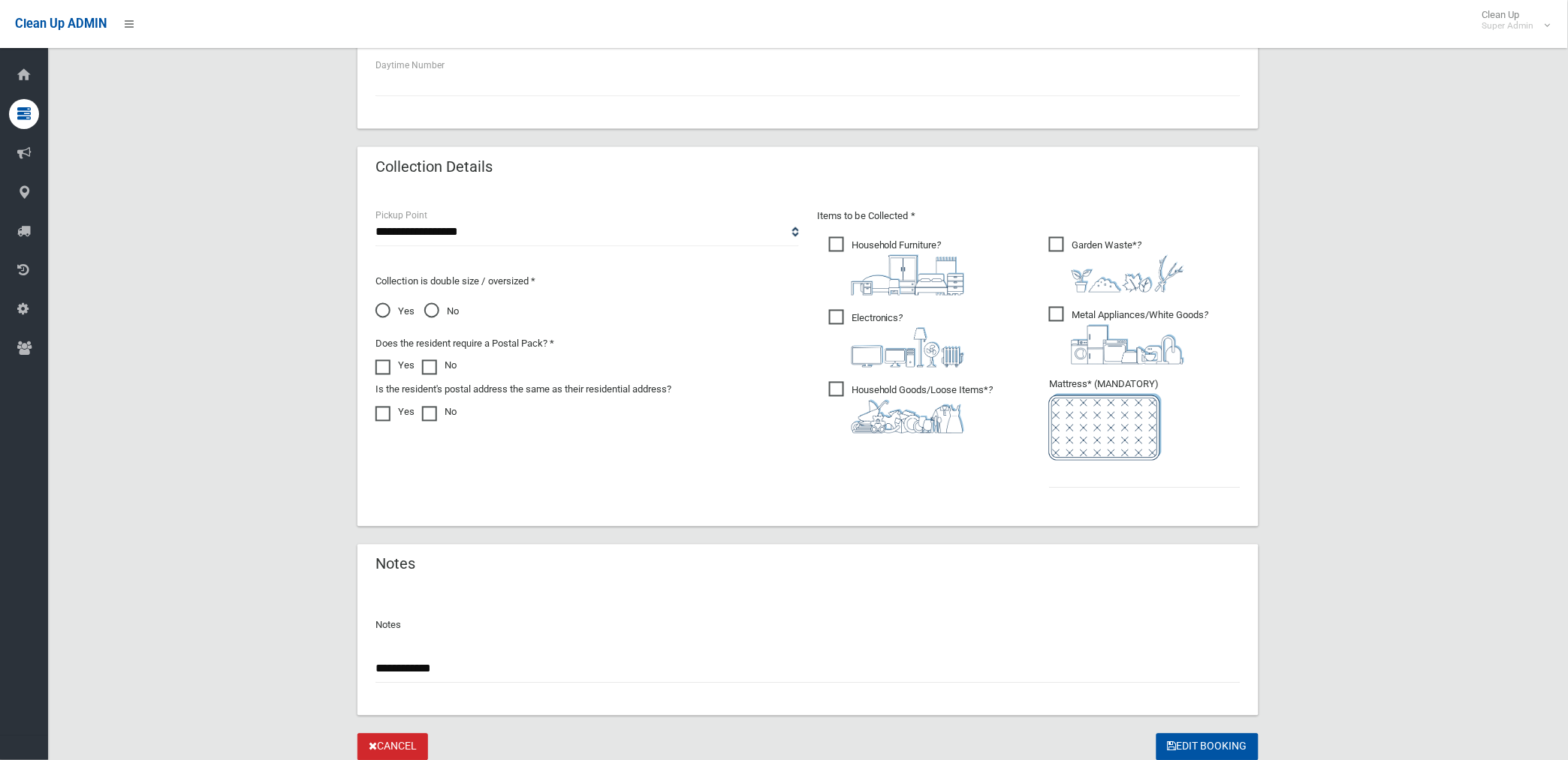
scroll to position [633, 0]
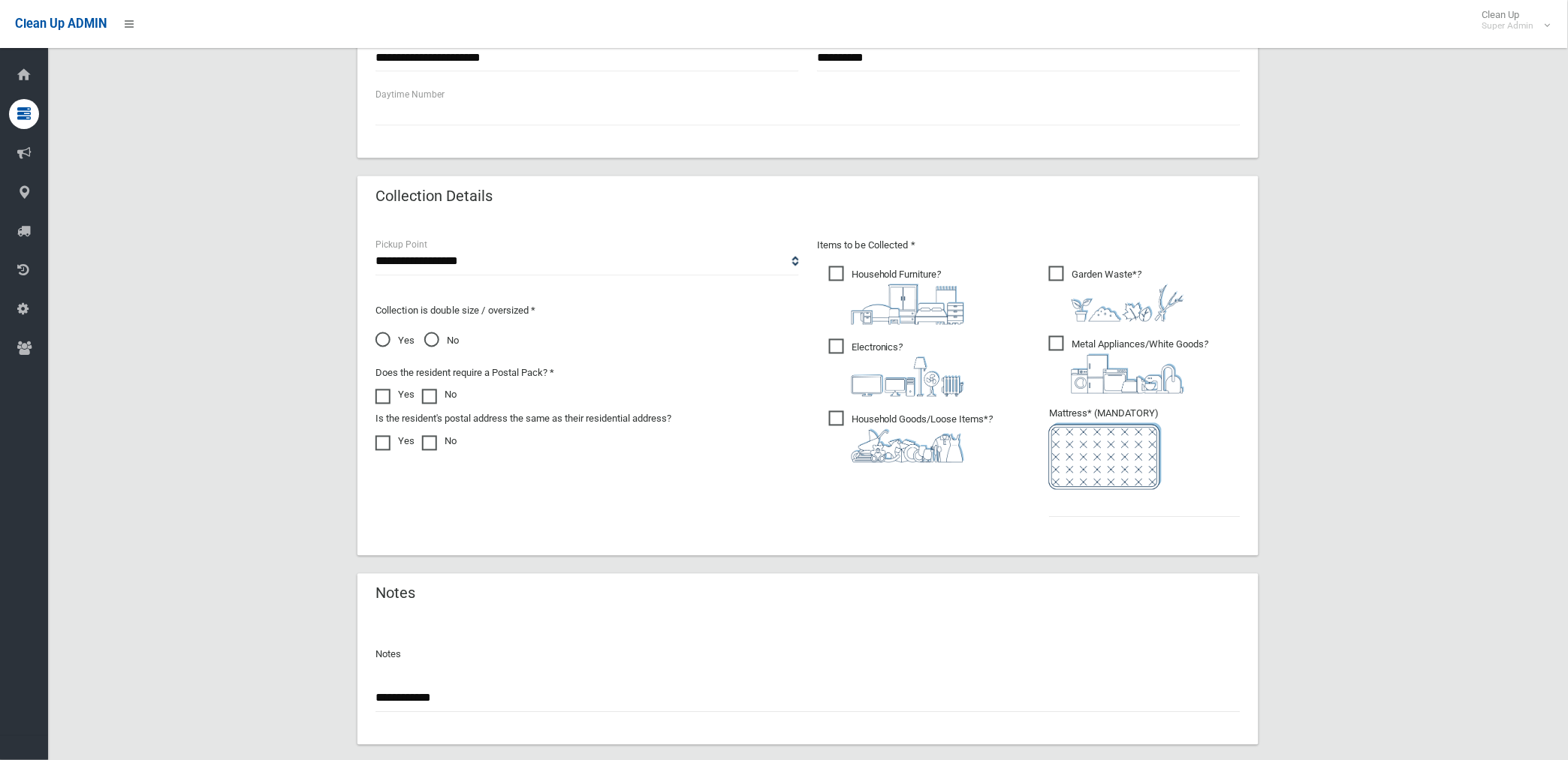
paste input "********"
type input "**********"
click at [1102, 504] on input "text" at bounding box center [1145, 503] width 191 height 27
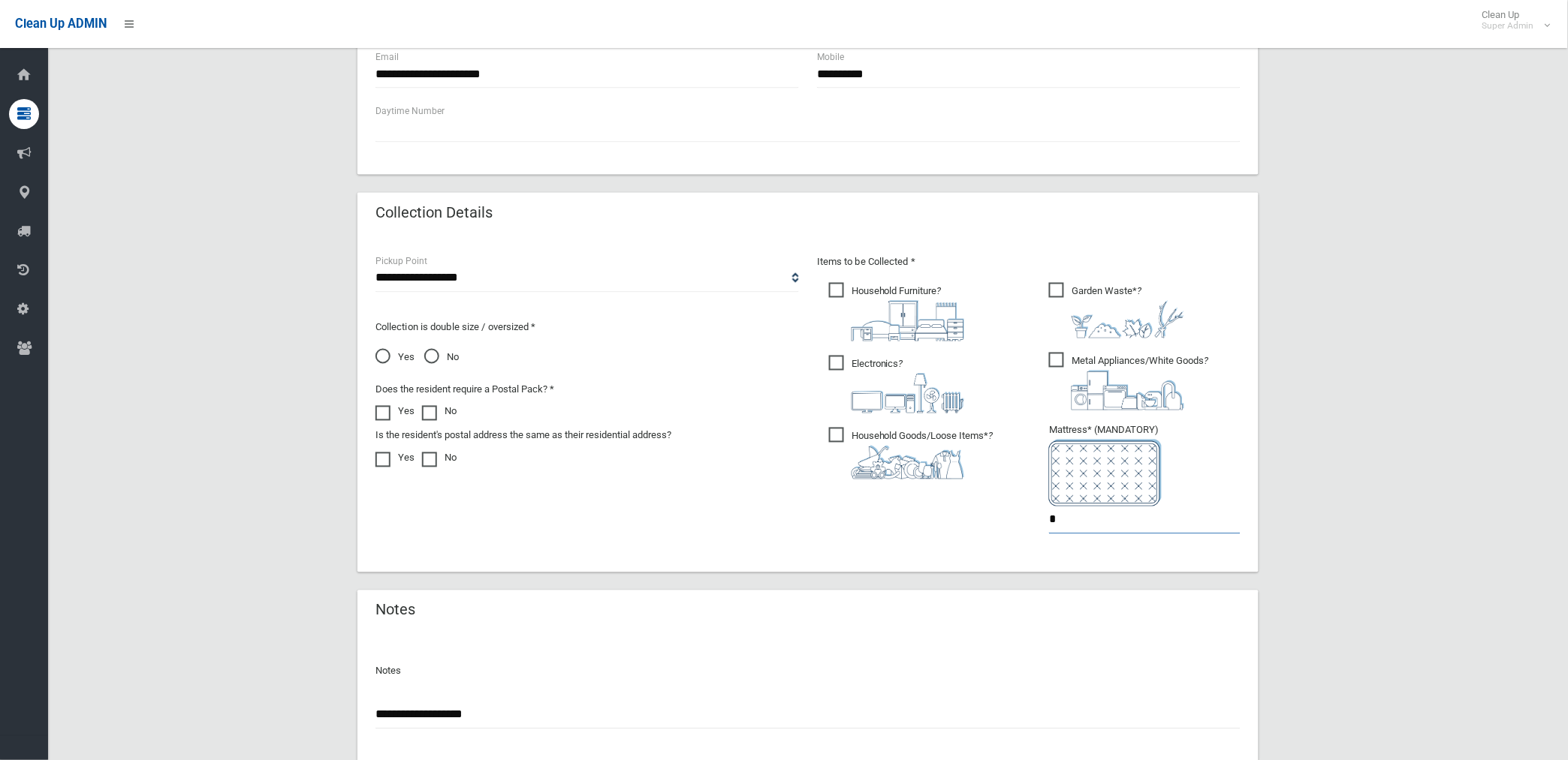
scroll to position [717, 0]
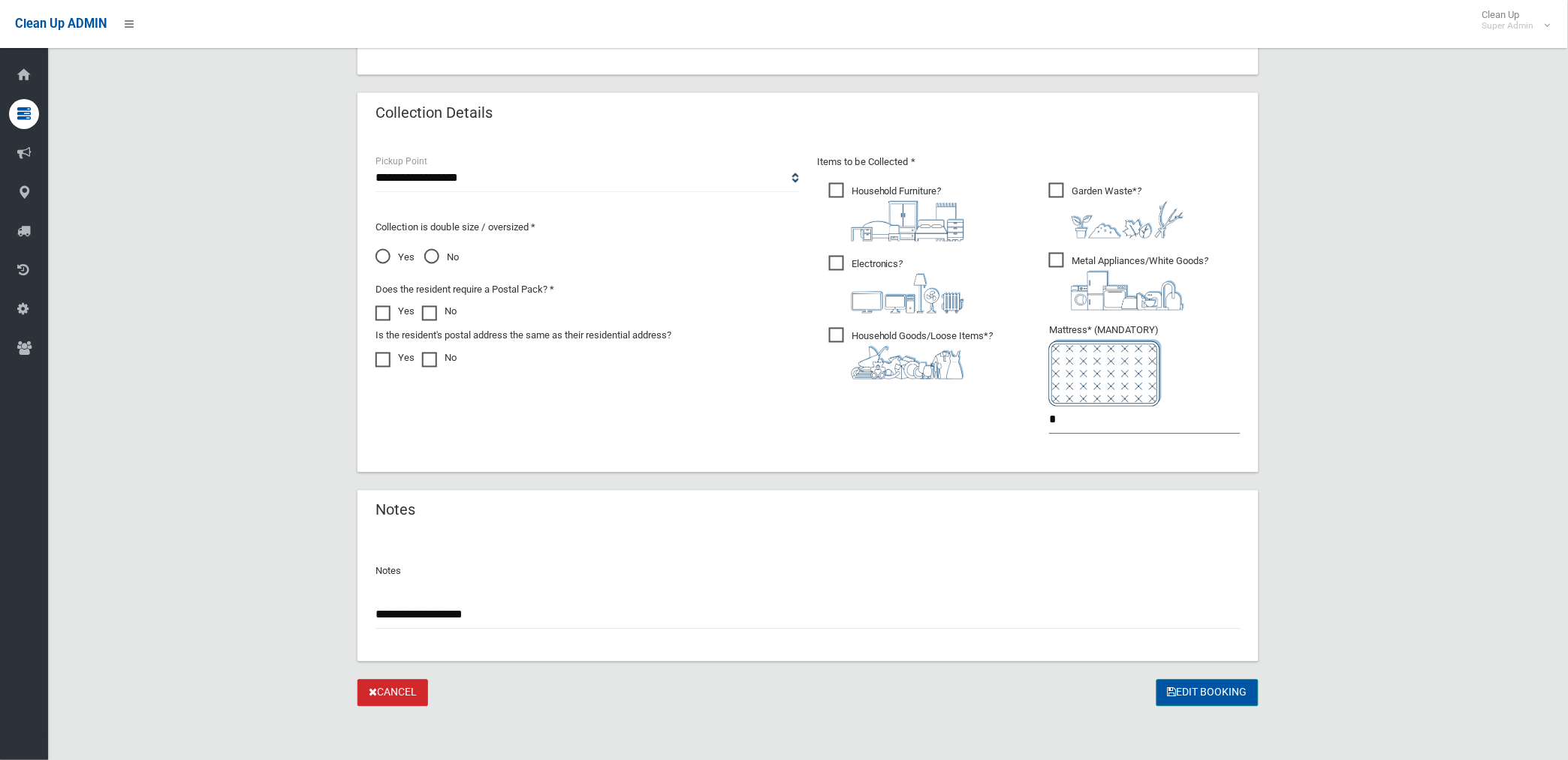
type input "*"
click at [1214, 693] on button "Edit Booking" at bounding box center [1207, 693] width 102 height 27
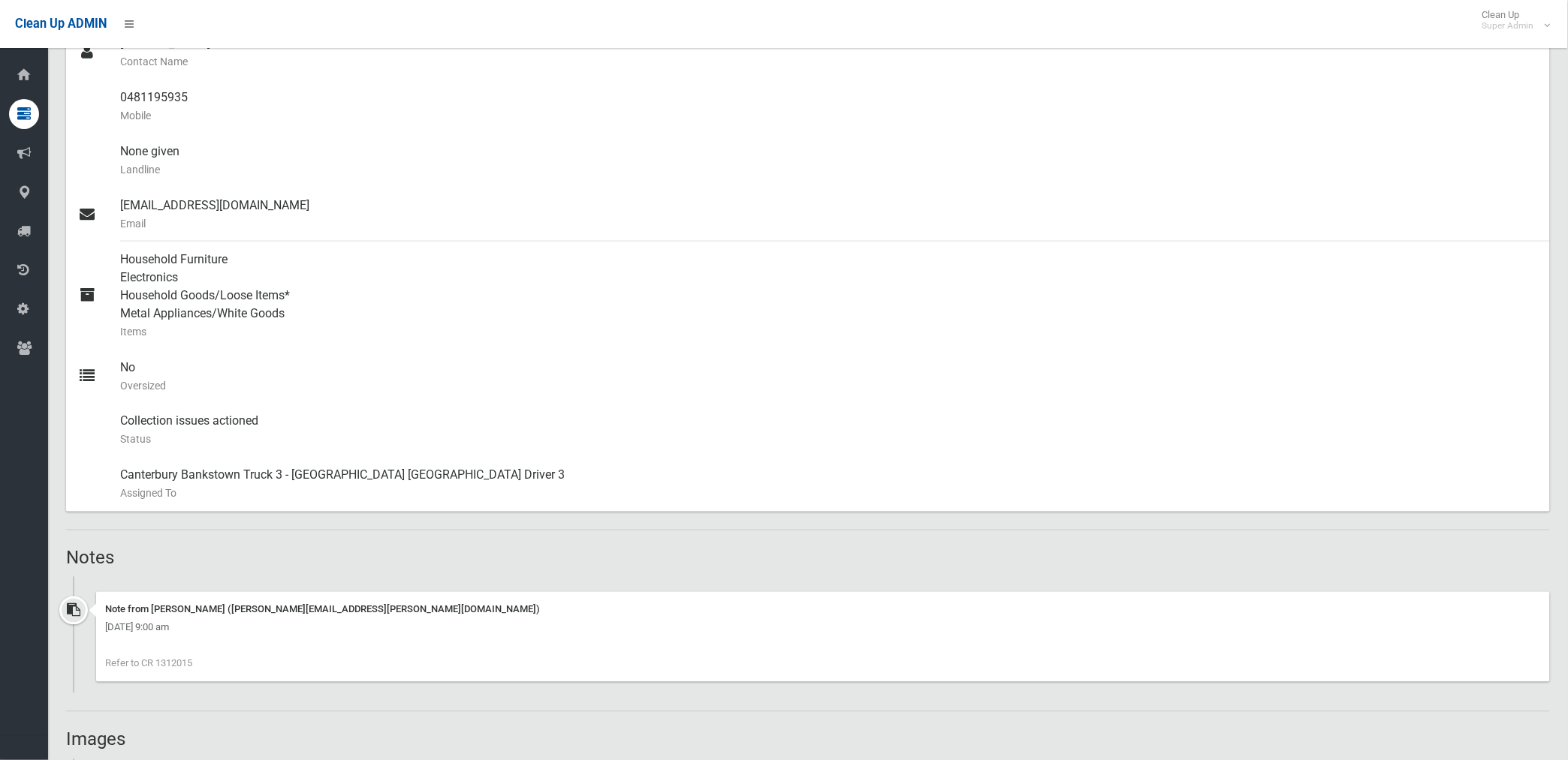
scroll to position [666, 0]
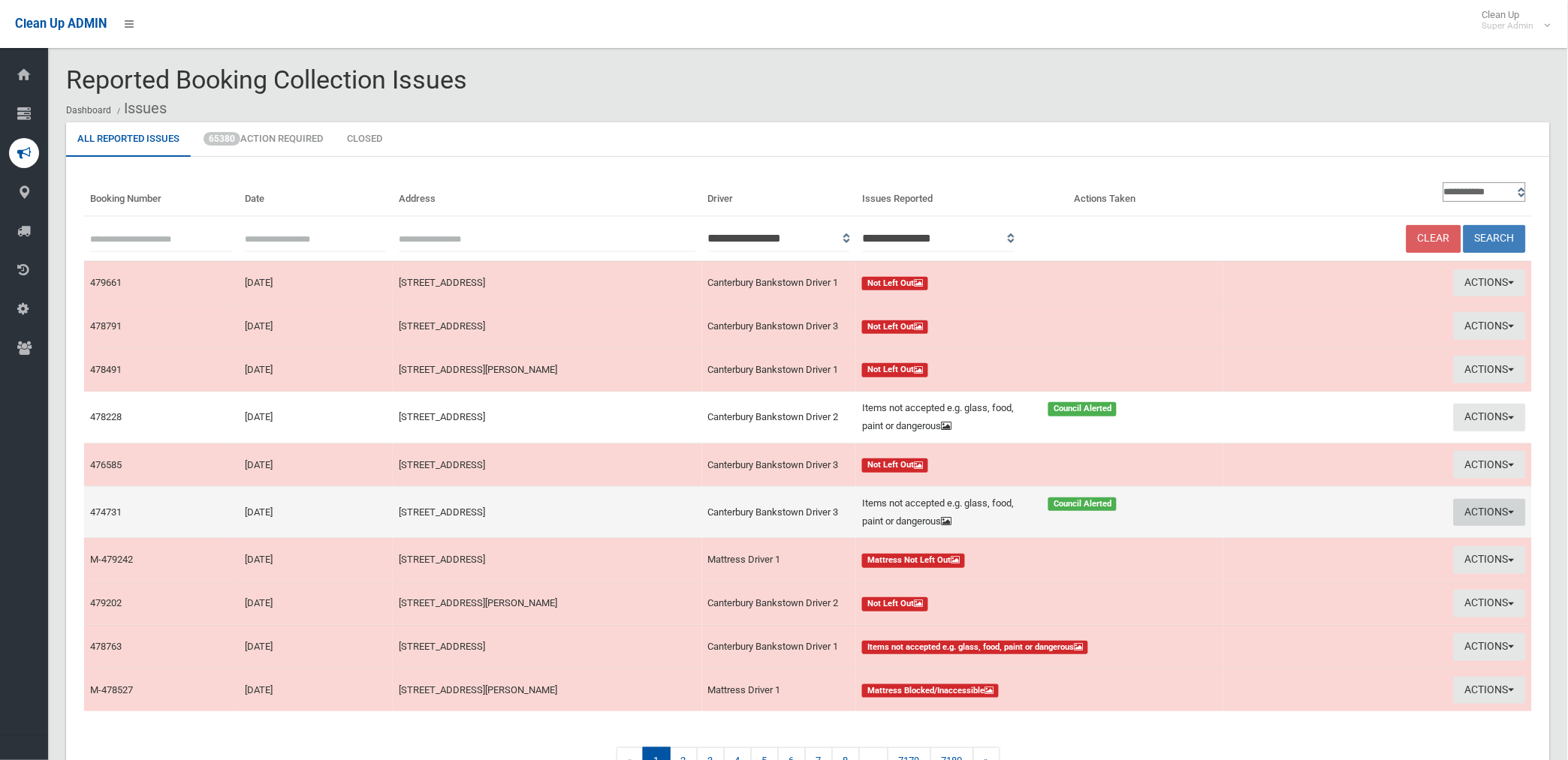
click at [1490, 507] on button "Actions" at bounding box center [1490, 512] width 72 height 27
click at [1301, 572] on link "Edit Actions Taken" at bounding box center [1319, 570] width 179 height 26
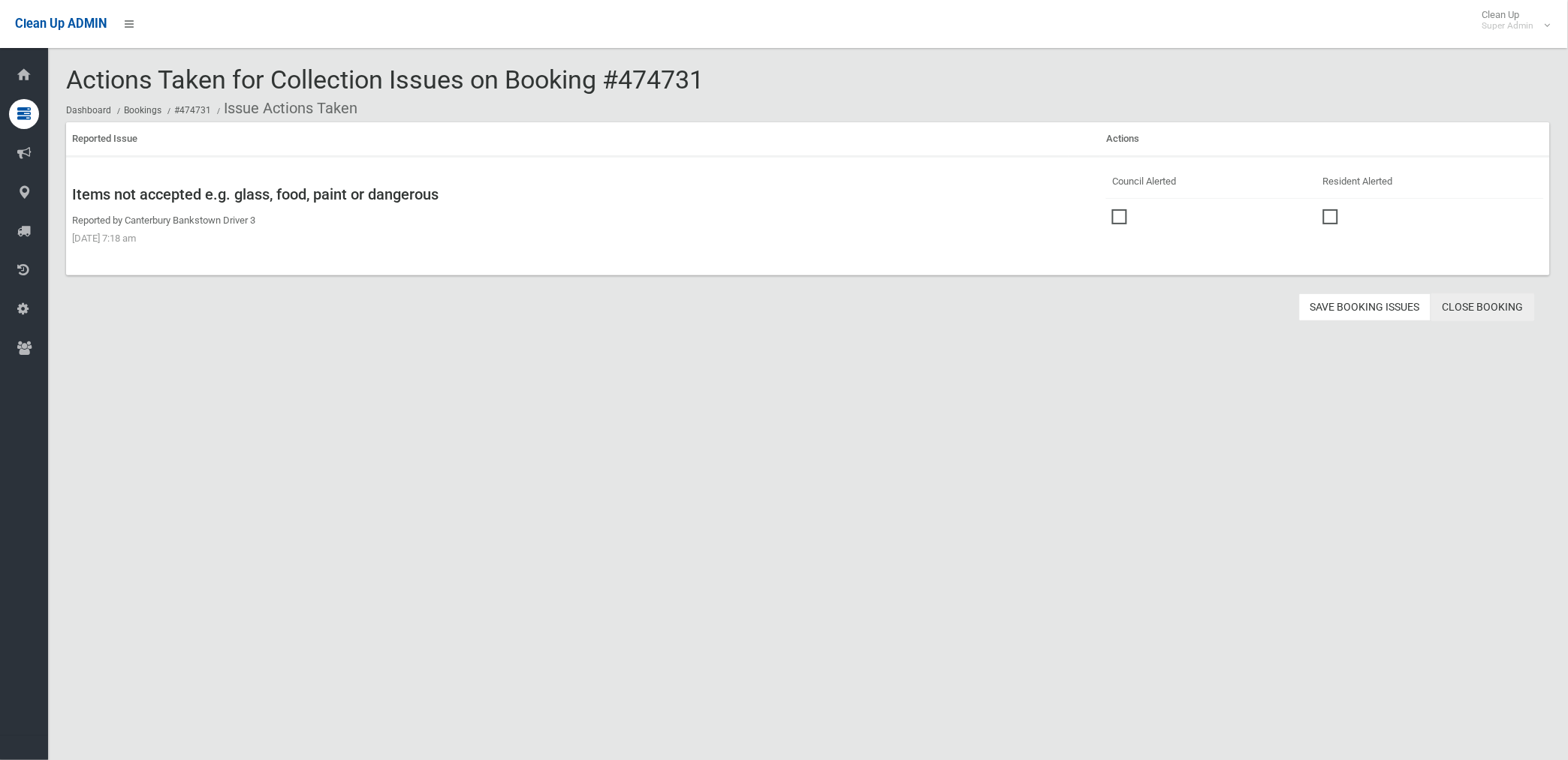
click at [1481, 302] on link "Close Booking" at bounding box center [1483, 306] width 103 height 27
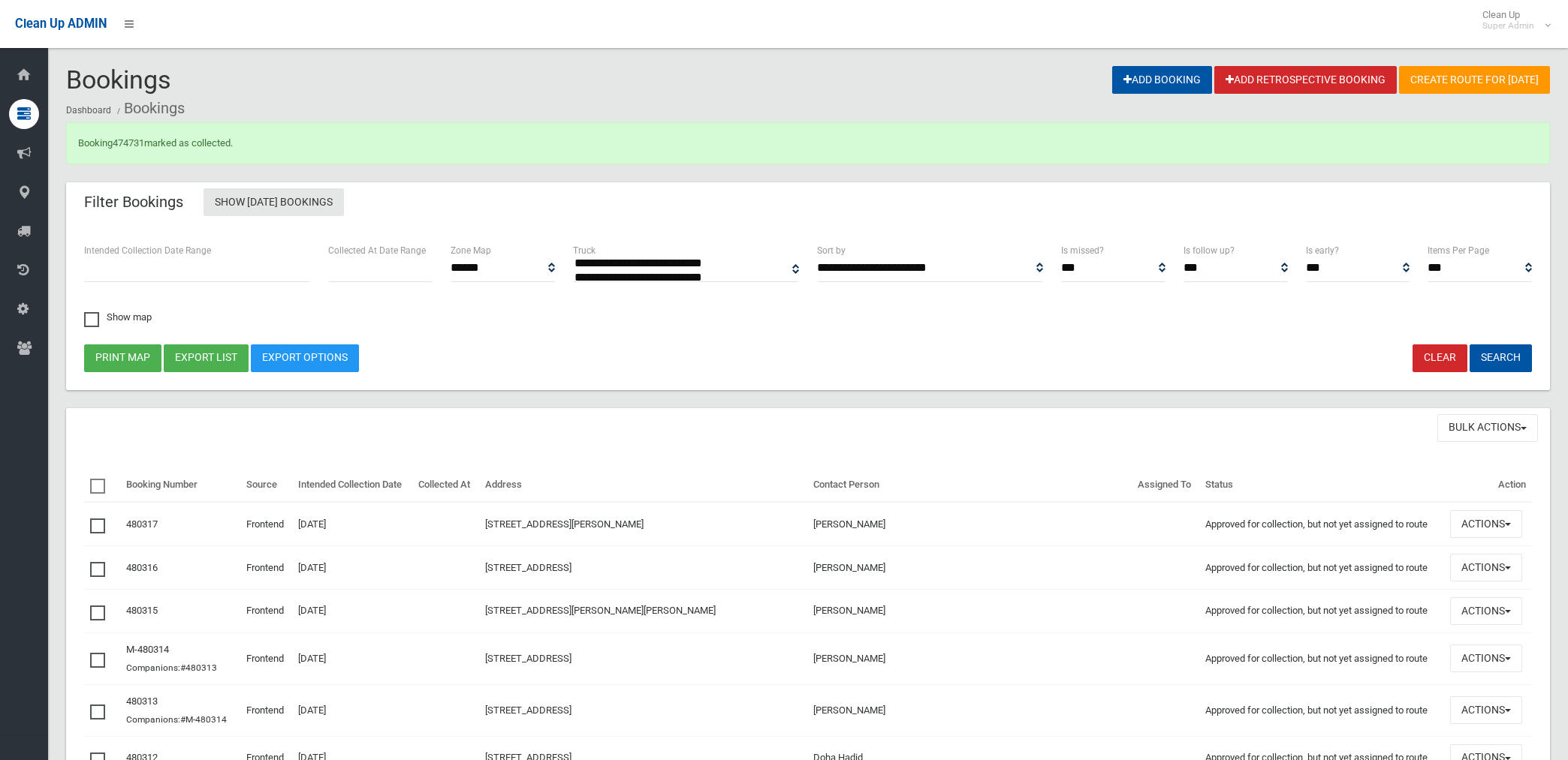
select select
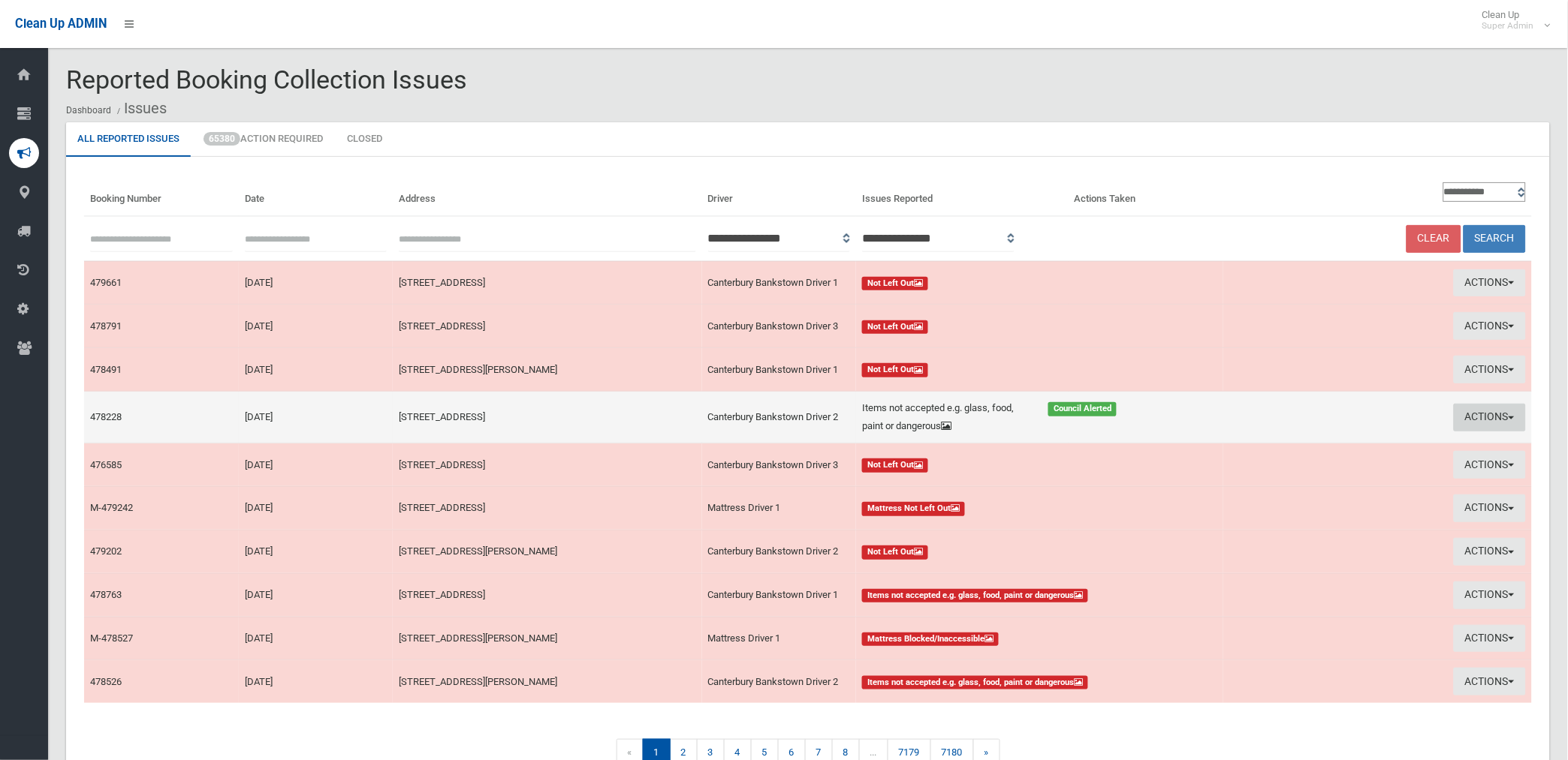
click at [1469, 413] on button "Actions" at bounding box center [1490, 417] width 72 height 27
click at [1269, 452] on link "View Booking" at bounding box center [1319, 448] width 179 height 26
click at [1483, 418] on button "Actions" at bounding box center [1490, 417] width 72 height 27
click at [1314, 472] on link "Edit Actions Taken" at bounding box center [1319, 474] width 179 height 26
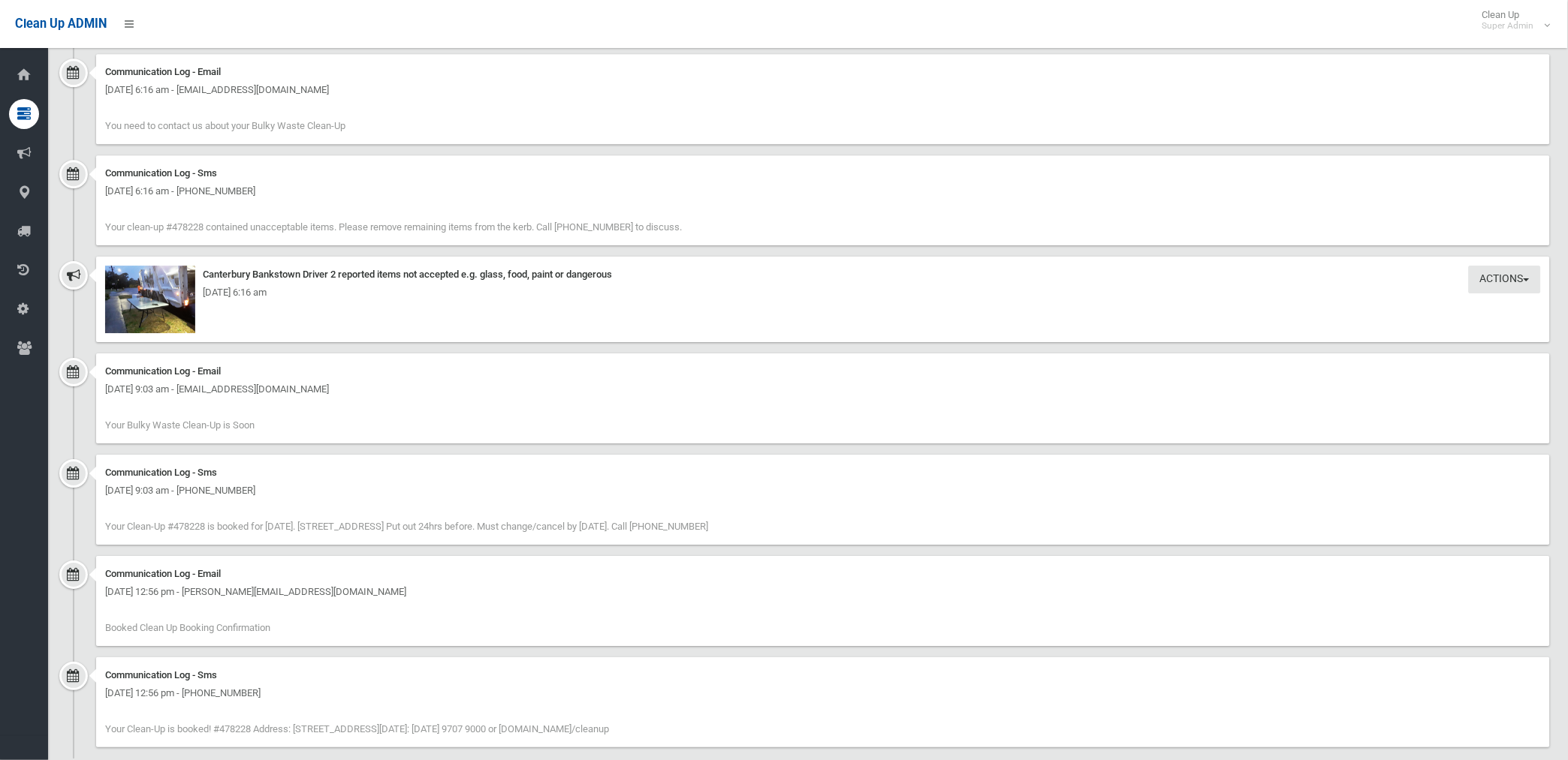
scroll to position [1359, 0]
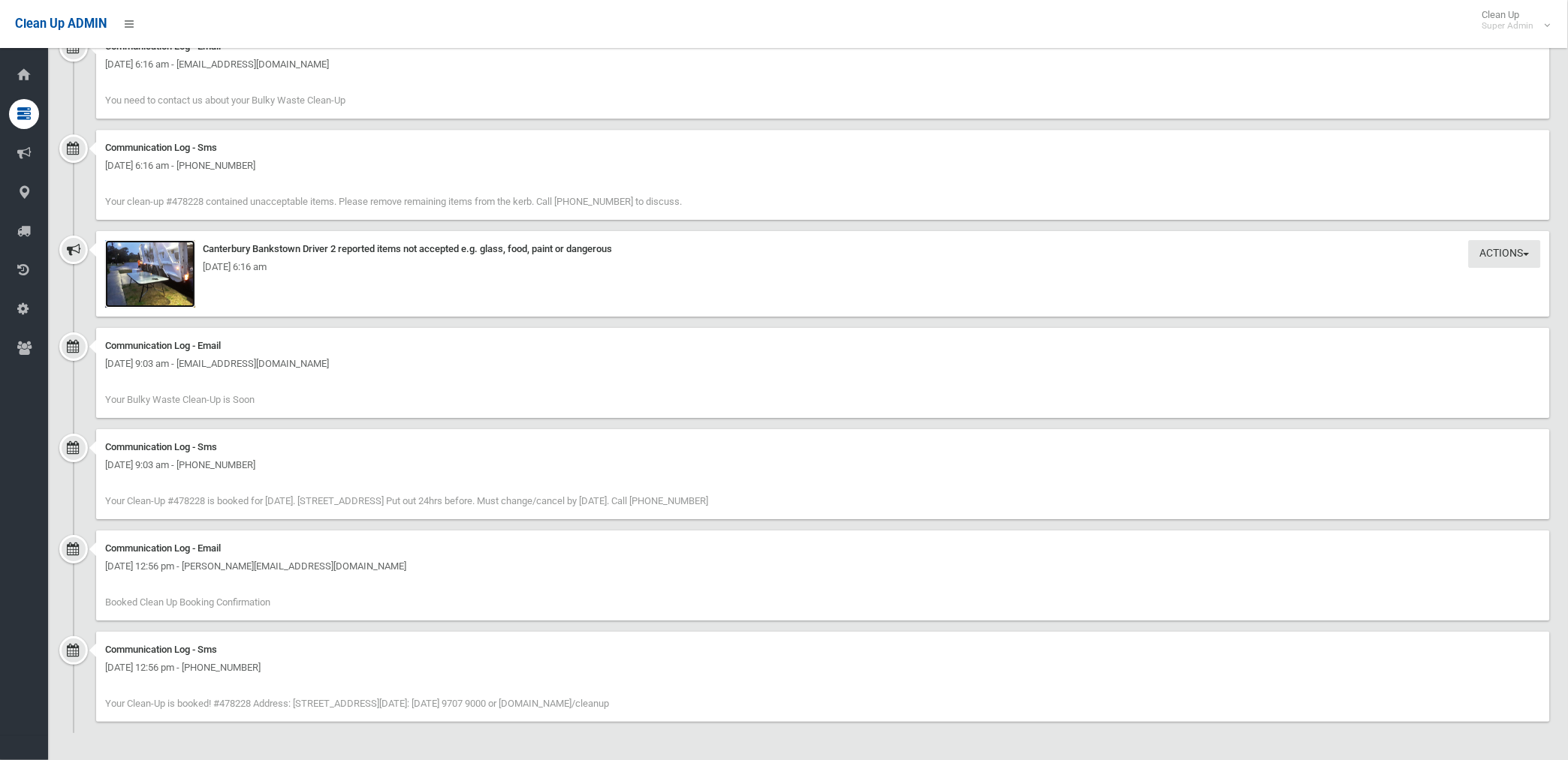
click at [183, 285] on img at bounding box center [150, 273] width 90 height 67
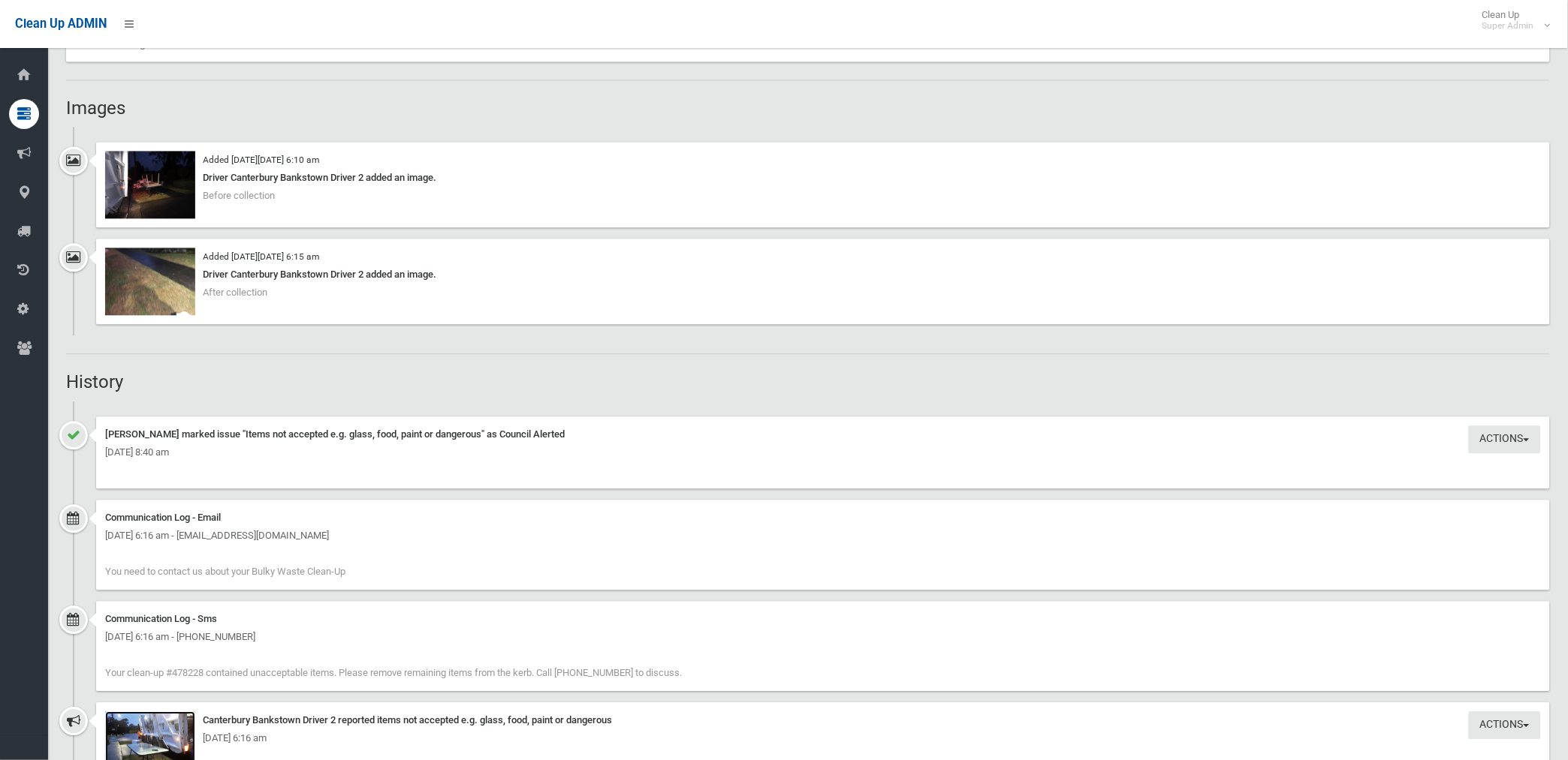
scroll to position [859, 0]
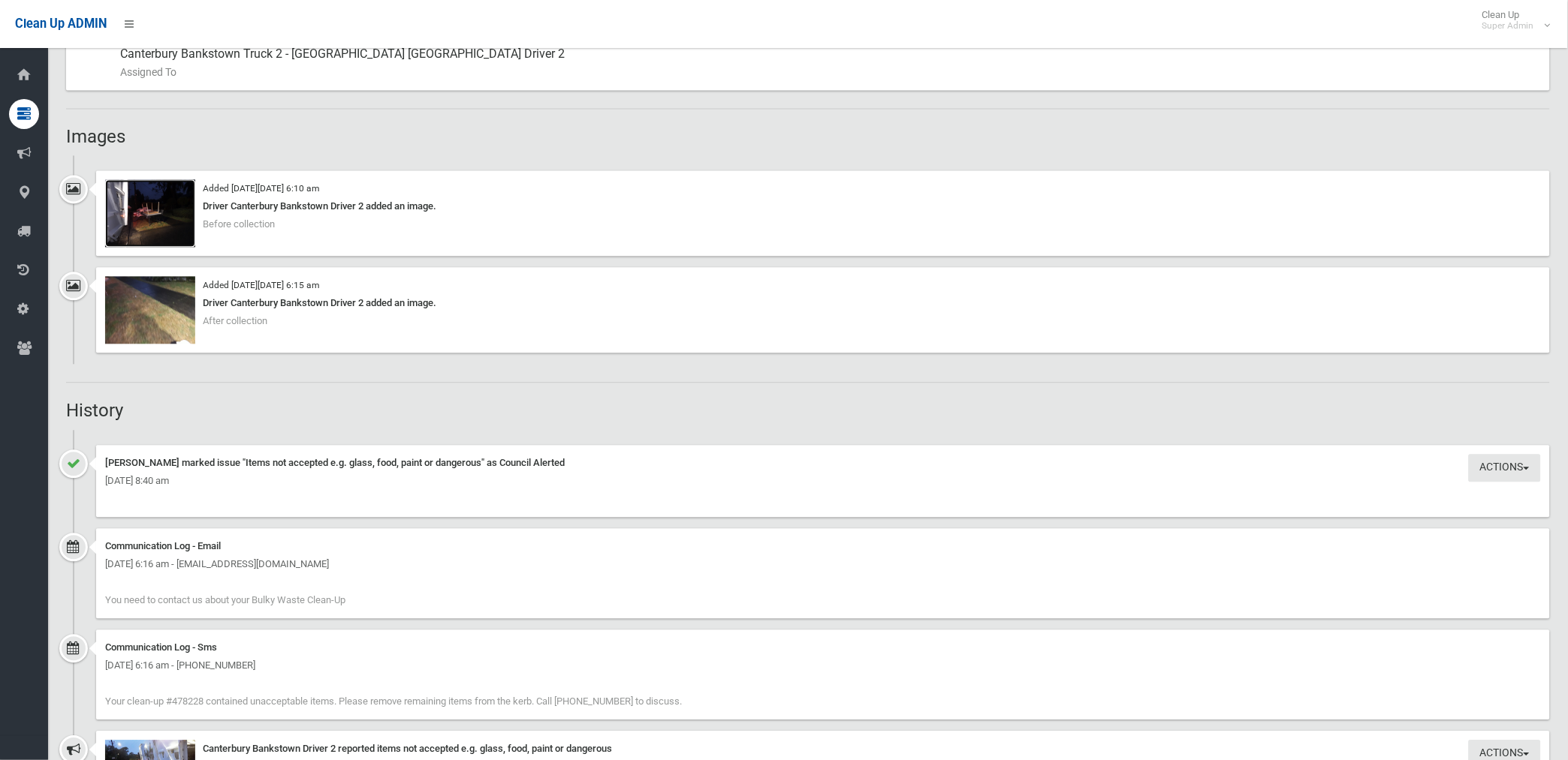
click at [154, 214] on img at bounding box center [150, 214] width 90 height 67
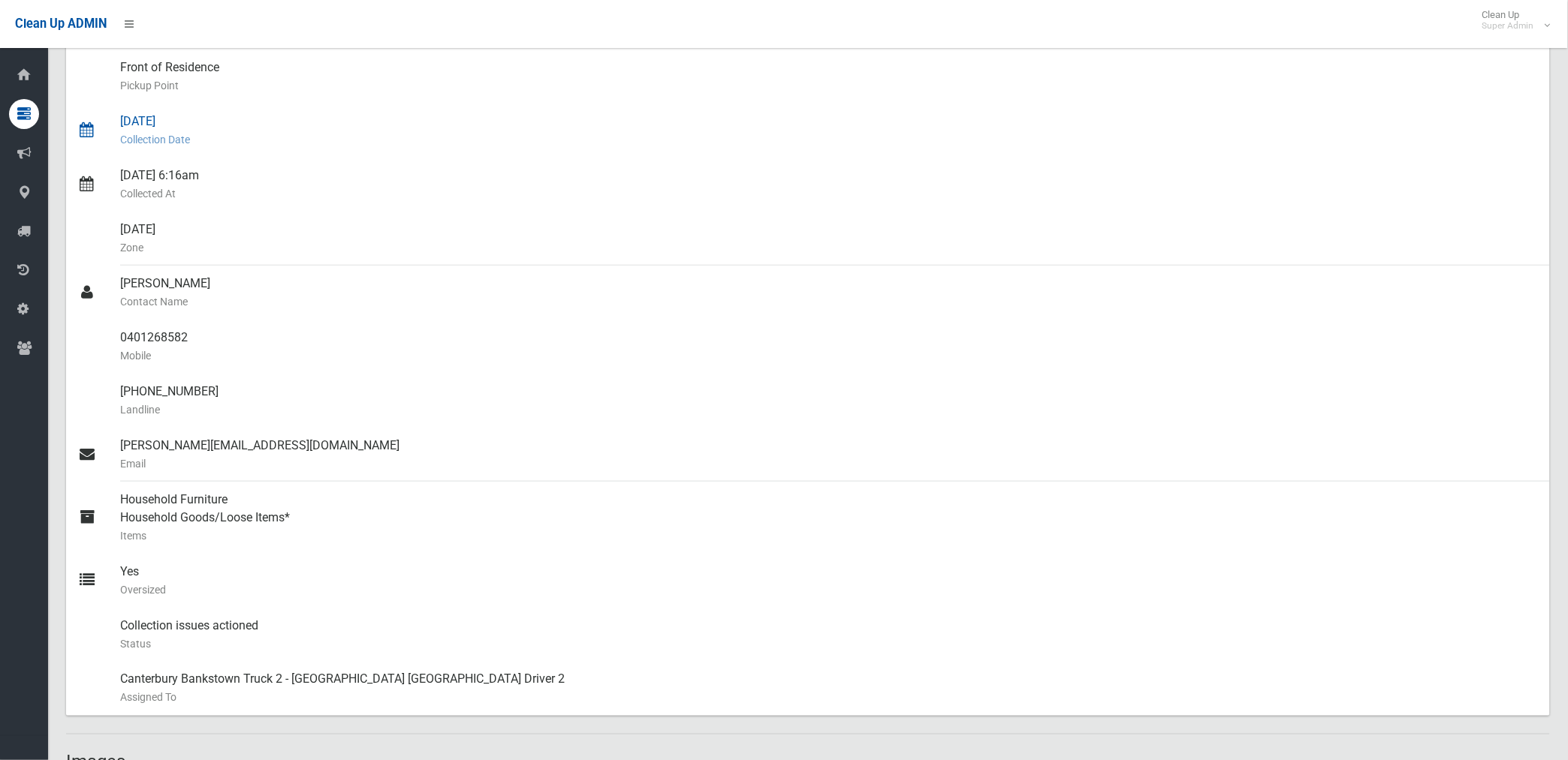
scroll to position [250, 0]
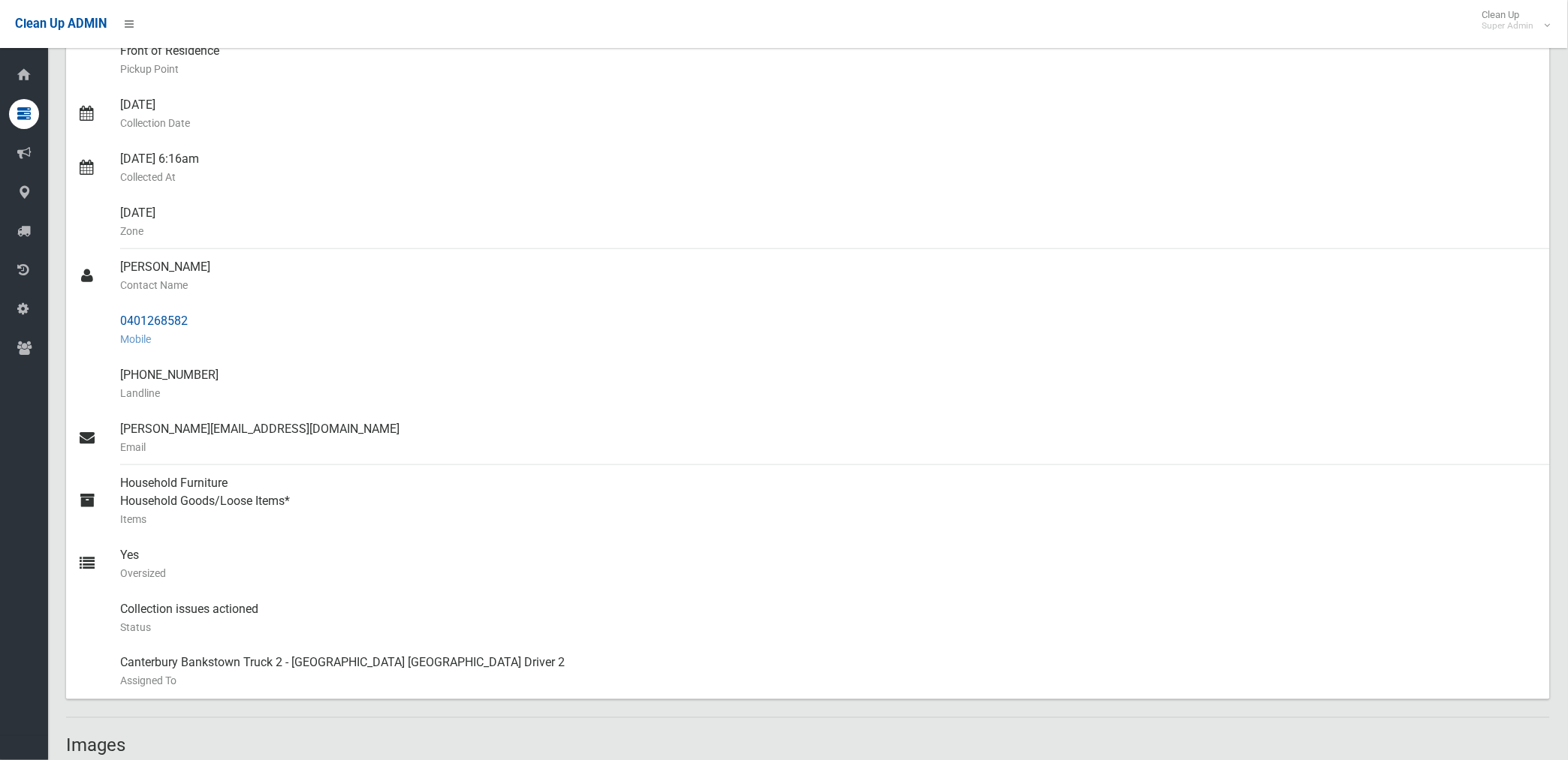
drag, startPoint x: 122, startPoint y: 321, endPoint x: 201, endPoint y: 324, distance: 79.1
click at [201, 324] on div "0401268582 Mobile" at bounding box center [829, 330] width 1417 height 54
drag, startPoint x: 201, startPoint y: 324, endPoint x: 173, endPoint y: 324, distance: 28.0
copy div "0401268582"
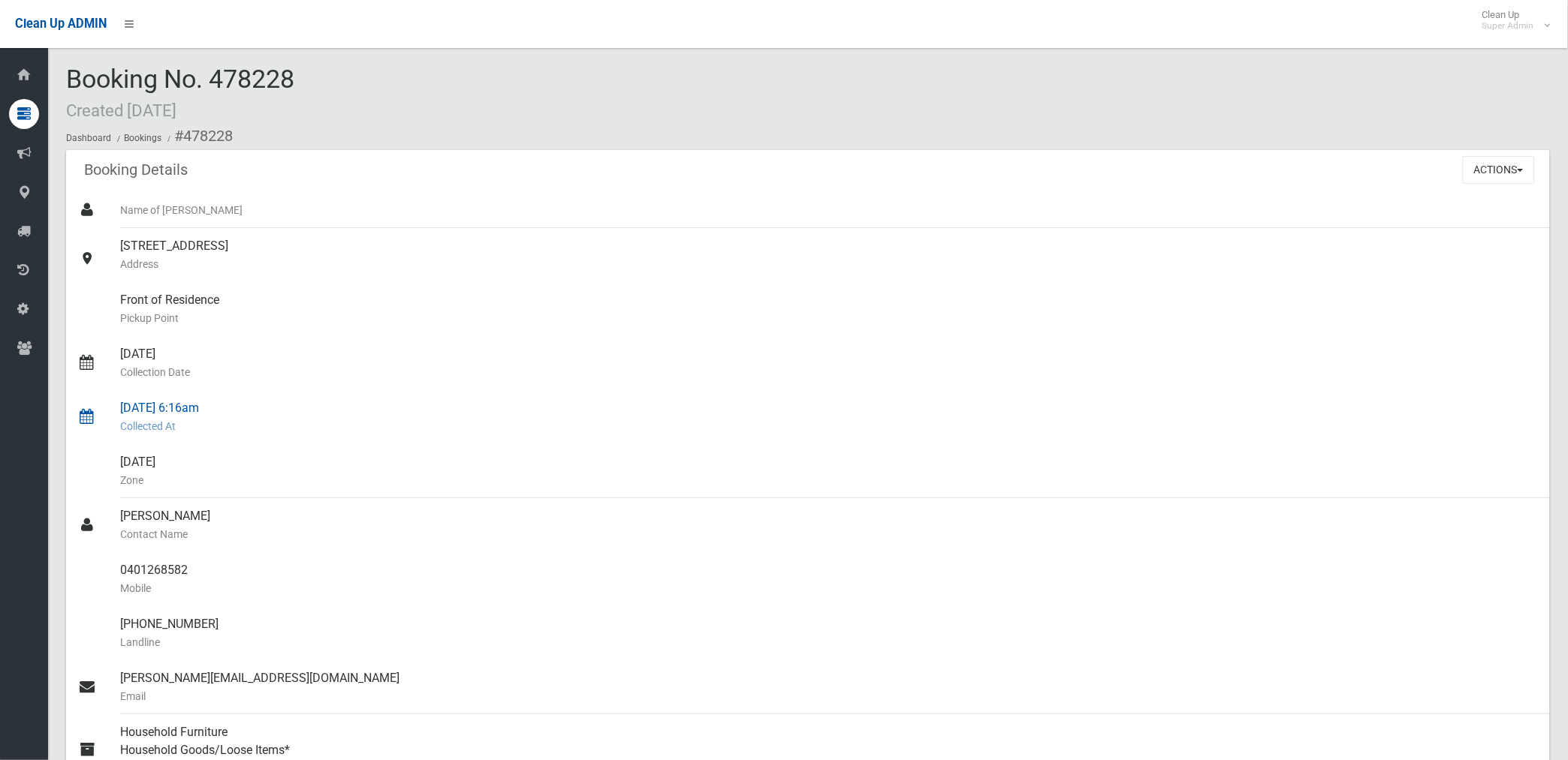
scroll to position [0, 0]
drag, startPoint x: 182, startPoint y: 131, endPoint x: 198, endPoint y: 570, distance: 439.3
copy section "478228 Booking Details Actions View Booking Edit Booking Clone Booking Add Book…"
click at [673, 258] on small "Address" at bounding box center [829, 265] width 1417 height 18
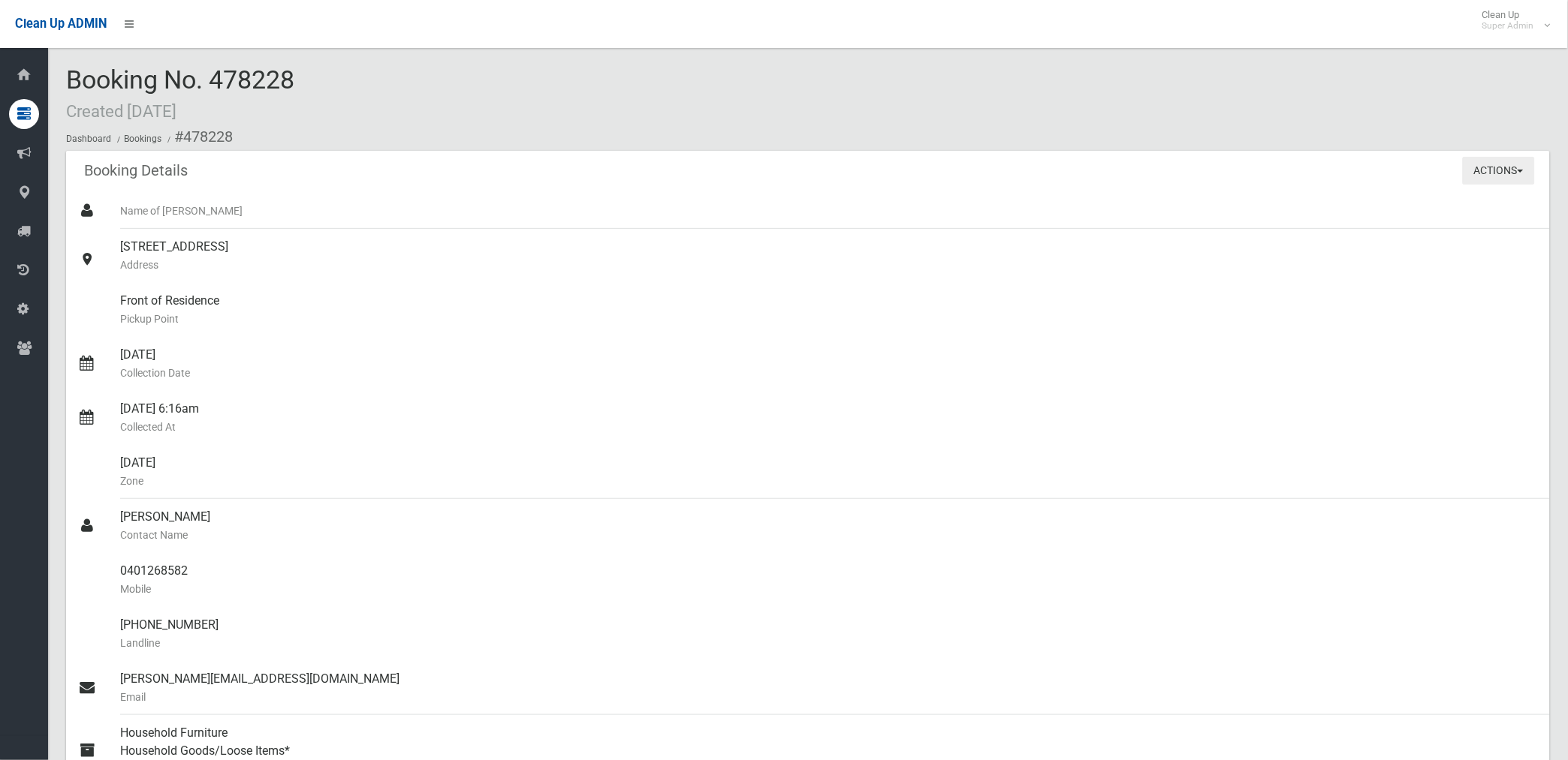
click at [1483, 165] on button "Actions" at bounding box center [1499, 170] width 72 height 27
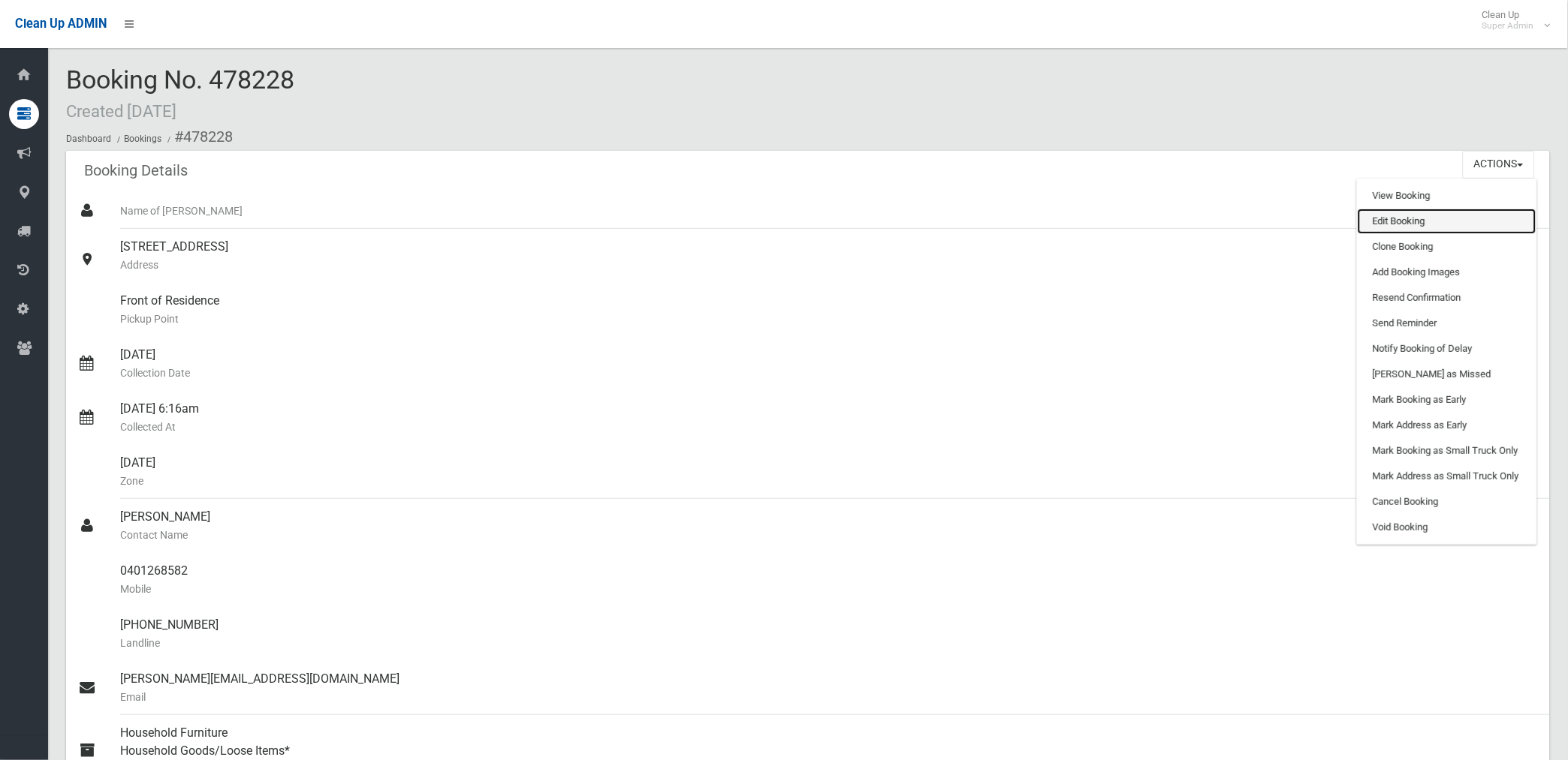
drag, startPoint x: 1381, startPoint y: 216, endPoint x: 704, endPoint y: 313, distance: 683.9
click at [1381, 218] on link "Edit Booking" at bounding box center [1446, 221] width 179 height 26
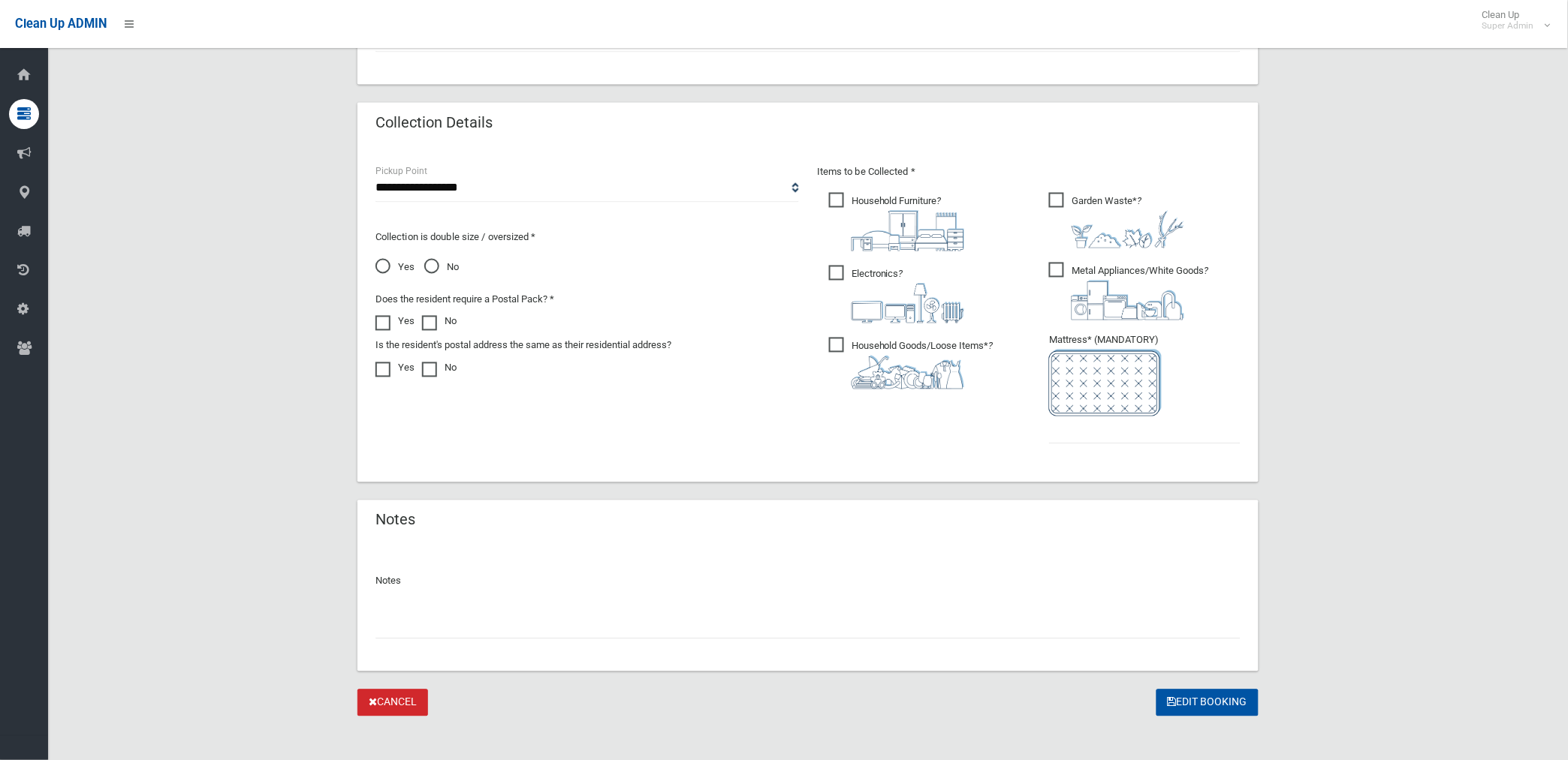
scroll to position [717, 0]
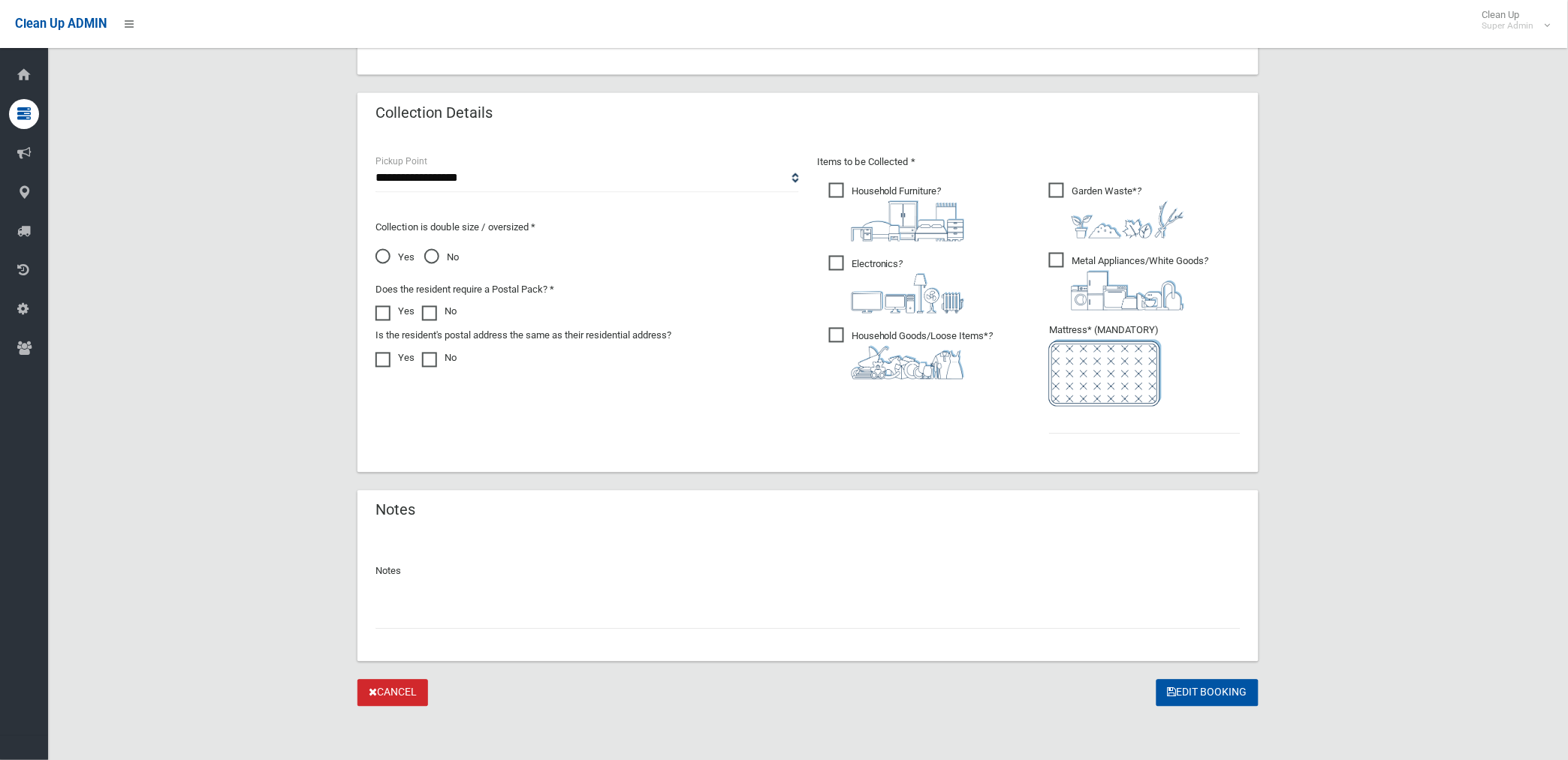
click at [468, 618] on input "text" at bounding box center [808, 615] width 865 height 27
paste input "********"
type input "**********"
click at [1090, 421] on input "text" at bounding box center [1145, 420] width 191 height 27
type input "*"
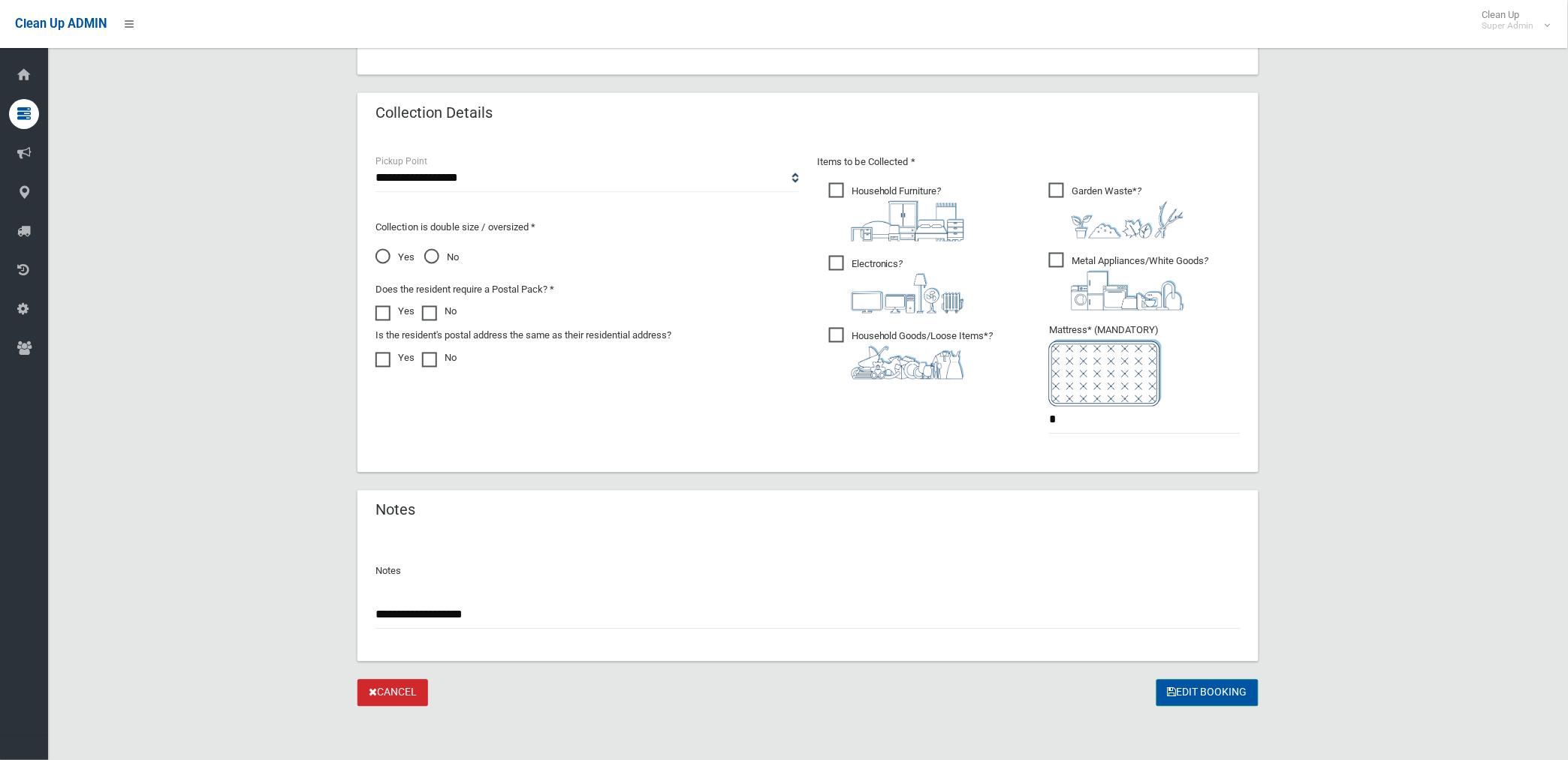
click at [1221, 692] on button "Edit Booking" at bounding box center [1207, 693] width 102 height 27
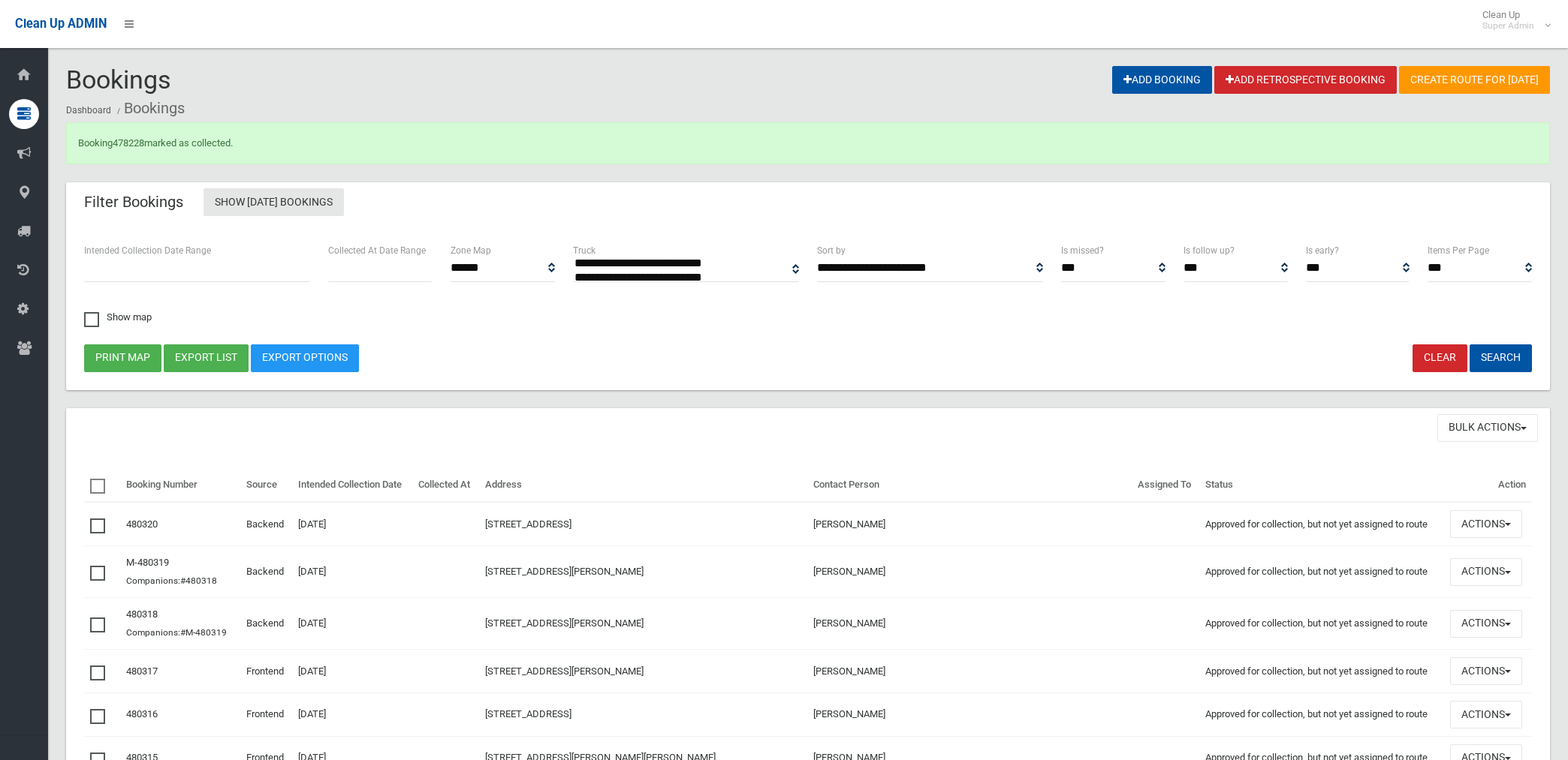
select select
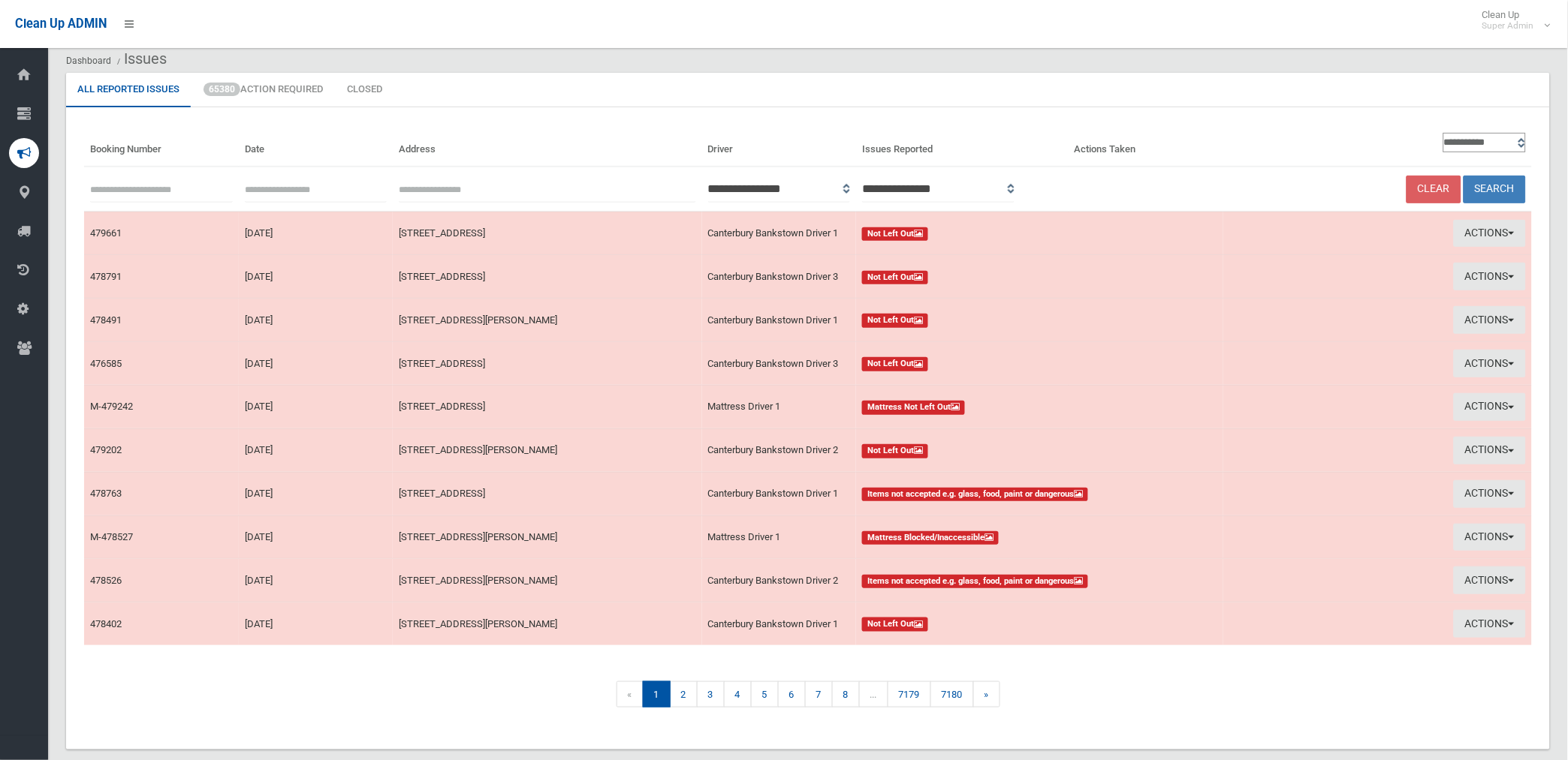
scroll to position [77, 0]
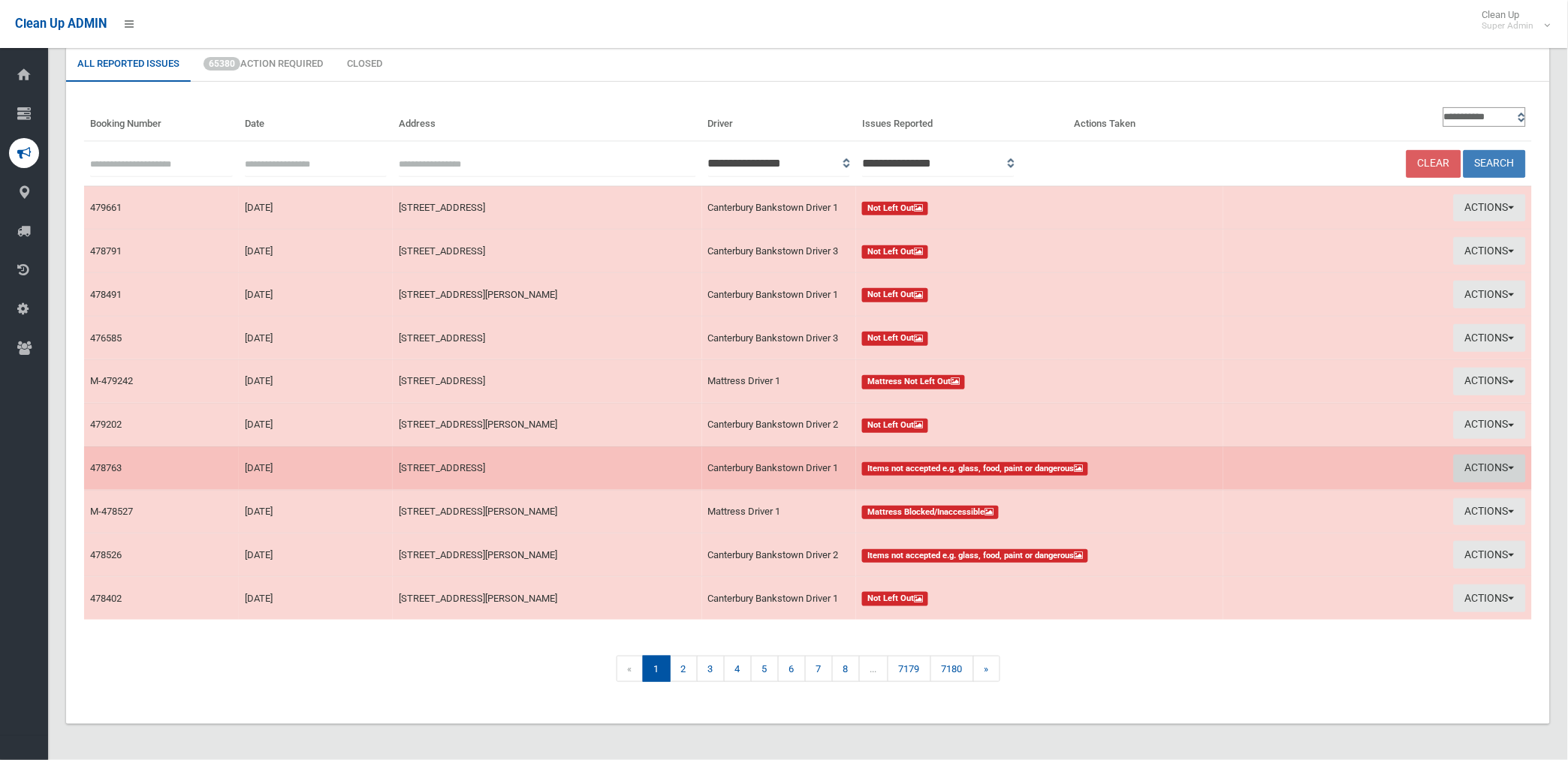
click at [1494, 461] on button "Actions" at bounding box center [1490, 468] width 72 height 27
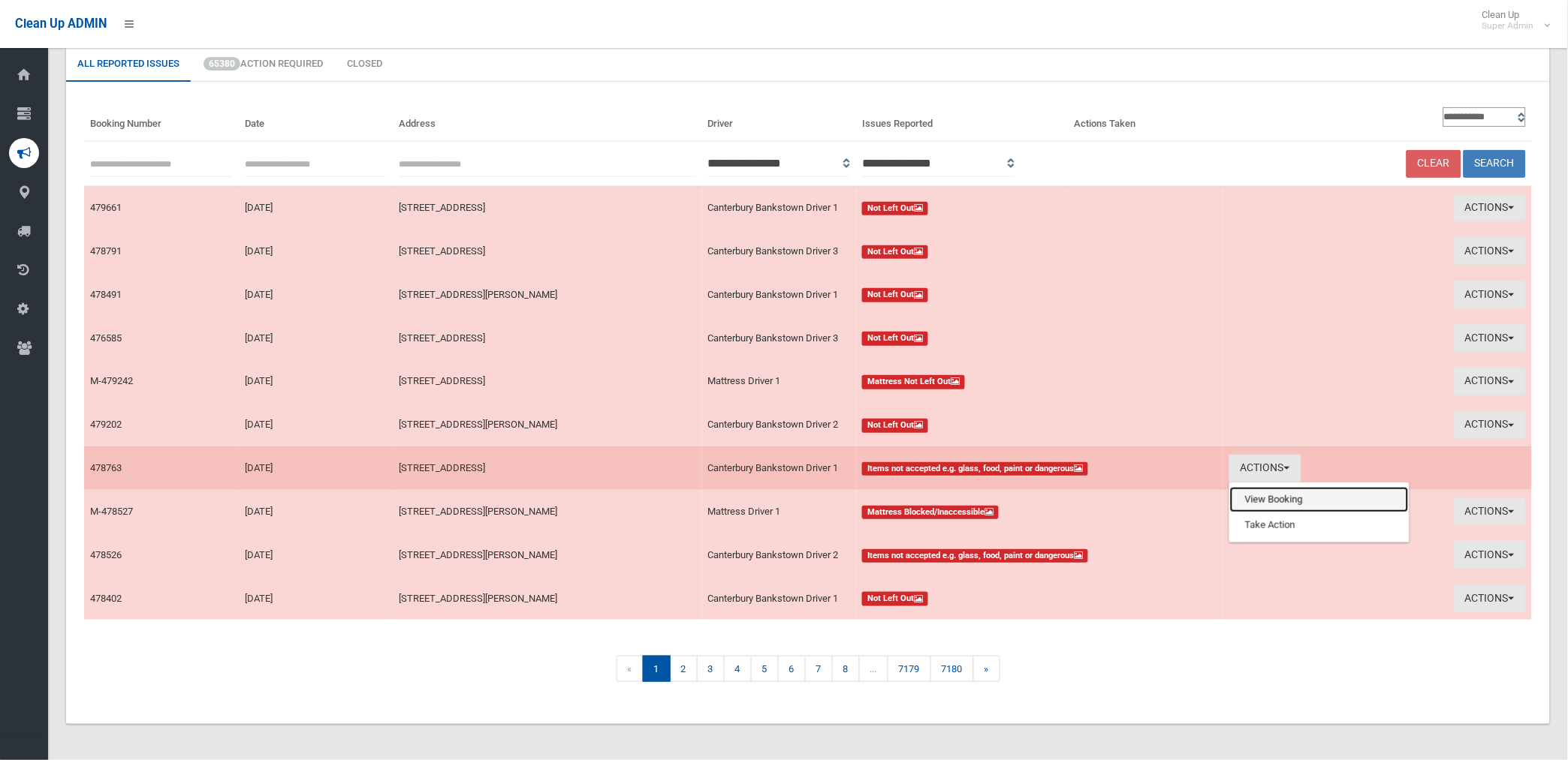
click at [1250, 498] on link "View Booking" at bounding box center [1319, 500] width 179 height 26
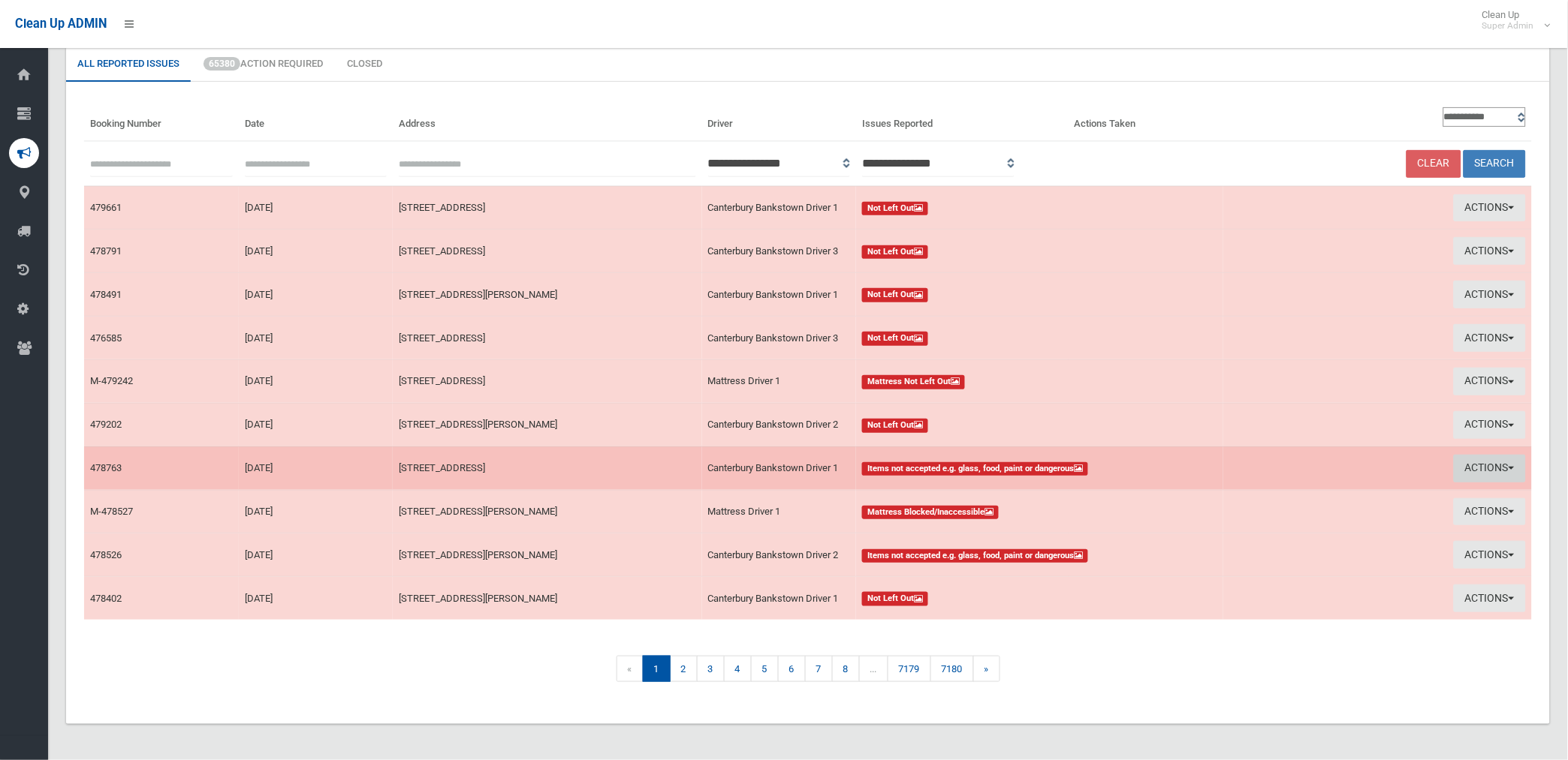
click at [1490, 467] on button "Actions" at bounding box center [1490, 468] width 72 height 27
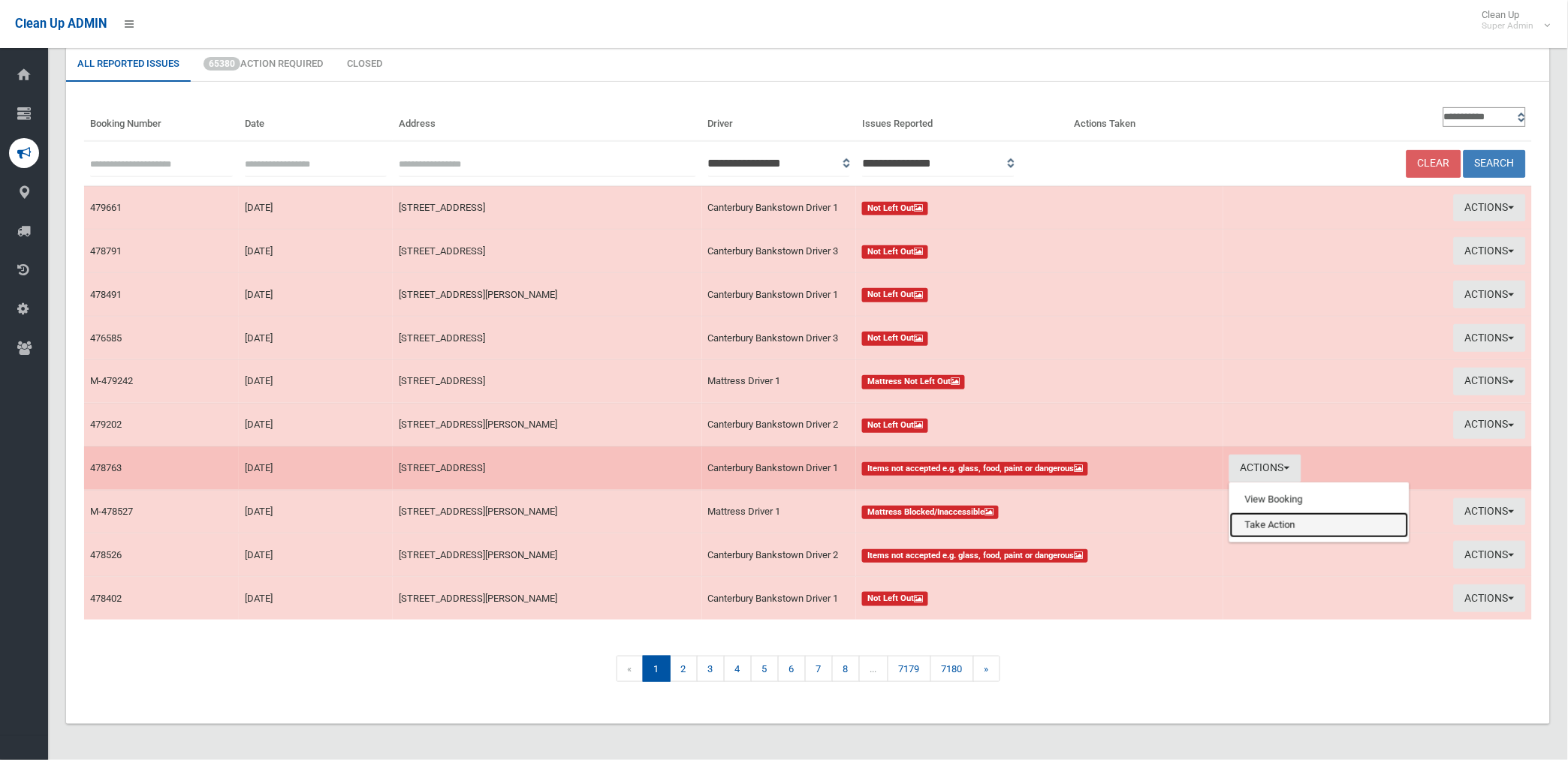
click at [1250, 526] on link "Take Action" at bounding box center [1319, 525] width 179 height 26
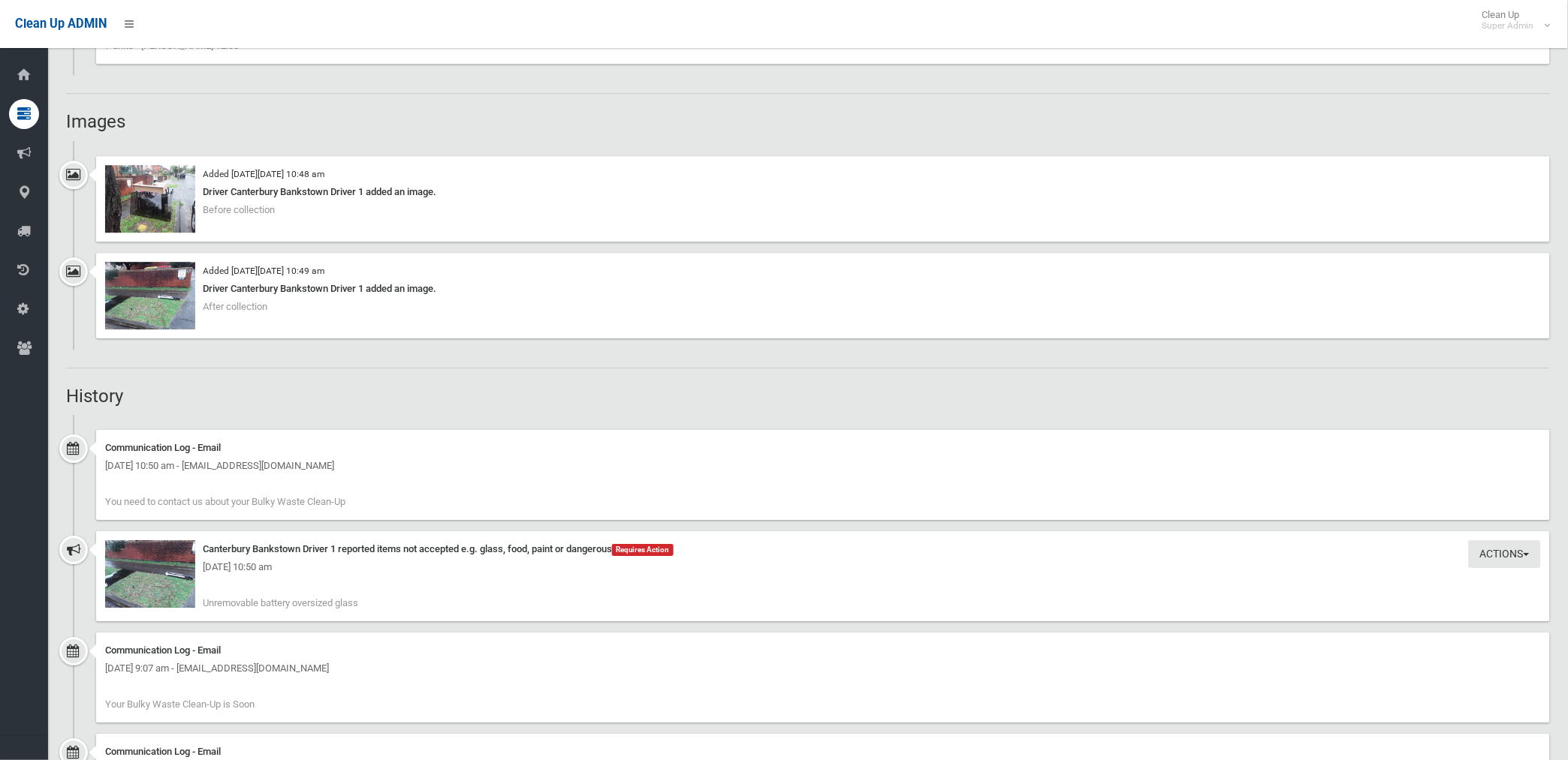
scroll to position [1250, 0]
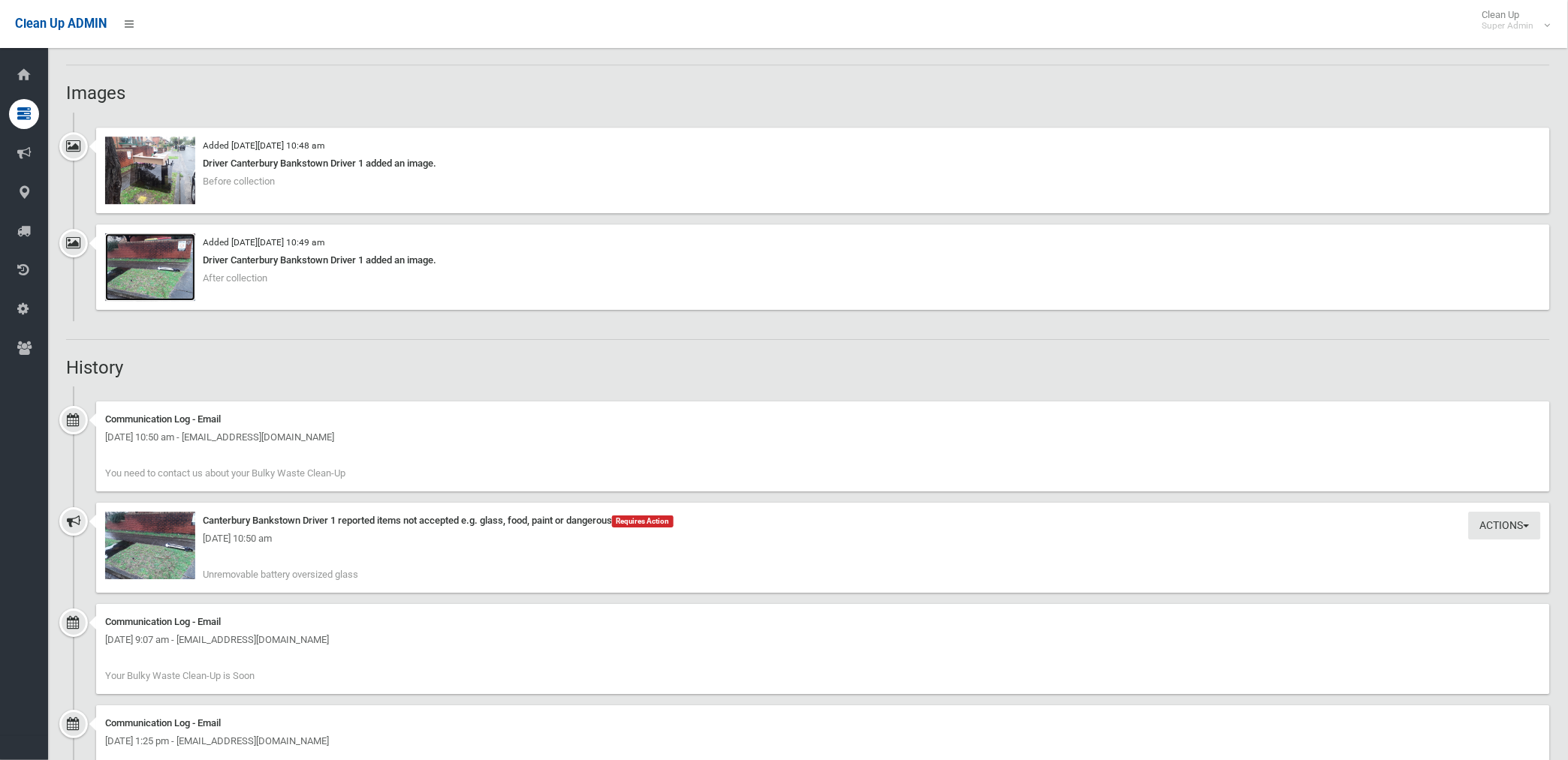
click at [166, 278] on img at bounding box center [150, 267] width 90 height 67
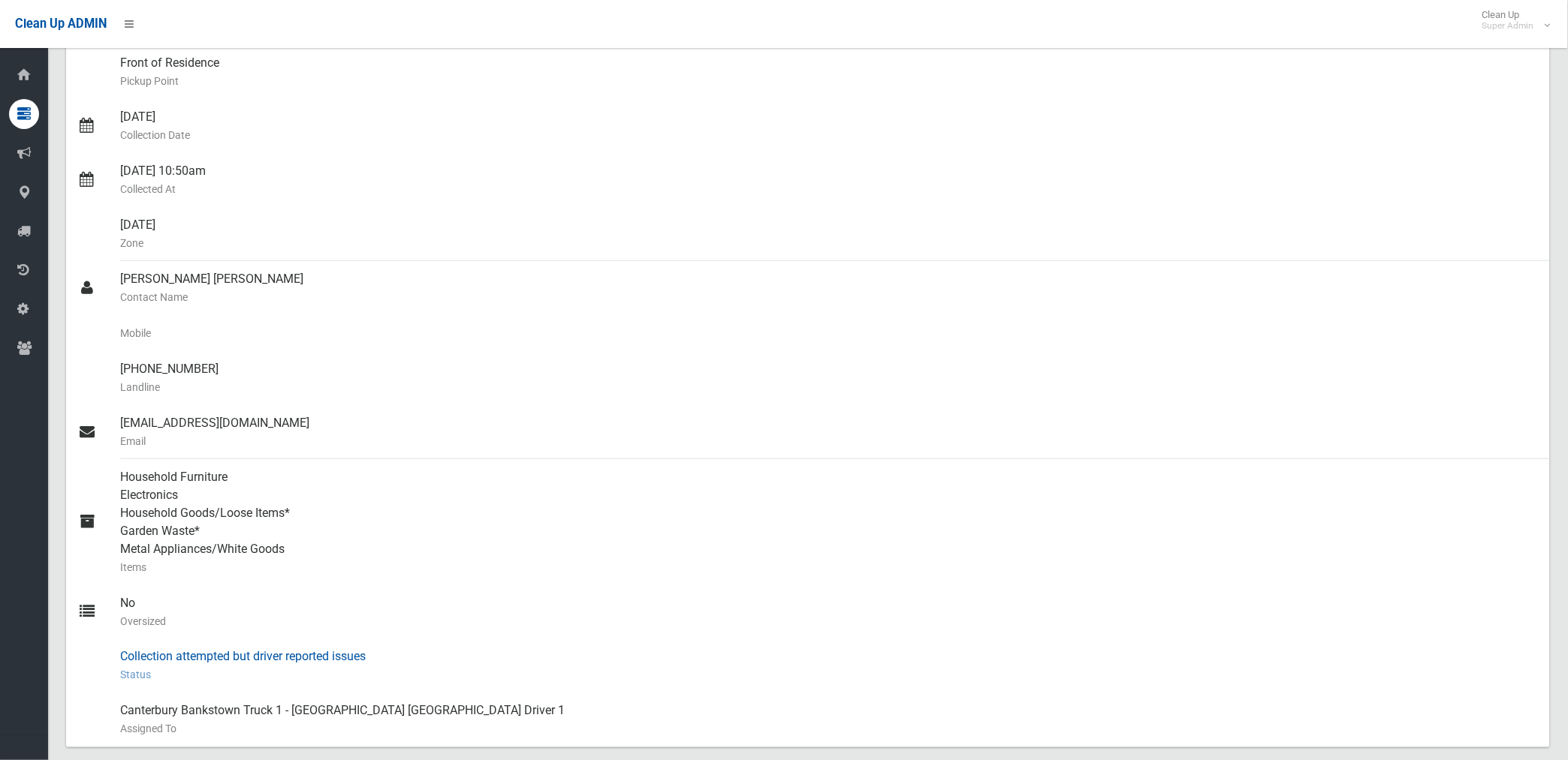
scroll to position [250, 0]
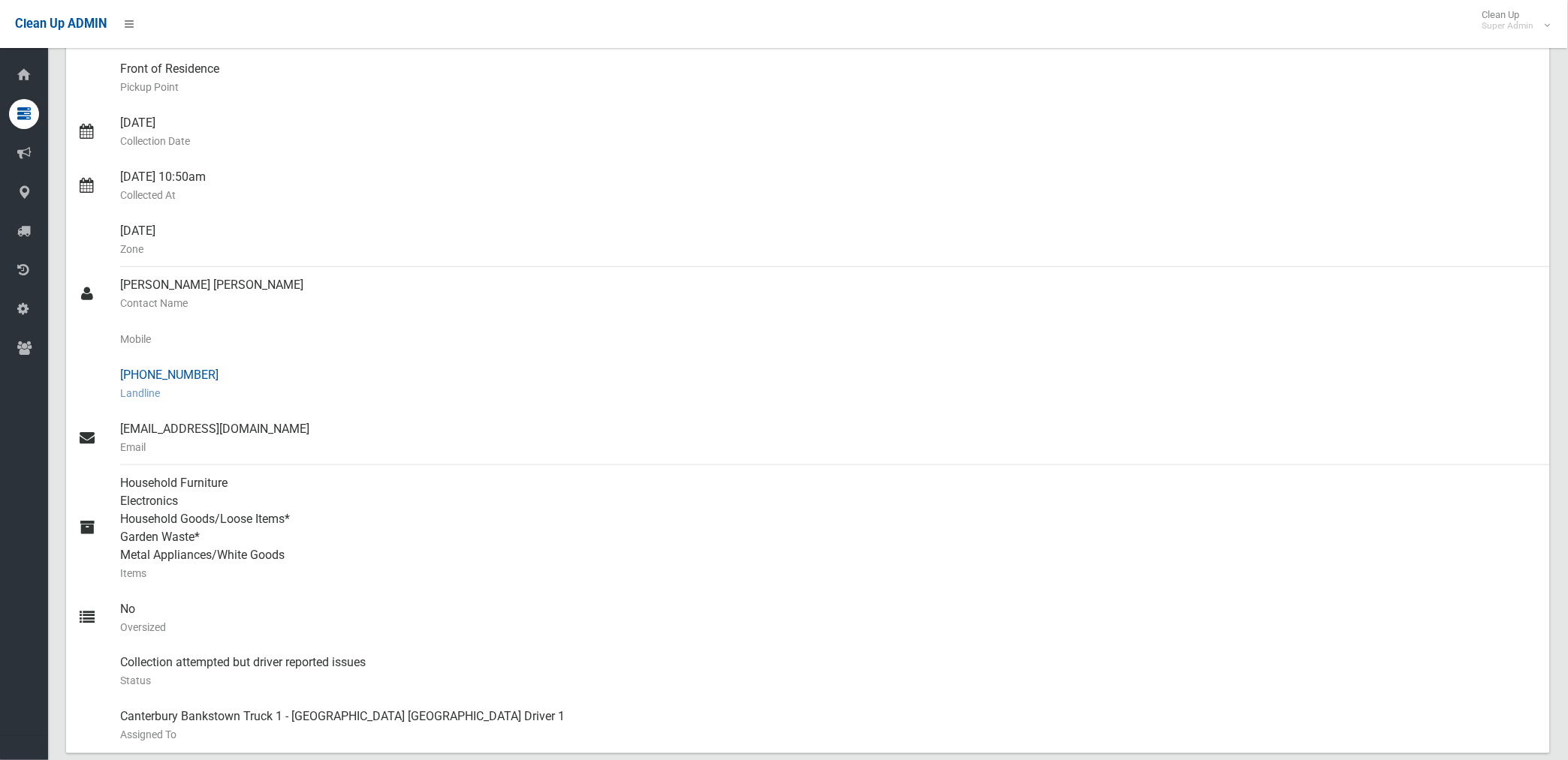
drag, startPoint x: 145, startPoint y: 374, endPoint x: 201, endPoint y: 373, distance: 56.0
click at [201, 373] on div "(02) 9790 0377 Landline" at bounding box center [829, 384] width 1417 height 54
drag, startPoint x: 201, startPoint y: 373, endPoint x: 186, endPoint y: 376, distance: 15.3
copy div "9790 0377"
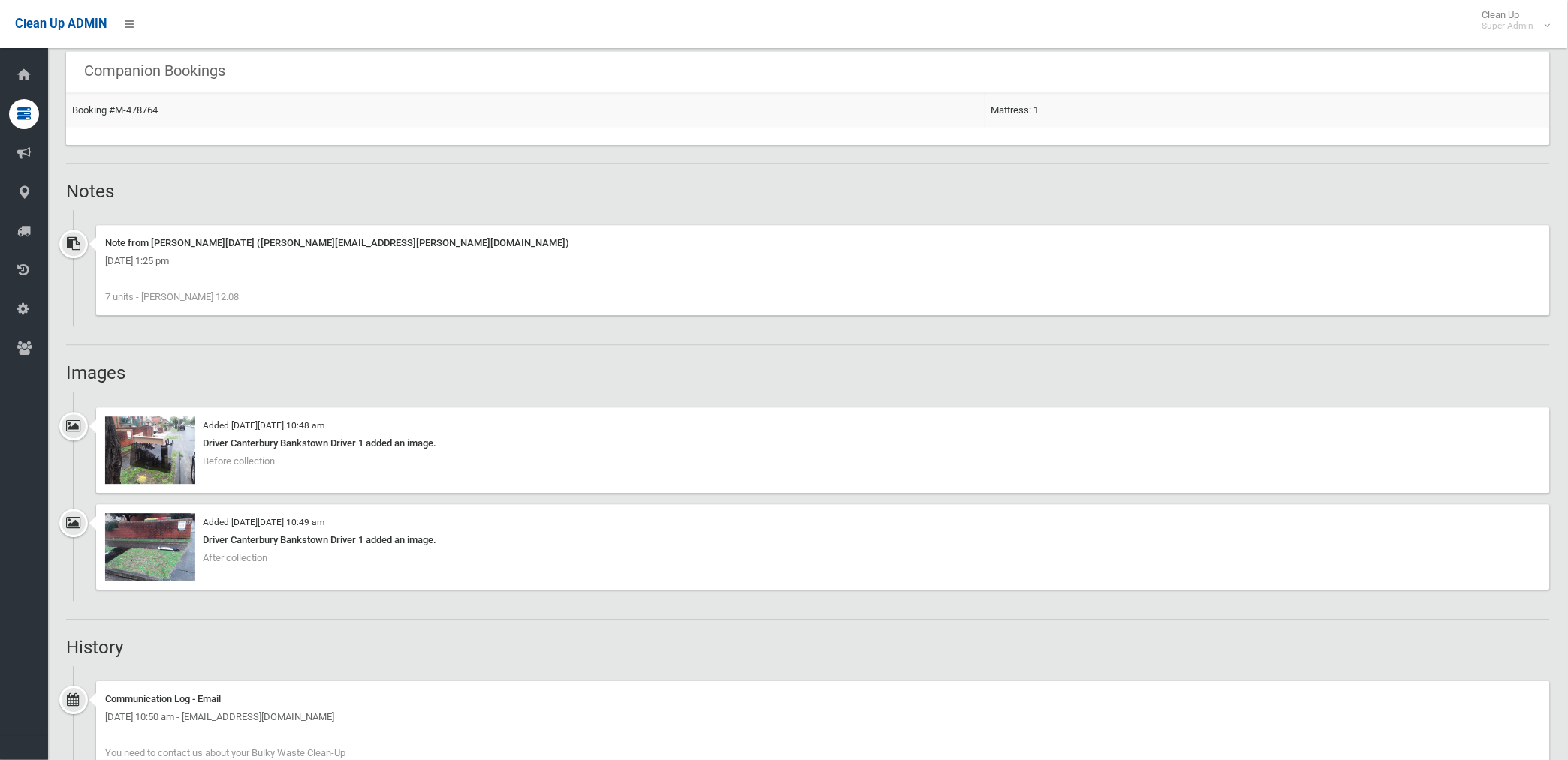
scroll to position [1001, 0]
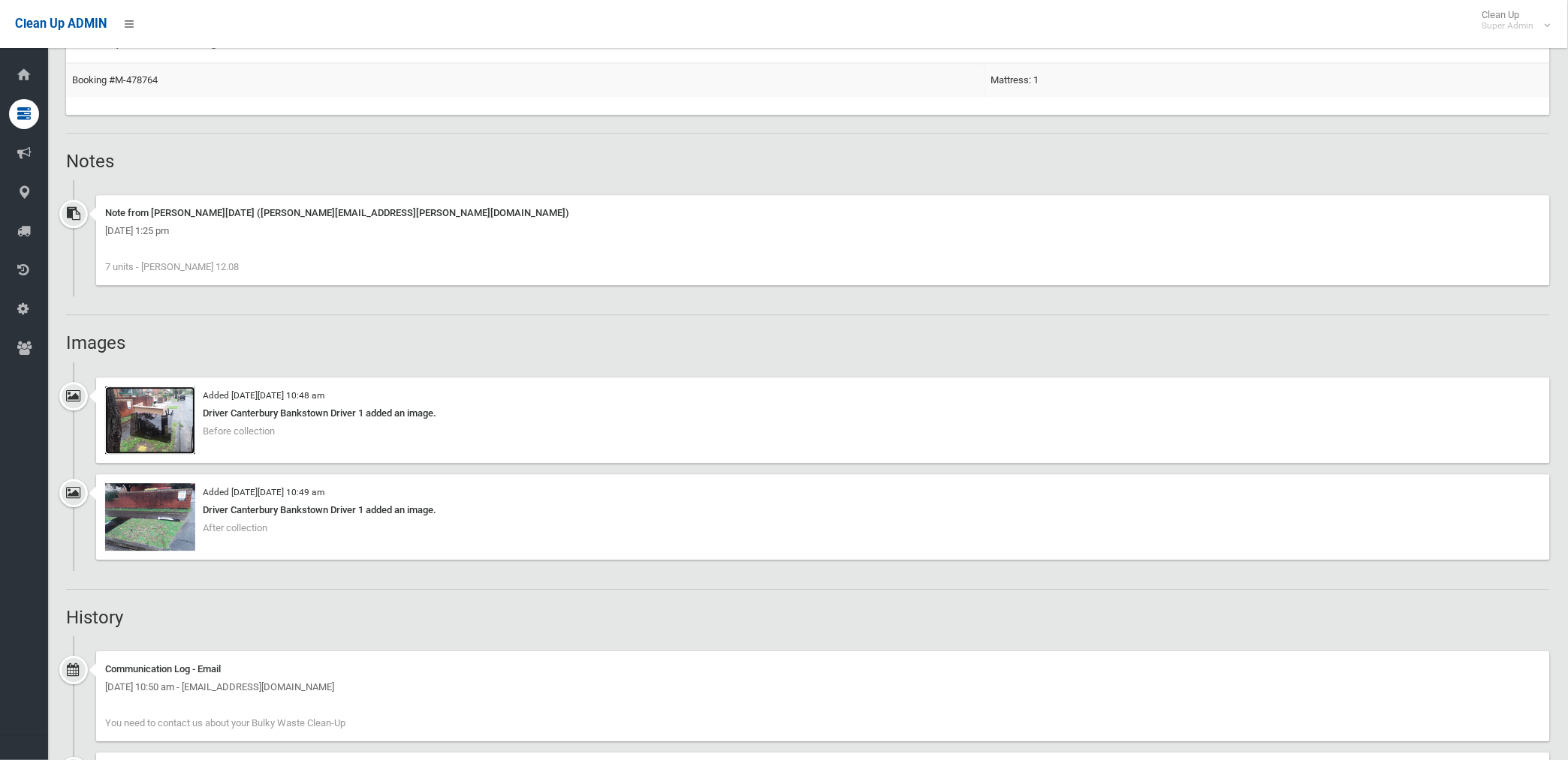
click at [169, 436] on img at bounding box center [150, 420] width 90 height 67
click at [167, 518] on img at bounding box center [150, 517] width 90 height 67
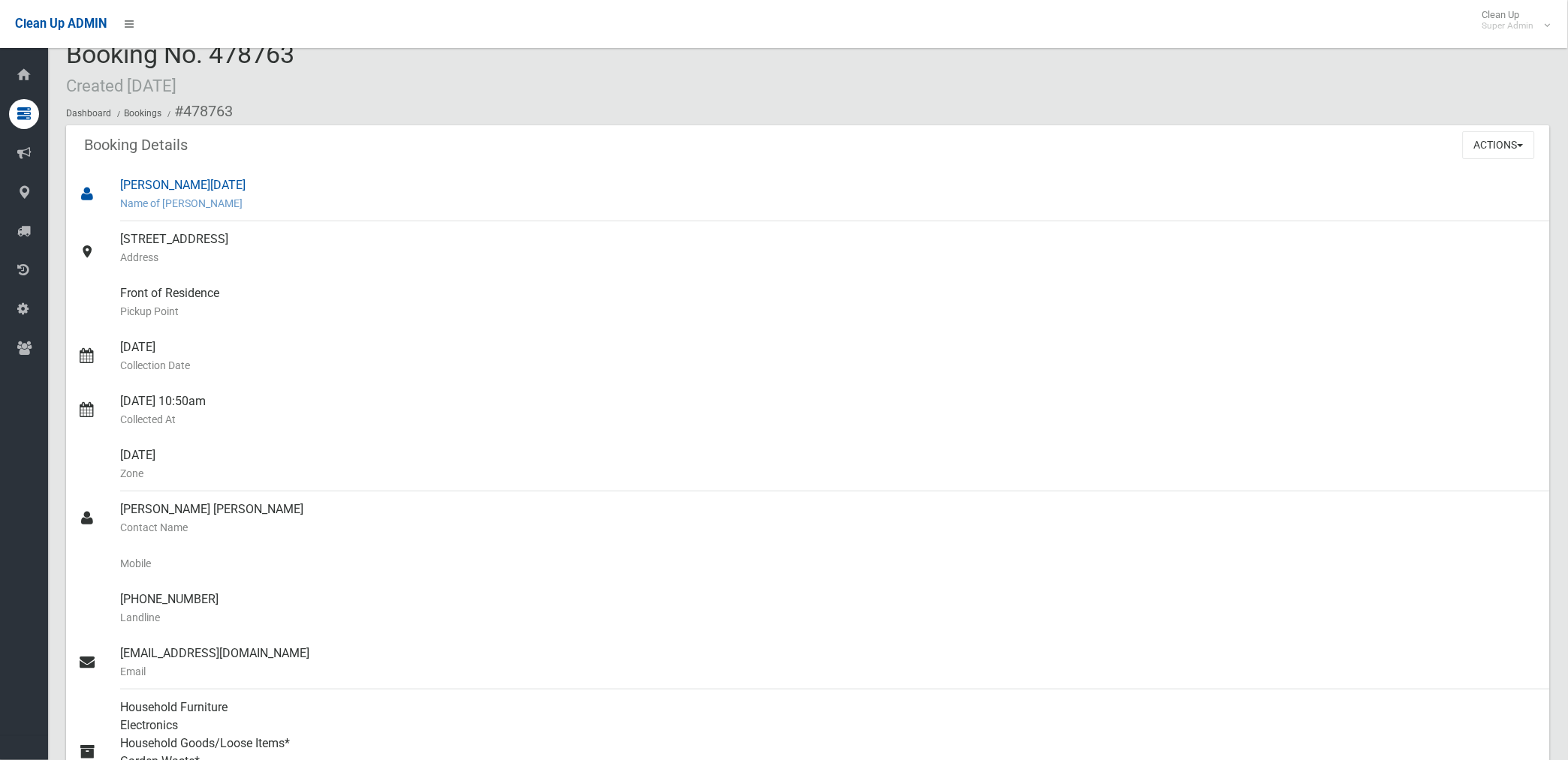
scroll to position [0, 0]
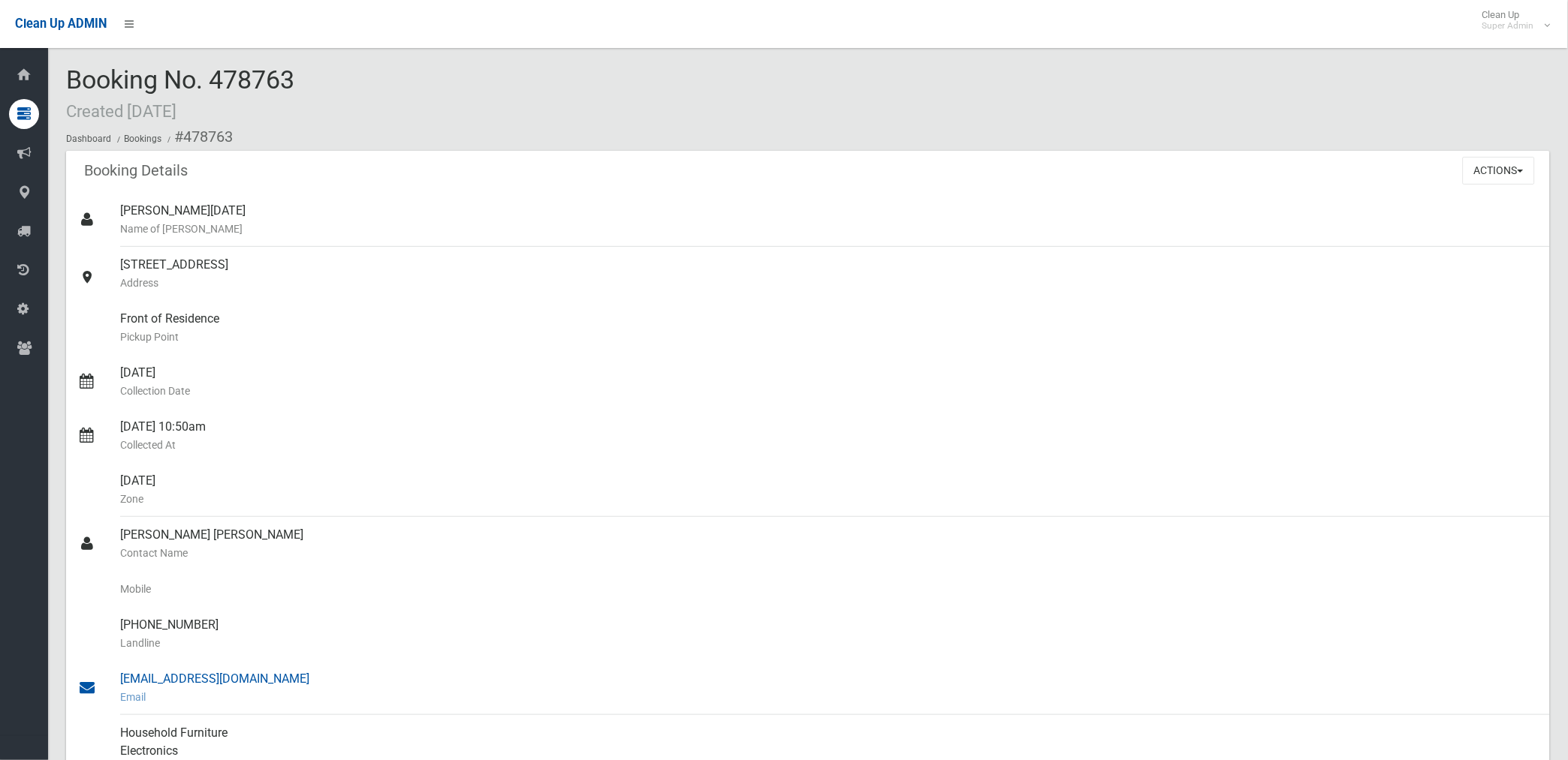
drag, startPoint x: 181, startPoint y: 130, endPoint x: 282, endPoint y: 673, distance: 552.3
copy section "478763 Booking Details Actions View Booking Edit Booking Clone Booking Add Book…"
click at [517, 295] on div "47 Augusta Street, PUNCHBOWL NSW 2196 Address" at bounding box center [829, 273] width 1417 height 54
click at [1497, 168] on button "Actions" at bounding box center [1499, 170] width 72 height 27
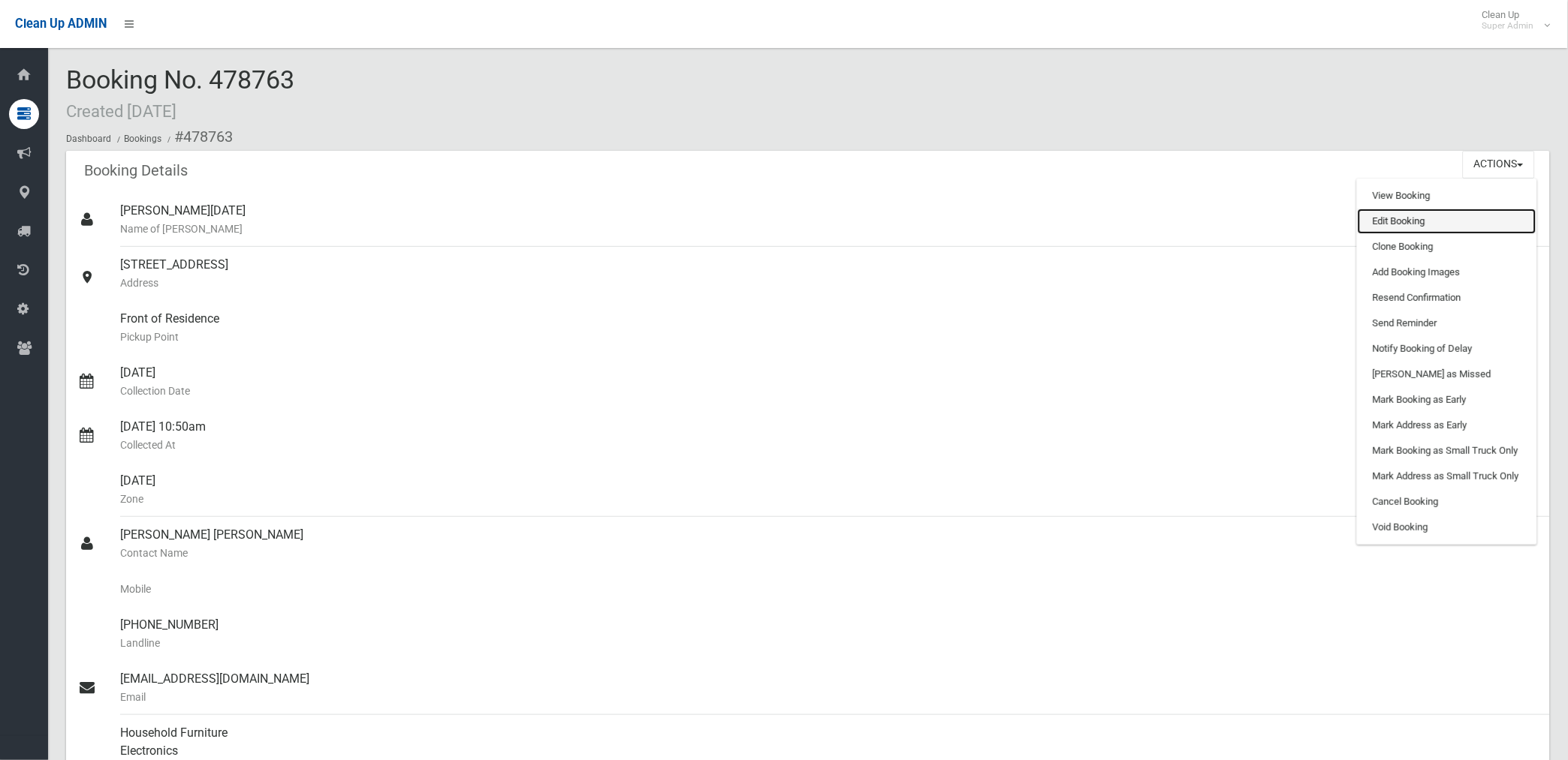
click at [1374, 222] on link "Edit Booking" at bounding box center [1446, 221] width 179 height 26
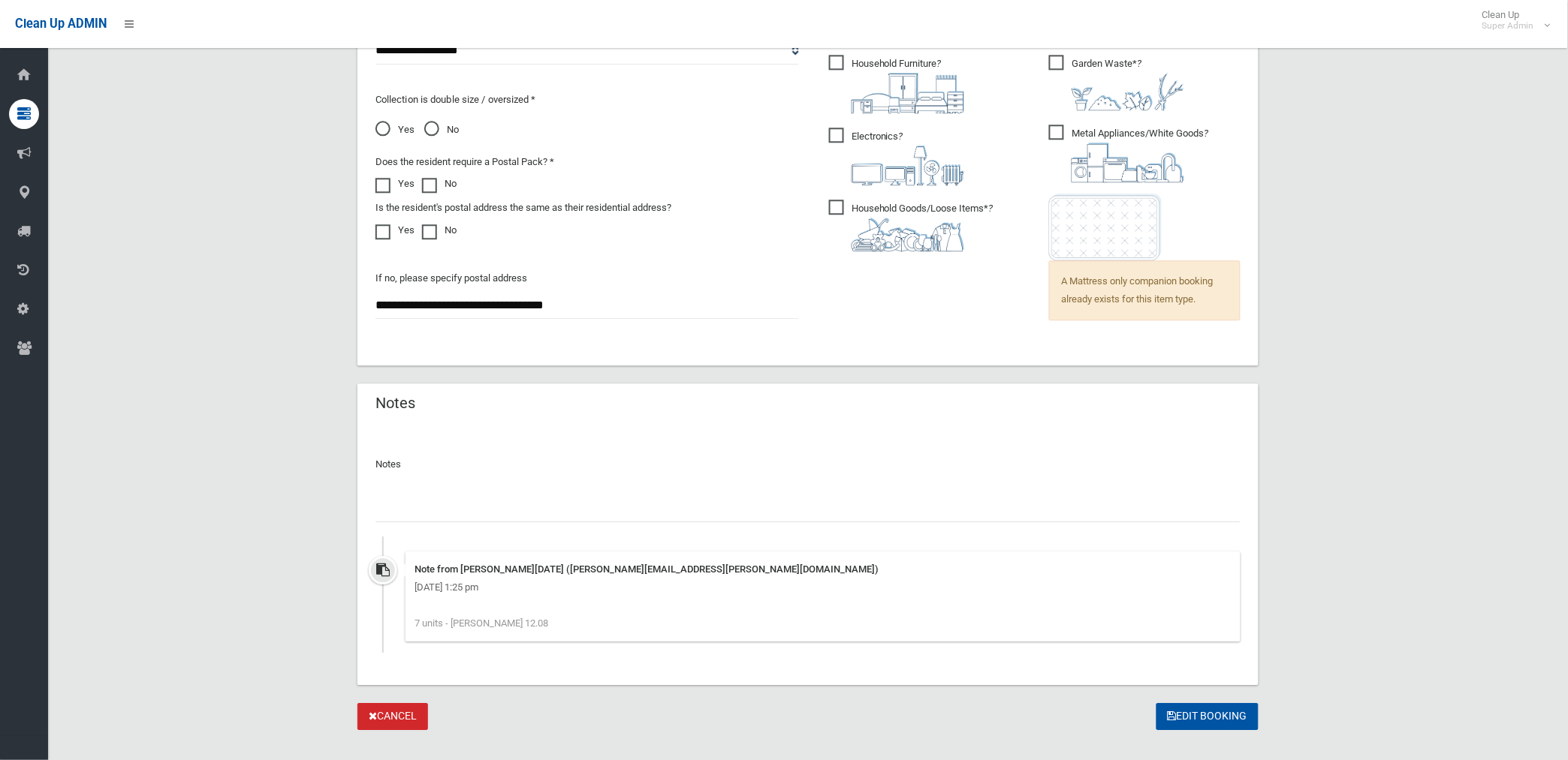
scroll to position [1097, 0]
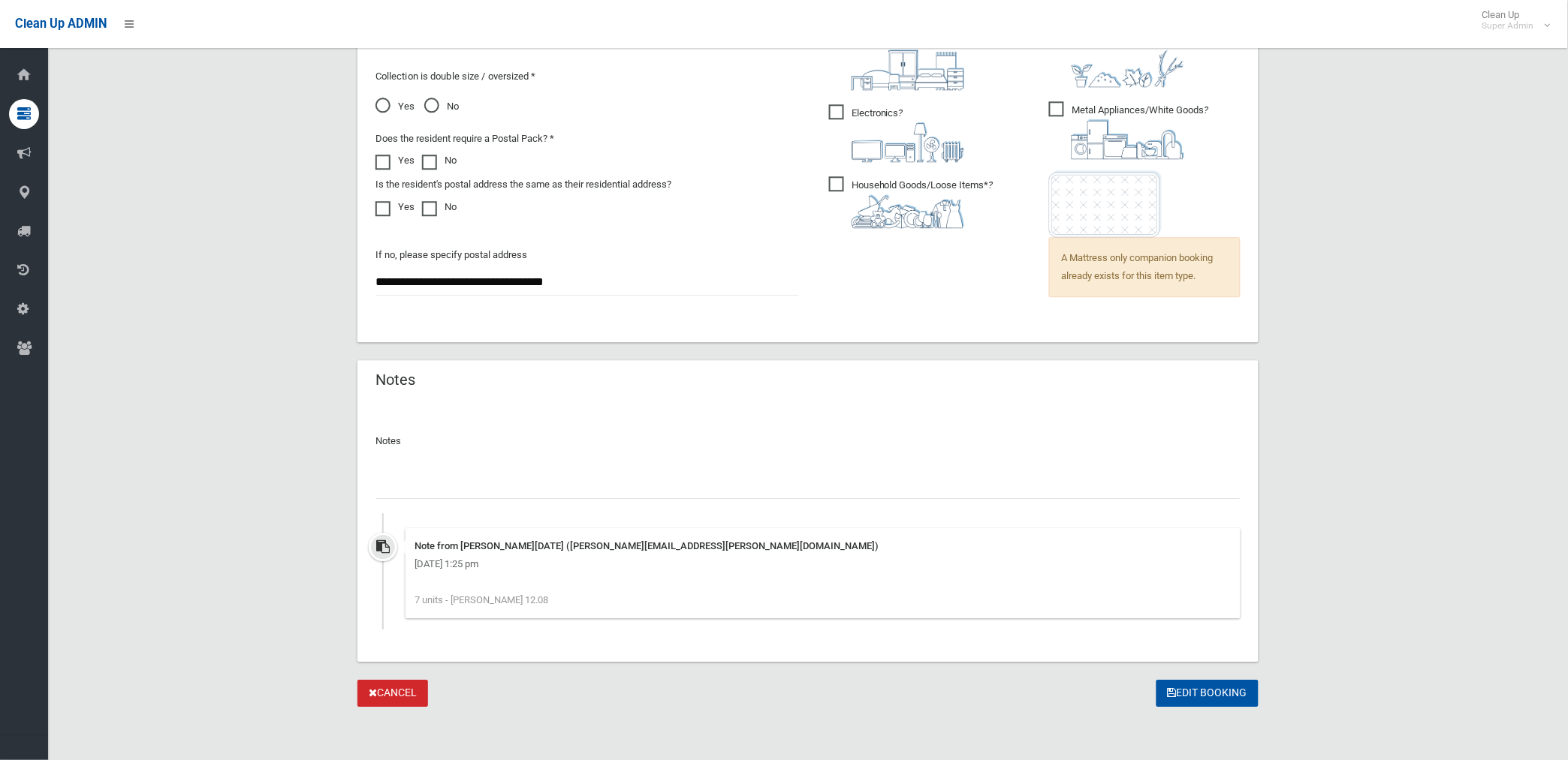
click at [481, 487] on input "text" at bounding box center [808, 484] width 865 height 27
paste input "********"
type input "**********"
click at [1197, 682] on button "Edit Booking" at bounding box center [1207, 693] width 102 height 27
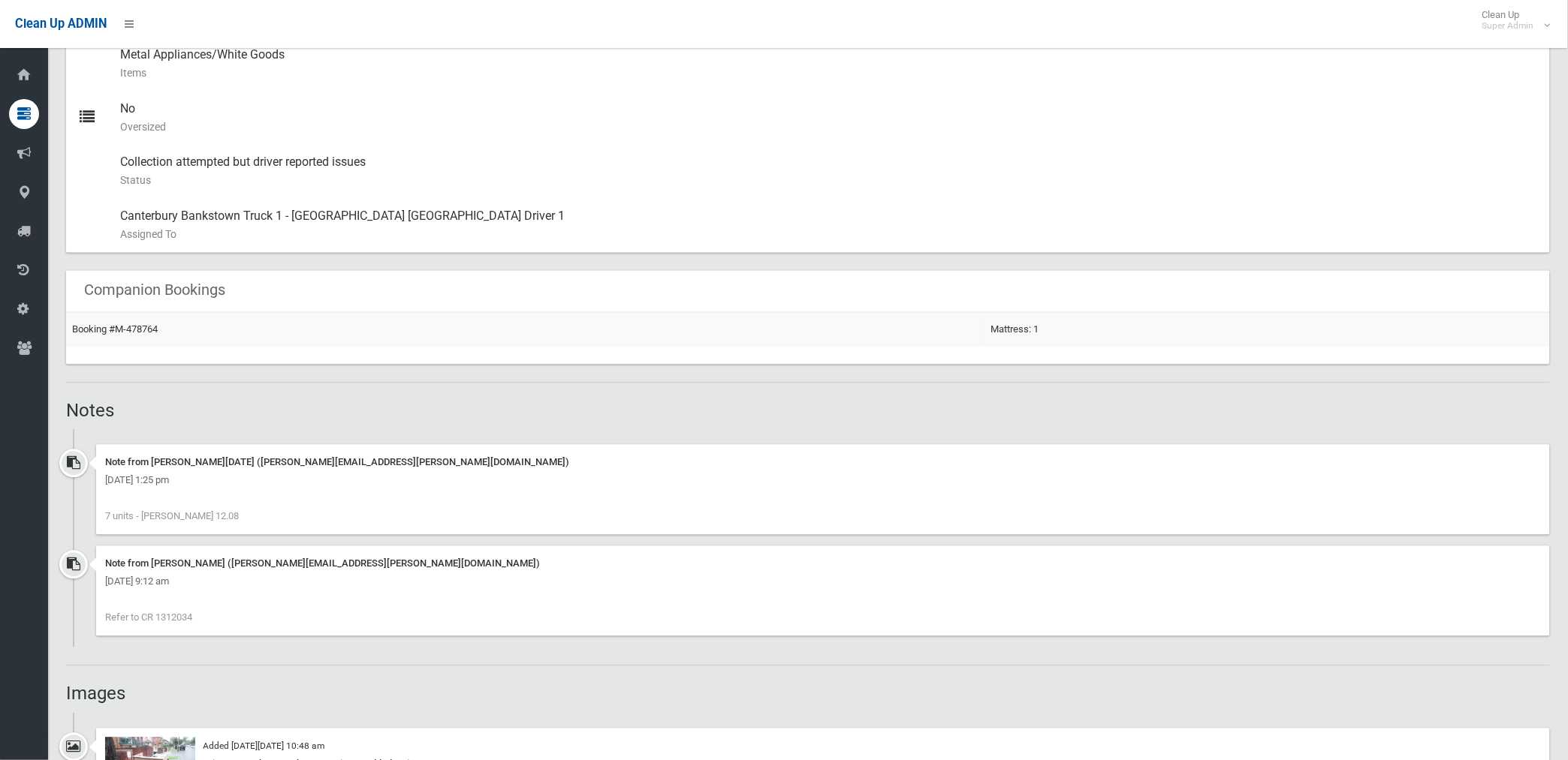
scroll to position [1084, 0]
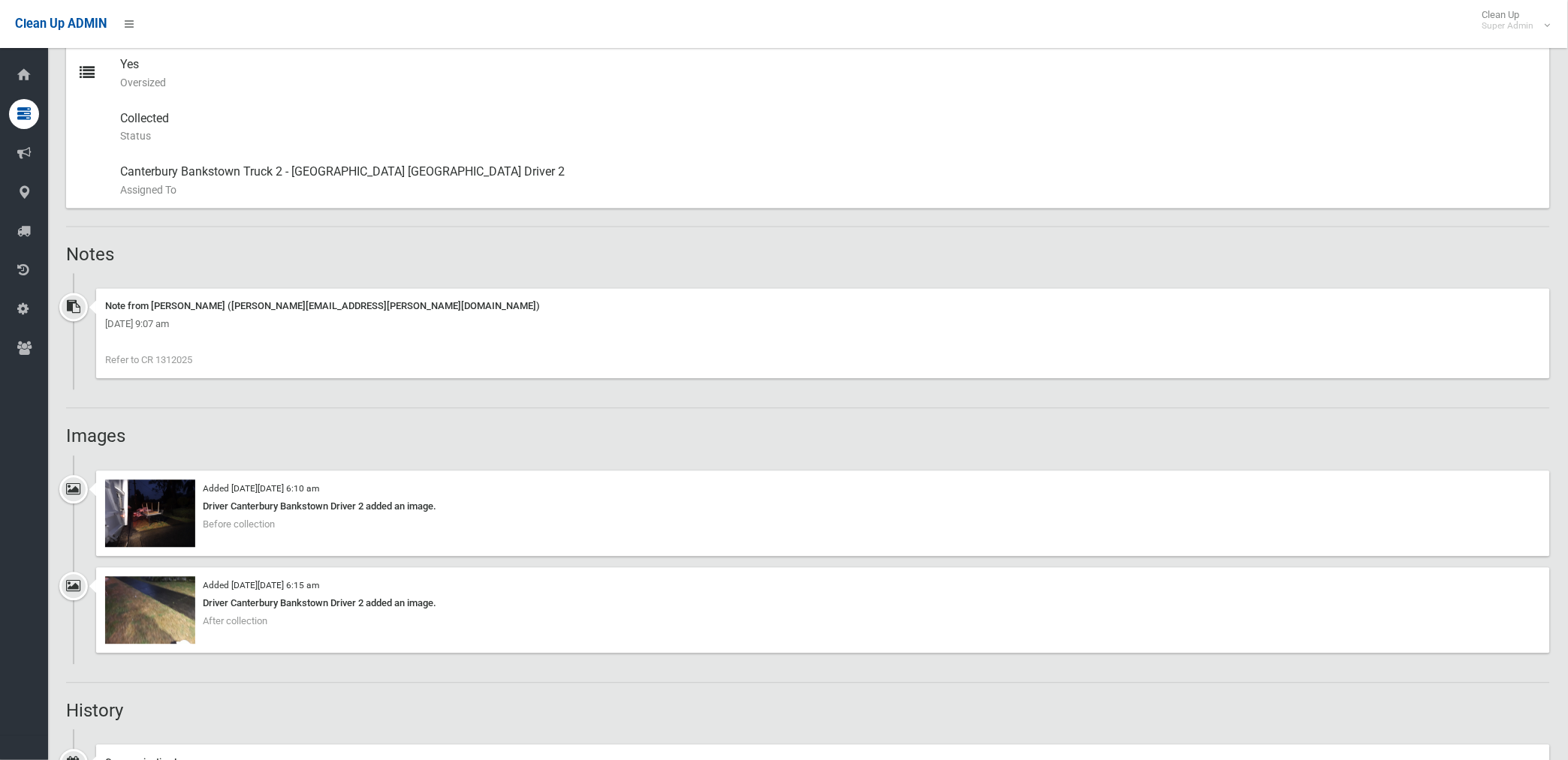
scroll to position [834, 0]
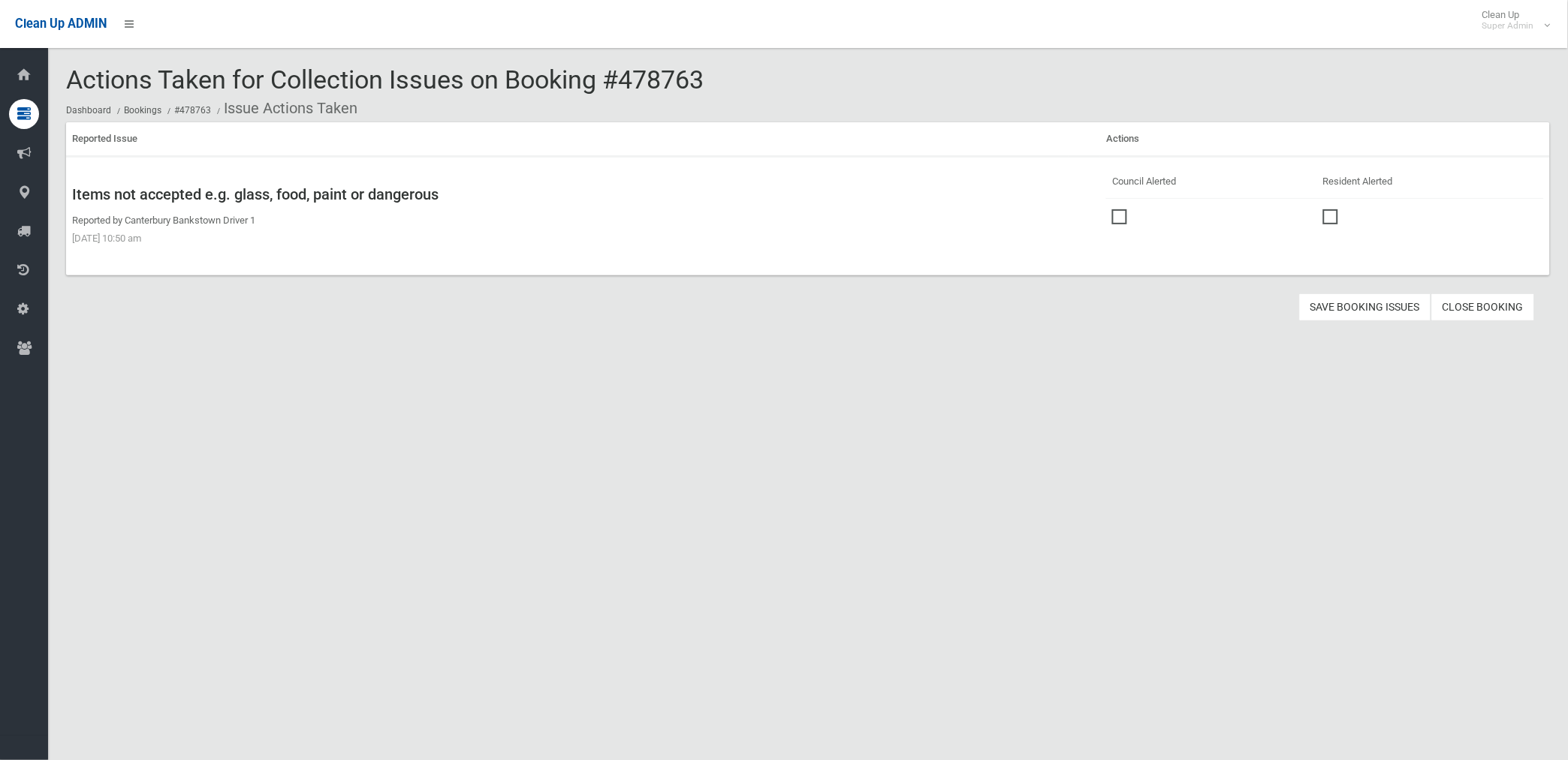
click at [1117, 209] on span at bounding box center [1123, 209] width 23 height 0
click at [1359, 304] on button "Save Booking Issues" at bounding box center [1365, 306] width 132 height 27
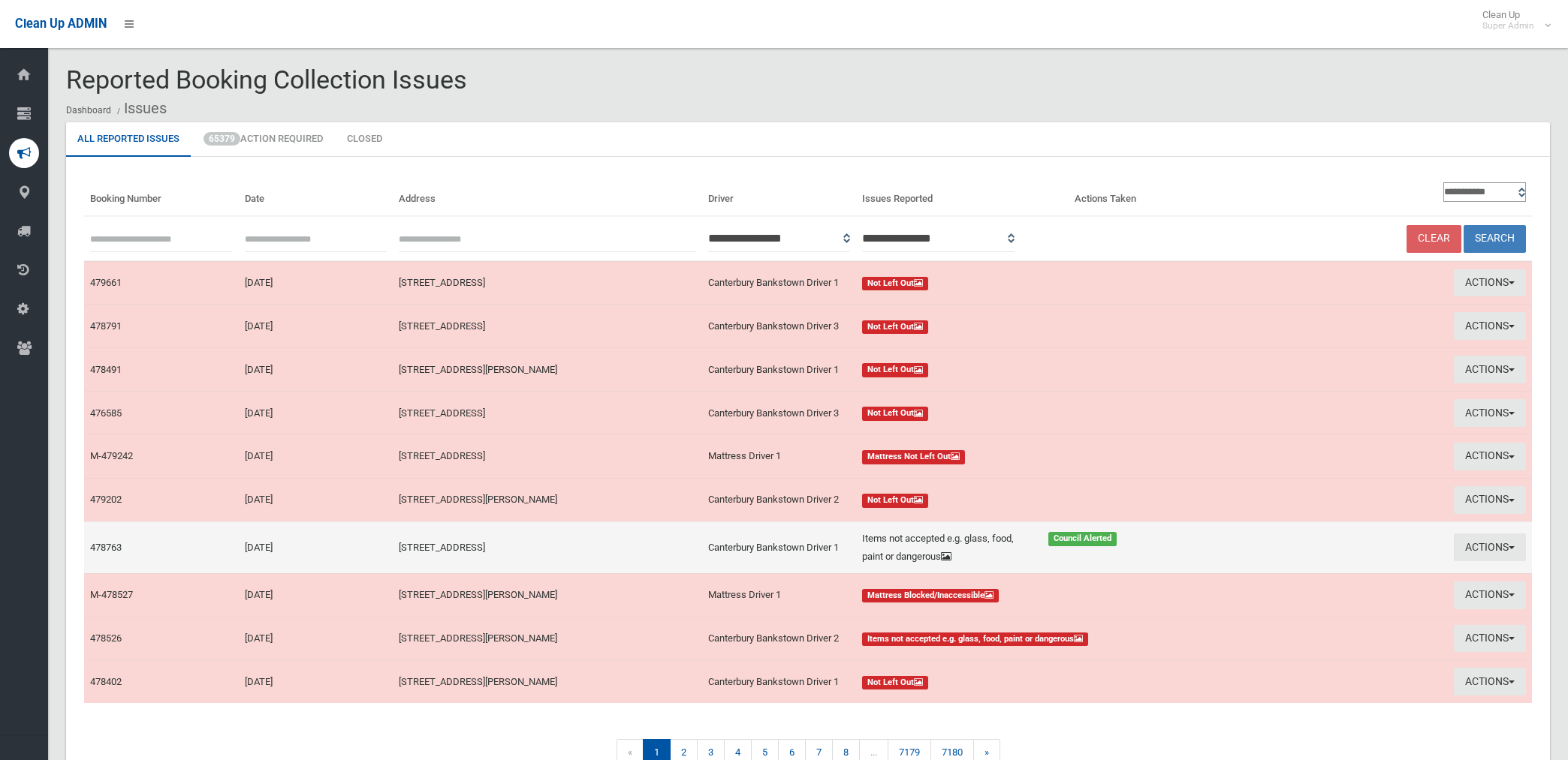
scroll to position [77, 0]
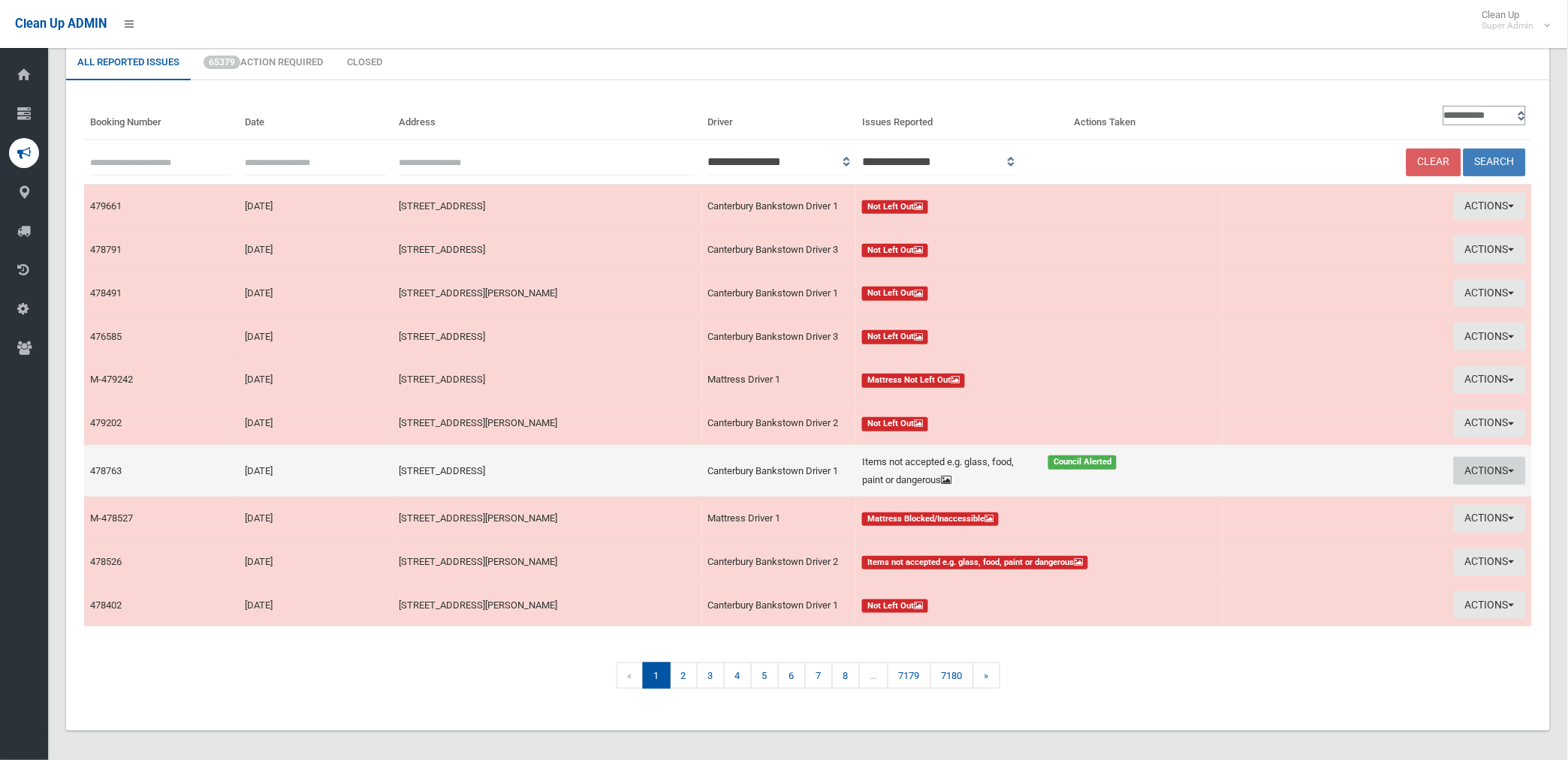
click at [1472, 474] on button "Actions" at bounding box center [1490, 470] width 72 height 27
click at [1296, 529] on link "Edit Actions Taken" at bounding box center [1319, 527] width 179 height 26
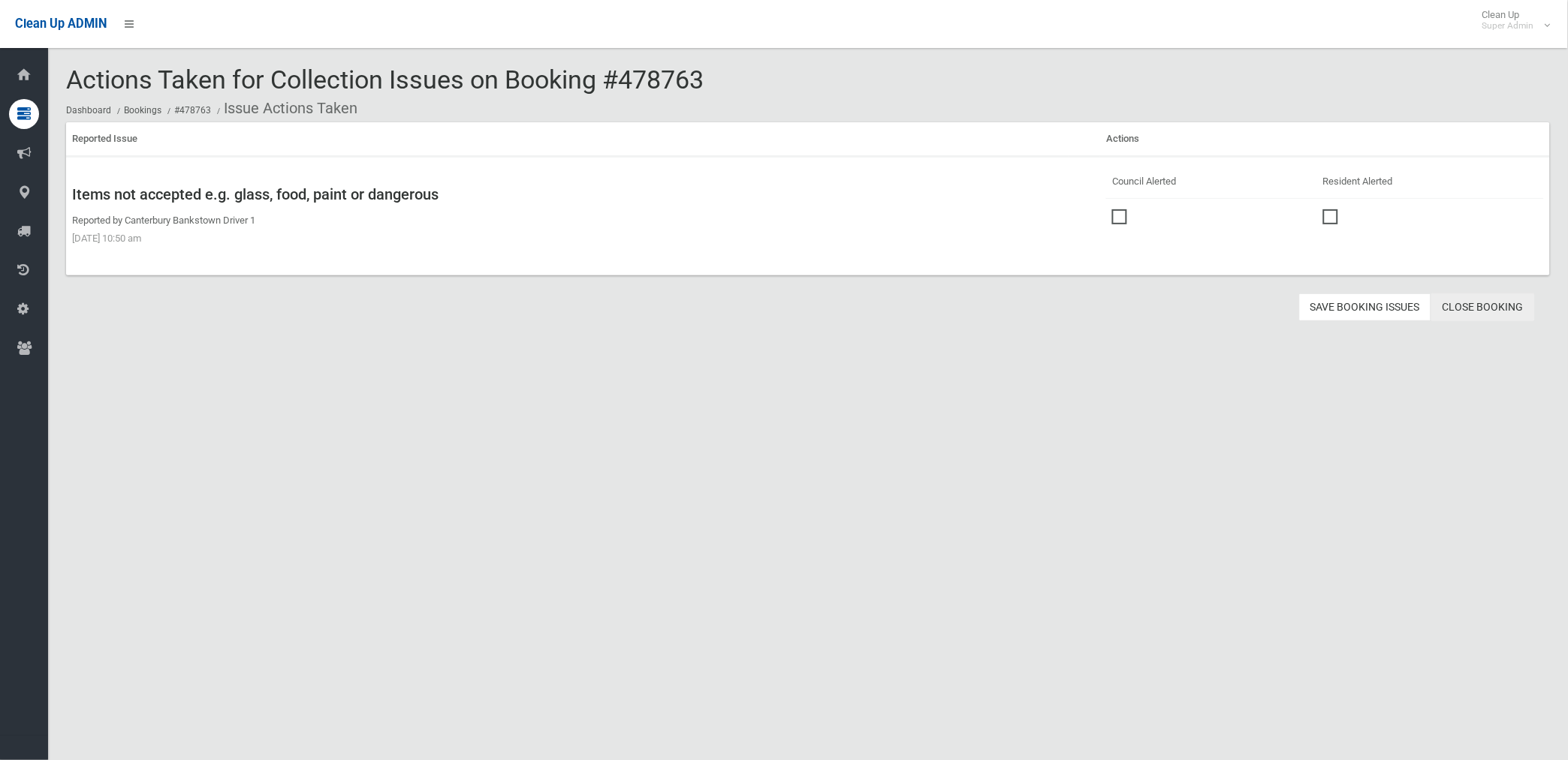
click at [1483, 310] on link "Close Booking" at bounding box center [1483, 306] width 103 height 27
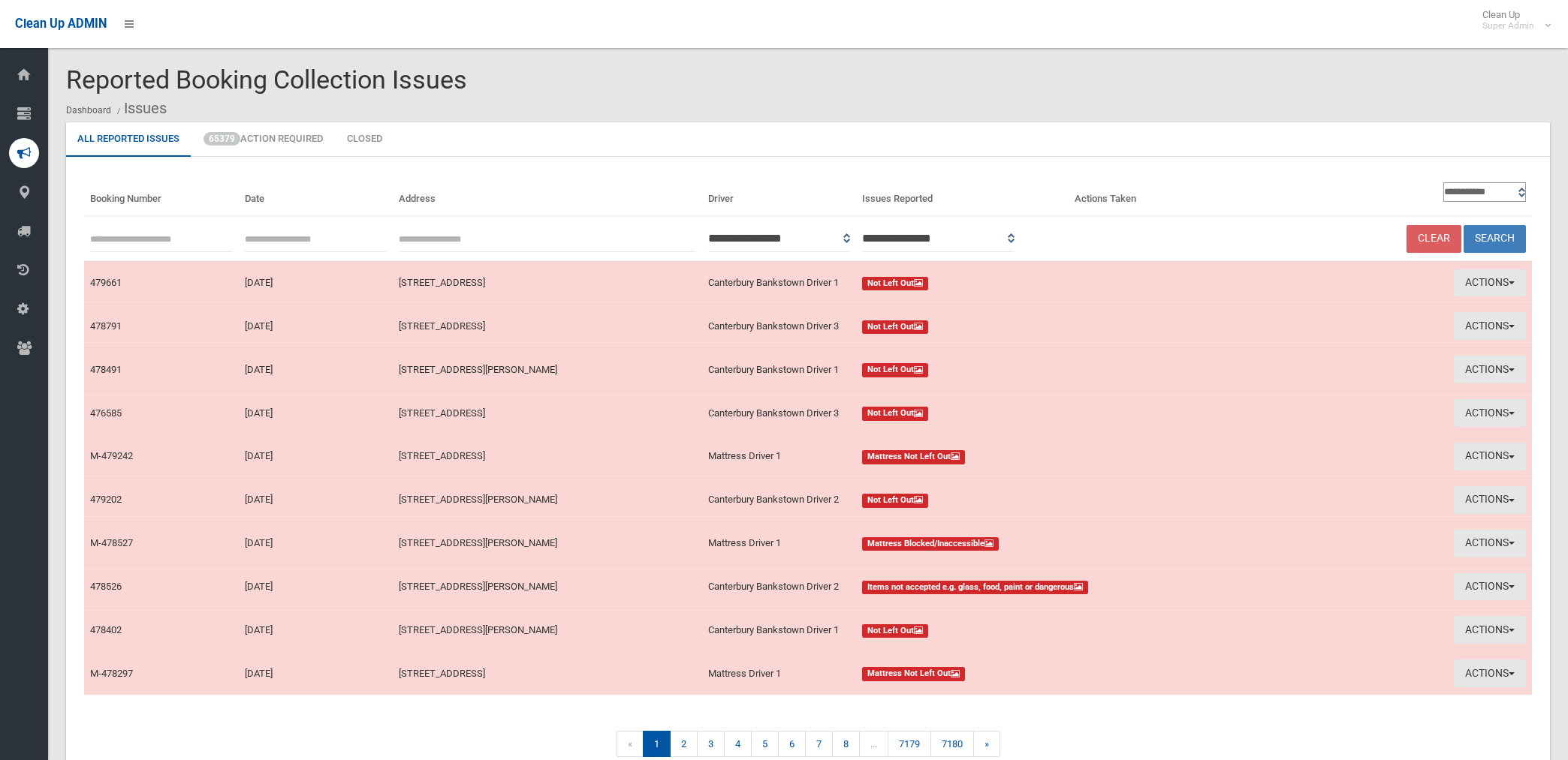
scroll to position [77, 0]
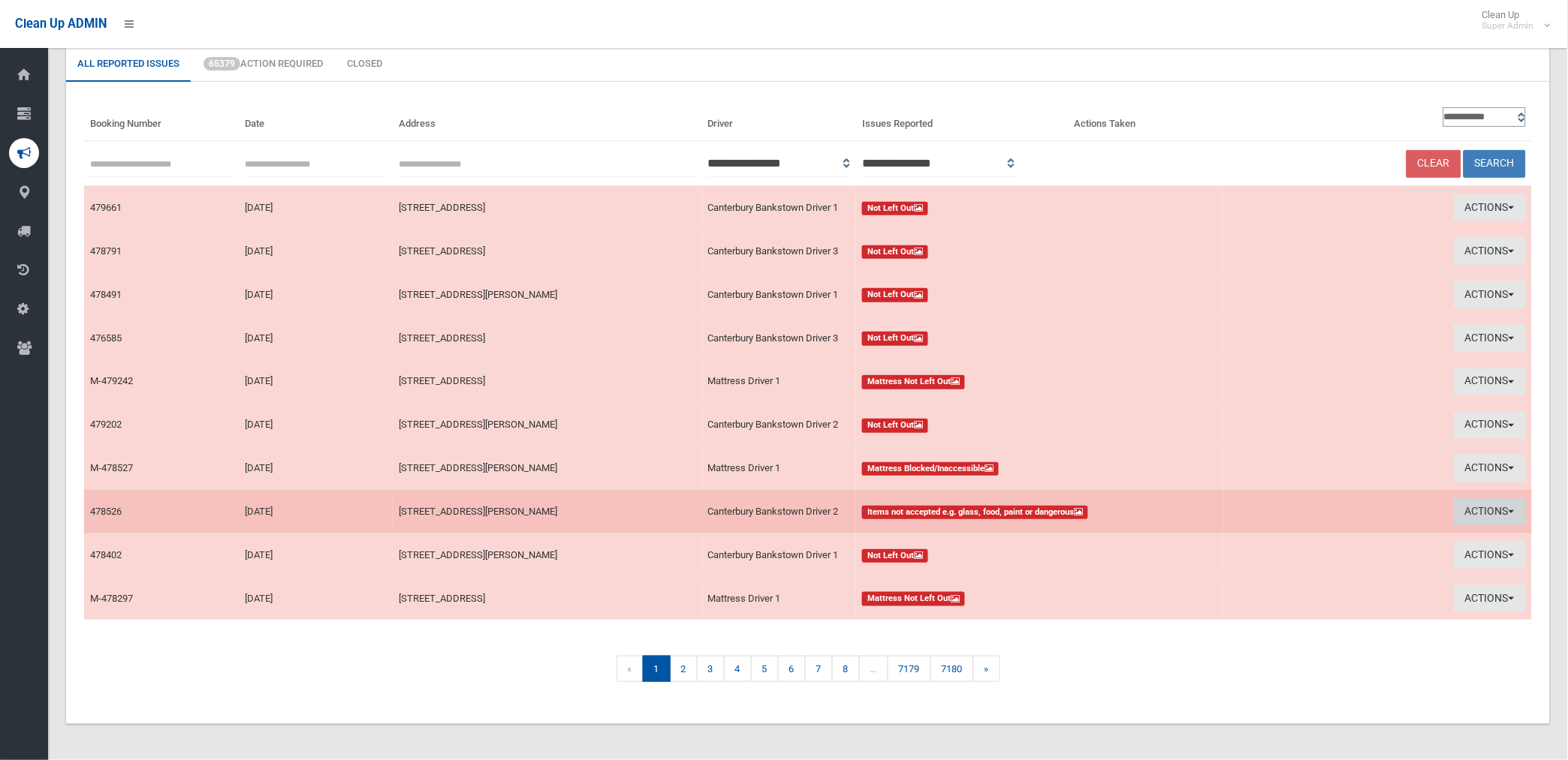
click at [1482, 507] on button "Actions" at bounding box center [1490, 512] width 72 height 27
click at [1257, 539] on link "View Booking" at bounding box center [1319, 543] width 179 height 26
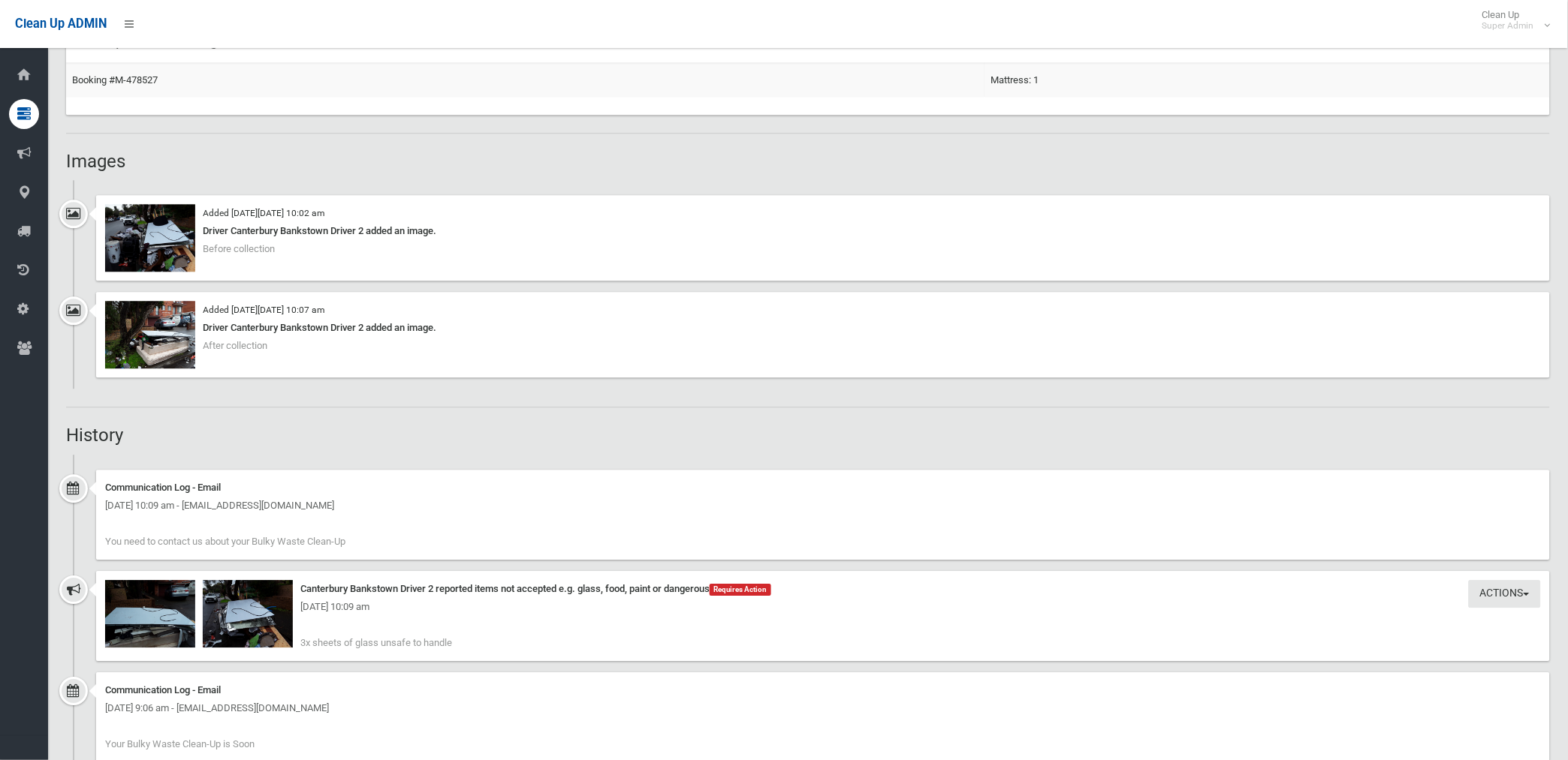
scroll to position [1084, 0]
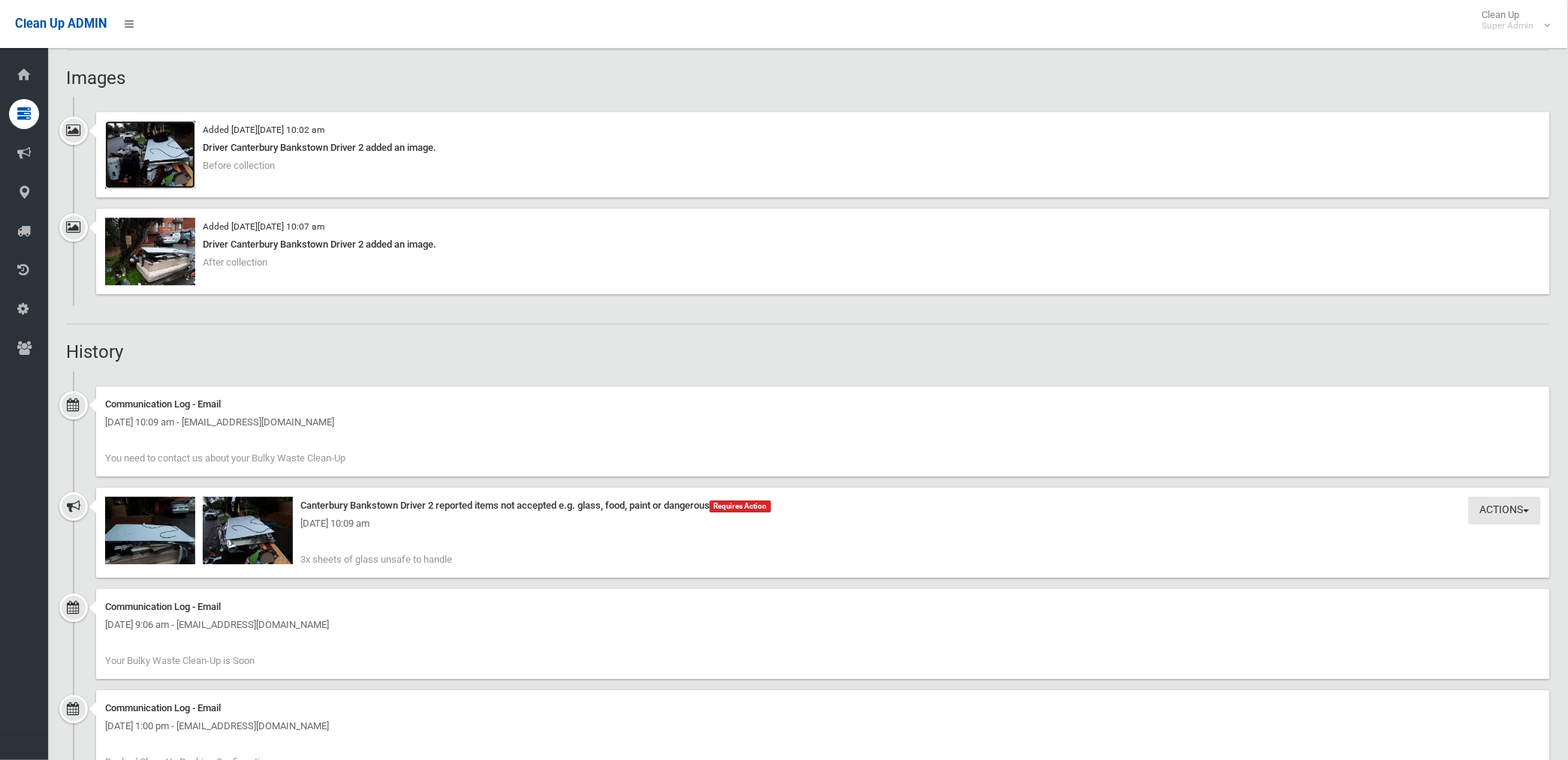
click at [162, 161] on img at bounding box center [150, 154] width 90 height 67
click at [271, 553] on img at bounding box center [248, 530] width 90 height 67
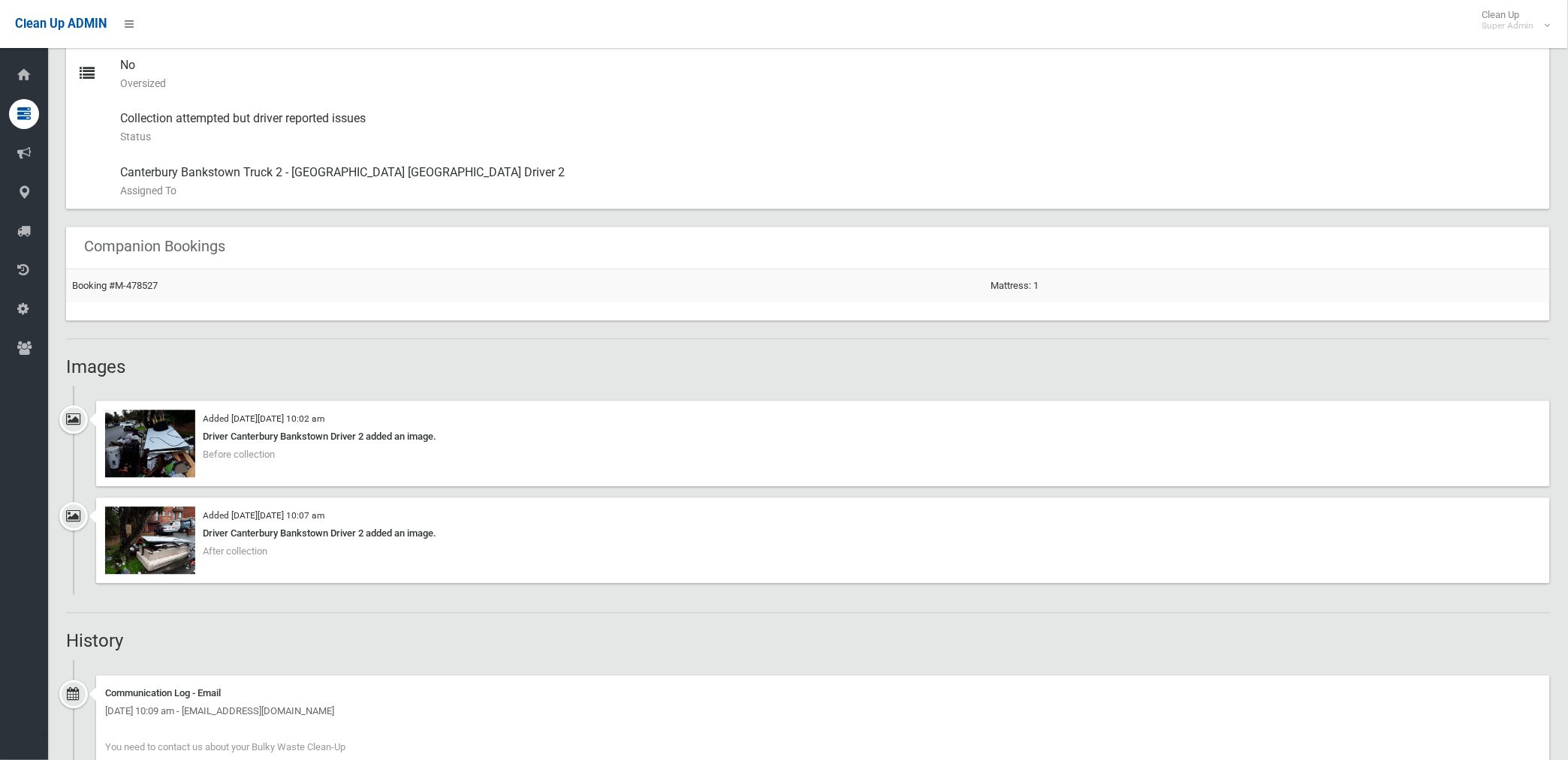
scroll to position [910, 0]
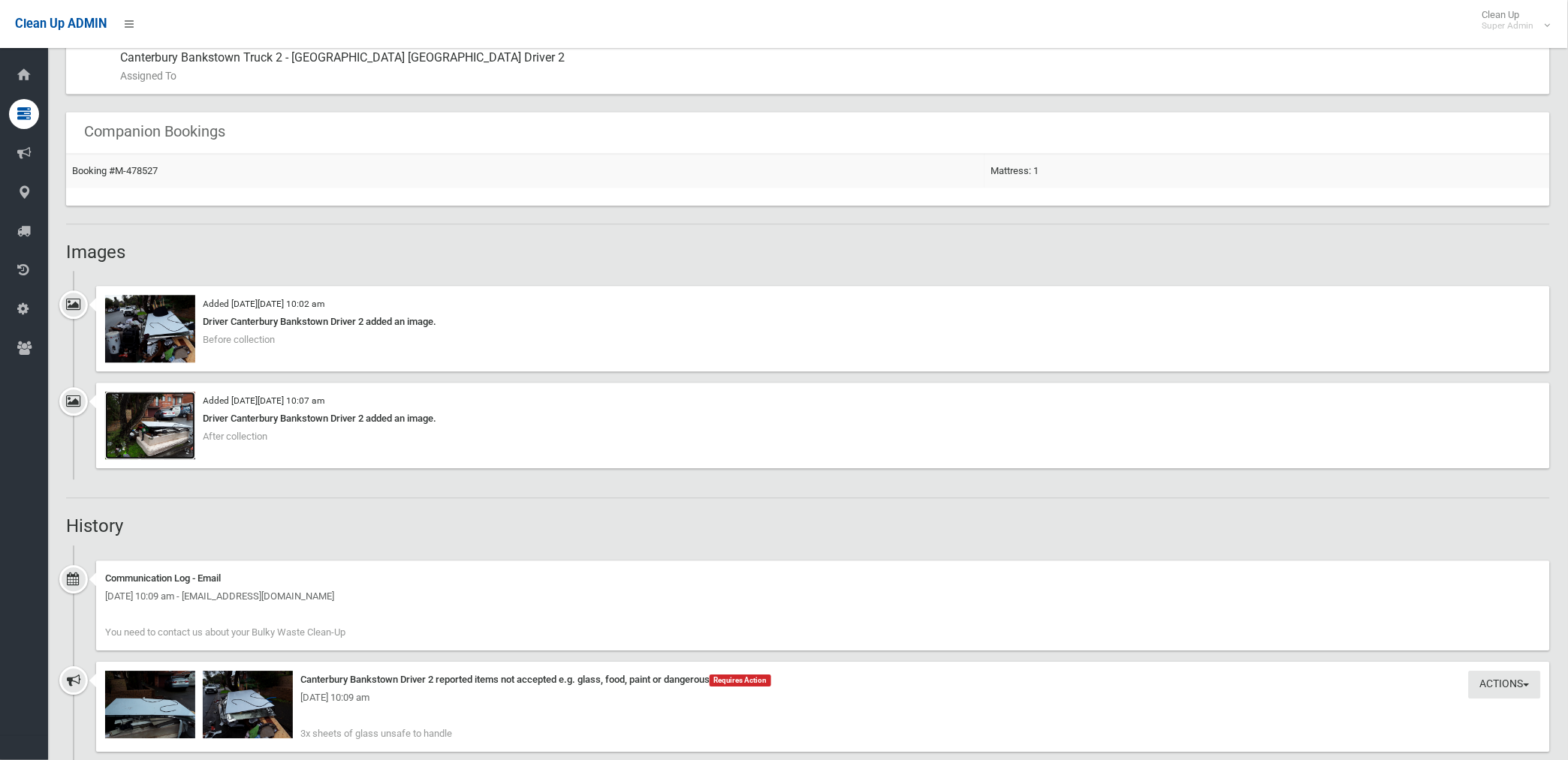
click at [162, 440] on img at bounding box center [150, 425] width 90 height 67
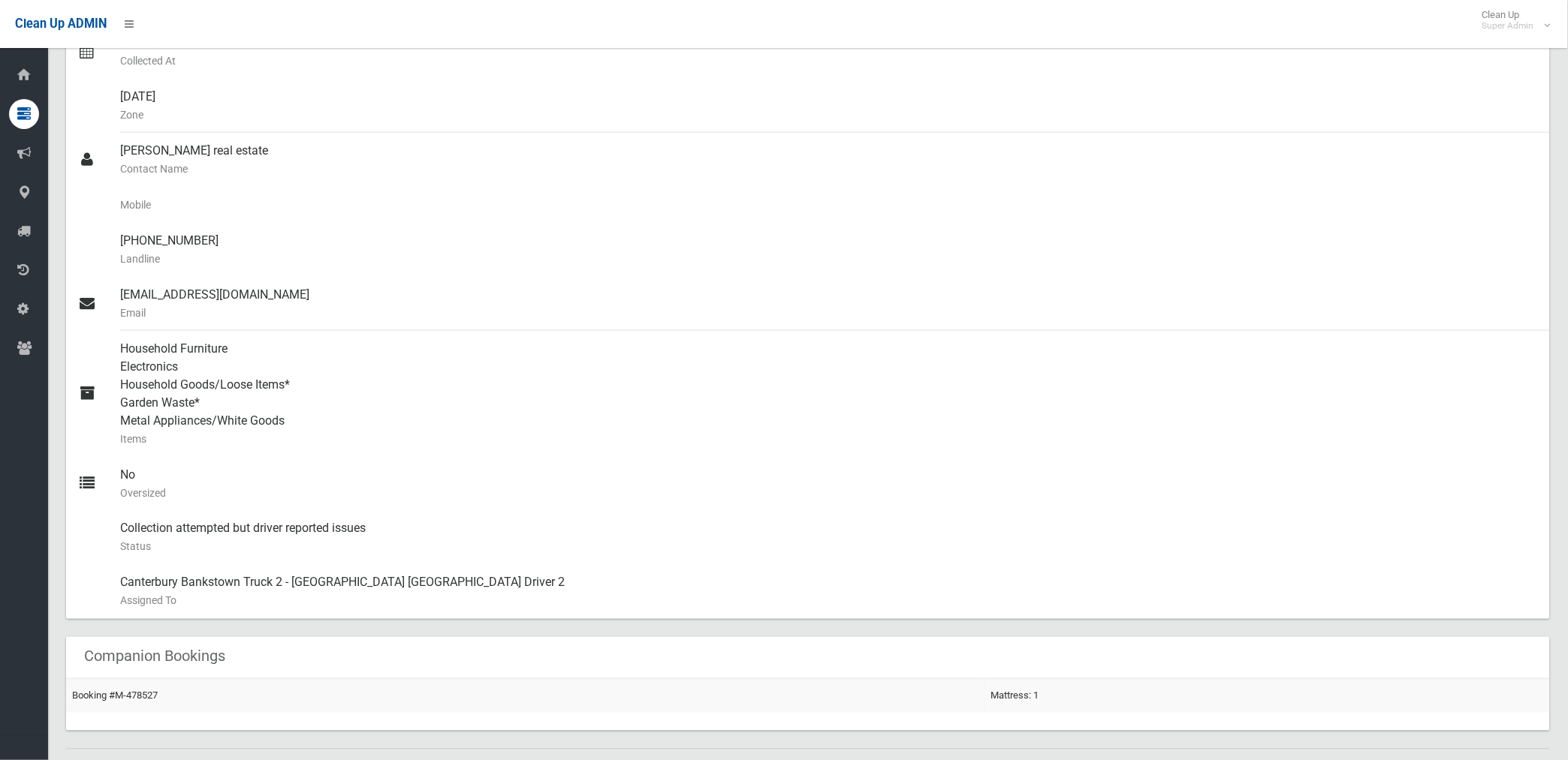
scroll to position [242, 0]
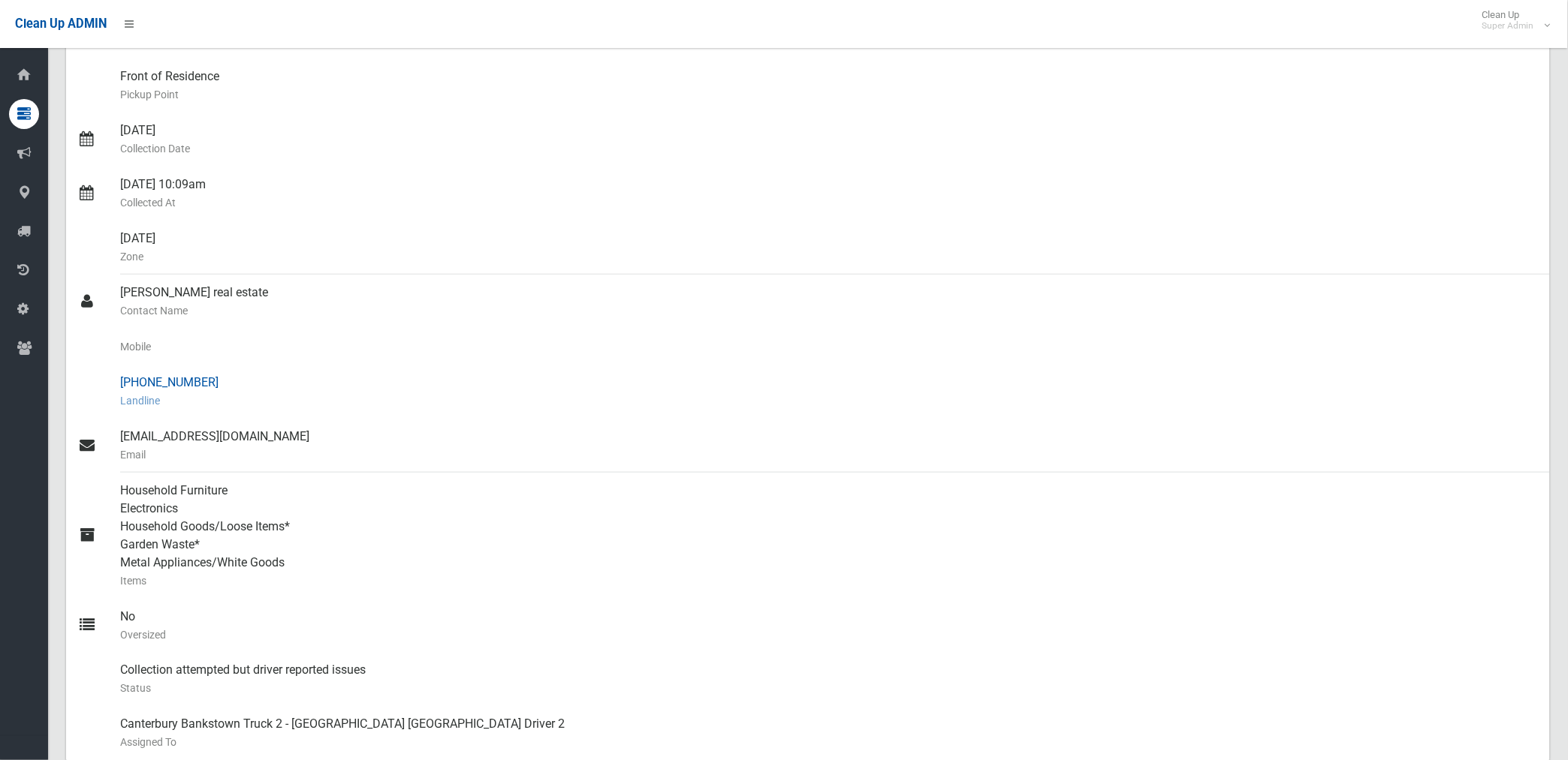
drag, startPoint x: 146, startPoint y: 377, endPoint x: 204, endPoint y: 376, distance: 58.0
click at [204, 376] on div "[PHONE_NUMBER] Landline" at bounding box center [829, 391] width 1417 height 54
drag, startPoint x: 204, startPoint y: 376, endPoint x: 181, endPoint y: 379, distance: 23.2
copy div "9264 4820"
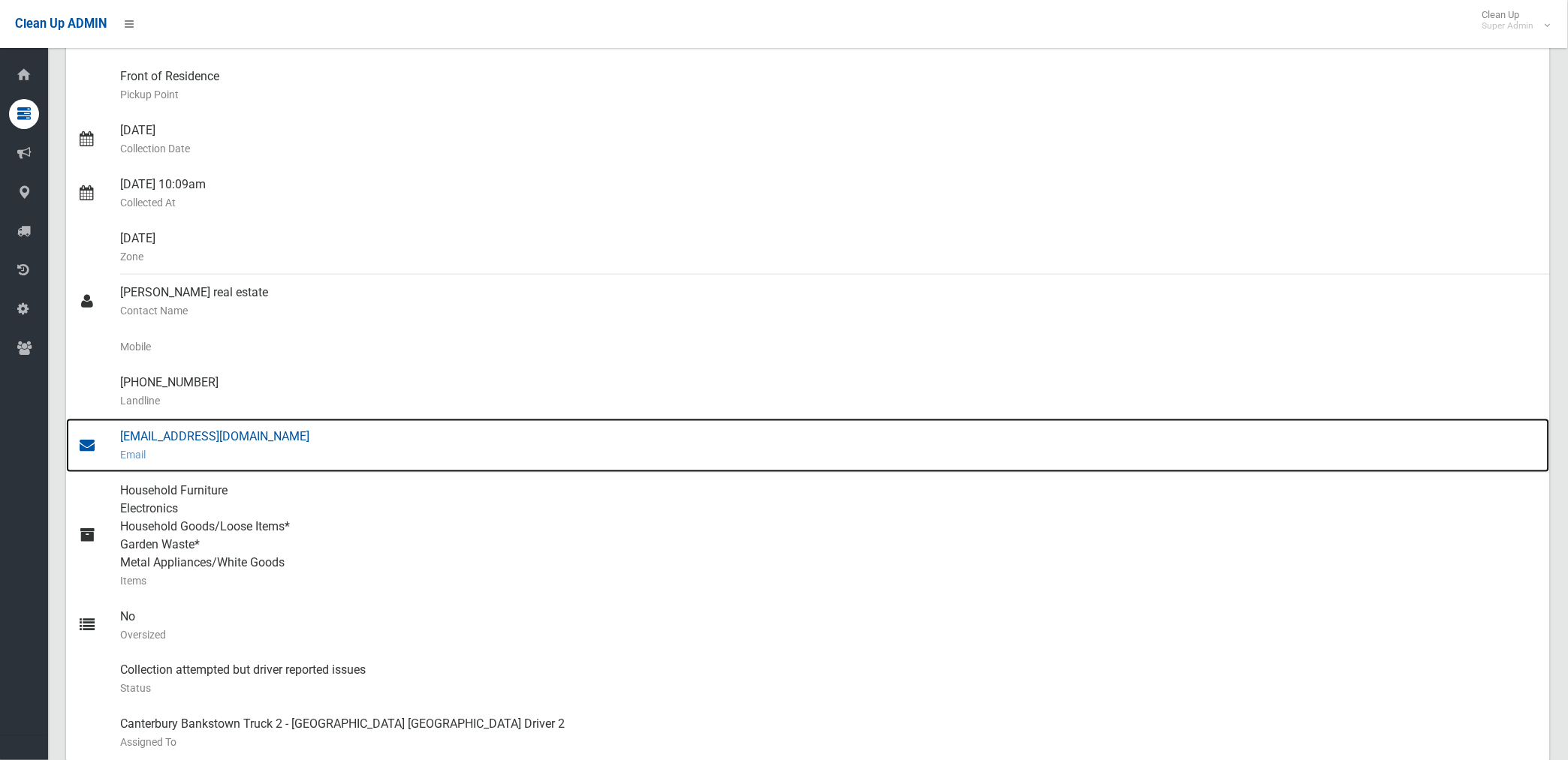
click at [270, 436] on div "qubicrealestate@email.propertyme.com Email" at bounding box center [829, 445] width 1417 height 54
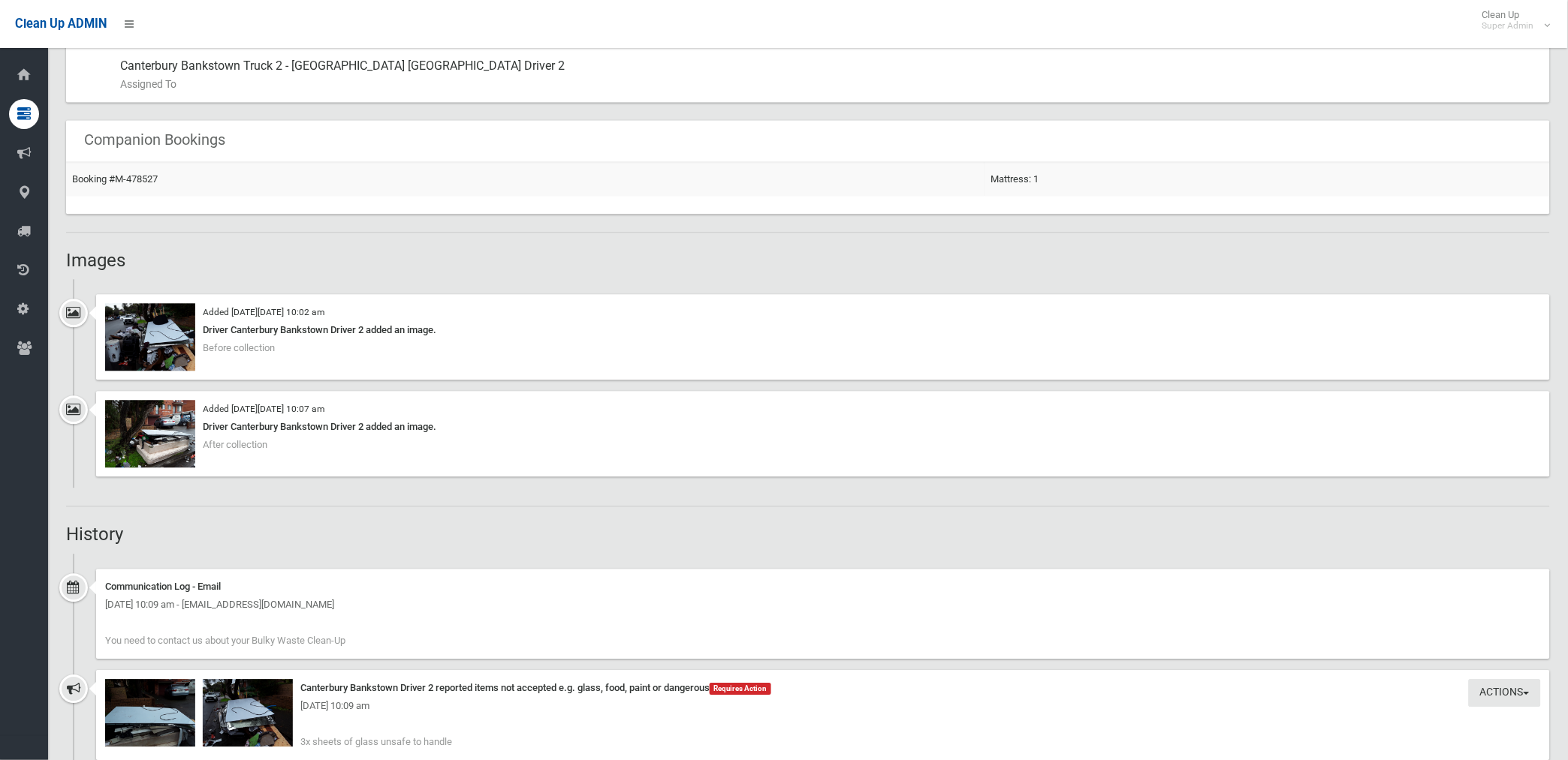
scroll to position [1084, 0]
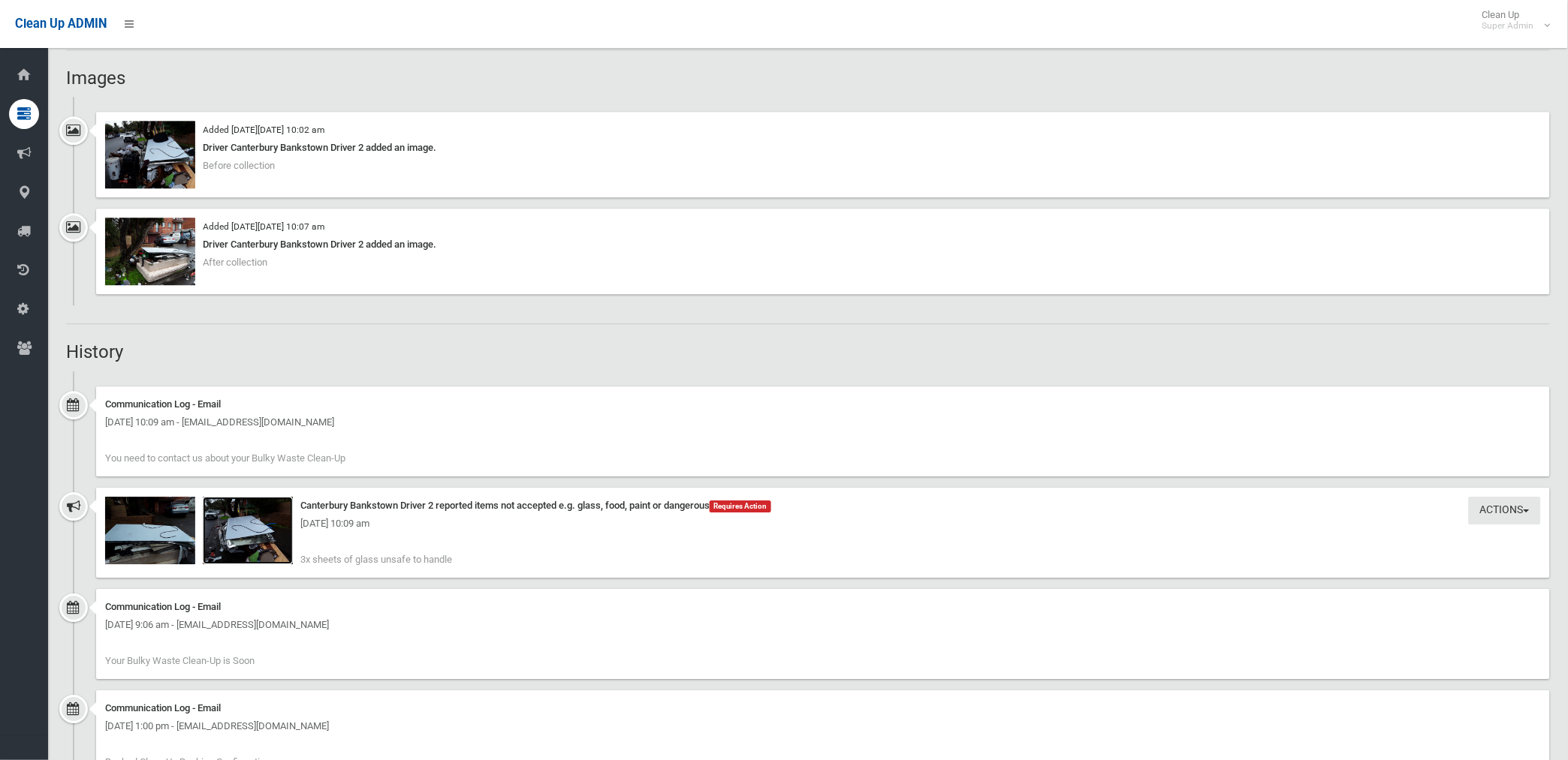
click at [267, 543] on img at bounding box center [248, 530] width 90 height 67
click at [145, 169] on img at bounding box center [150, 154] width 90 height 67
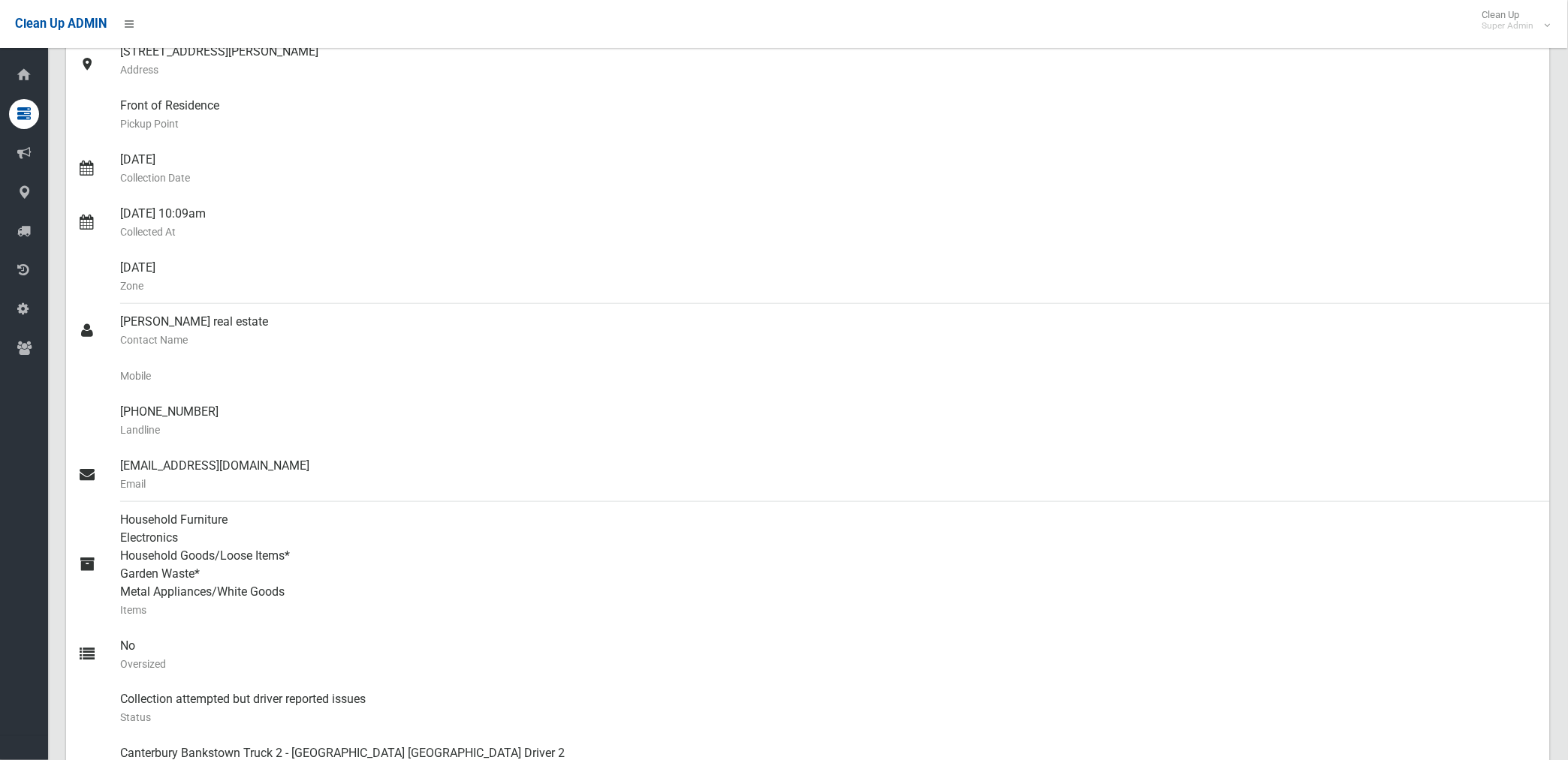
scroll to position [0, 0]
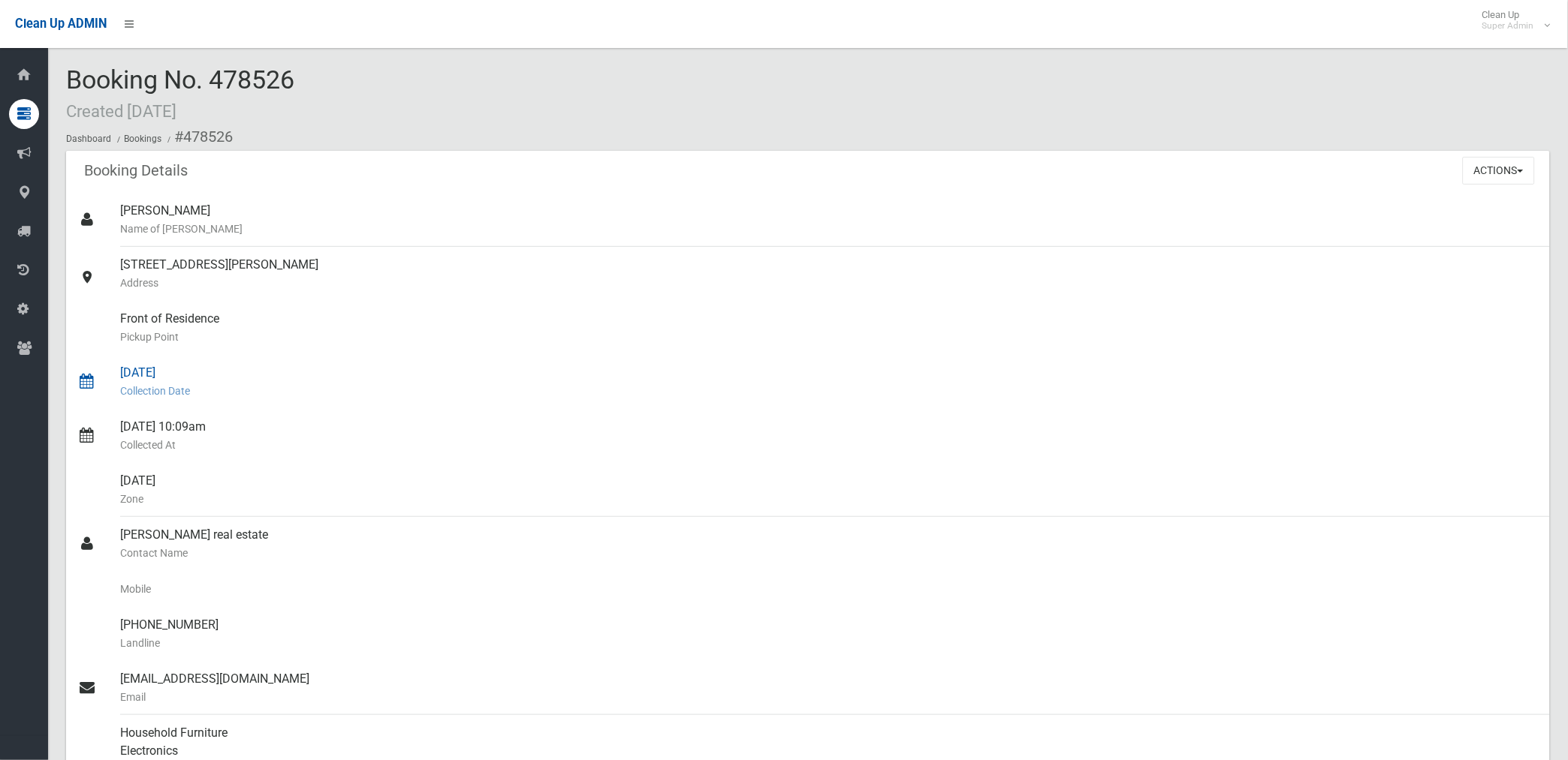
drag, startPoint x: 186, startPoint y: 132, endPoint x: 197, endPoint y: 377, distance: 245.2
drag, startPoint x: 197, startPoint y: 377, endPoint x: 413, endPoint y: 333, distance: 220.4
click at [411, 339] on small "Pickup Point" at bounding box center [829, 336] width 1417 height 18
drag, startPoint x: 183, startPoint y: 137, endPoint x: 368, endPoint y: 682, distance: 575.5
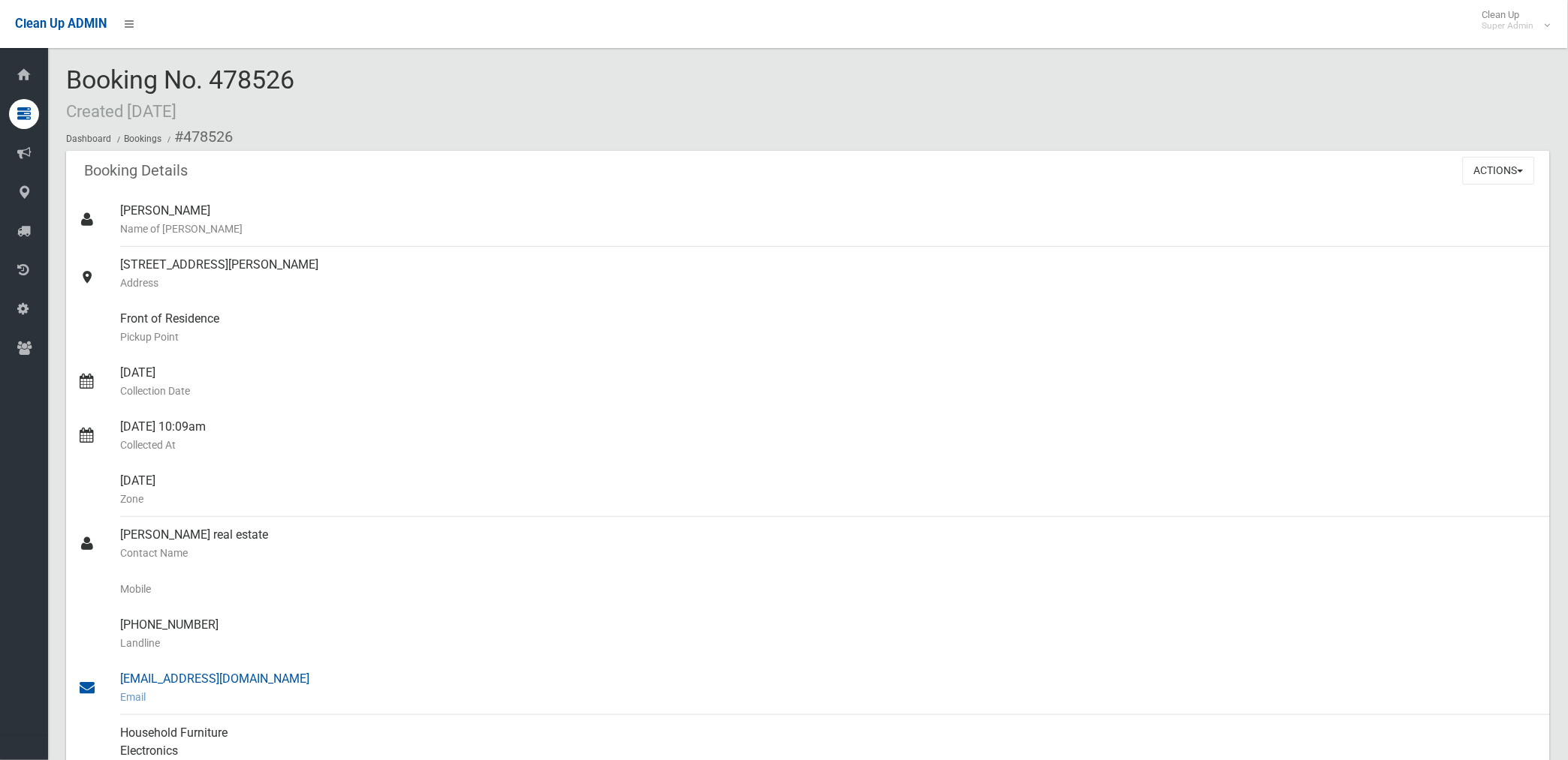
copy section "478526 Booking Details Actions View Booking Edit Booking Clone Booking Add Book…"
click at [597, 336] on small "Pickup Point" at bounding box center [829, 336] width 1417 height 18
click at [1478, 174] on button "Actions" at bounding box center [1499, 170] width 72 height 27
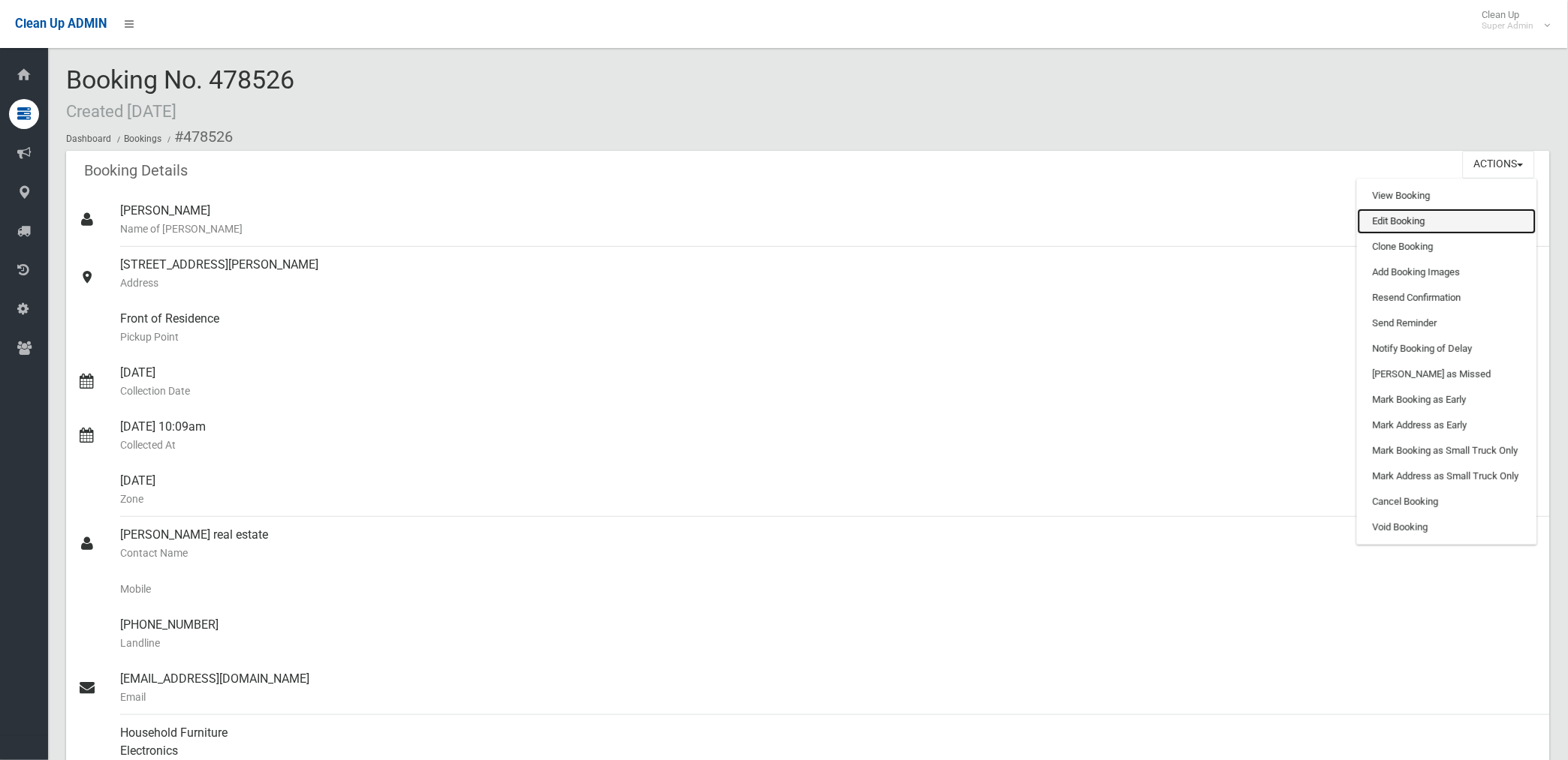
click at [1392, 219] on link "Edit Booking" at bounding box center [1446, 221] width 179 height 26
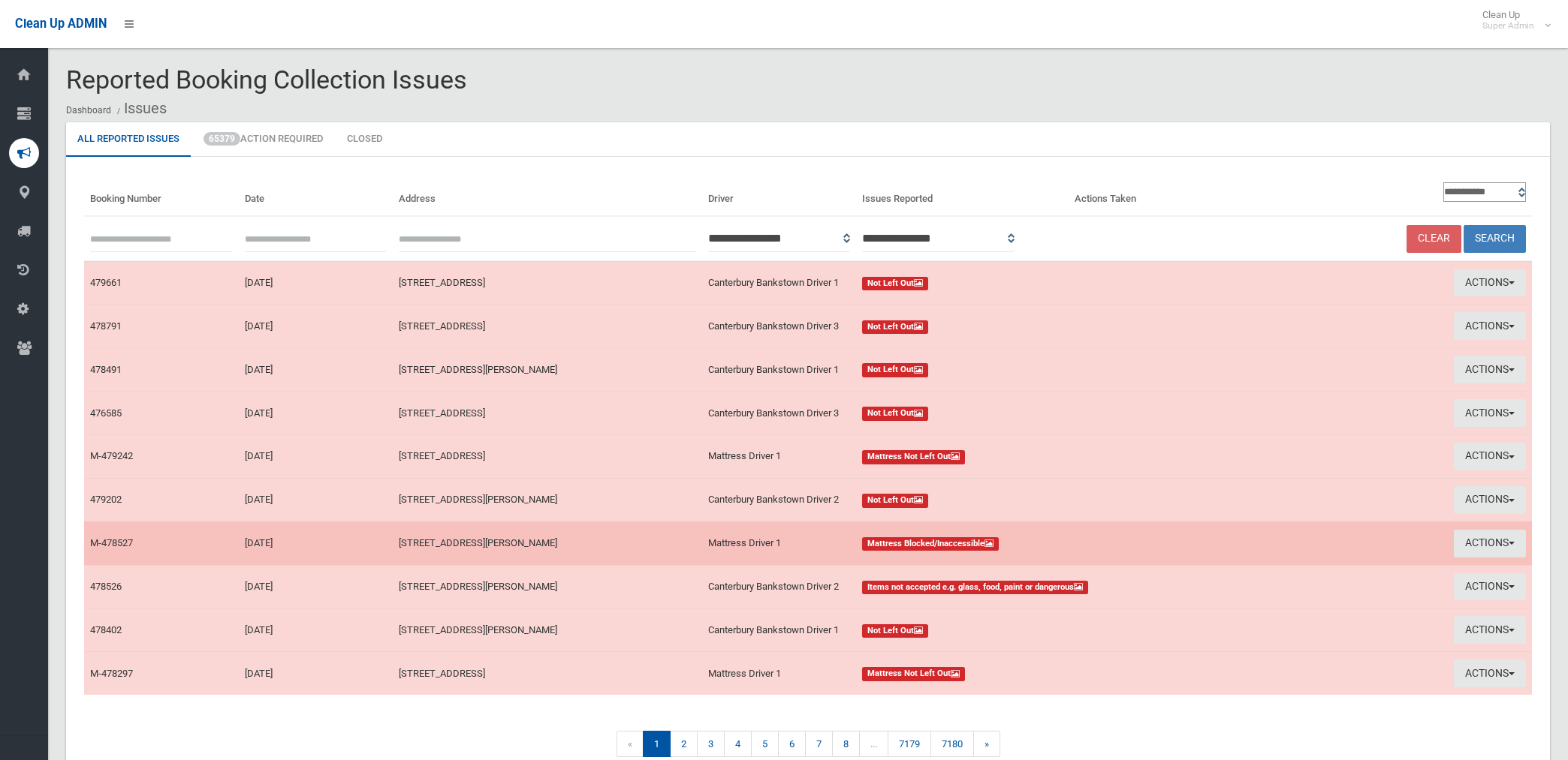
scroll to position [77, 0]
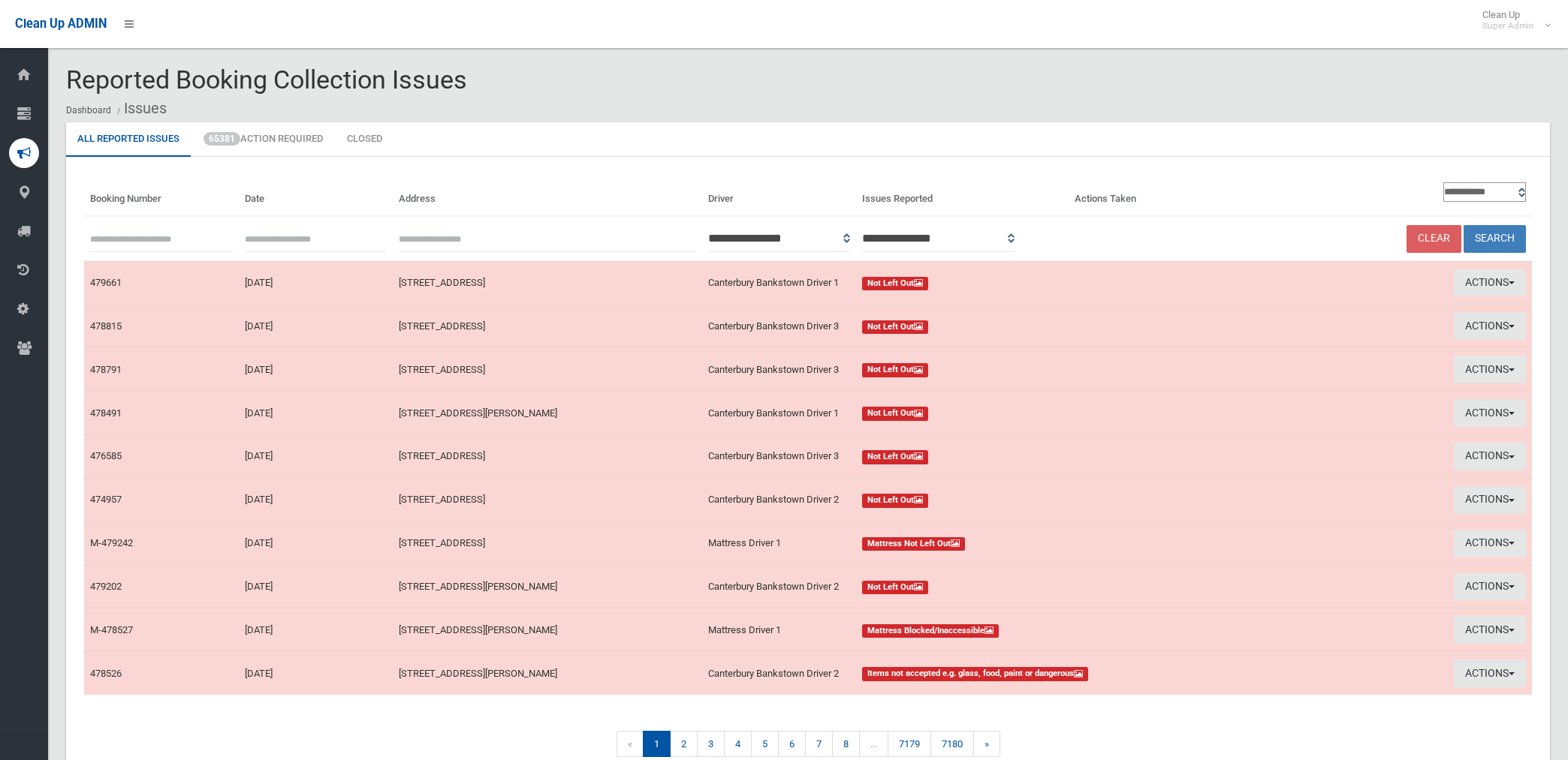
scroll to position [77, 0]
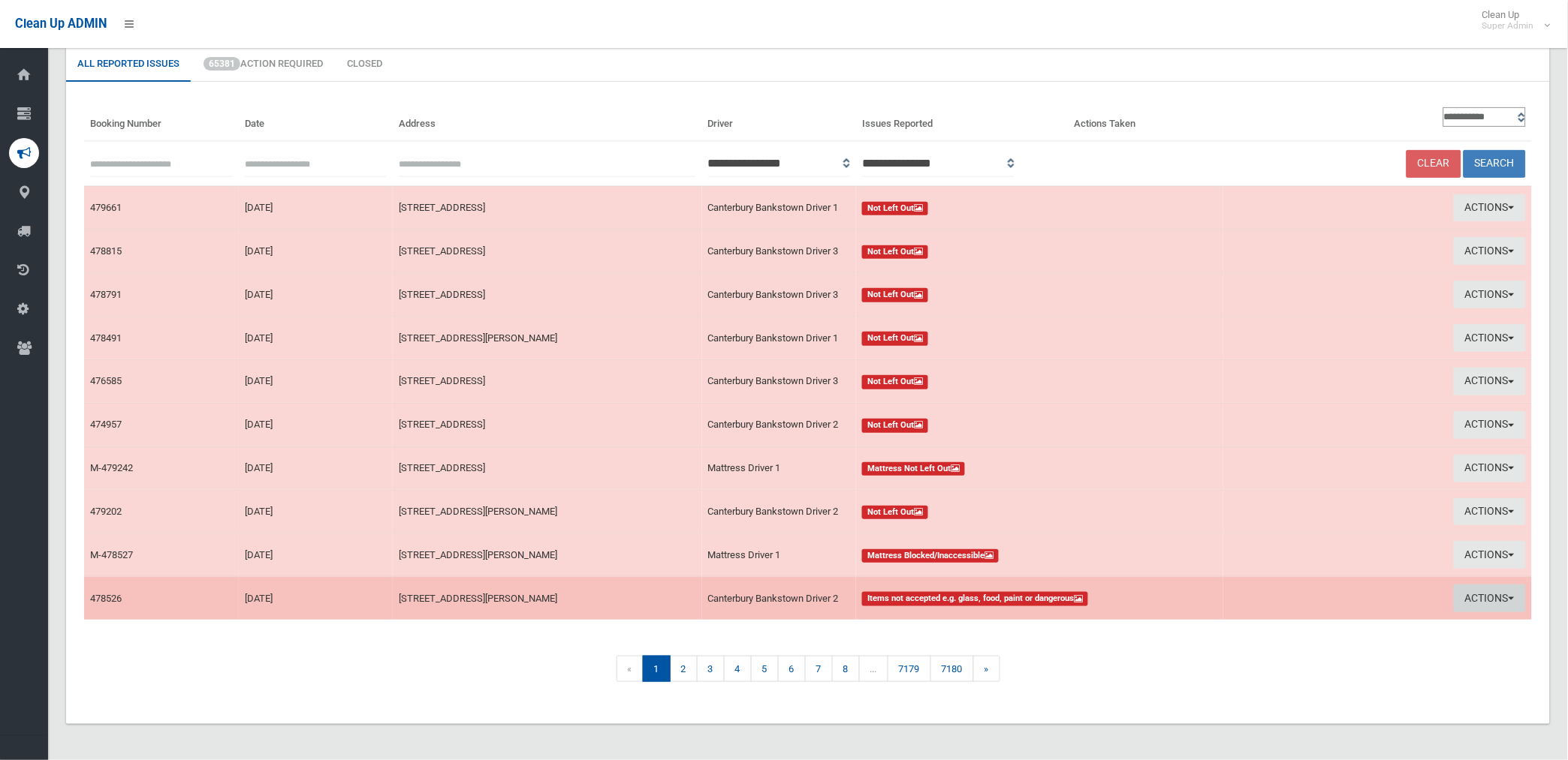
click at [1457, 594] on button "Actions" at bounding box center [1490, 598] width 72 height 27
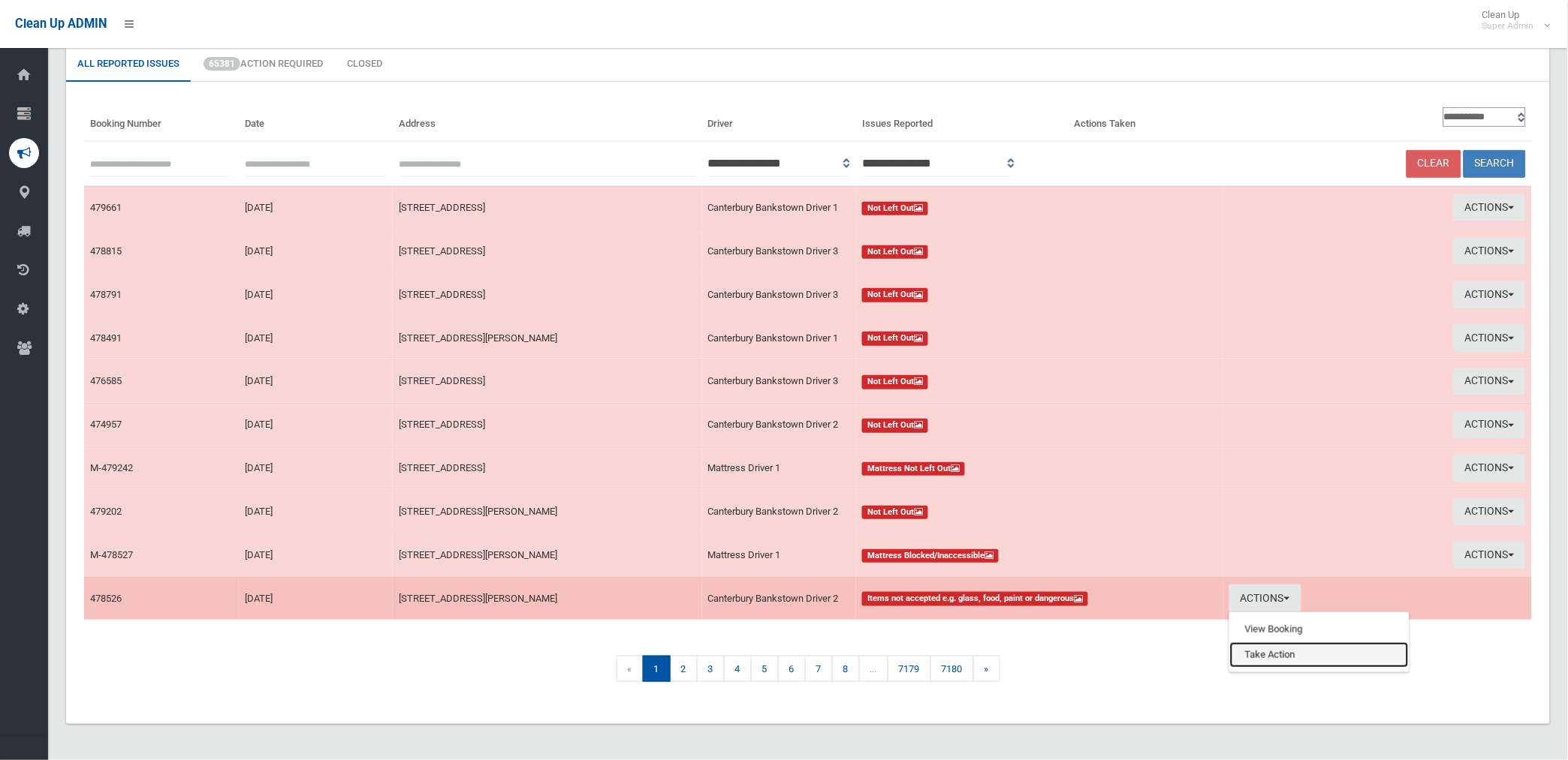
click at [1268, 650] on link "Take Action" at bounding box center [1319, 655] width 179 height 26
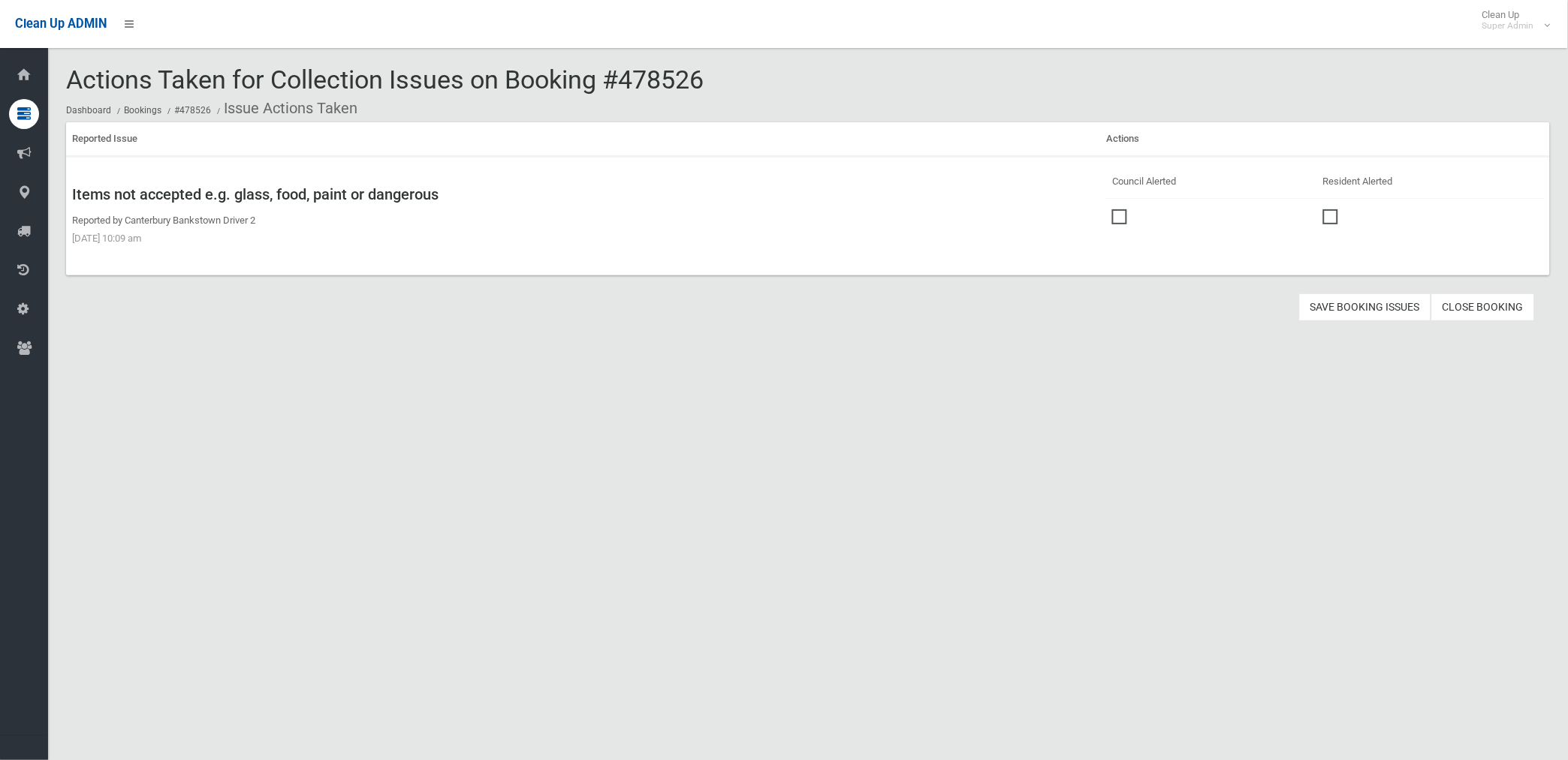
click at [1112, 209] on span at bounding box center [1123, 209] width 23 height 0
click at [1318, 305] on button "Save Booking Issues" at bounding box center [1365, 306] width 132 height 27
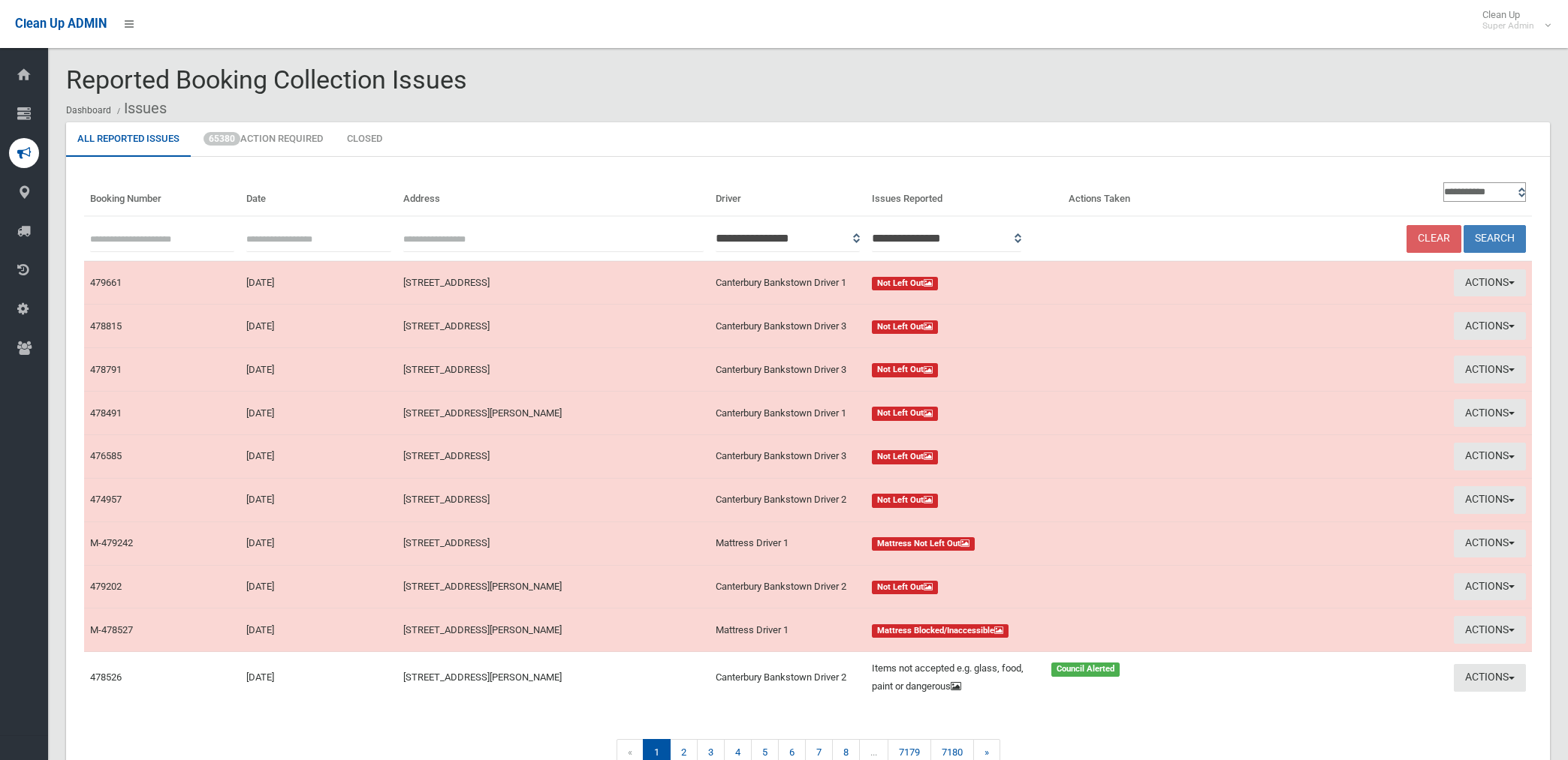
scroll to position [77, 0]
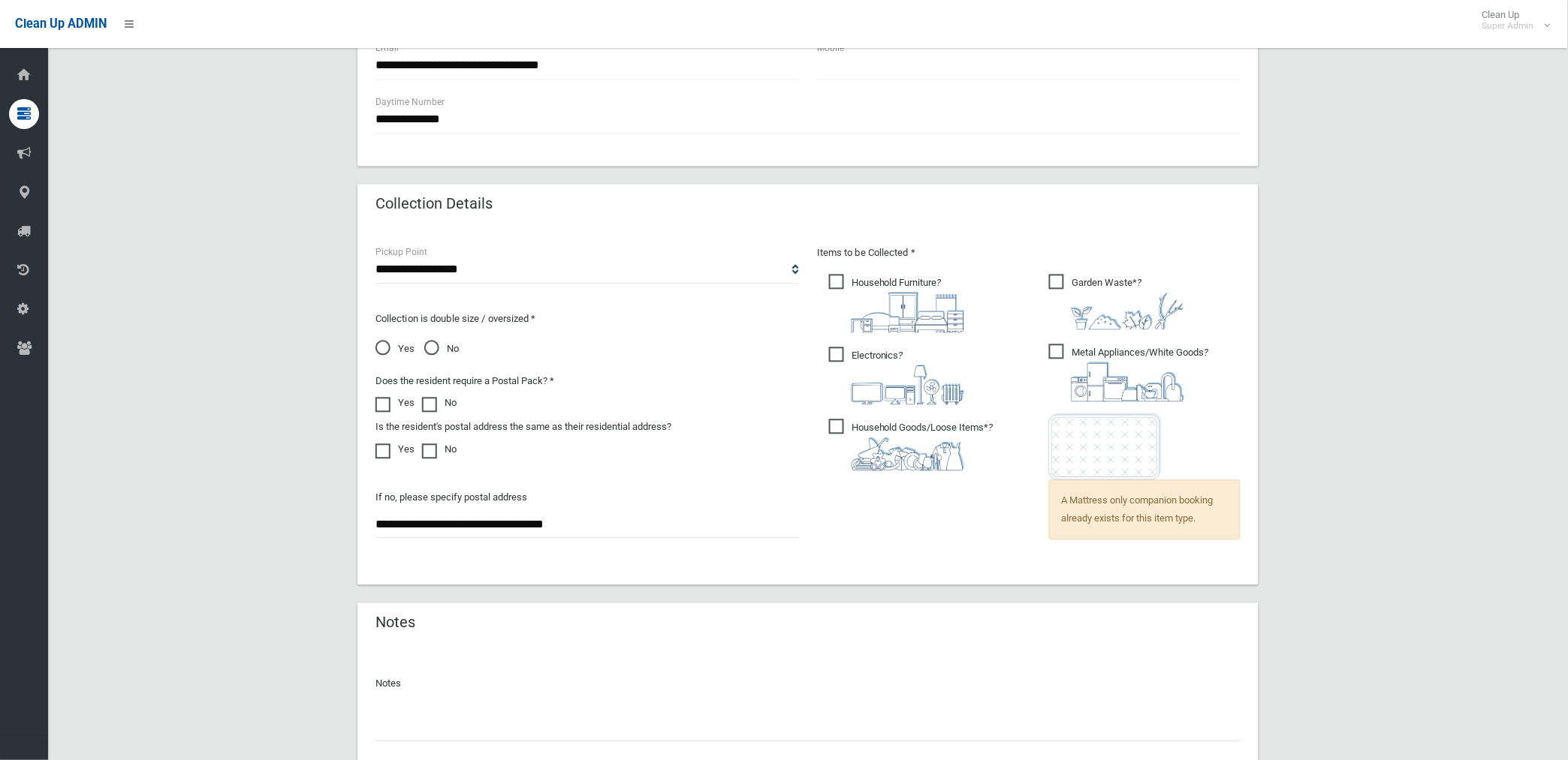
scroll to position [966, 0]
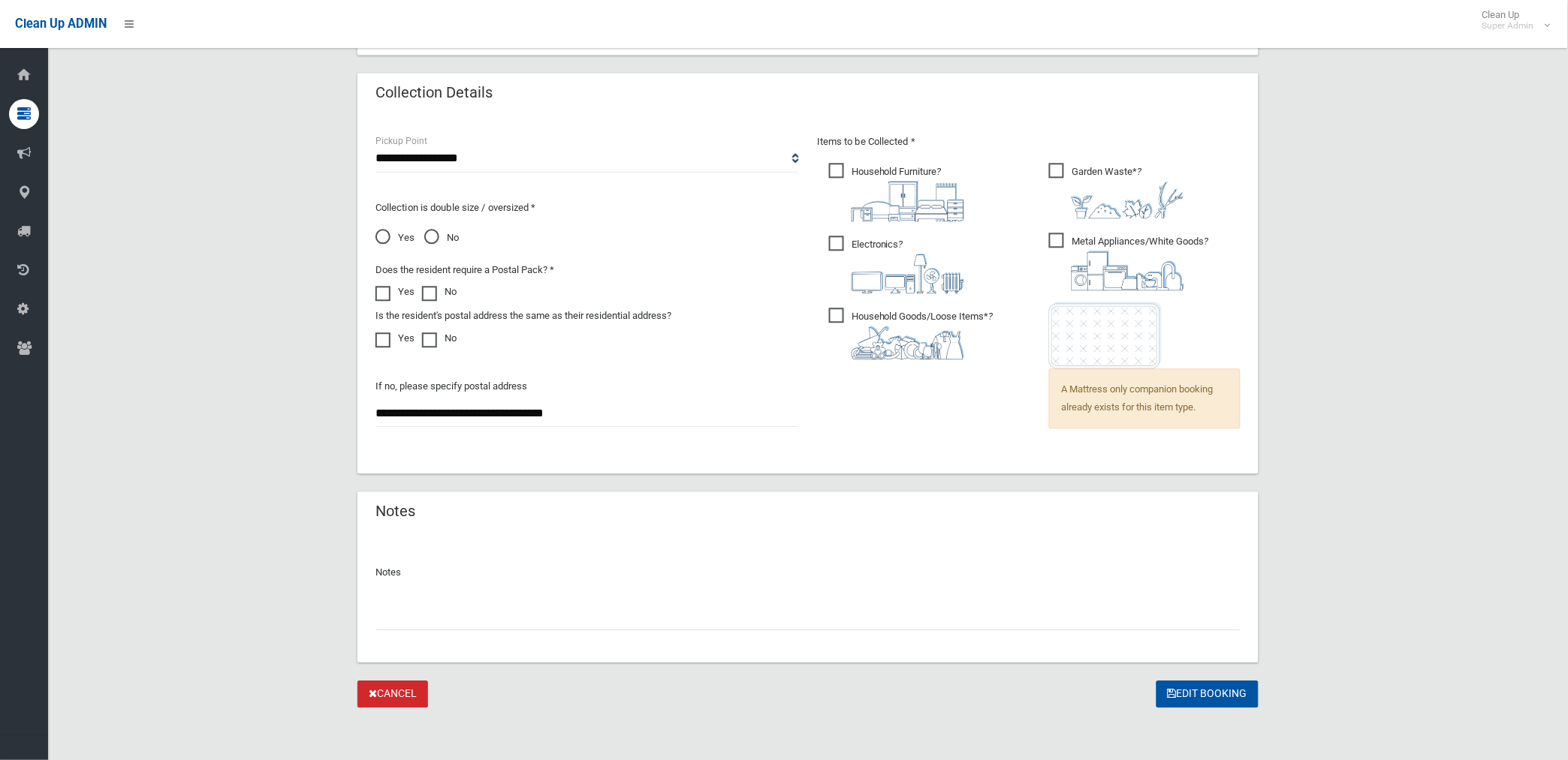
click at [486, 609] on input "text" at bounding box center [808, 616] width 865 height 27
paste input "********"
type input "**********"
click at [1226, 693] on button "Edit Booking" at bounding box center [1207, 694] width 102 height 27
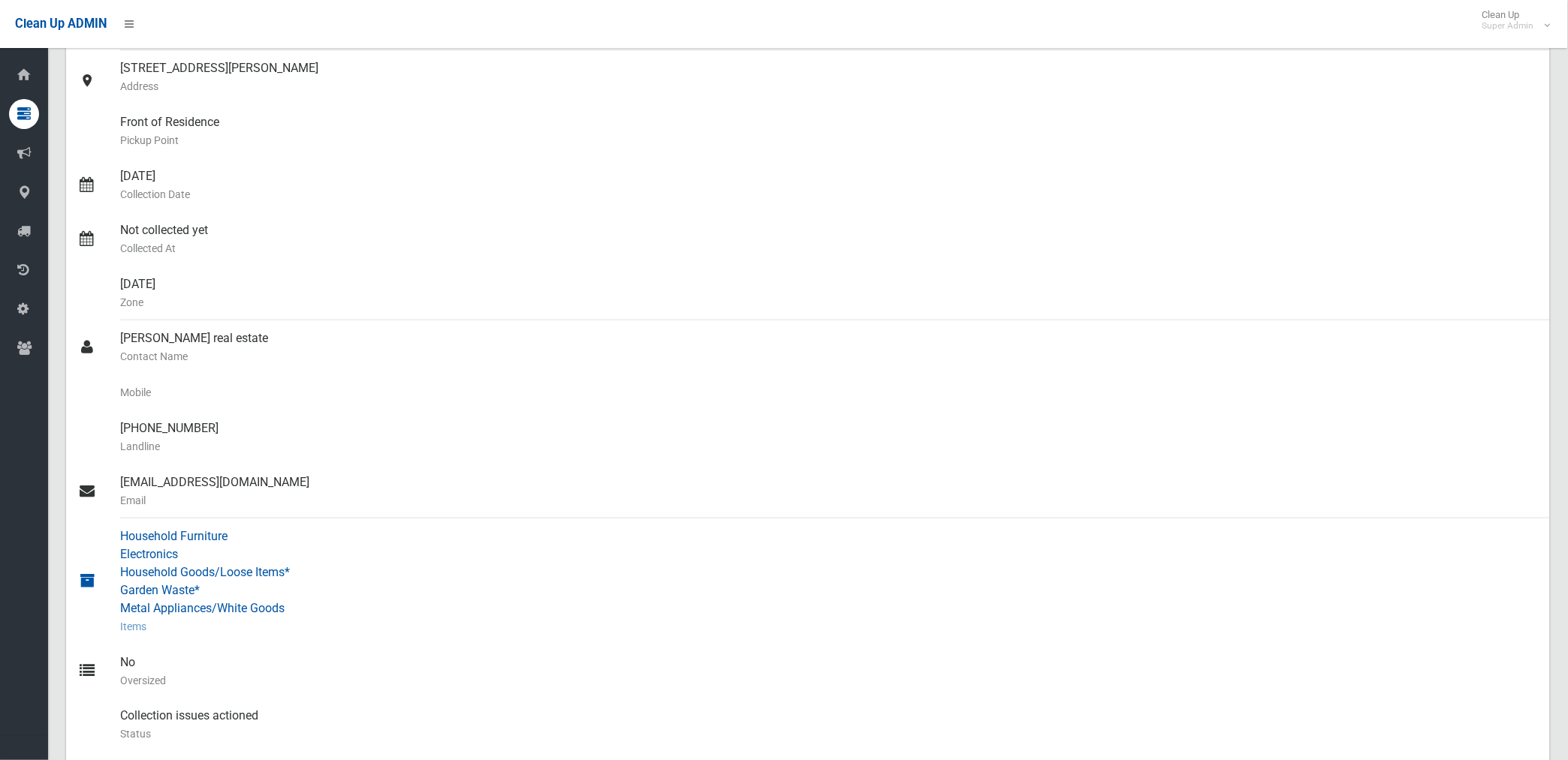
scroll to position [167, 0]
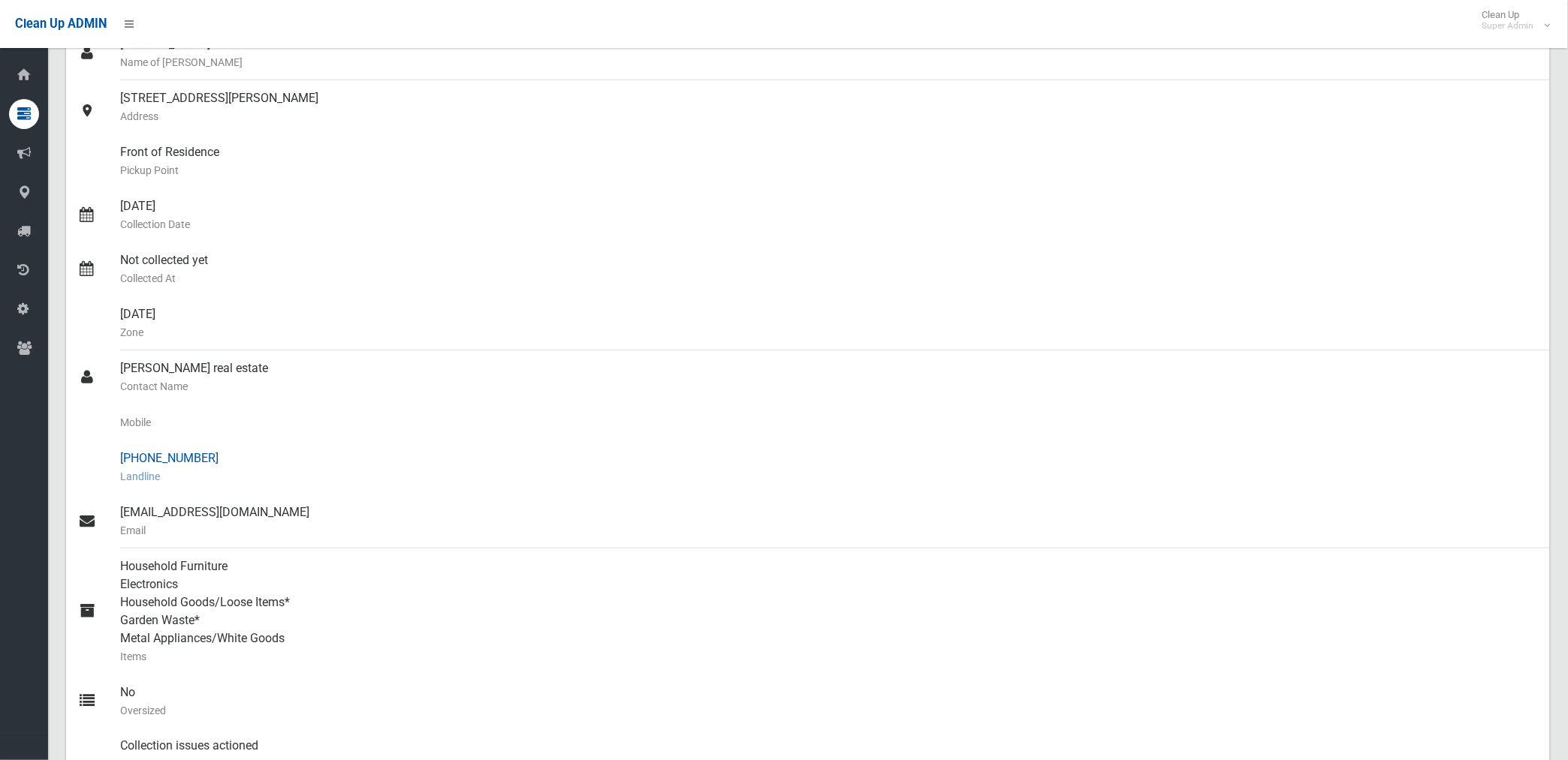
drag, startPoint x: 145, startPoint y: 454, endPoint x: 204, endPoint y: 458, distance: 59.1
click at [204, 458] on div "[PHONE_NUMBER] Landline" at bounding box center [829, 467] width 1417 height 54
drag, startPoint x: 204, startPoint y: 458, endPoint x: 183, endPoint y: 458, distance: 21.0
copy div "9264 4820"
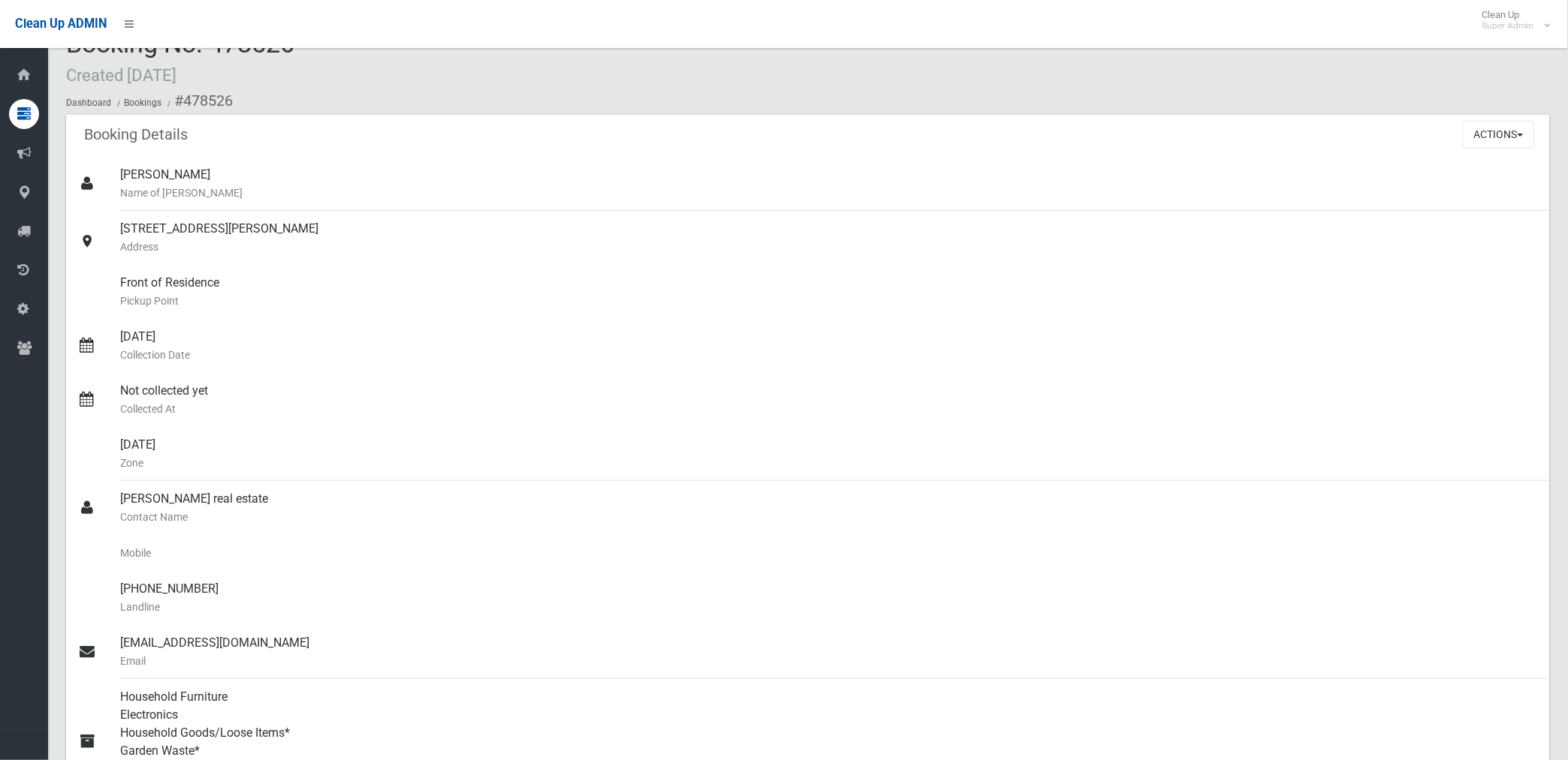
scroll to position [0, 0]
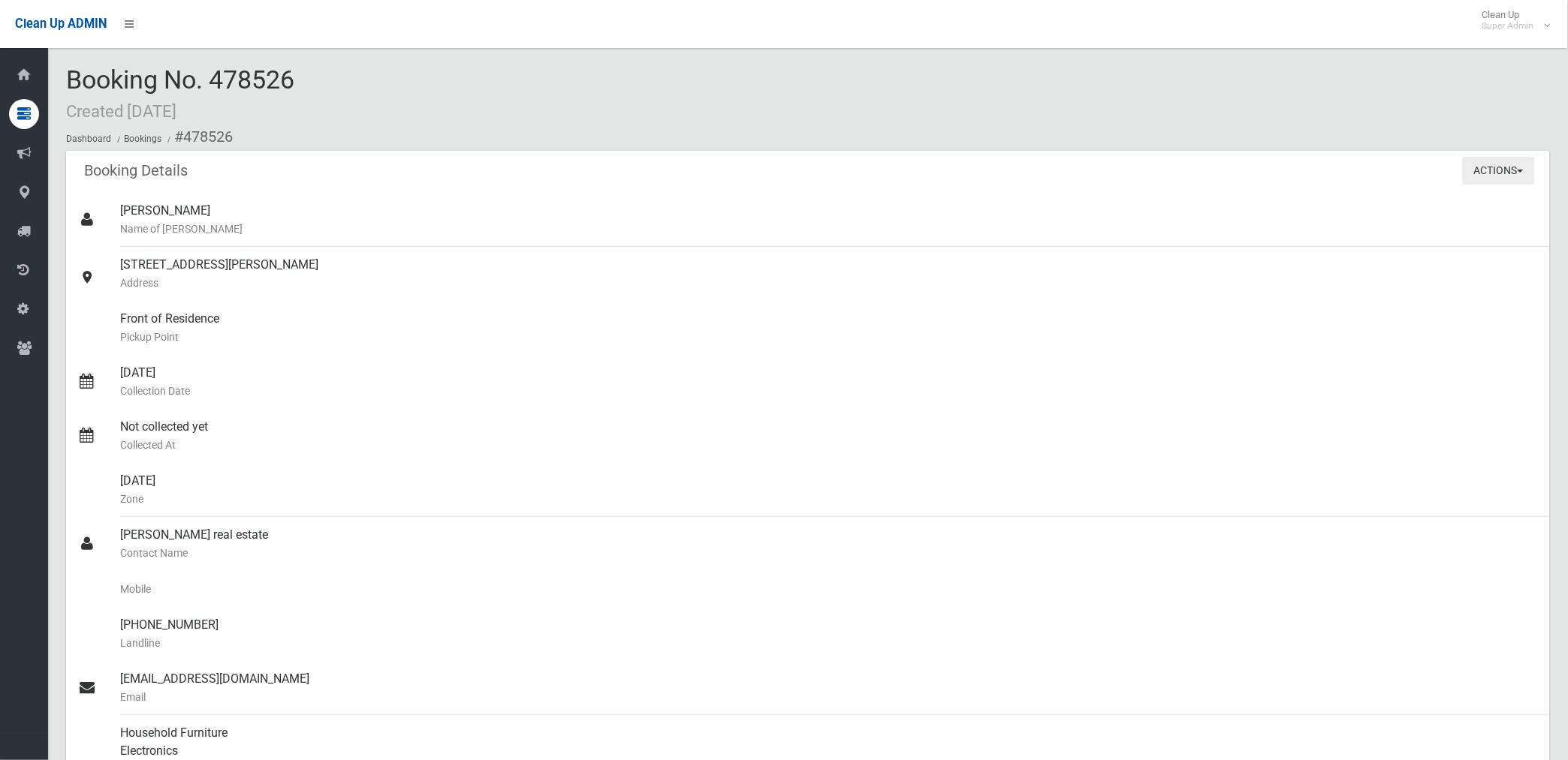
click at [1490, 178] on button "Actions" at bounding box center [1499, 170] width 72 height 27
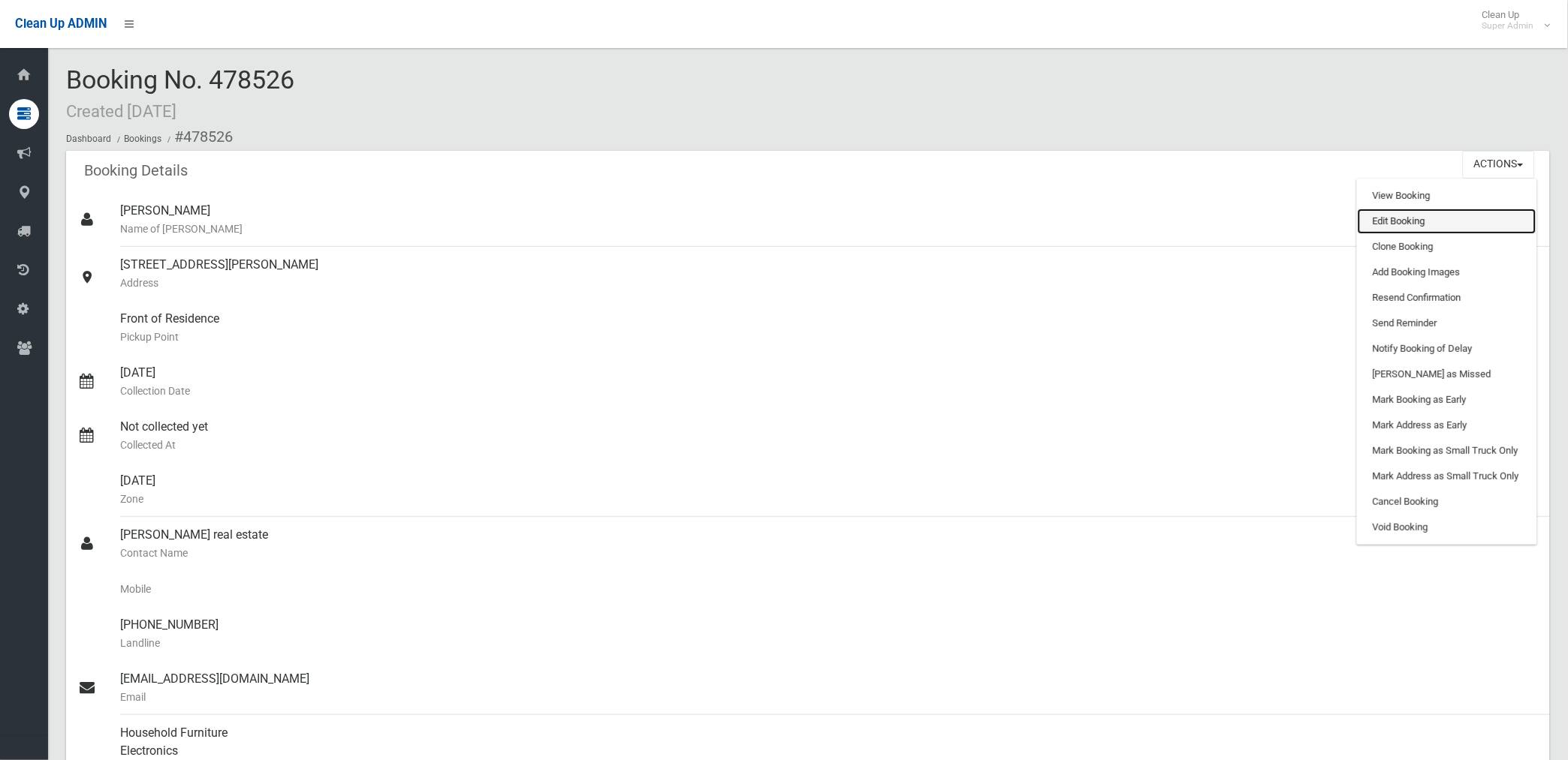
click at [1385, 223] on link "Edit Booking" at bounding box center [1446, 221] width 179 height 26
